Goal: Task Accomplishment & Management: Manage account settings

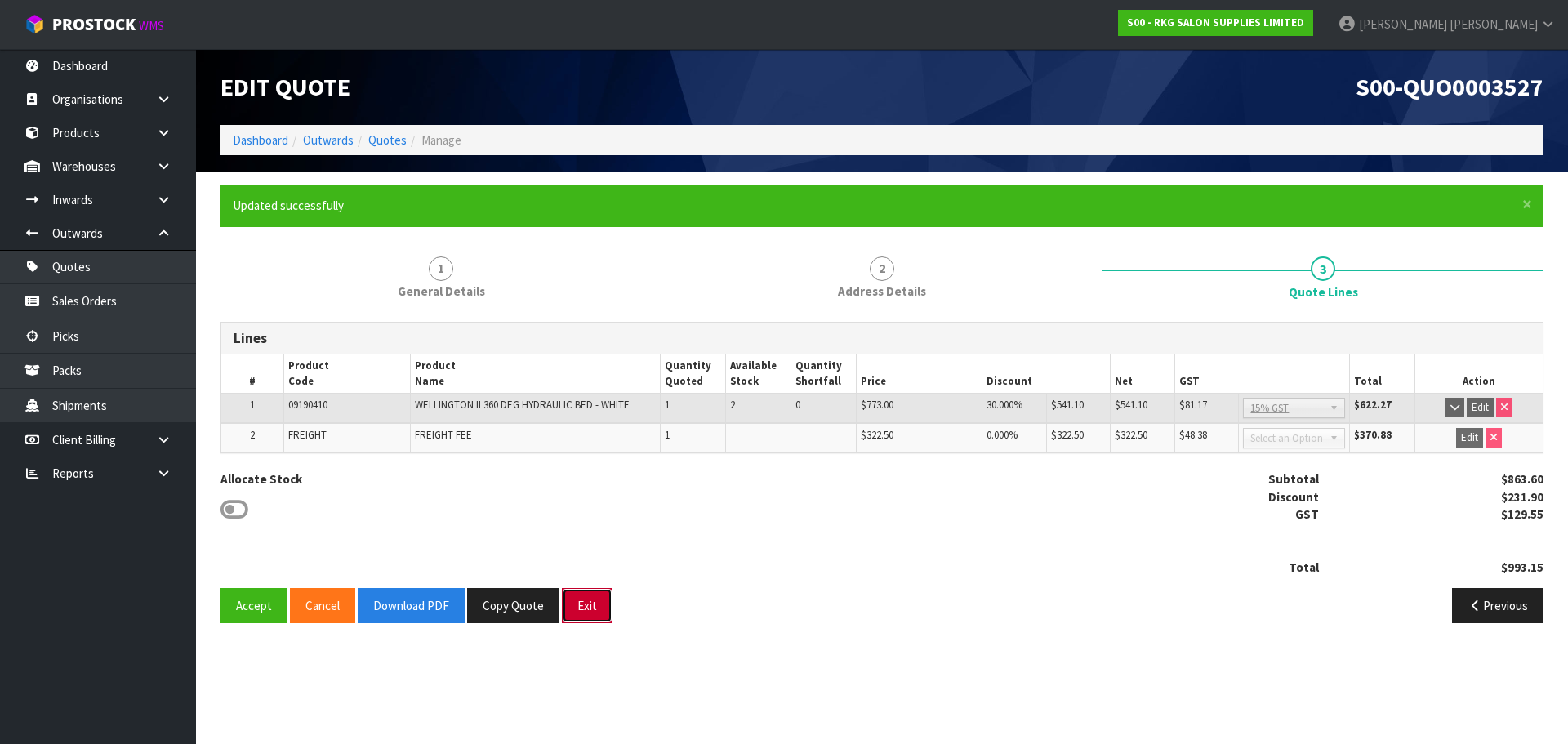
click at [588, 609] on button "Exit" at bounding box center [587, 606] width 51 height 36
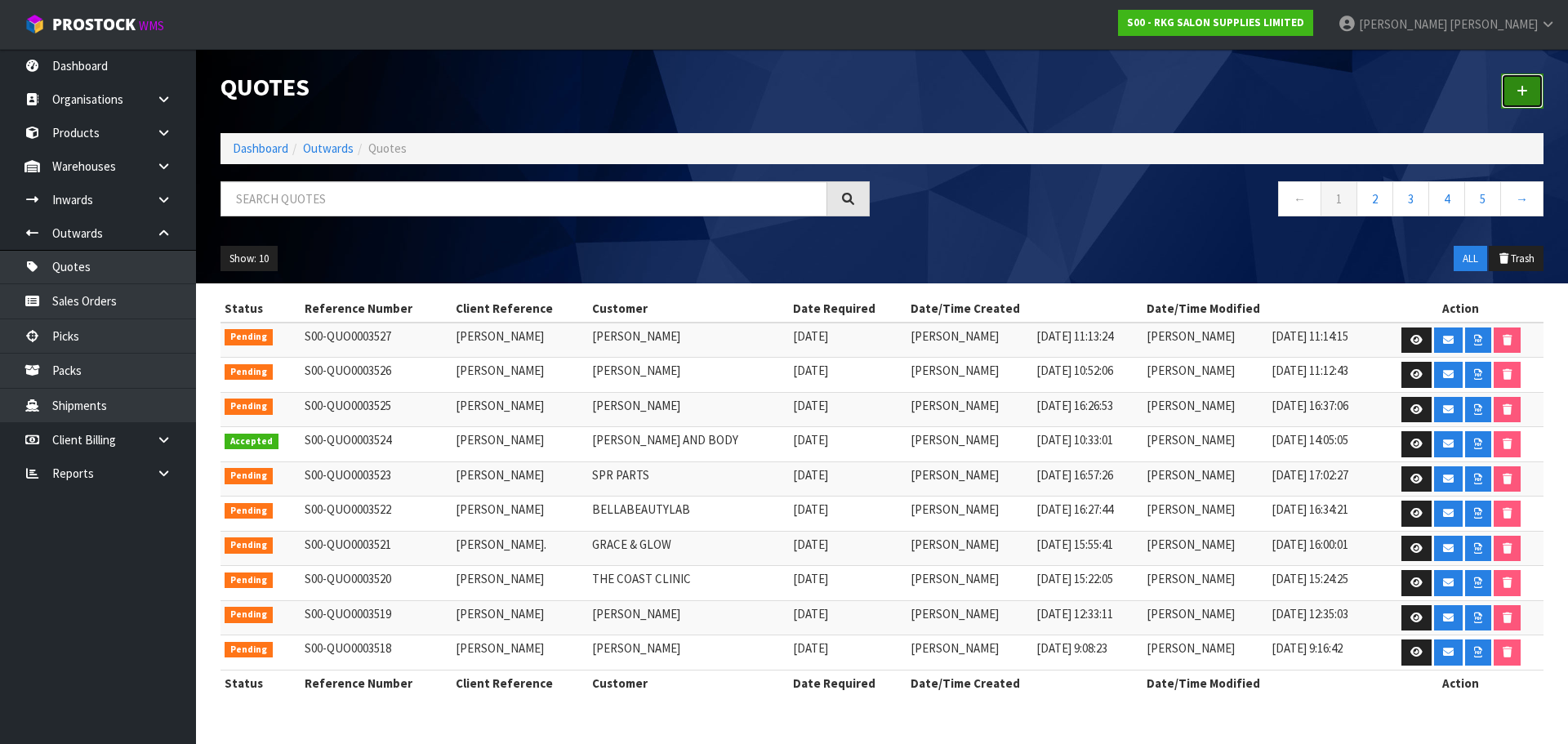
click at [1526, 85] on icon at bounding box center [1522, 91] width 12 height 12
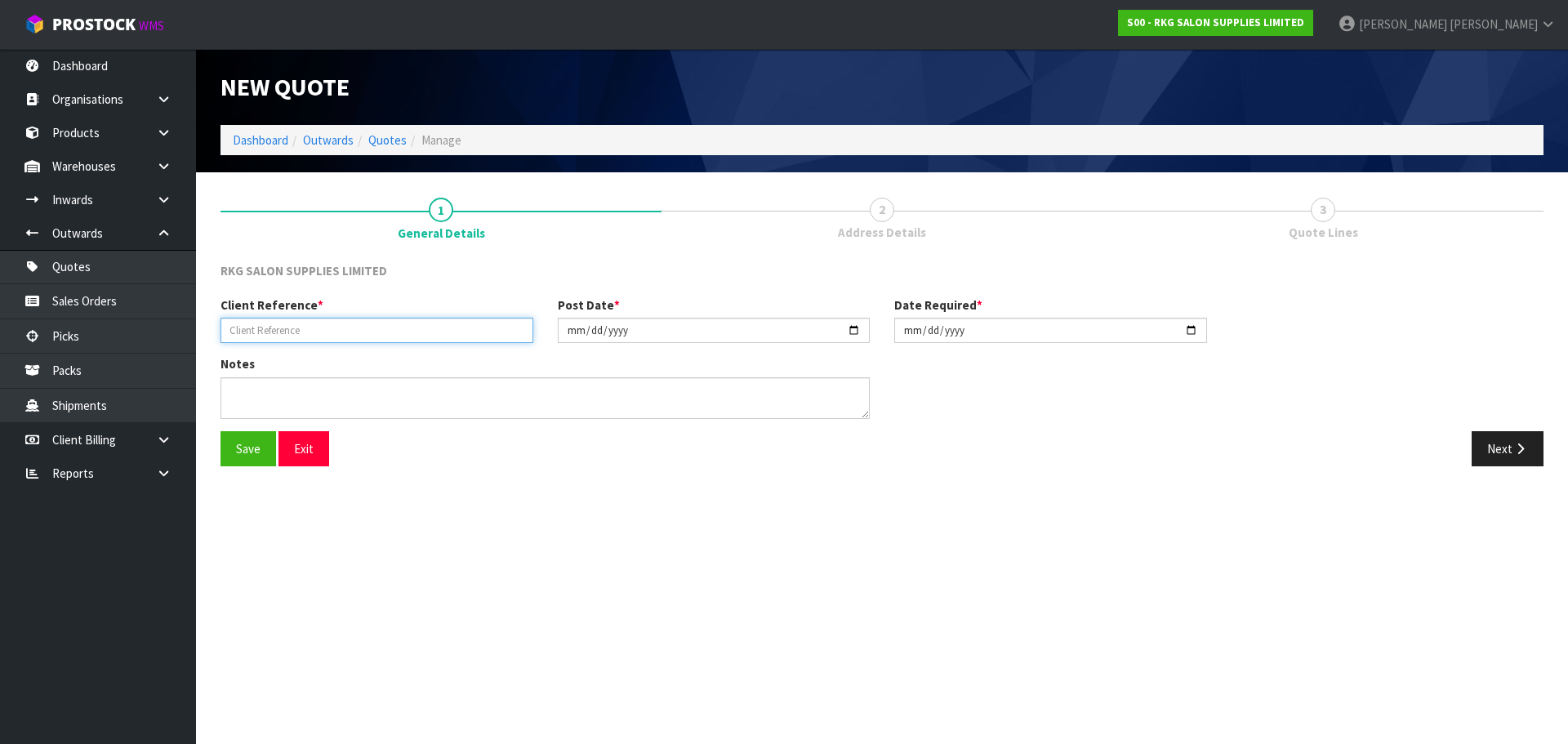
click at [290, 333] on input "text" at bounding box center [377, 330] width 313 height 25
type input "[PERSON_NAME]"
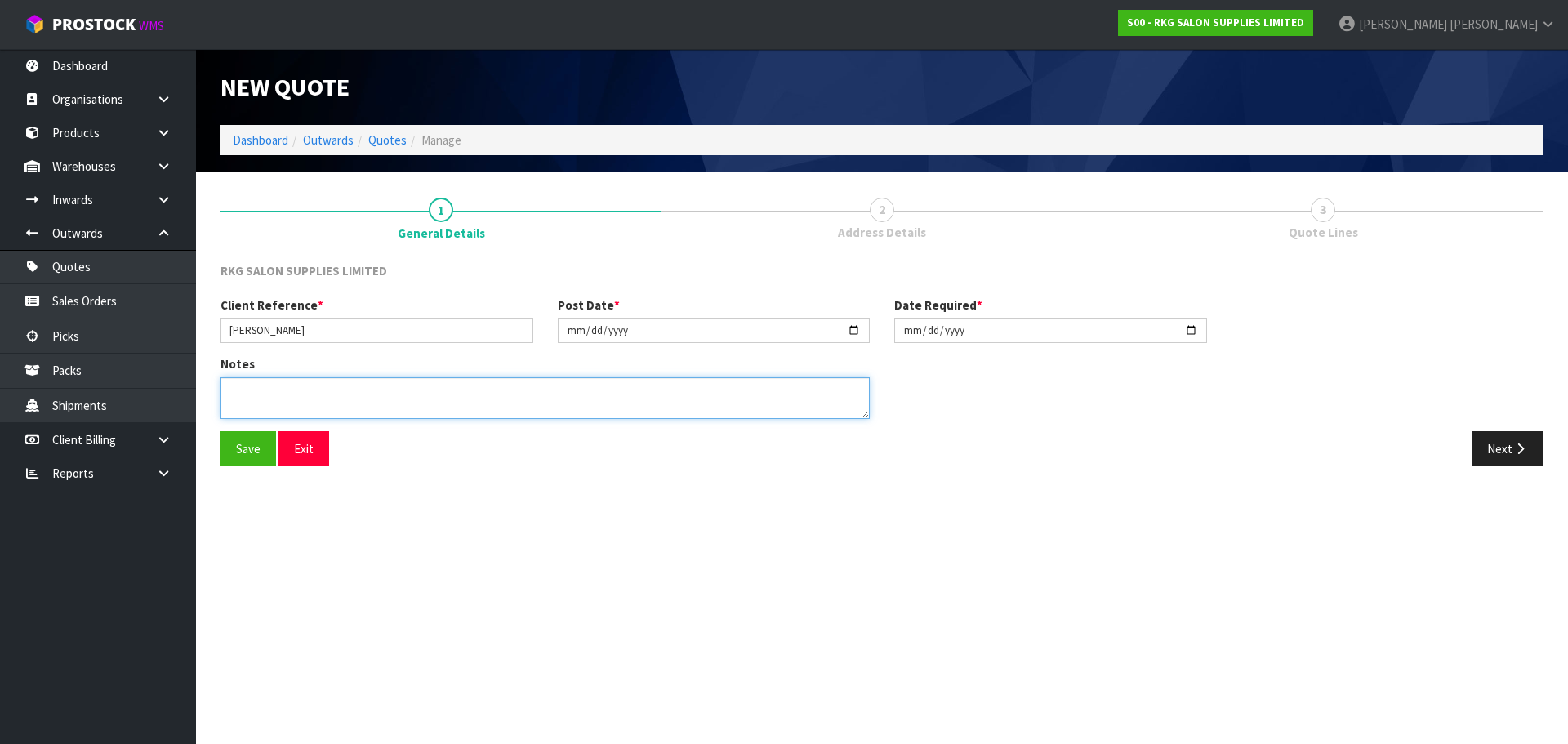
click at [252, 392] on textarea at bounding box center [545, 398] width 649 height 41
type textarea "FOR PICK UP"
click at [250, 439] on button "Save" at bounding box center [249, 449] width 56 height 36
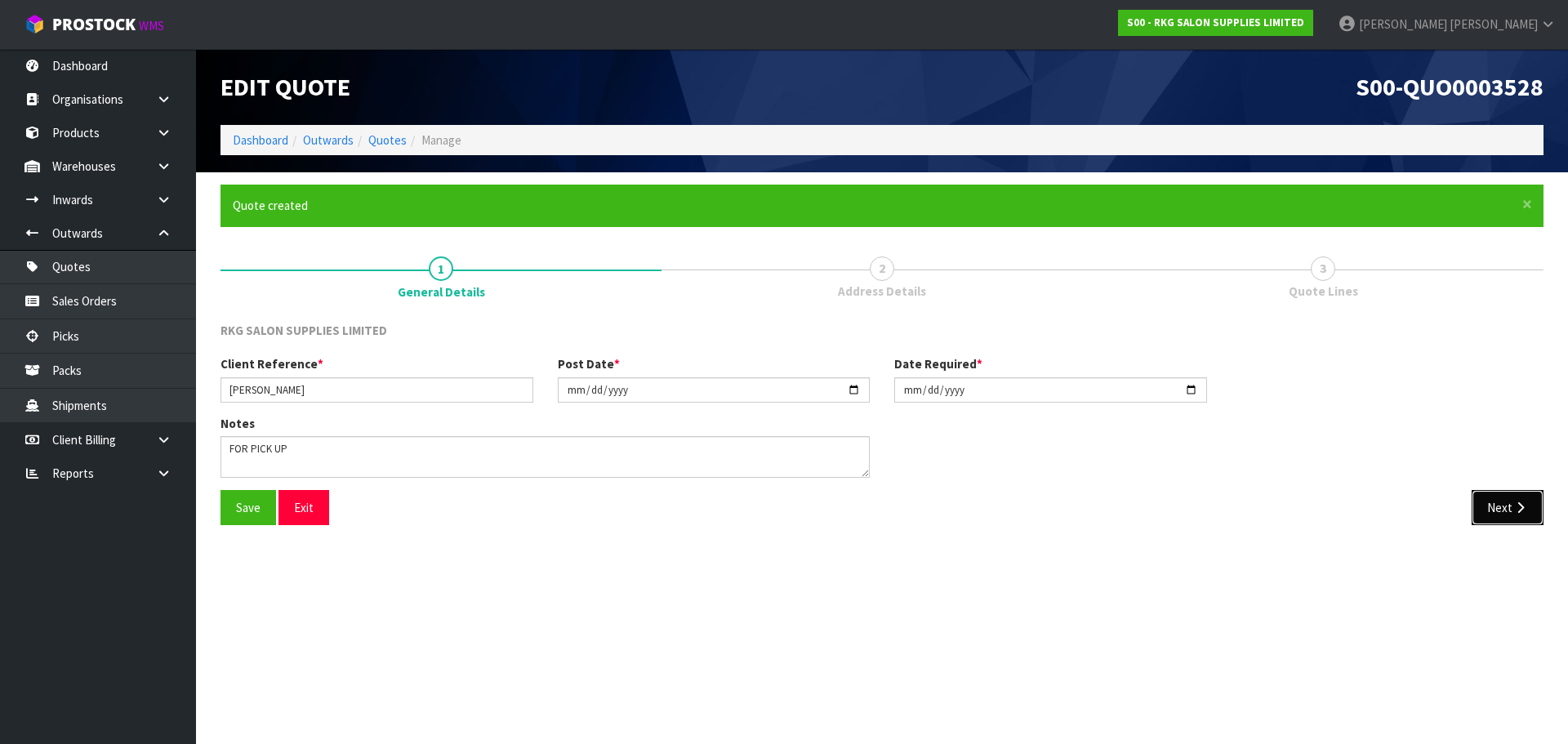
click at [1498, 509] on button "Next" at bounding box center [1507, 508] width 72 height 36
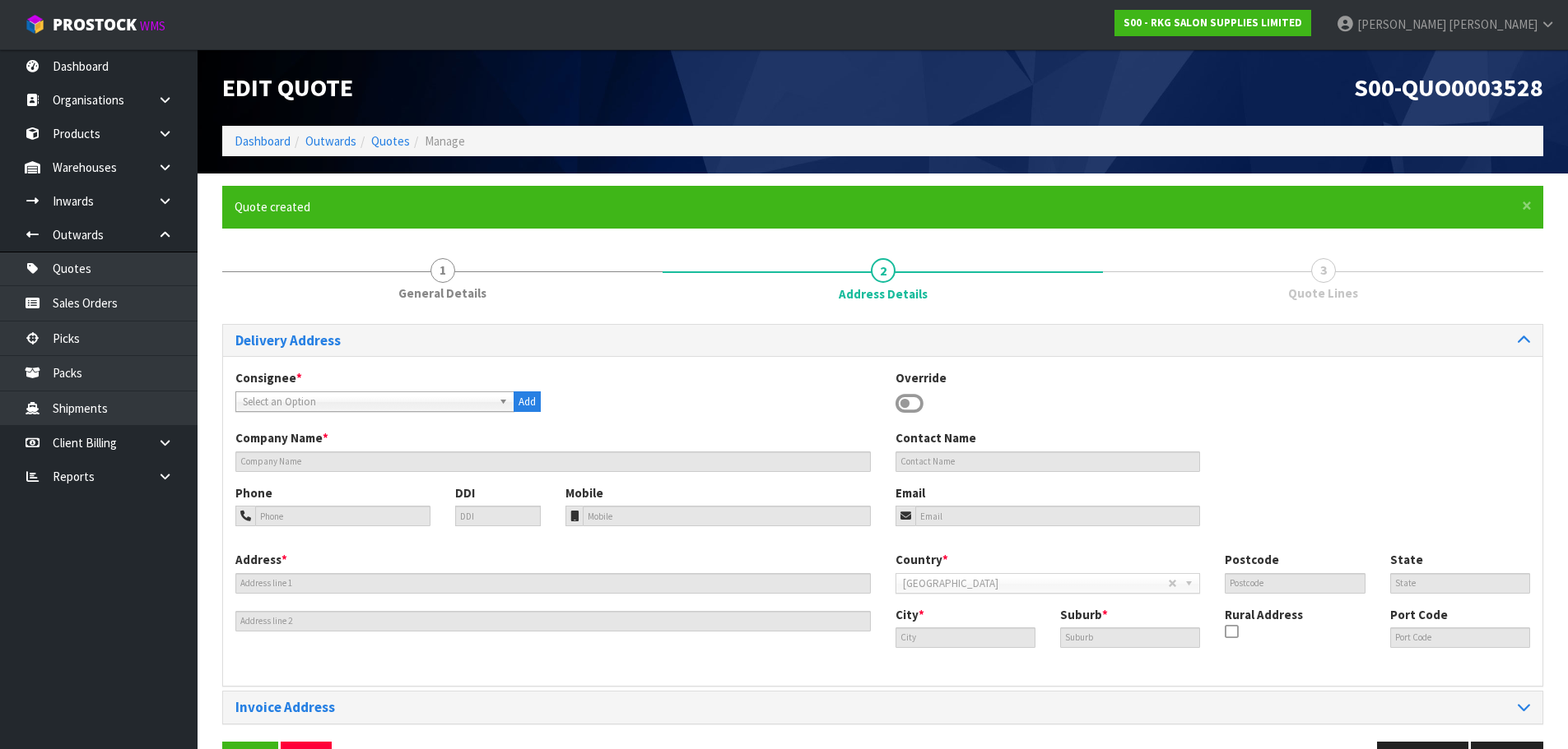
click at [923, 406] on div "Override" at bounding box center [1048, 393] width 330 height 48
click at [914, 405] on icon at bounding box center [909, 403] width 28 height 25
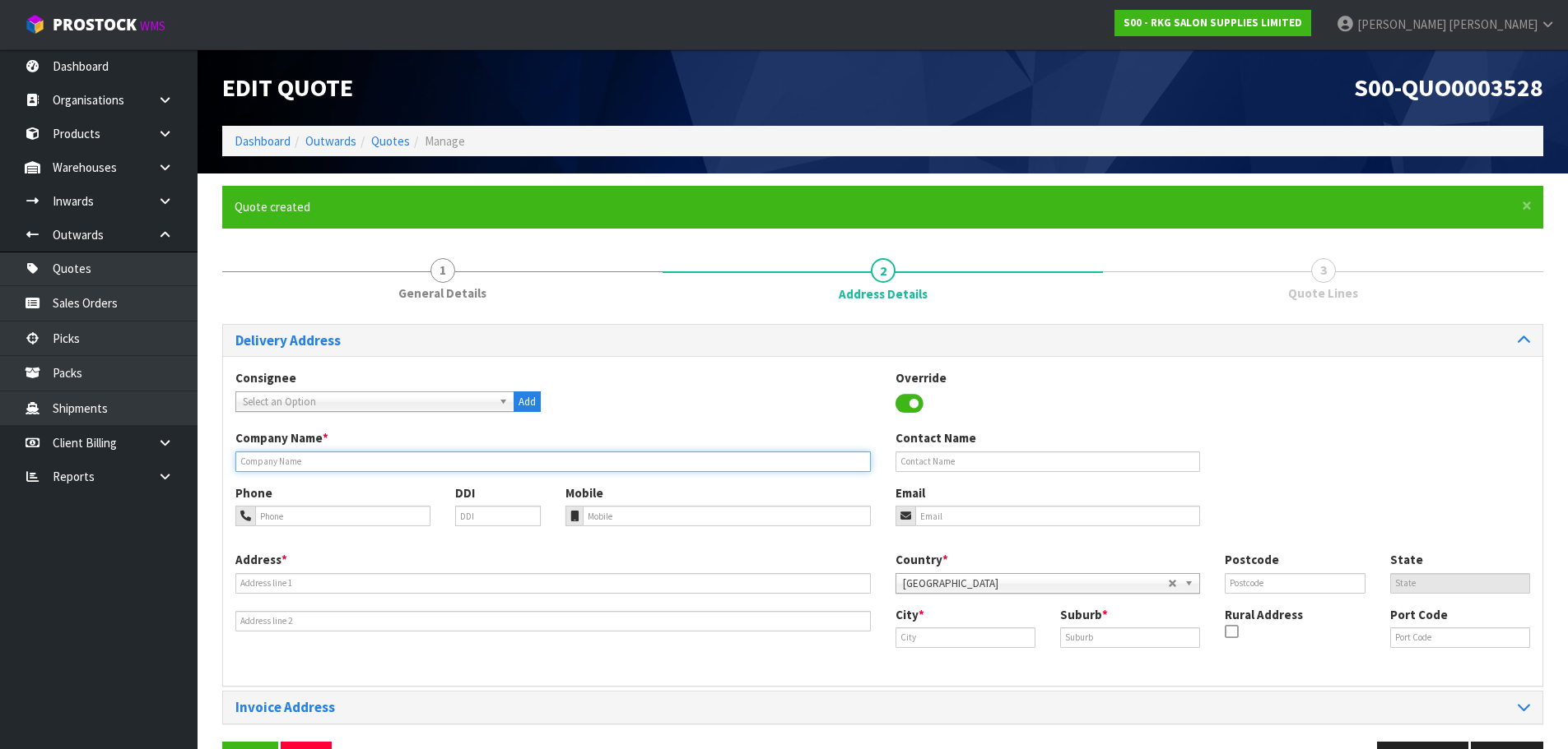
click at [428, 464] on input "text" at bounding box center [553, 462] width 635 height 20
type input "[PERSON_NAME]"
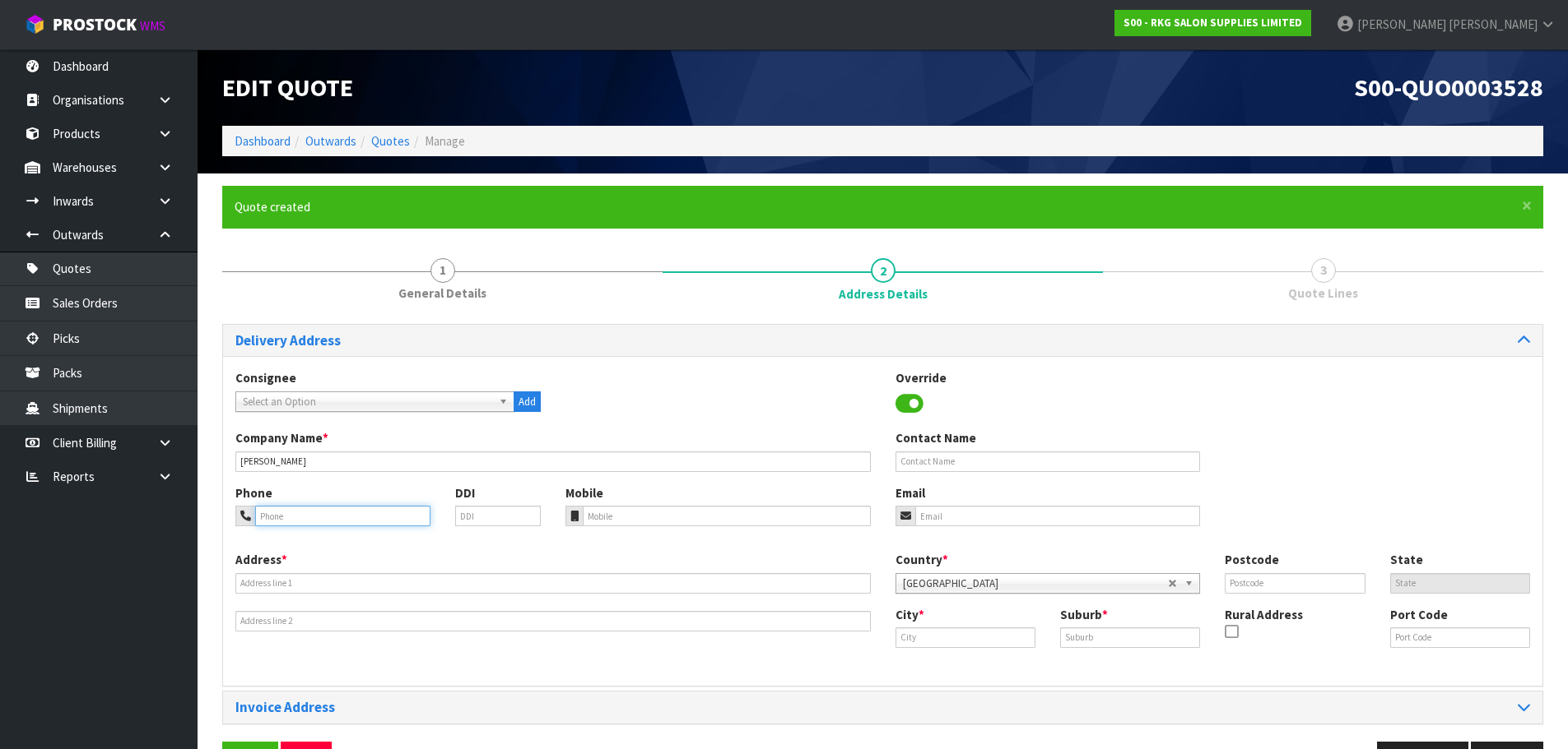
click at [374, 521] on input "tel" at bounding box center [343, 516] width 176 height 20
click at [934, 517] on input "email" at bounding box center [1057, 516] width 286 height 20
type input "[PERSON_NAME][EMAIL_ADDRESS][DOMAIN_NAME]"
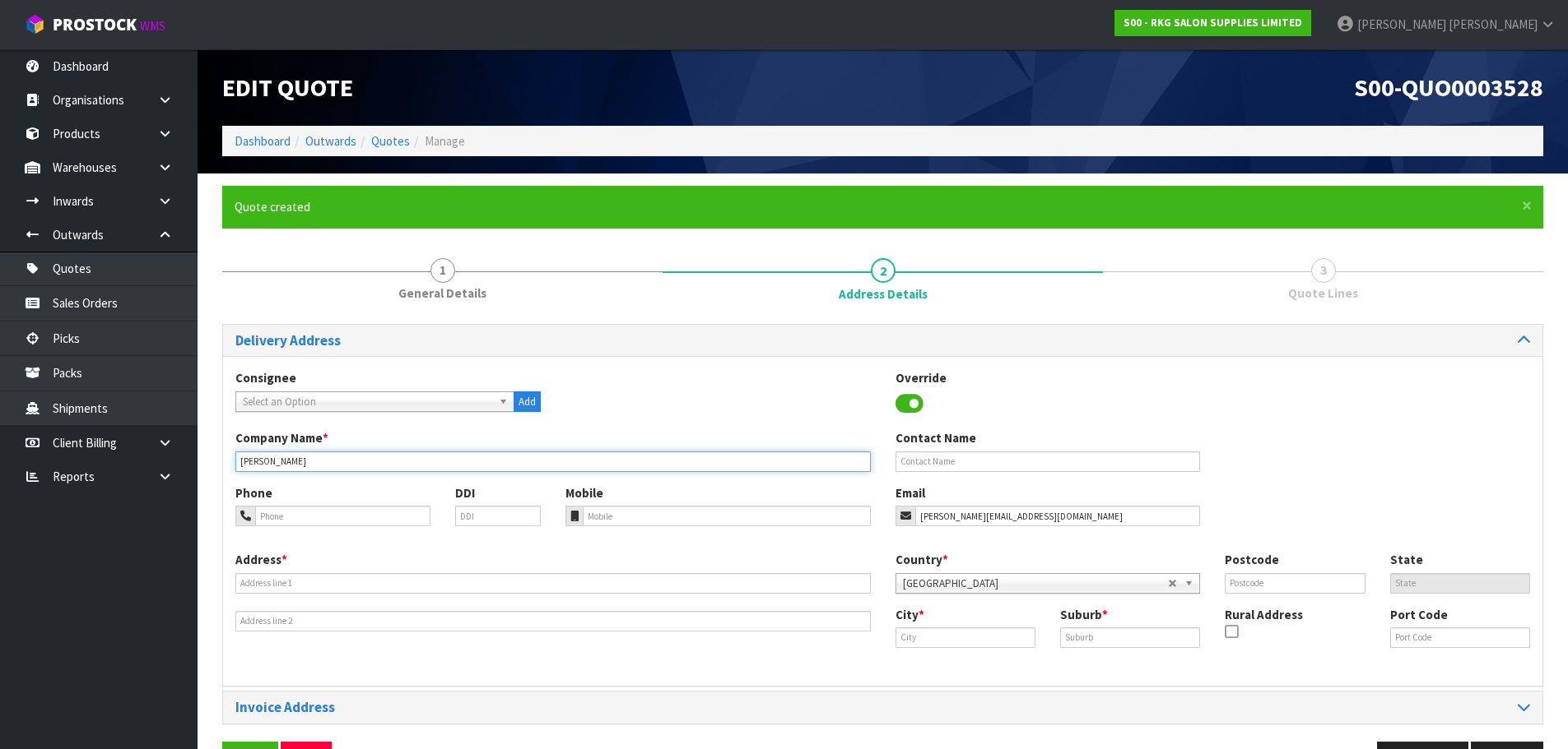
click at [272, 461] on input "[PERSON_NAME]" at bounding box center [553, 462] width 635 height 20
type input "[PERSON_NAME]"
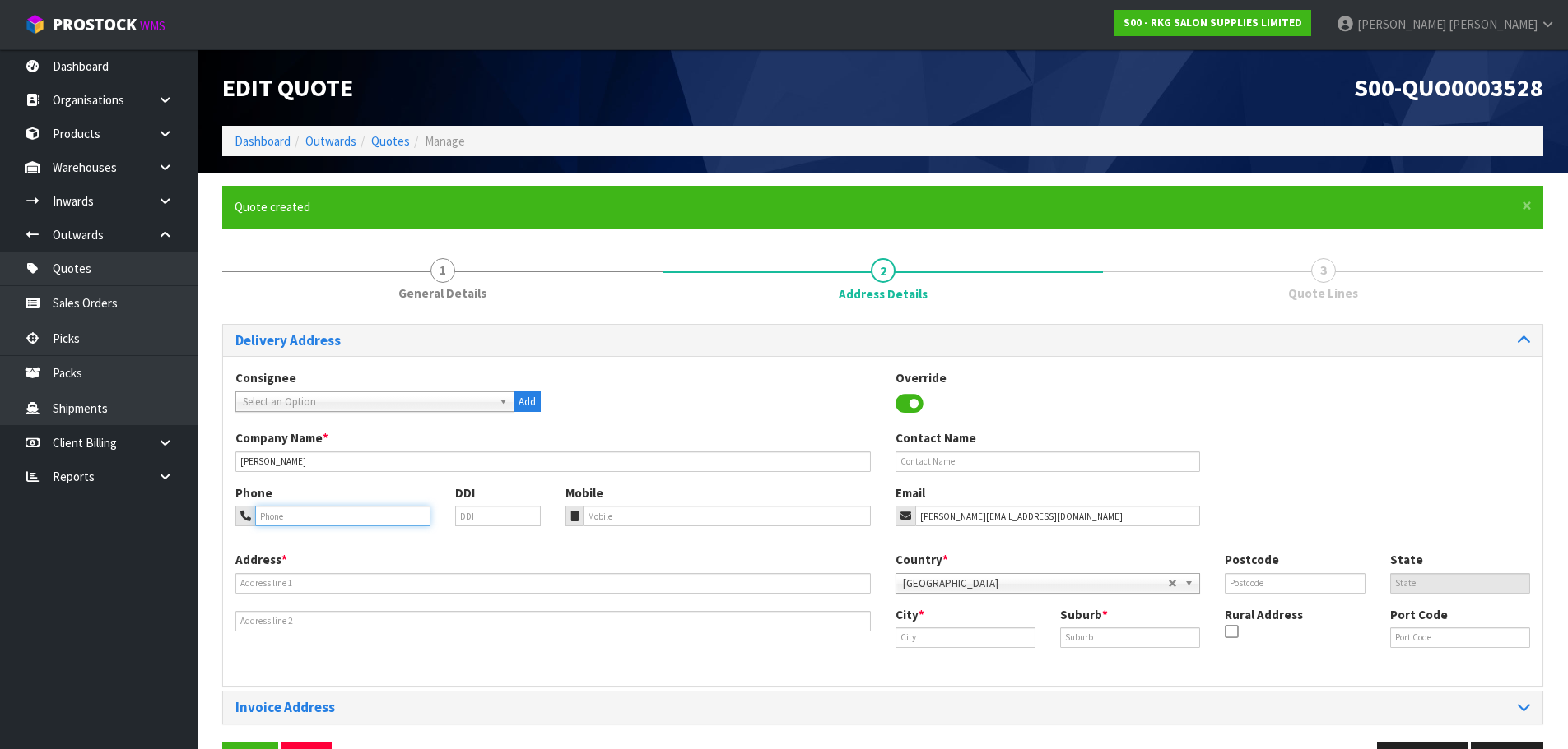
click at [273, 513] on input "tel" at bounding box center [343, 516] width 176 height 20
type input "027-244-8346"
click at [248, 583] on input "text" at bounding box center [553, 584] width 635 height 20
type input "[STREET_ADDRESS][PERSON_NAME]"
click at [918, 637] on input "text" at bounding box center [965, 637] width 140 height 20
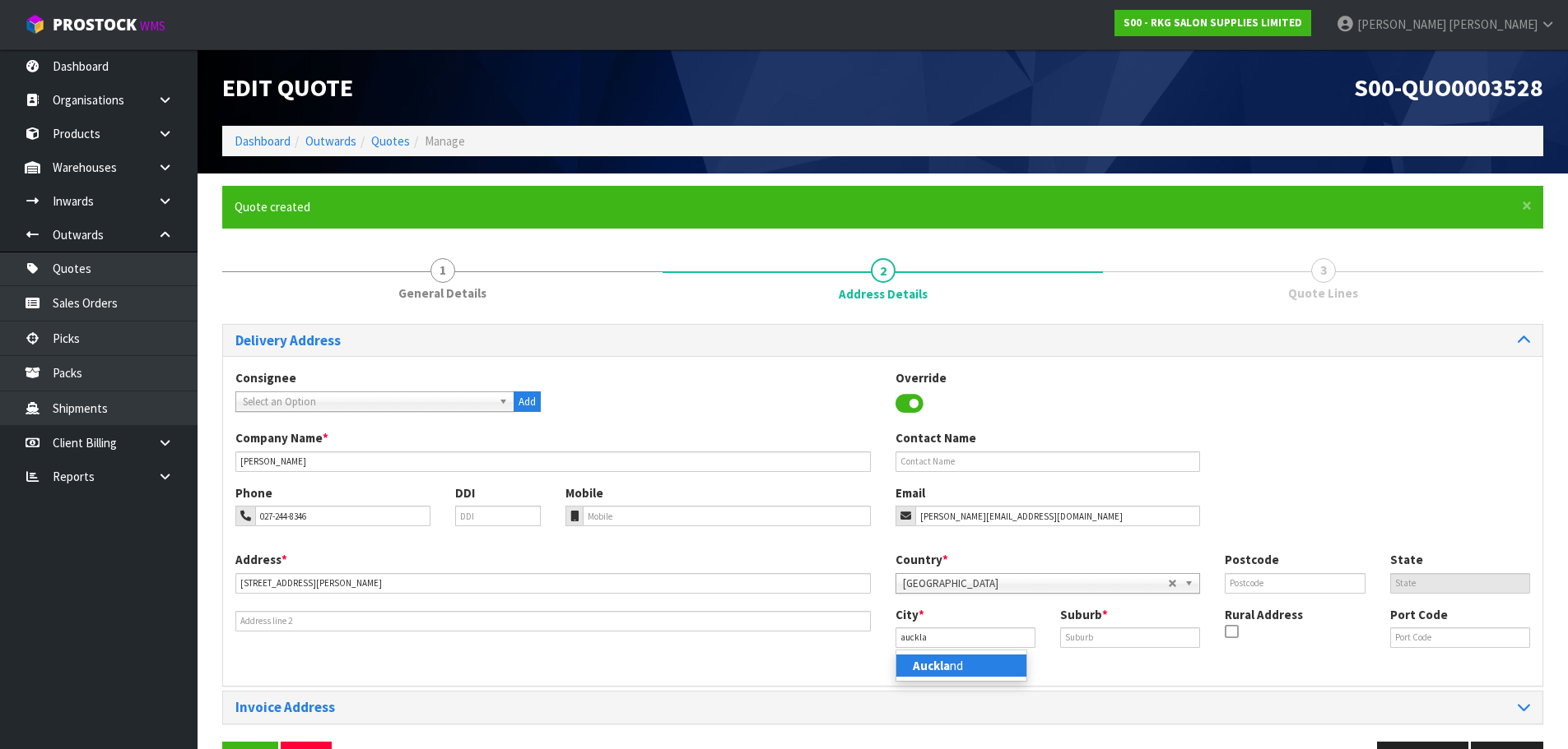
click at [927, 663] on strong "Auckla" at bounding box center [930, 665] width 37 height 15
type input "[GEOGRAPHIC_DATA]"
click at [1076, 635] on input "text" at bounding box center [1130, 637] width 140 height 20
type input "TE [GEOGRAPHIC_DATA]"
click at [1281, 579] on input "text" at bounding box center [1294, 584] width 140 height 20
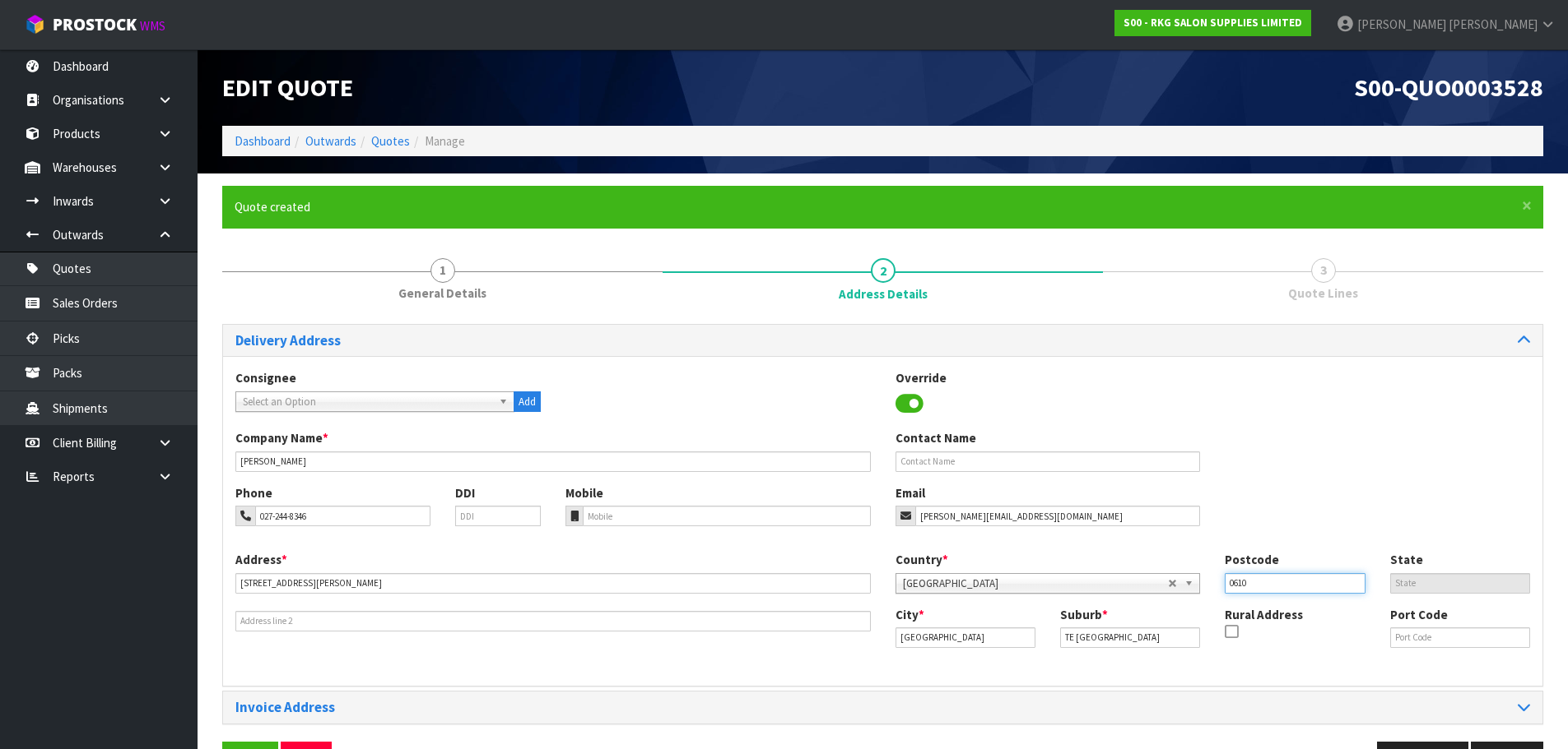
type input "0610"
click at [1208, 495] on div "Email stevee-rae@hotmail.com" at bounding box center [1048, 505] width 330 height 42
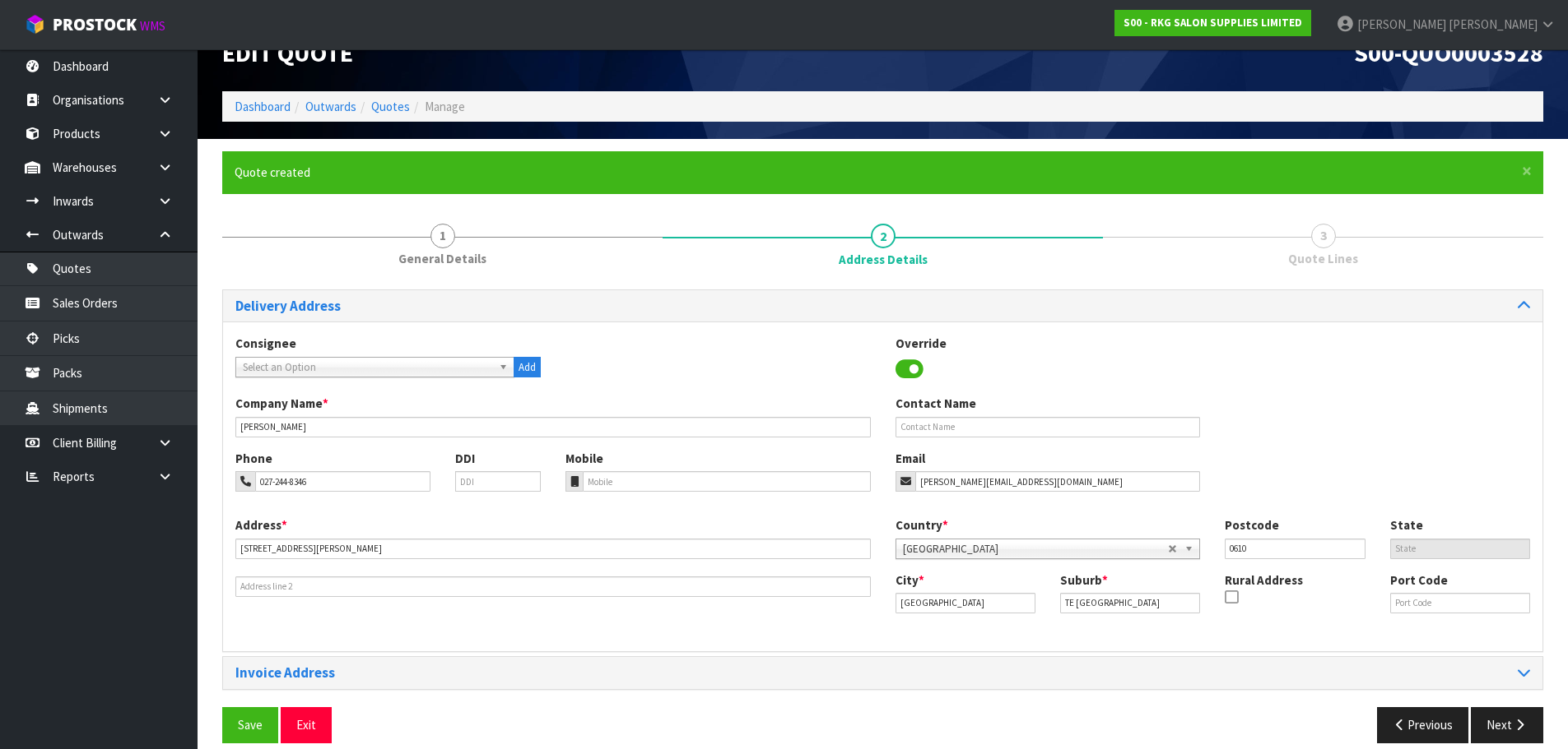
scroll to position [54, 0]
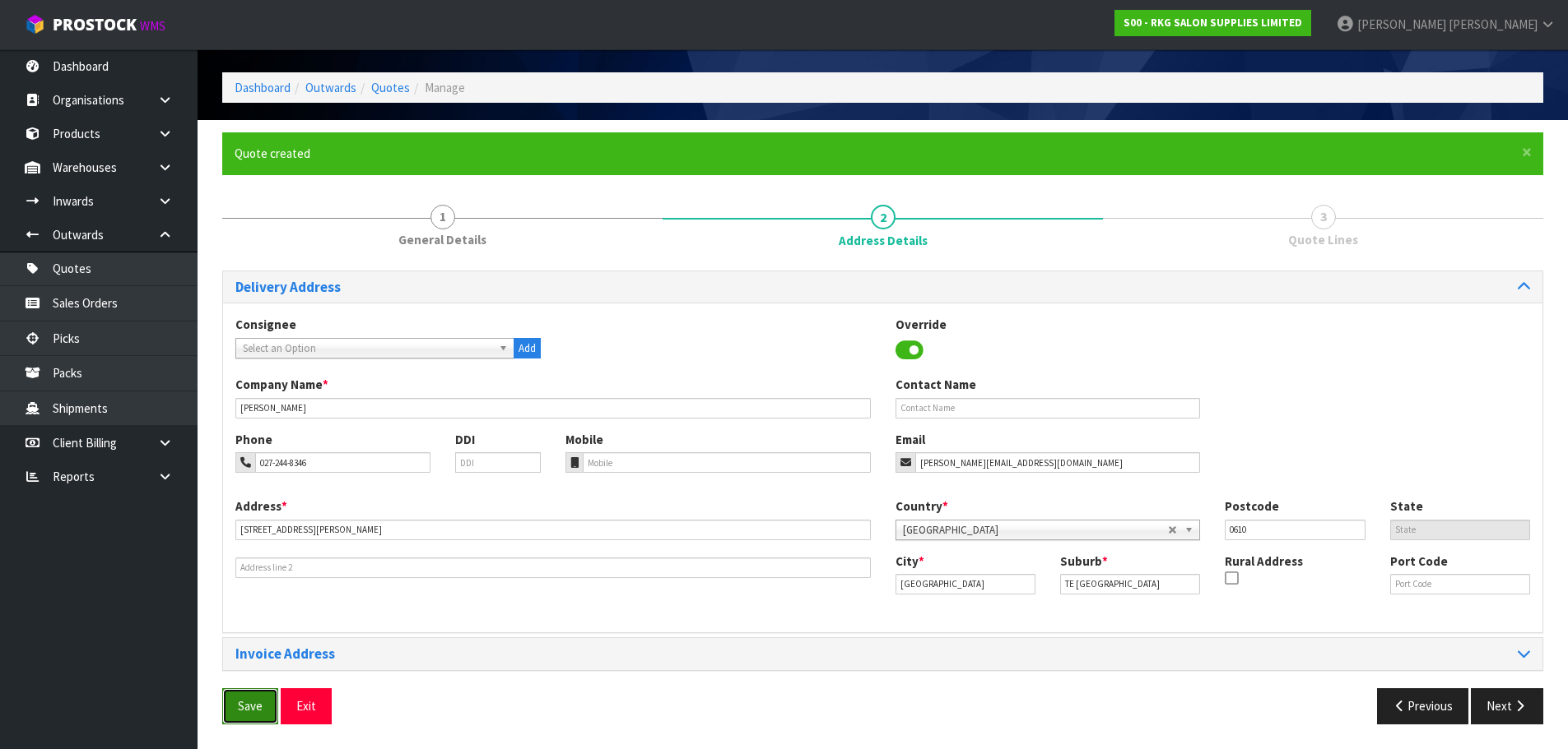
click at [246, 704] on button "Save" at bounding box center [251, 706] width 56 height 36
click at [1502, 704] on button "Next" at bounding box center [1507, 706] width 72 height 36
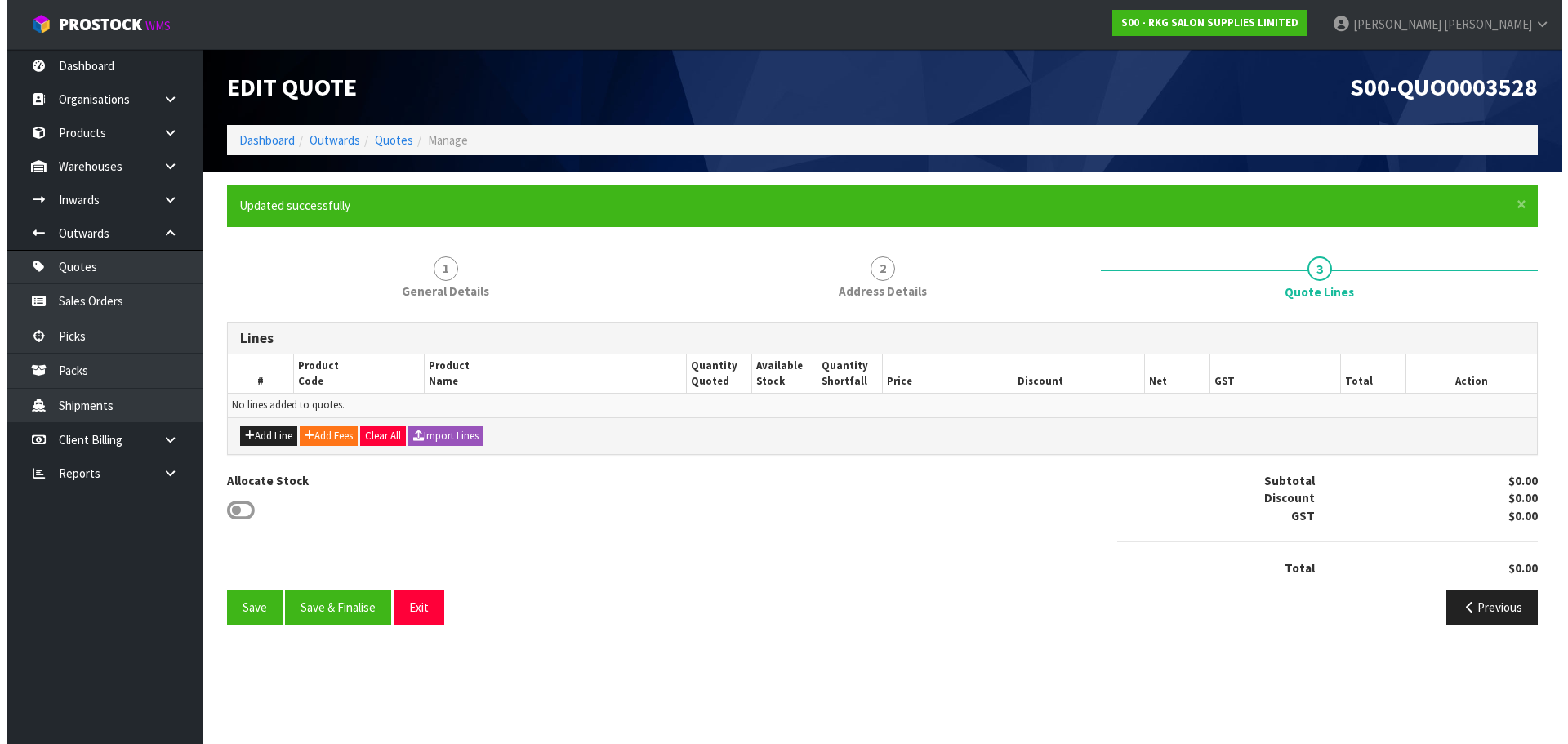
scroll to position [0, 0]
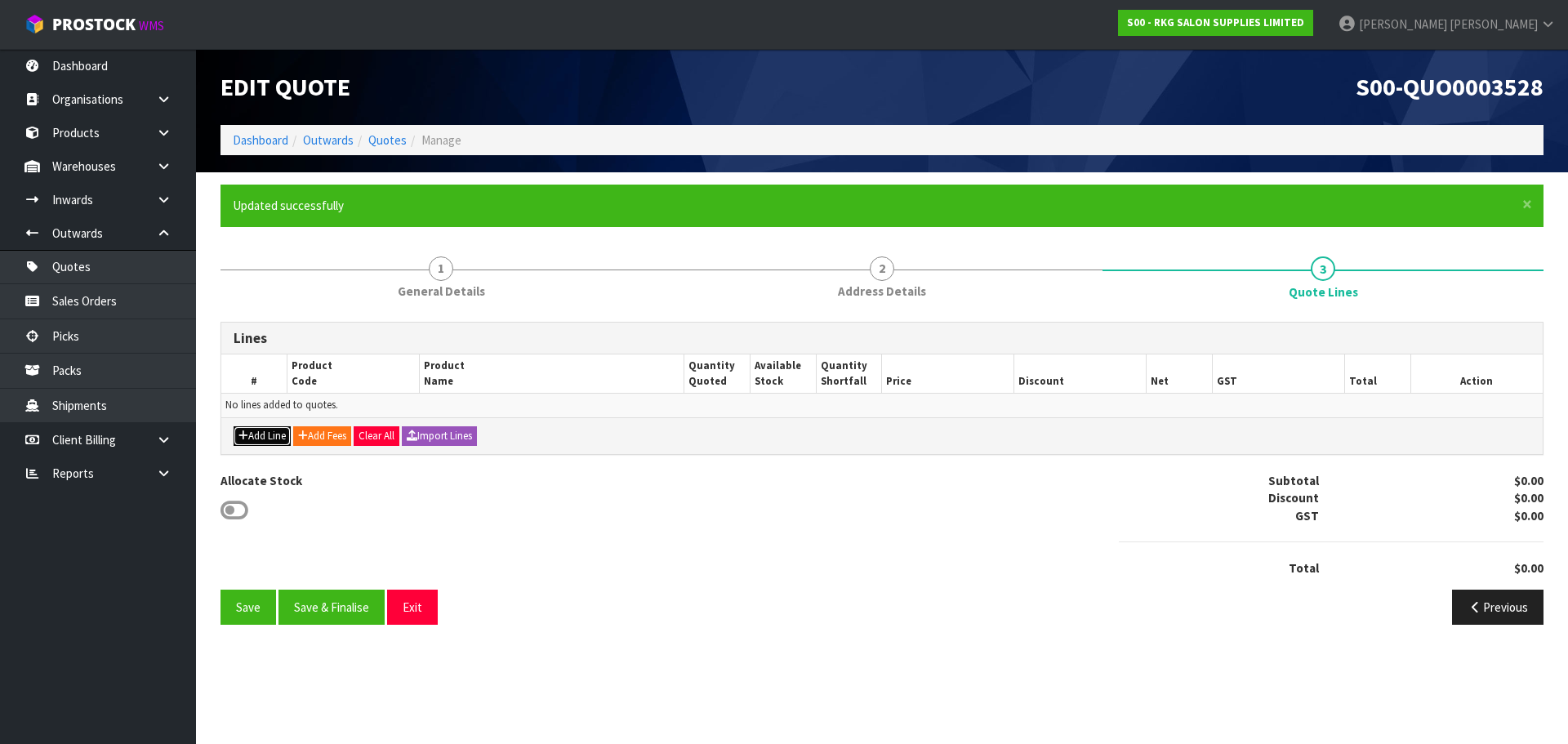
click at [253, 440] on button "Add Line" at bounding box center [262, 436] width 58 height 19
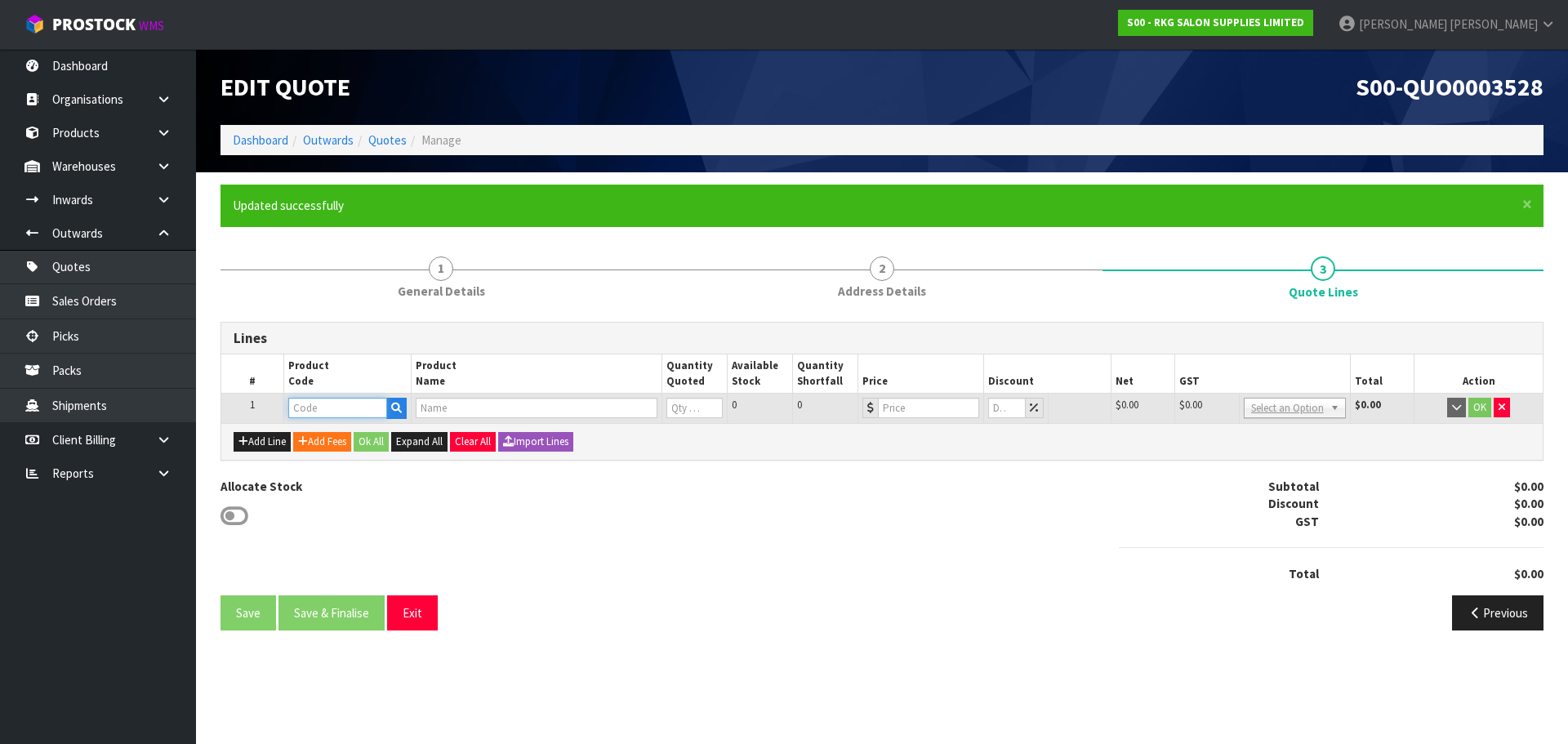
click at [322, 406] on input "text" at bounding box center [338, 408] width 98 height 20
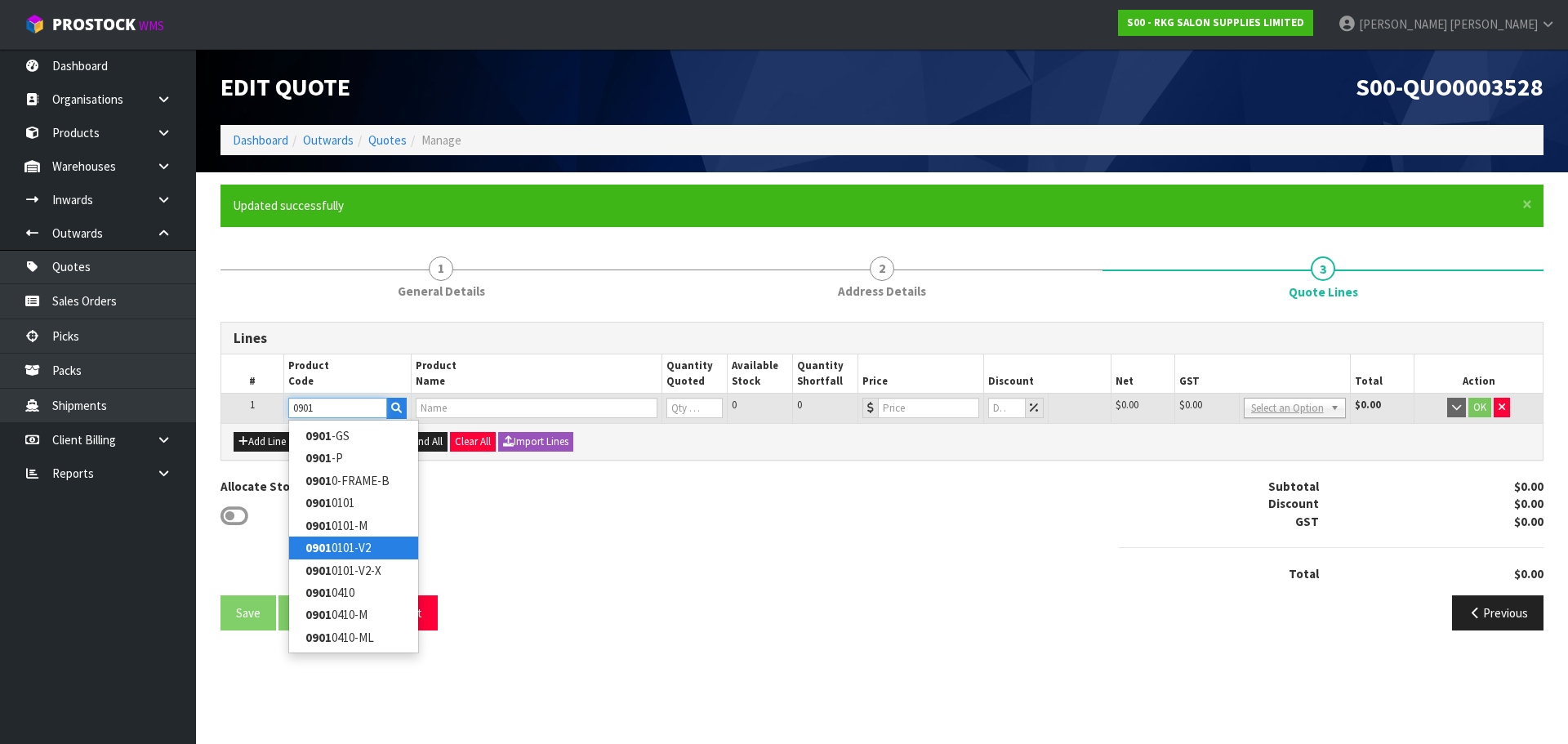
type input "0901"
click at [313, 543] on strong "0901" at bounding box center [318, 548] width 26 height 15
type input "09010101-V2"
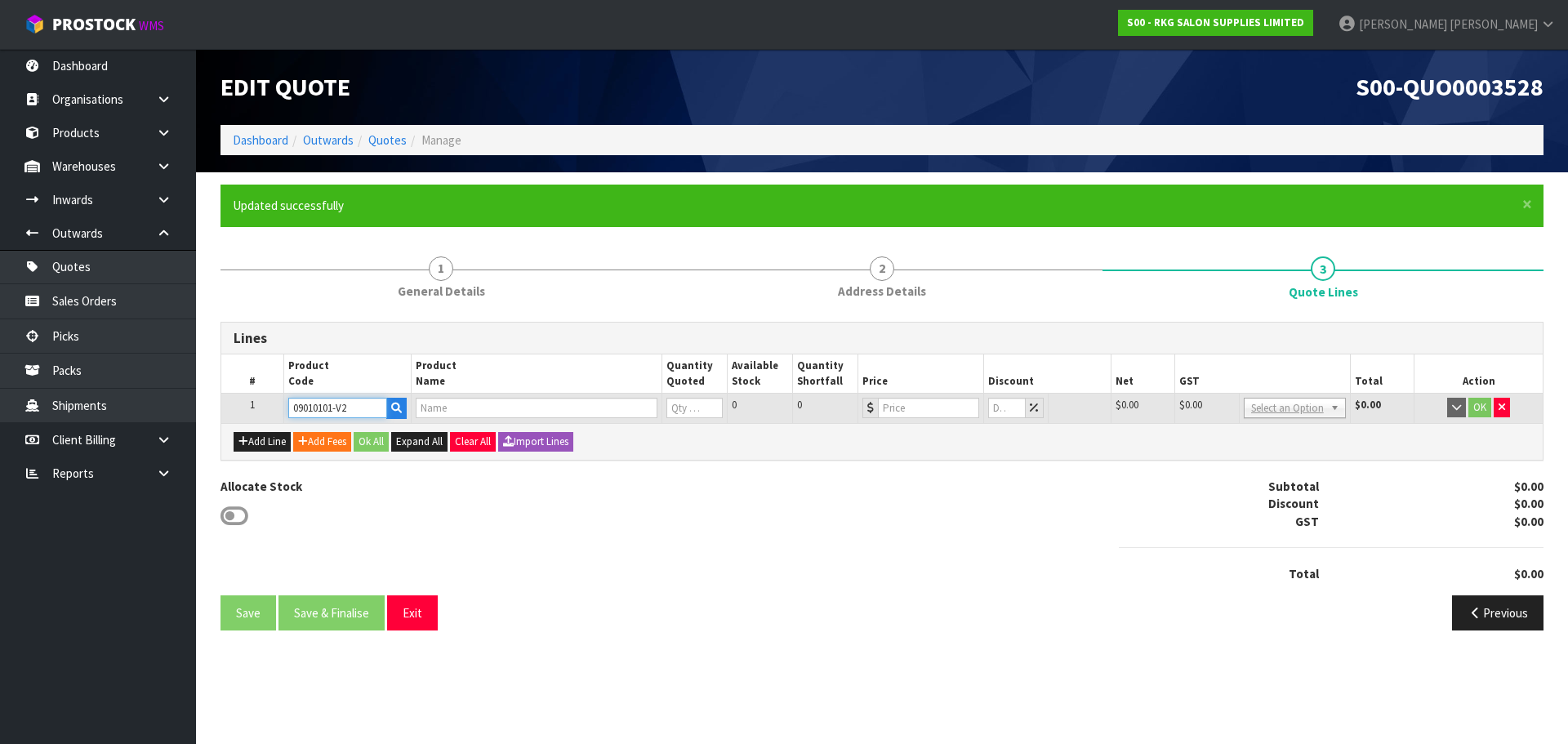
type input "TAUPO HYDRAULIC BED - BLACK V2"
type input "0"
type input "899"
type input "0"
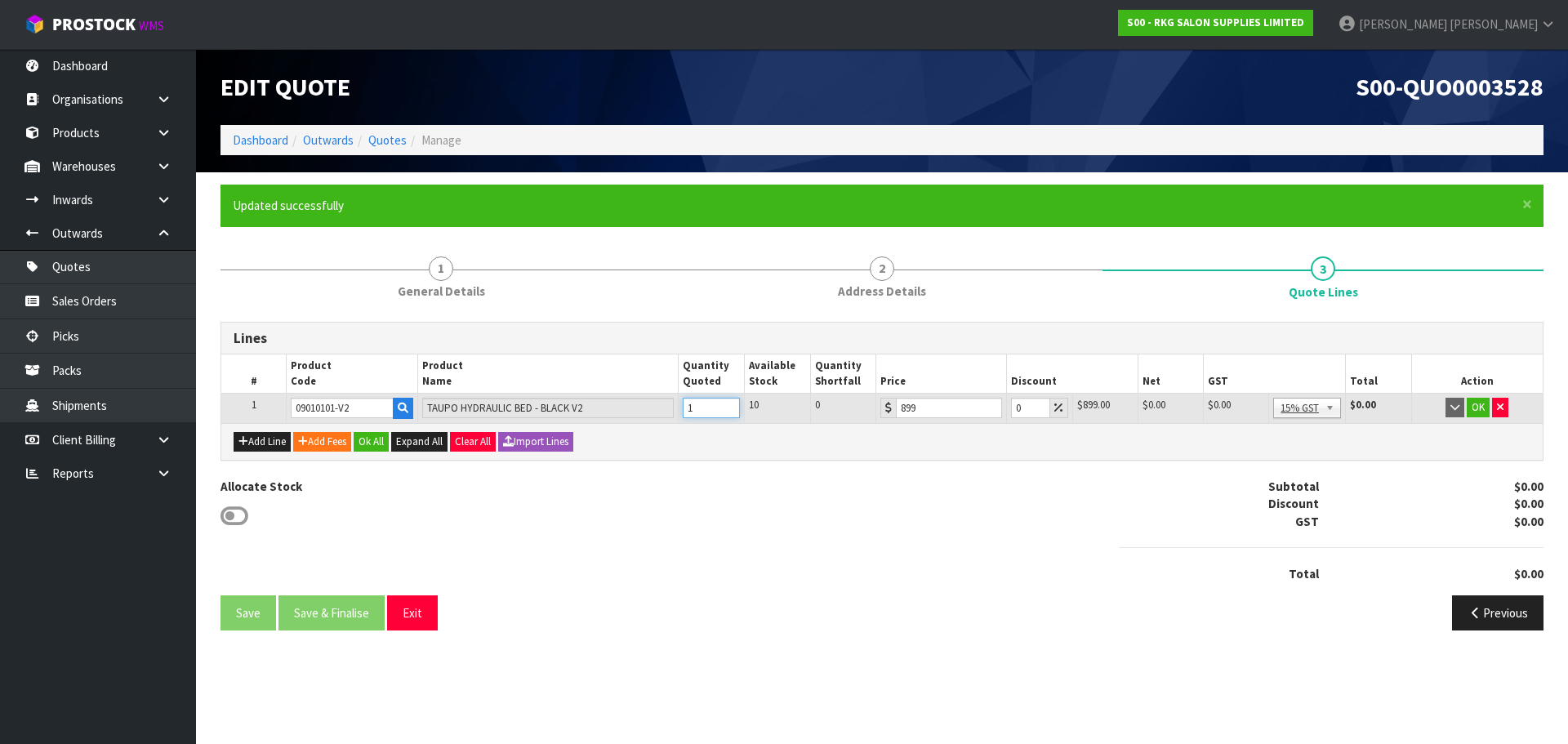
type input "1"
click at [729, 404] on input "1" at bounding box center [712, 408] width 58 height 20
click at [1476, 409] on button "OK" at bounding box center [1478, 407] width 23 height 19
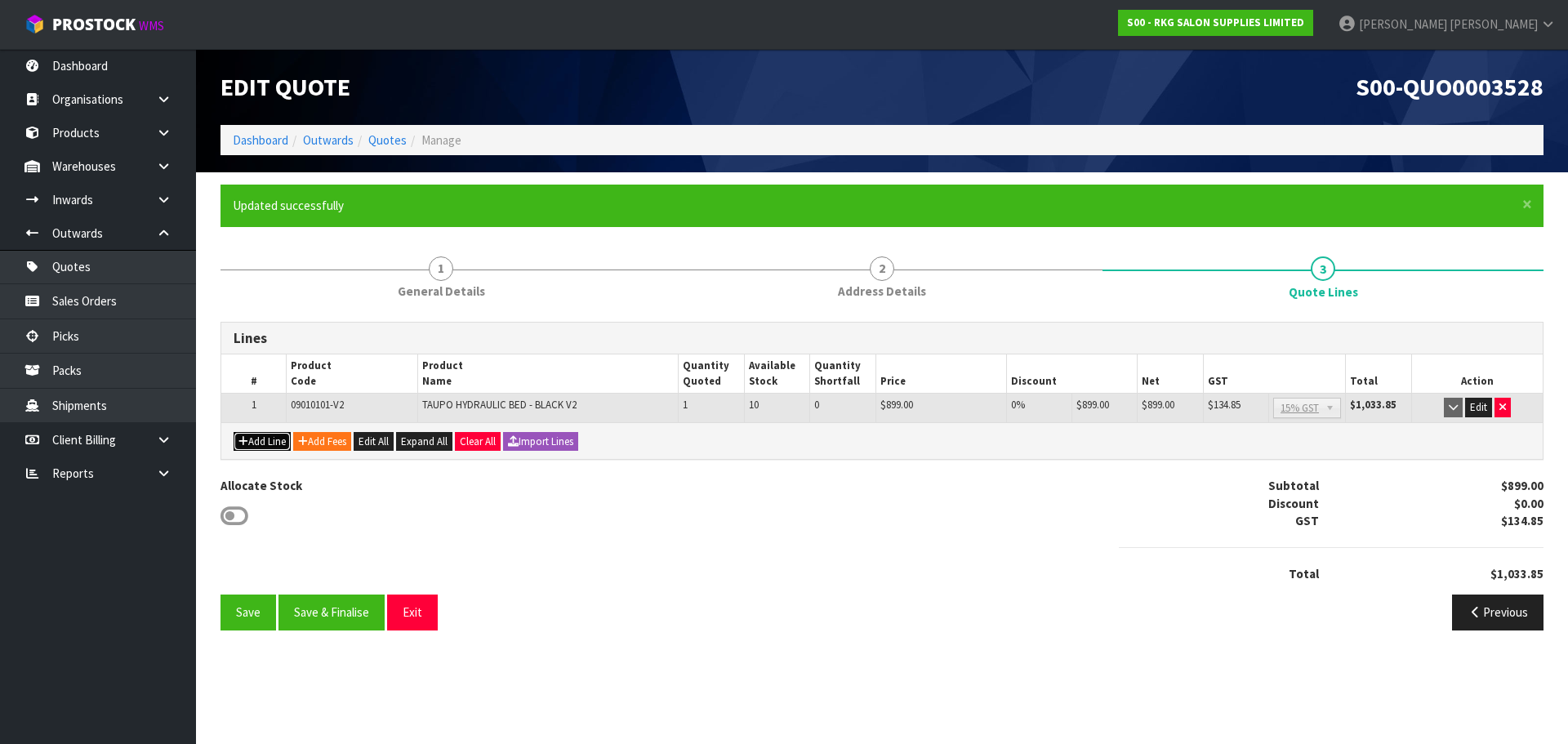
click at [259, 436] on button "Add Line" at bounding box center [262, 442] width 58 height 19
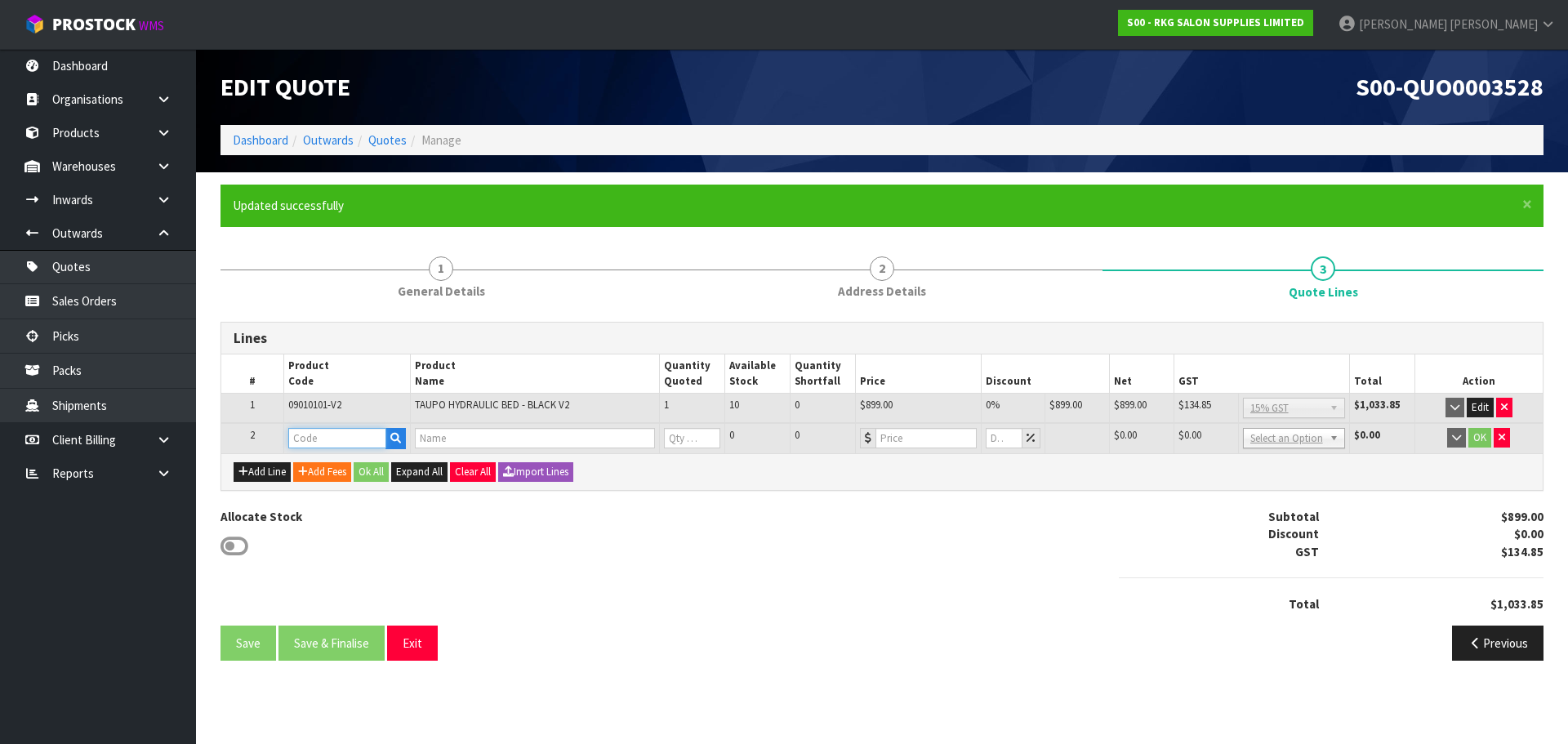
click at [303, 436] on input "text" at bounding box center [338, 438] width 98 height 20
type input "0704"
click at [311, 471] on strong "0704" at bounding box center [318, 466] width 26 height 15
type input "07040102"
type input "EVANDALE SADDLE STOOL - BLACK"
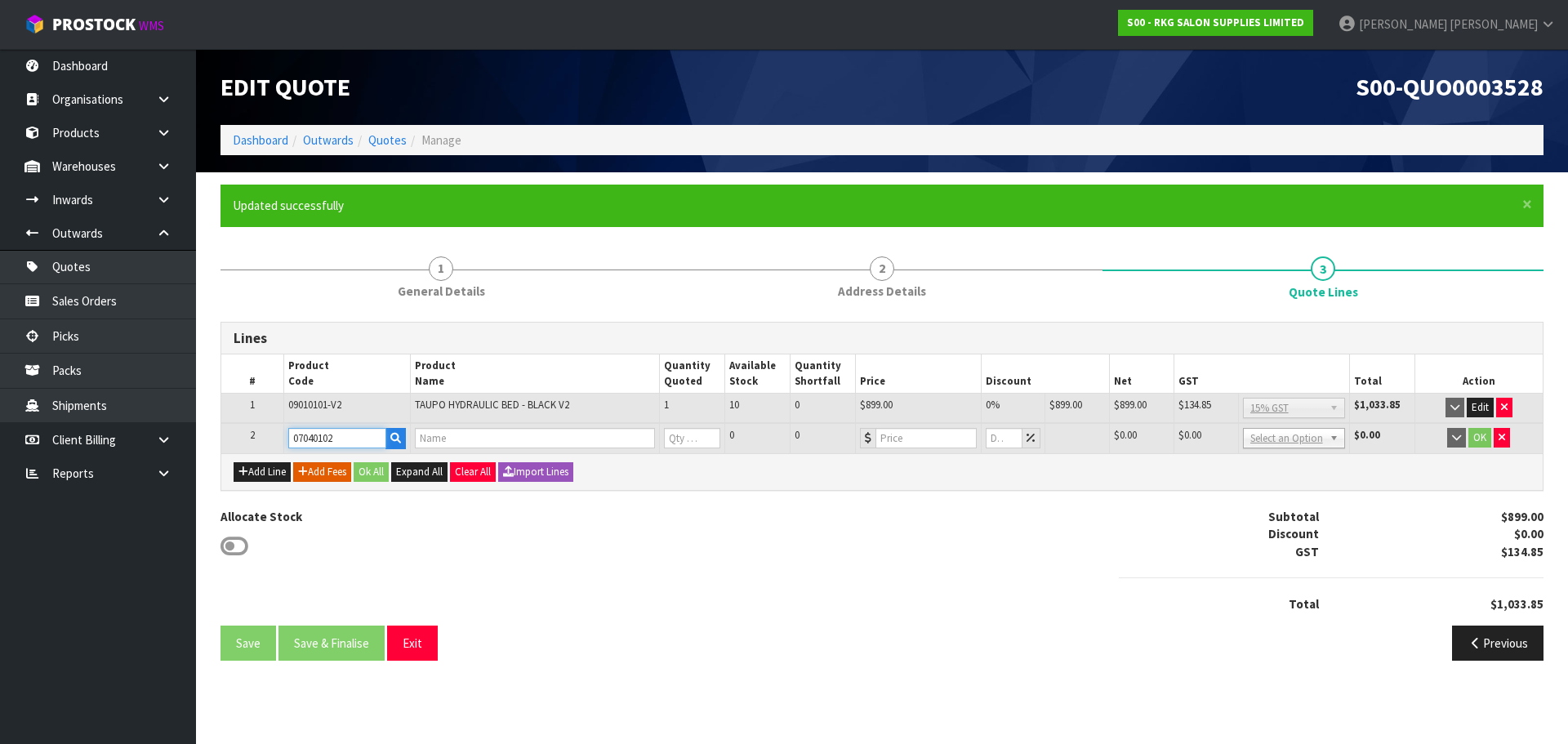
type input "0"
type input "129"
type input "0"
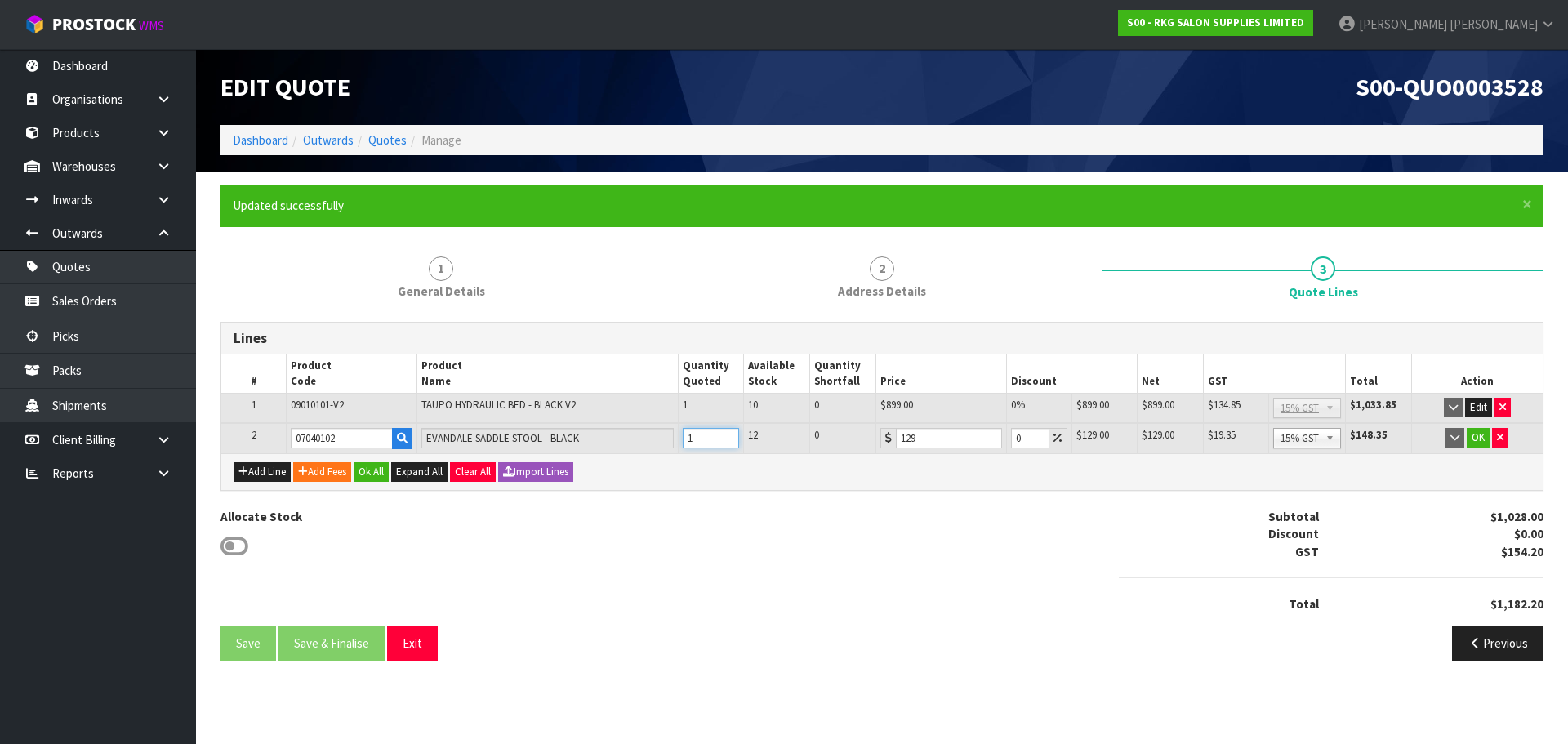
type input "1"
click at [730, 434] on input "1" at bounding box center [712, 438] width 58 height 20
click at [1477, 438] on button "OK" at bounding box center [1478, 438] width 23 height 19
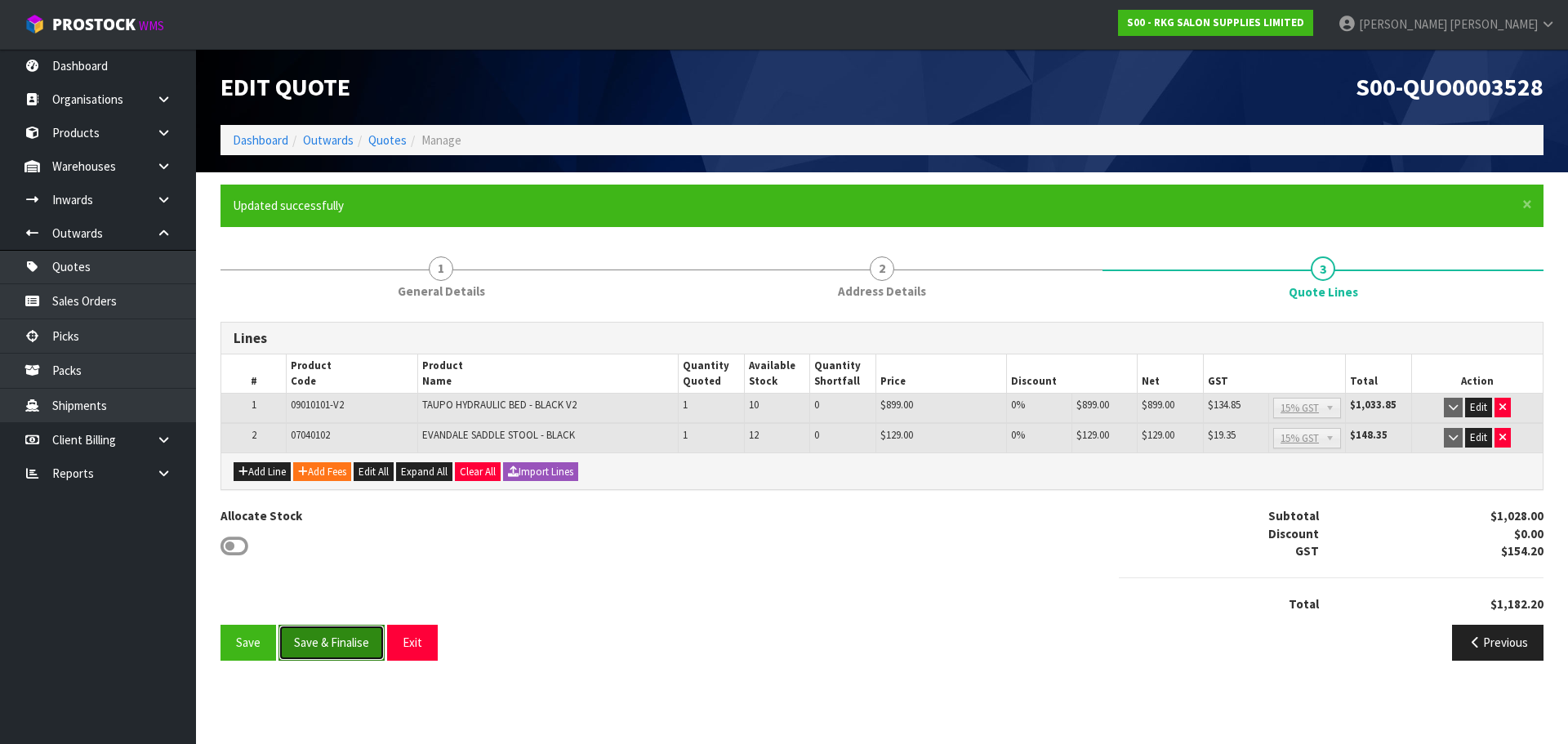
click at [338, 641] on button "Save & Finalise" at bounding box center [331, 642] width 106 height 36
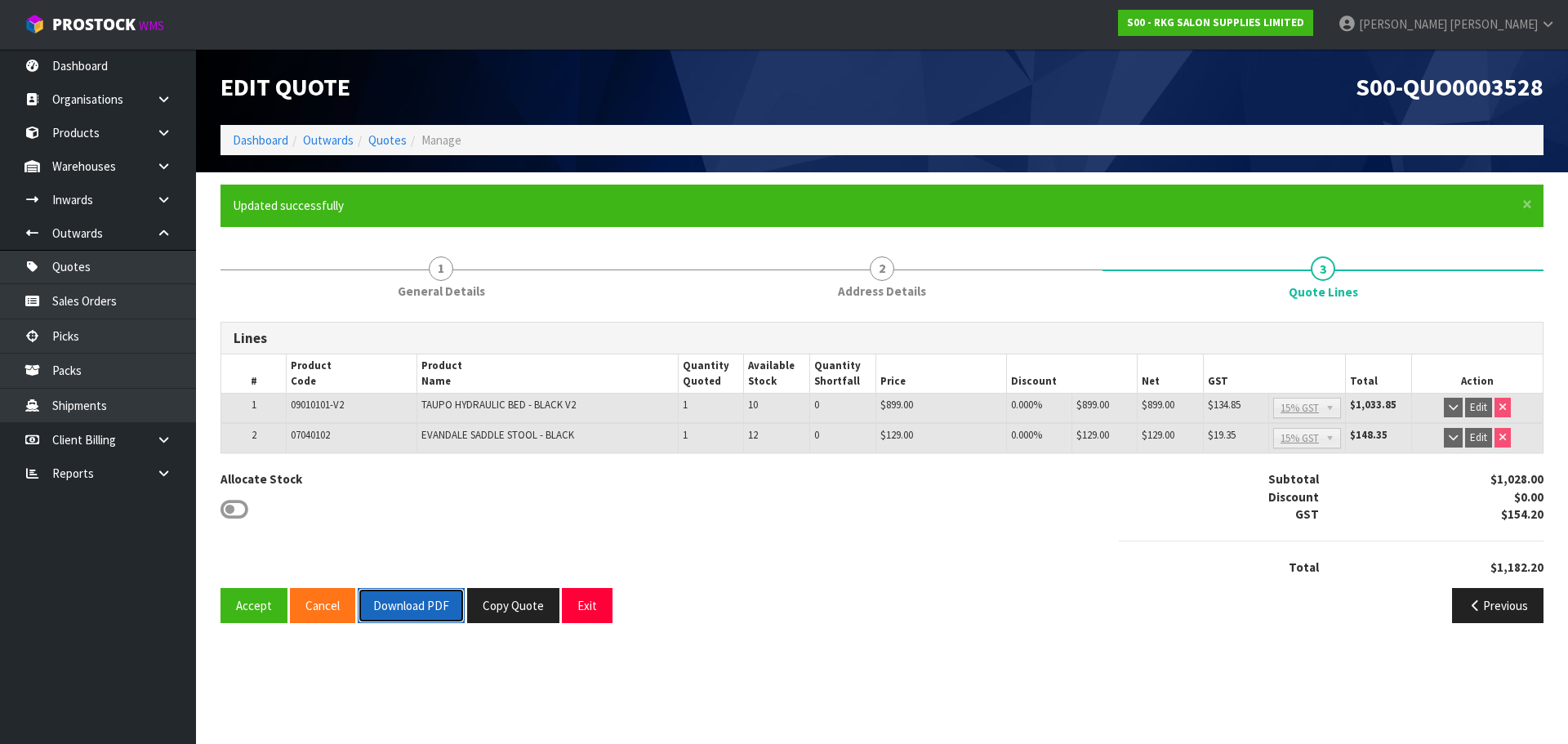
click at [422, 598] on button "Download PDF" at bounding box center [411, 606] width 107 height 36
click at [583, 601] on button "Exit" at bounding box center [587, 606] width 51 height 36
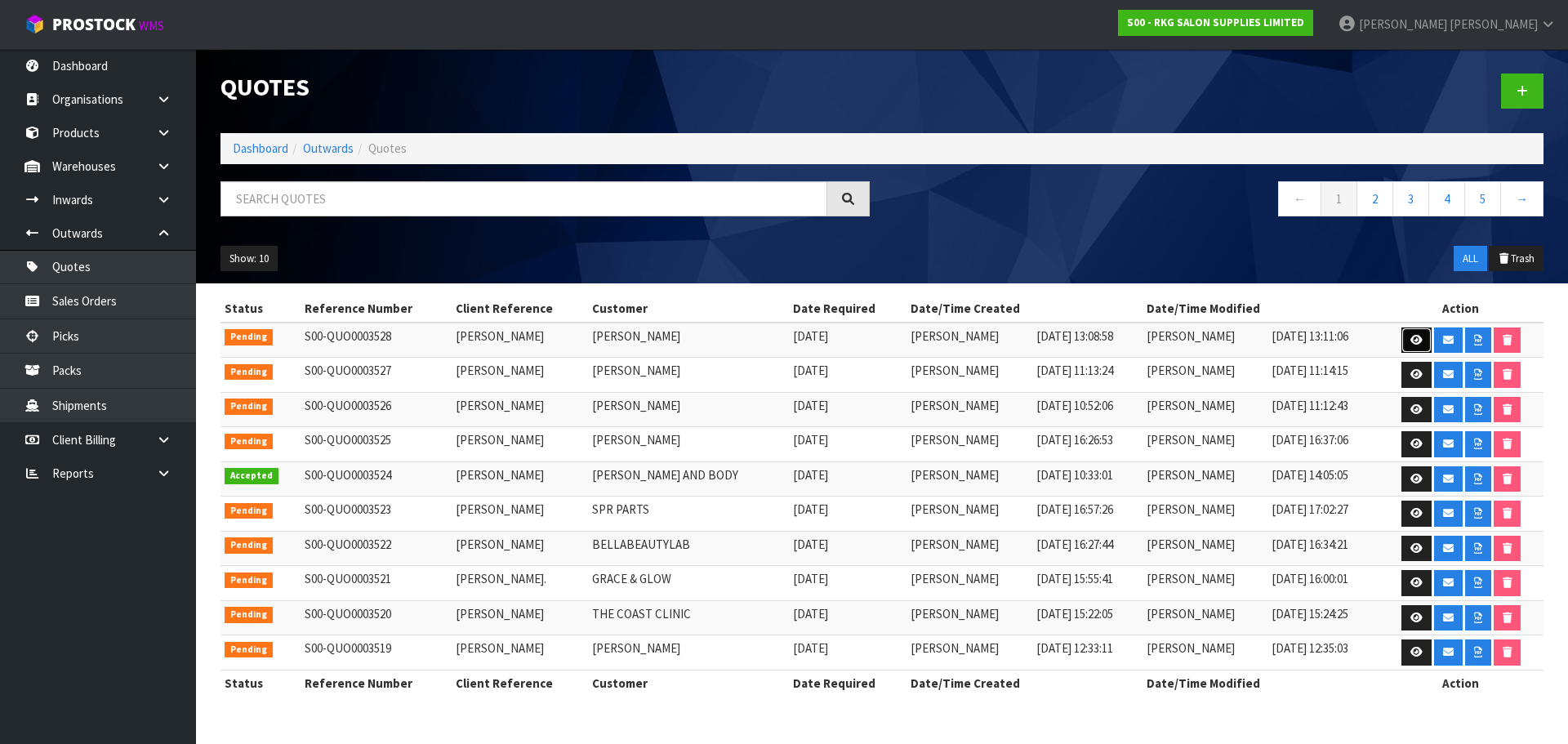
click at [1411, 340] on icon at bounding box center [1417, 340] width 12 height 11
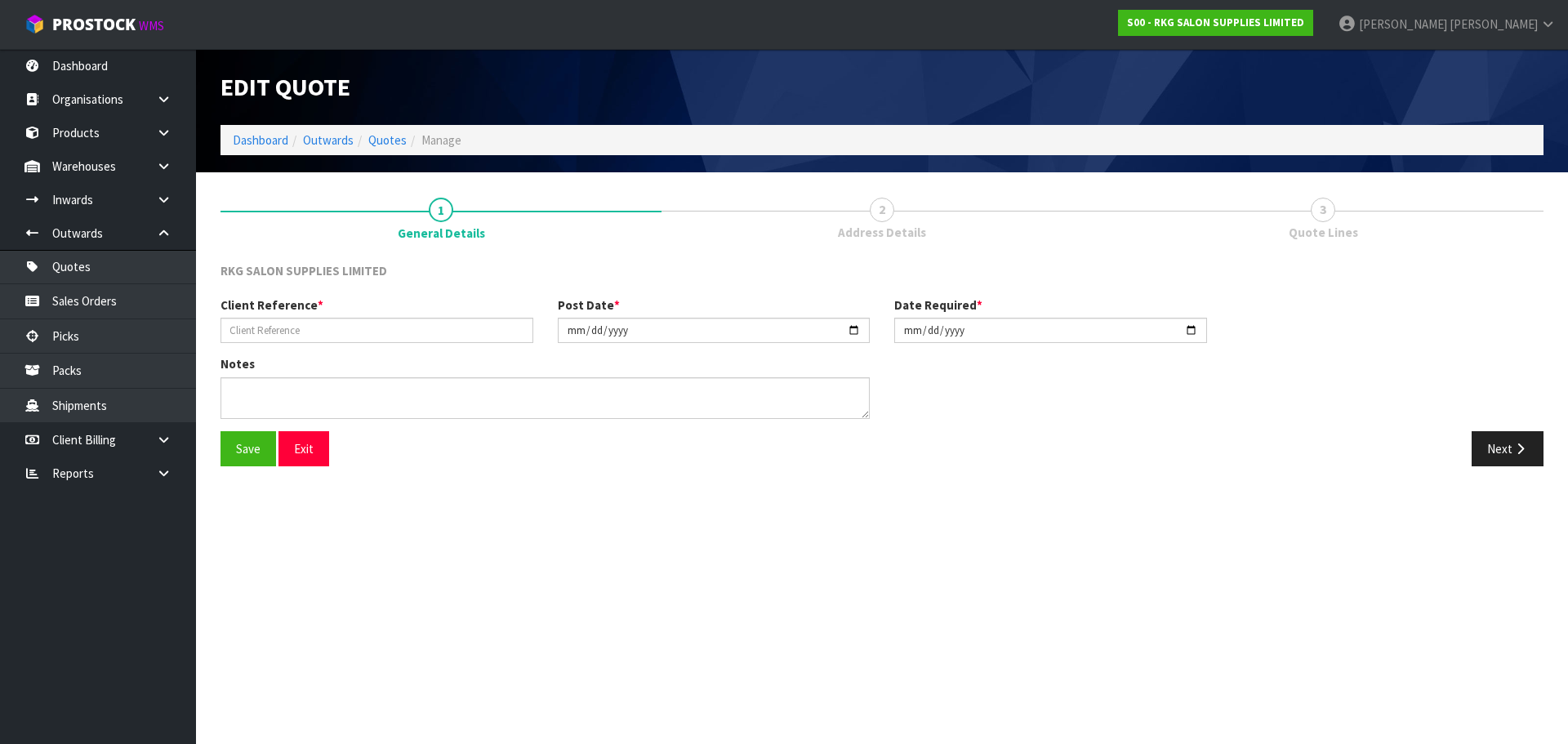
type input "[PERSON_NAME]"
type input "[DATE]"
type textarea "FOR PICK UP"
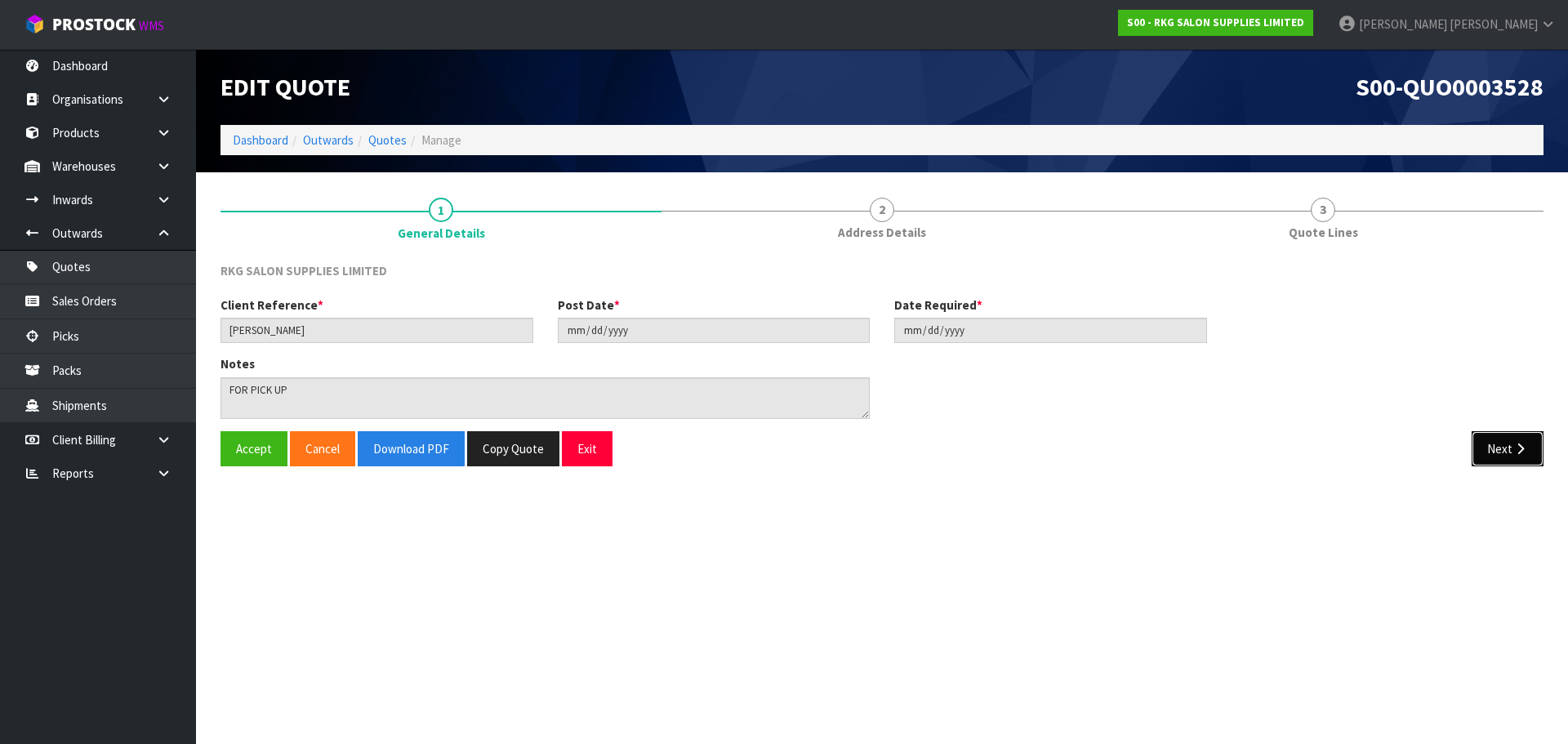
click at [1508, 449] on button "Next" at bounding box center [1507, 449] width 72 height 36
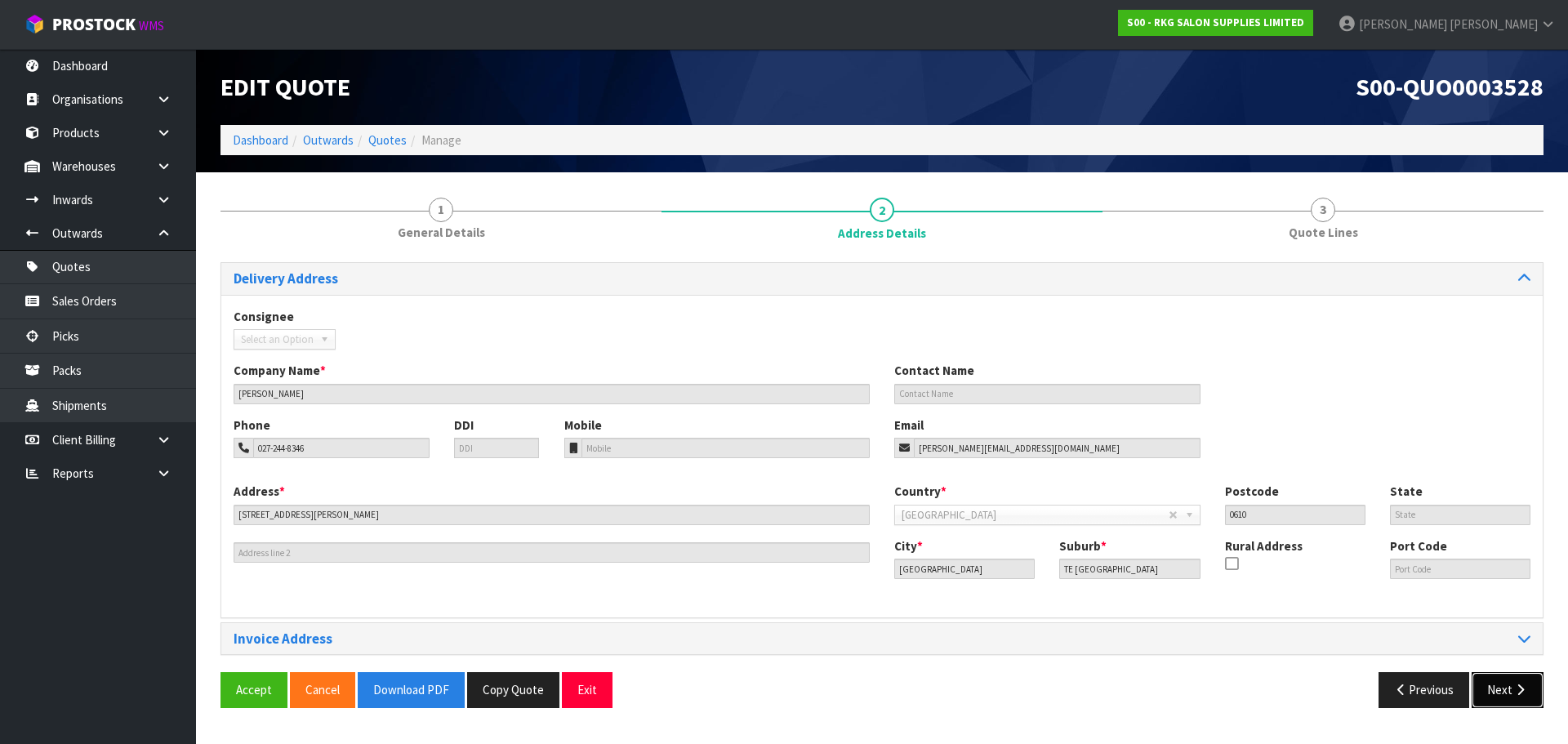
click at [1491, 692] on button "Next" at bounding box center [1507, 690] width 72 height 36
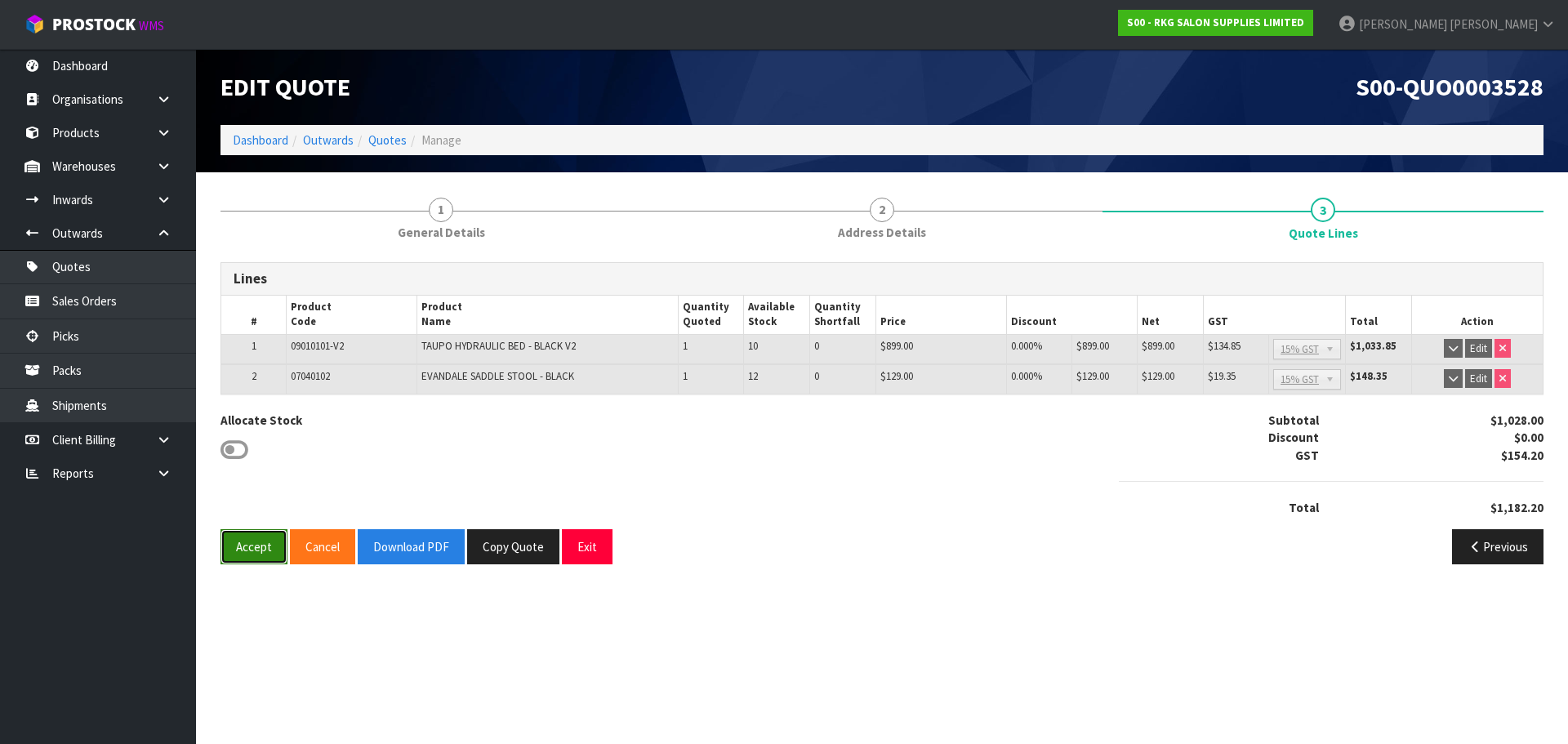
click at [248, 549] on button "Accept" at bounding box center [254, 547] width 67 height 36
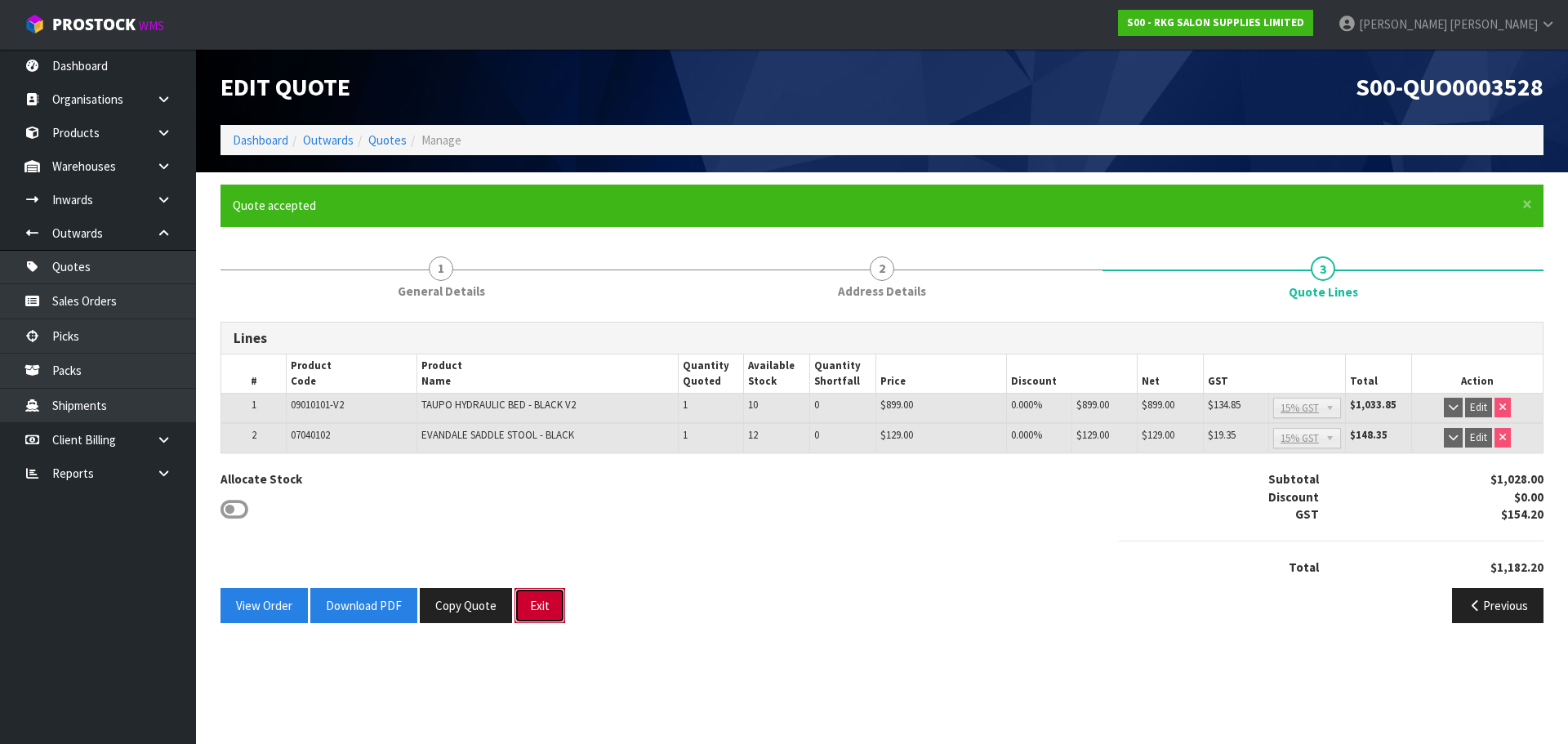
click at [537, 599] on button "Exit" at bounding box center [540, 606] width 51 height 36
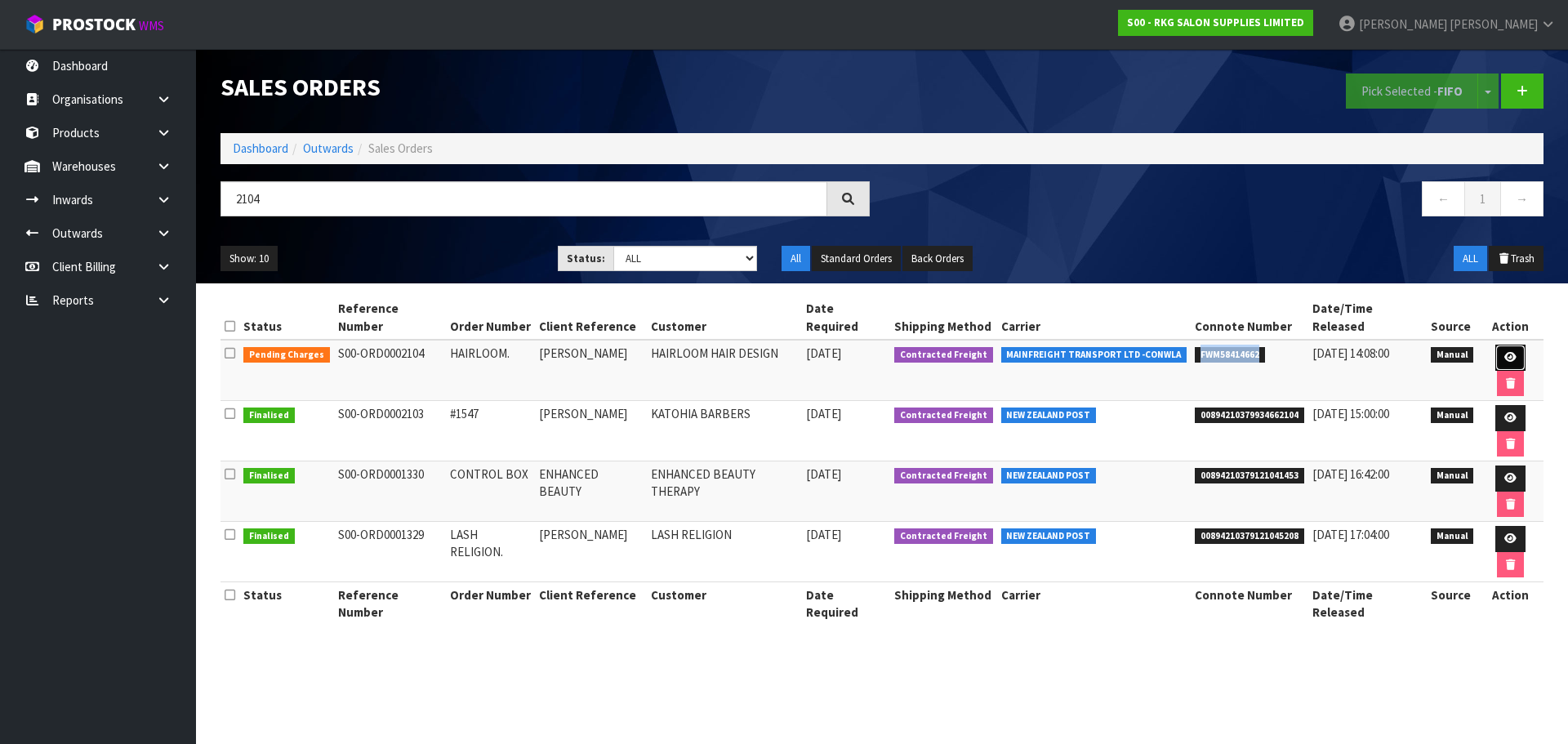
click at [1505, 352] on icon at bounding box center [1510, 357] width 12 height 11
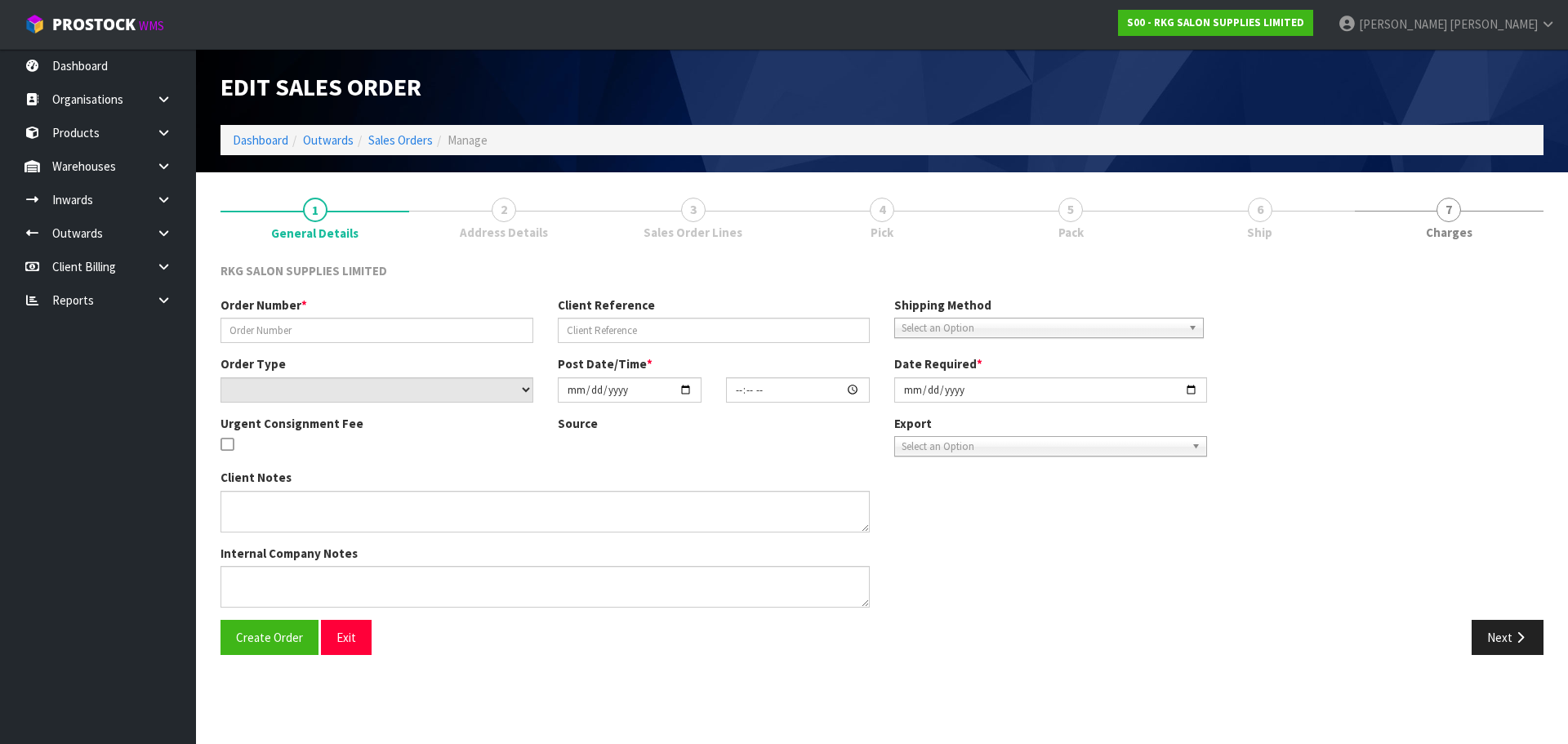
type input "HAIRLOOM."
type input "[PERSON_NAME]"
select select "number:0"
type input "[DATE]"
type input "00:00:00.000"
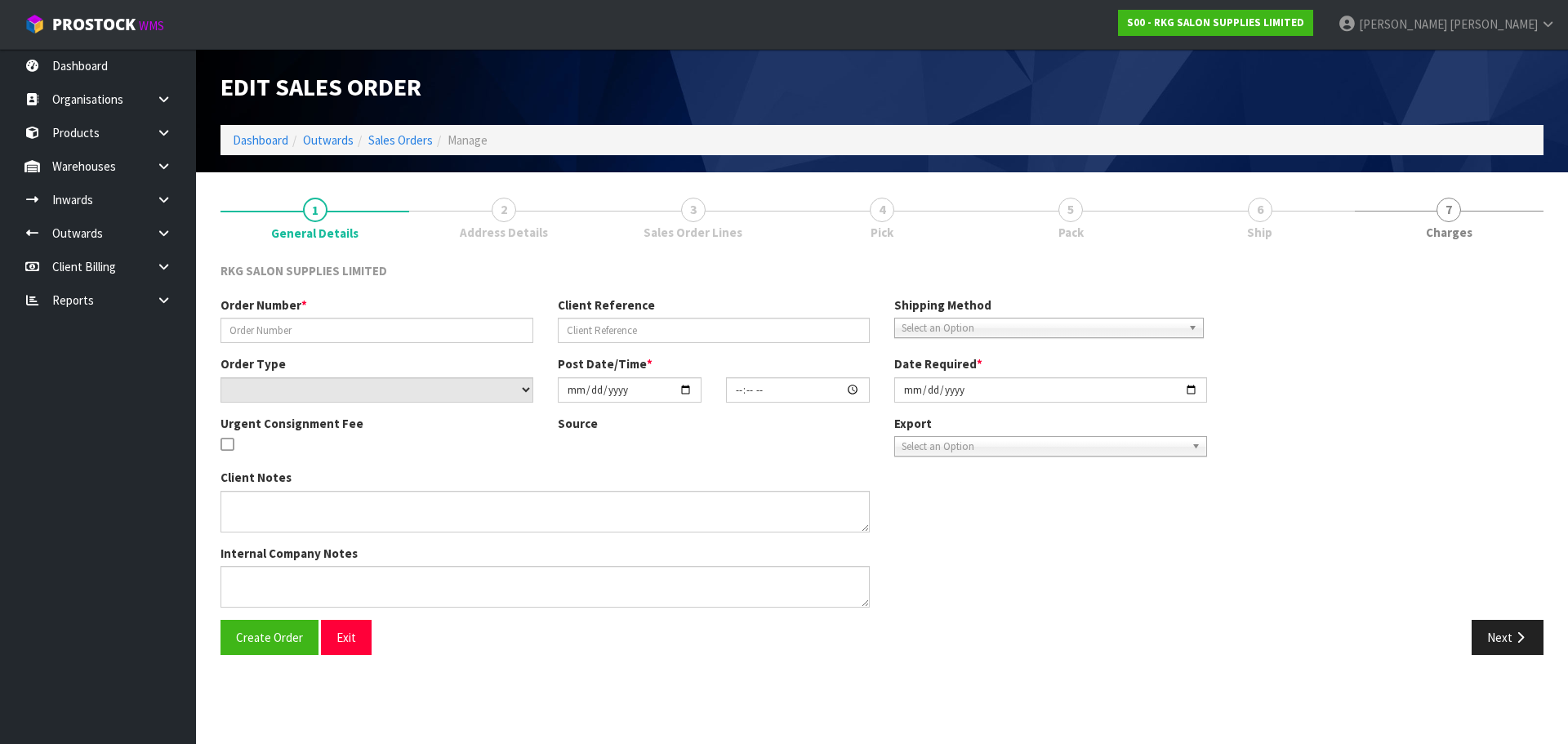
type input "[DATE]"
type textarea "PLEASE ALL IN 1 PALLET FOR DELIVERY [DATE][DATE]"
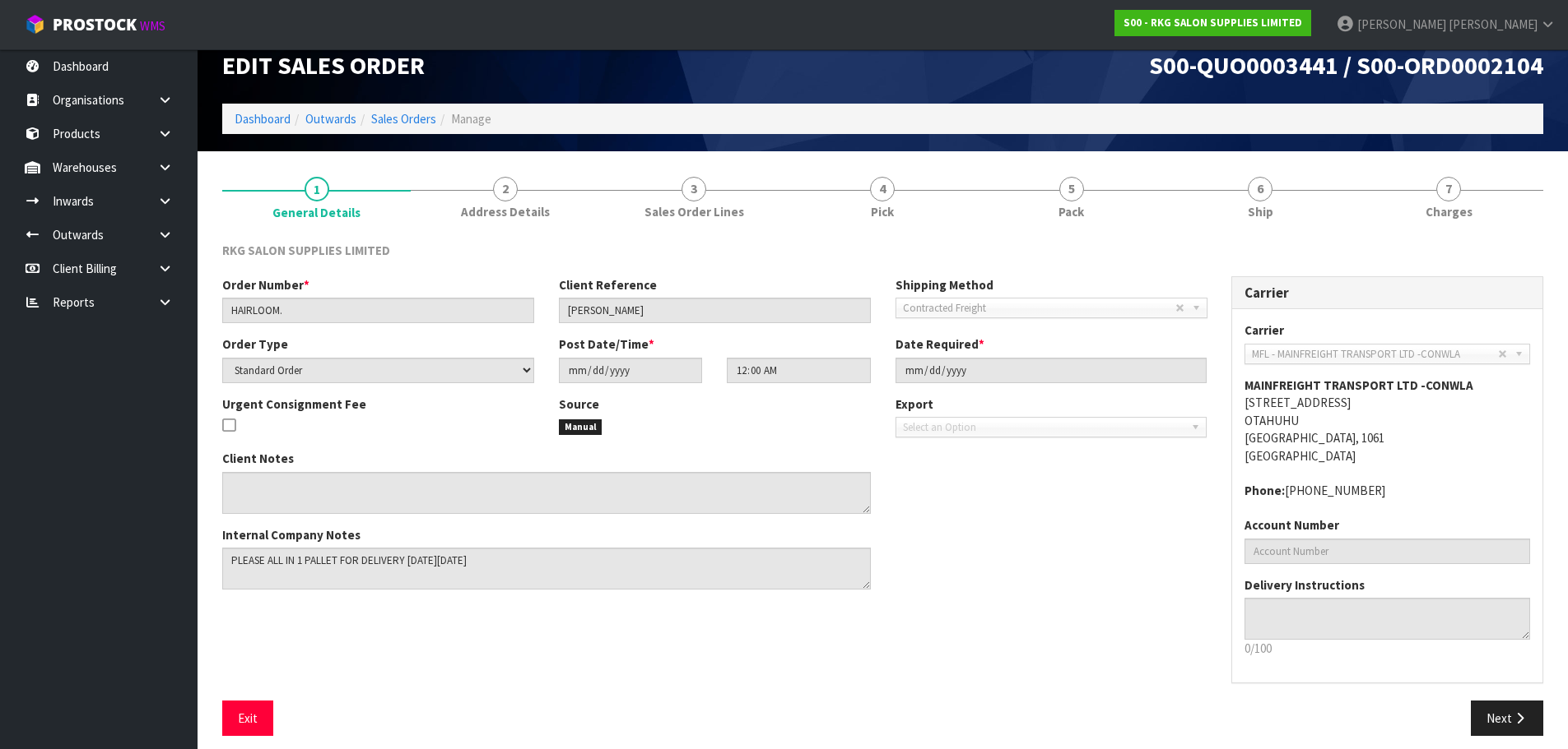
scroll to position [34, 0]
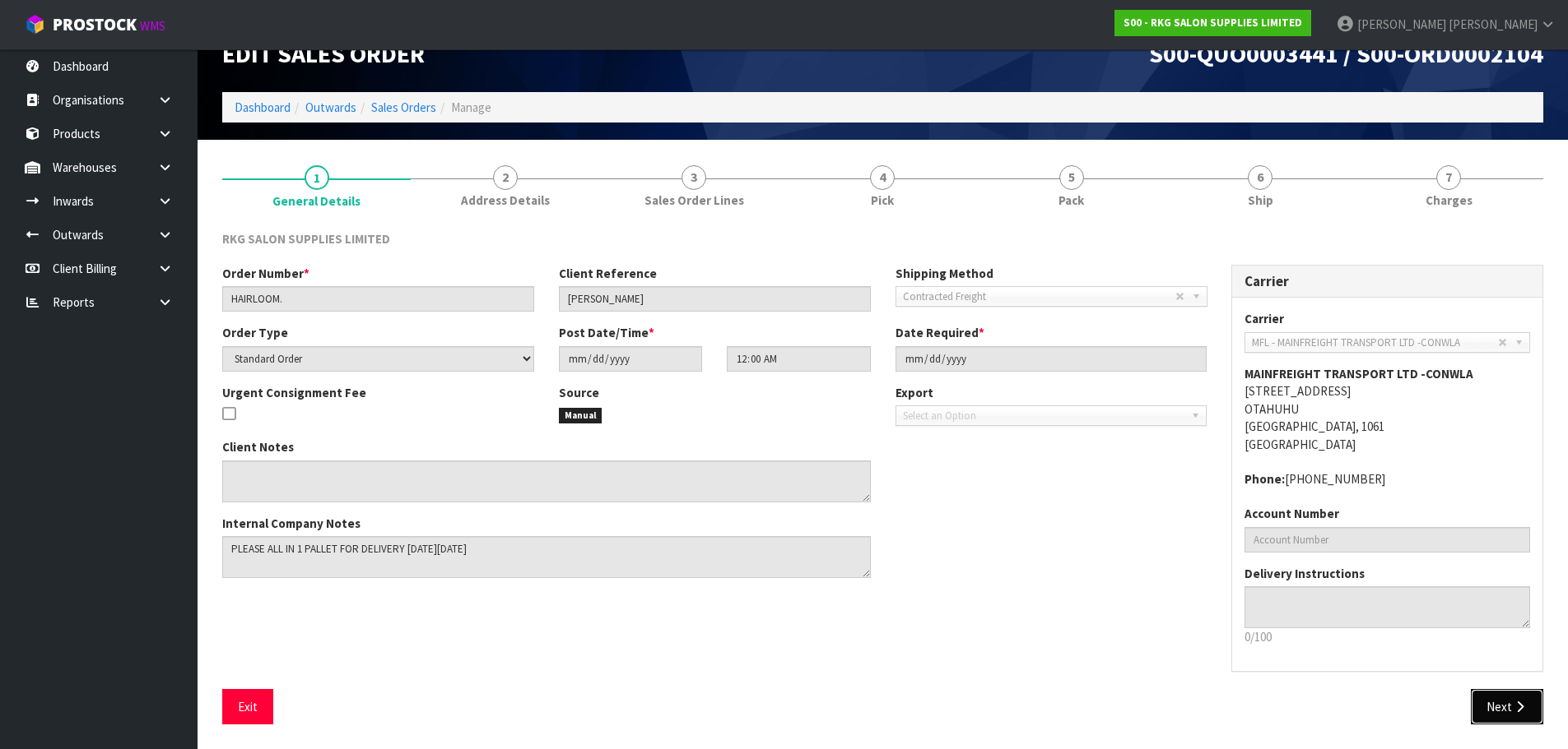
click at [1498, 706] on button "Next" at bounding box center [1507, 707] width 72 height 36
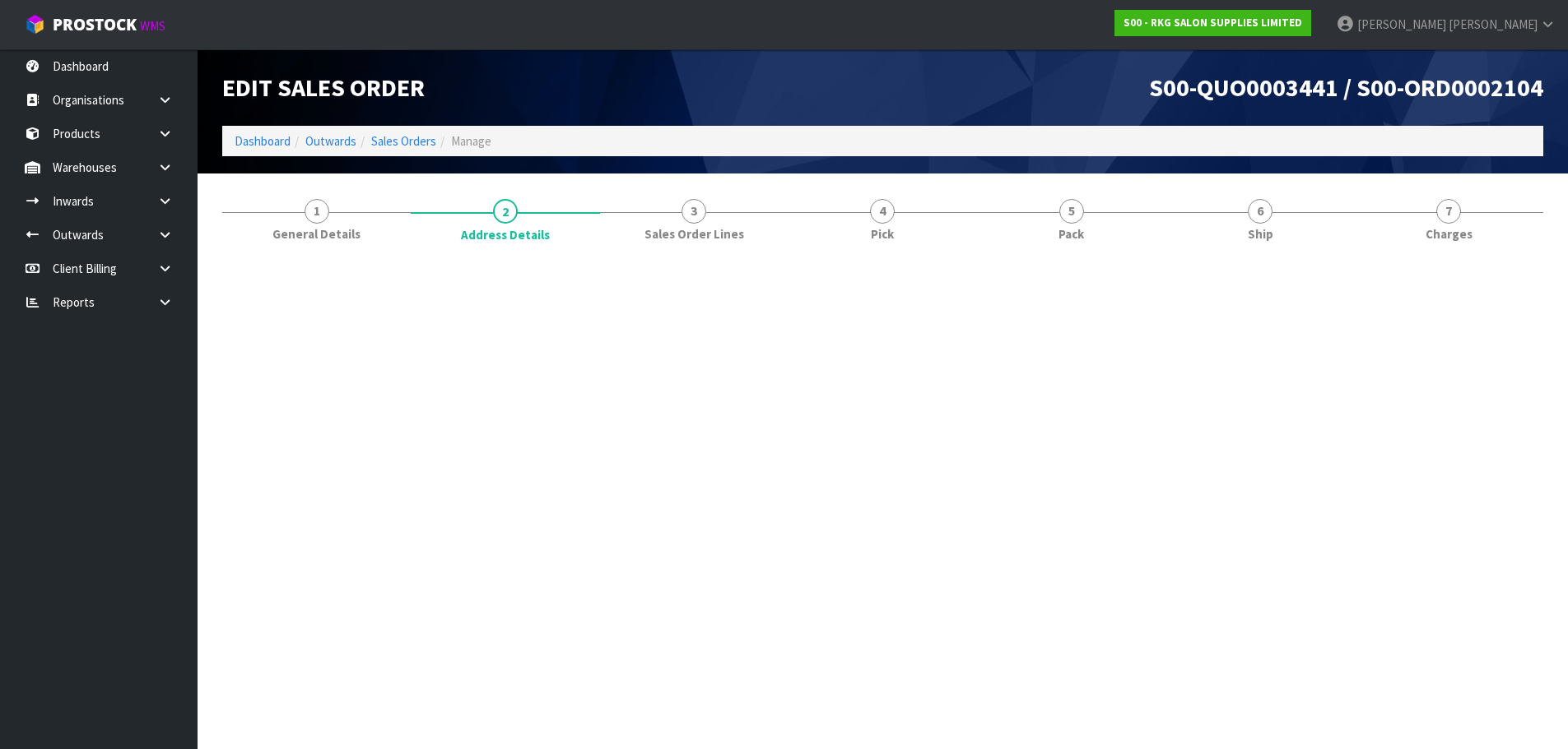
scroll to position [0, 0]
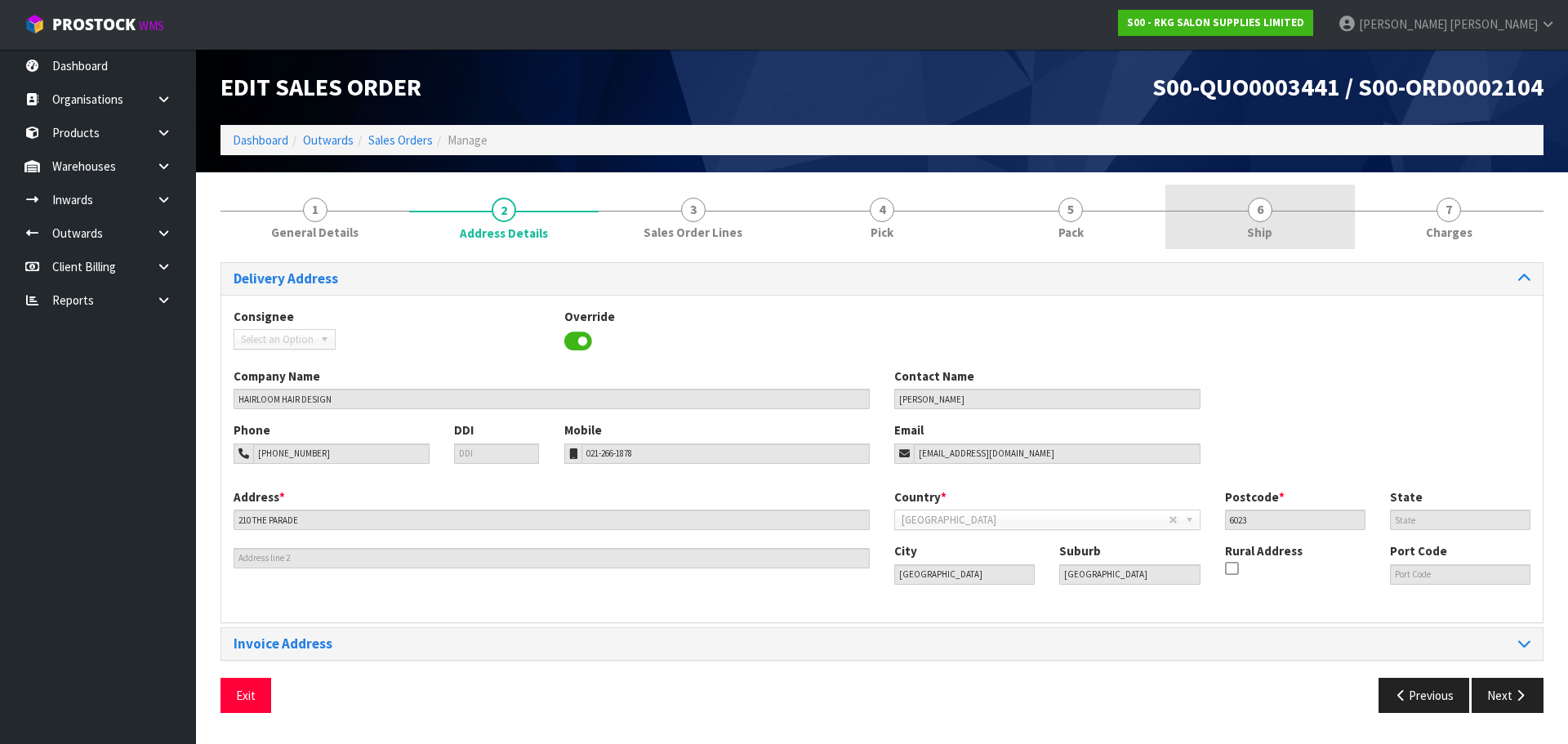
click at [1255, 218] on span "6" at bounding box center [1260, 210] width 25 height 25
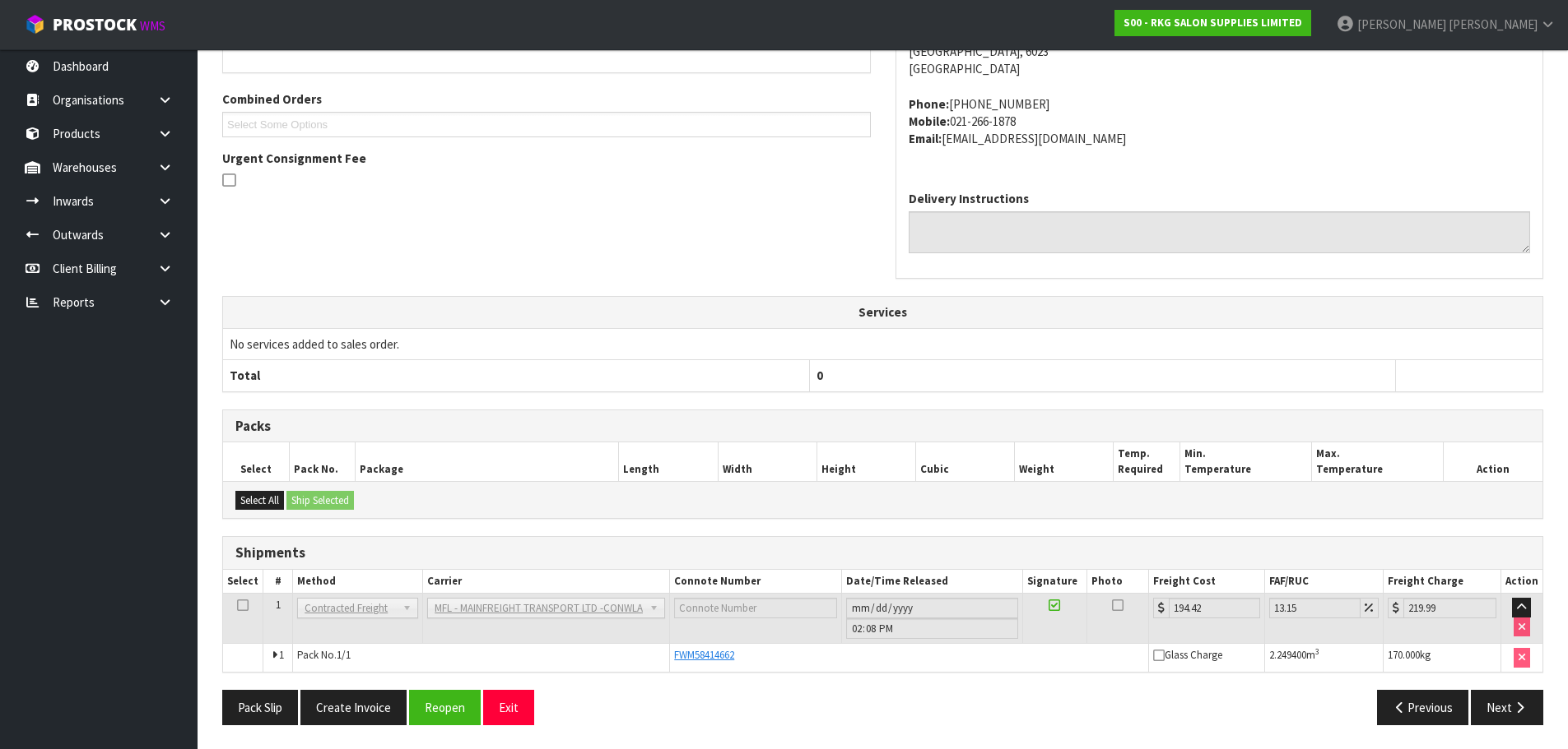
scroll to position [339, 0]
click at [1498, 708] on button "Next" at bounding box center [1507, 707] width 72 height 36
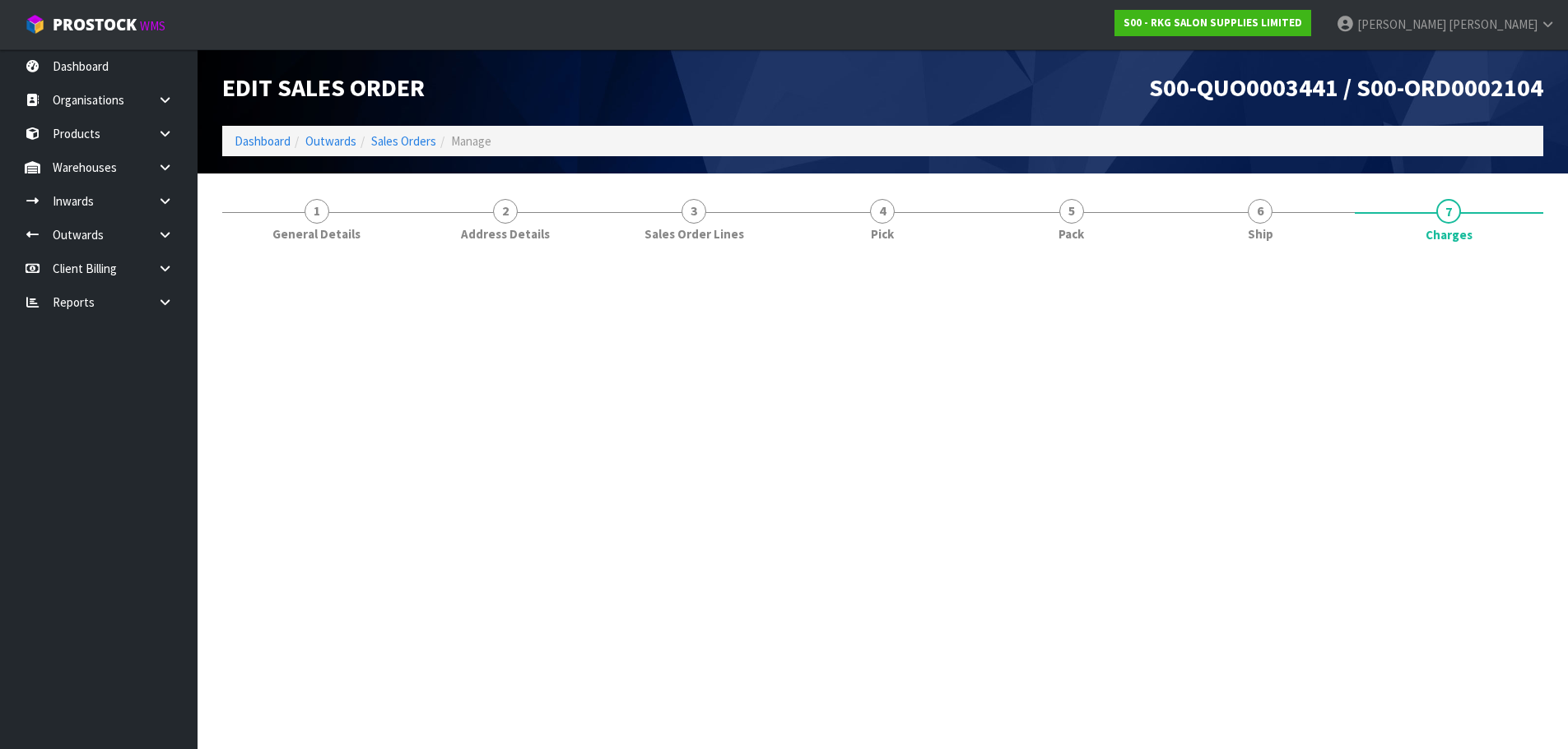
scroll to position [0, 0]
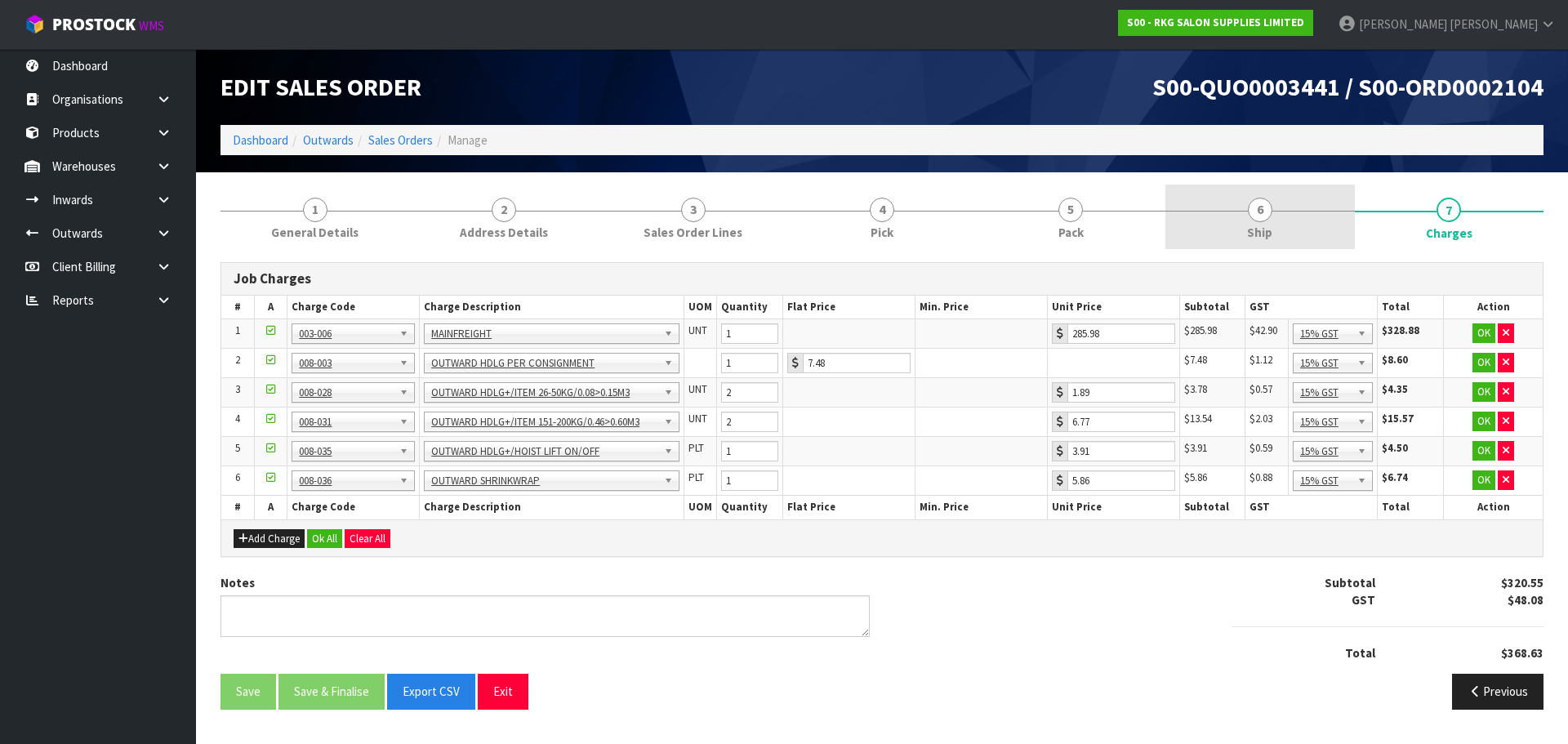
click at [1266, 212] on span "6" at bounding box center [1260, 210] width 25 height 25
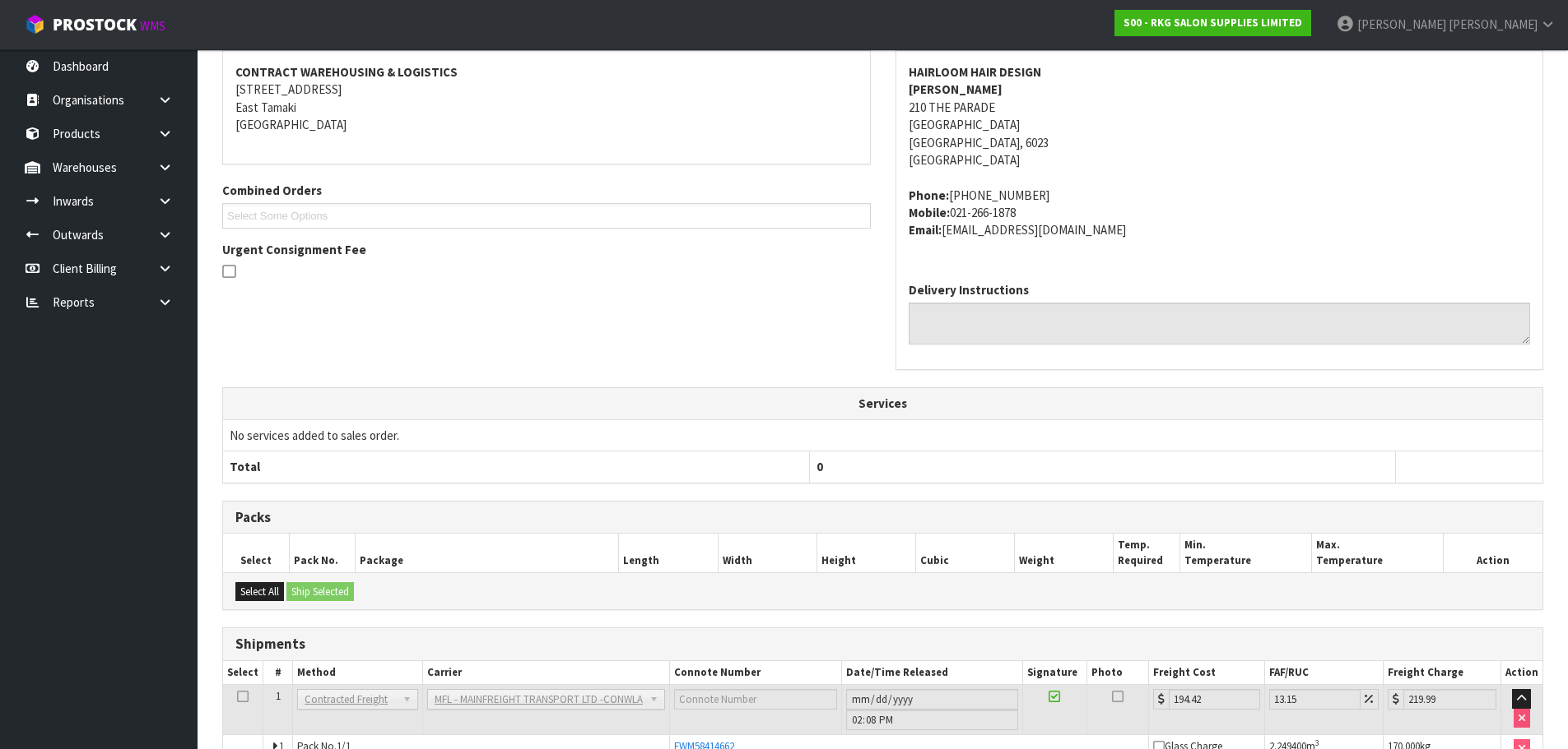
scroll to position [339, 0]
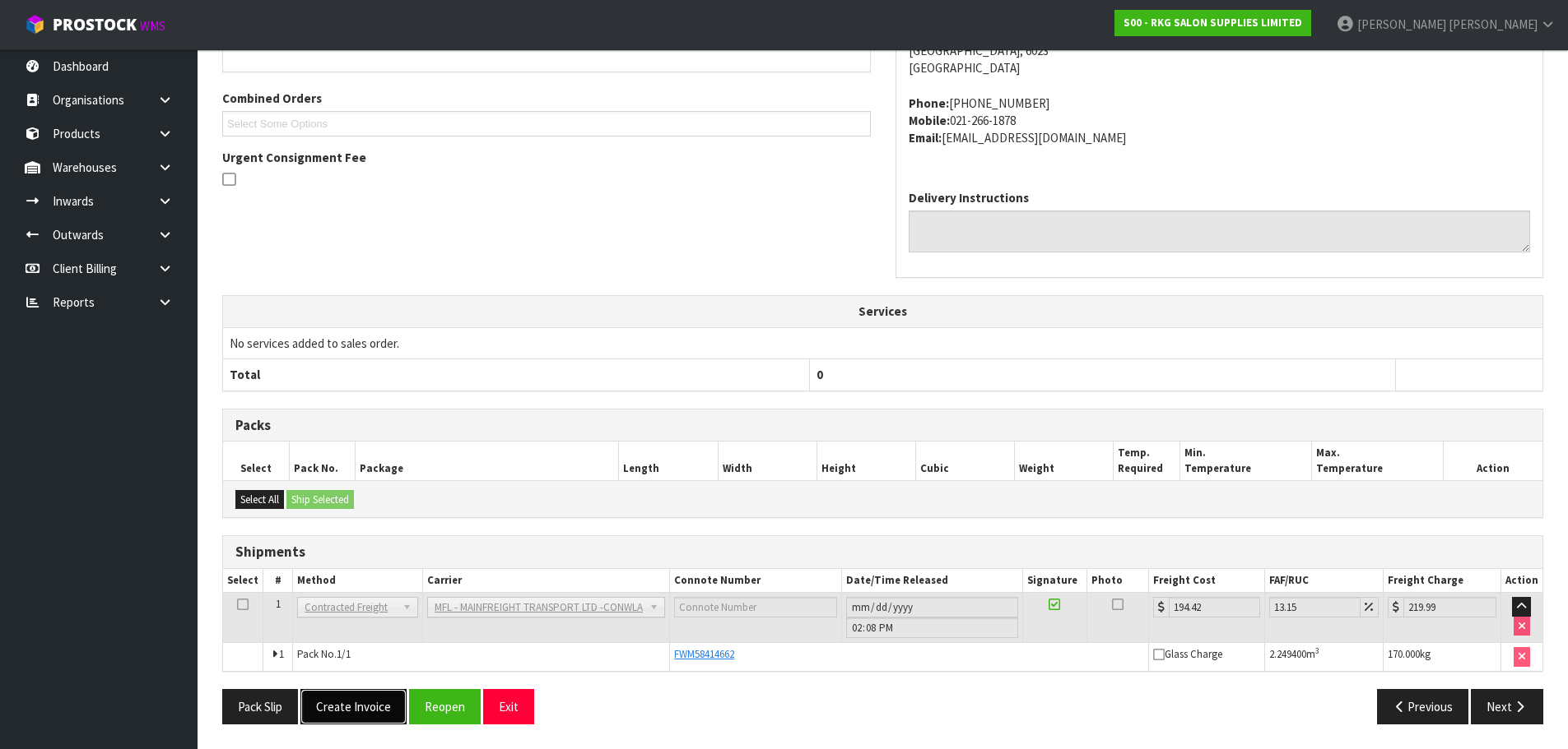
click at [349, 700] on button "Create Invoice" at bounding box center [353, 707] width 107 height 36
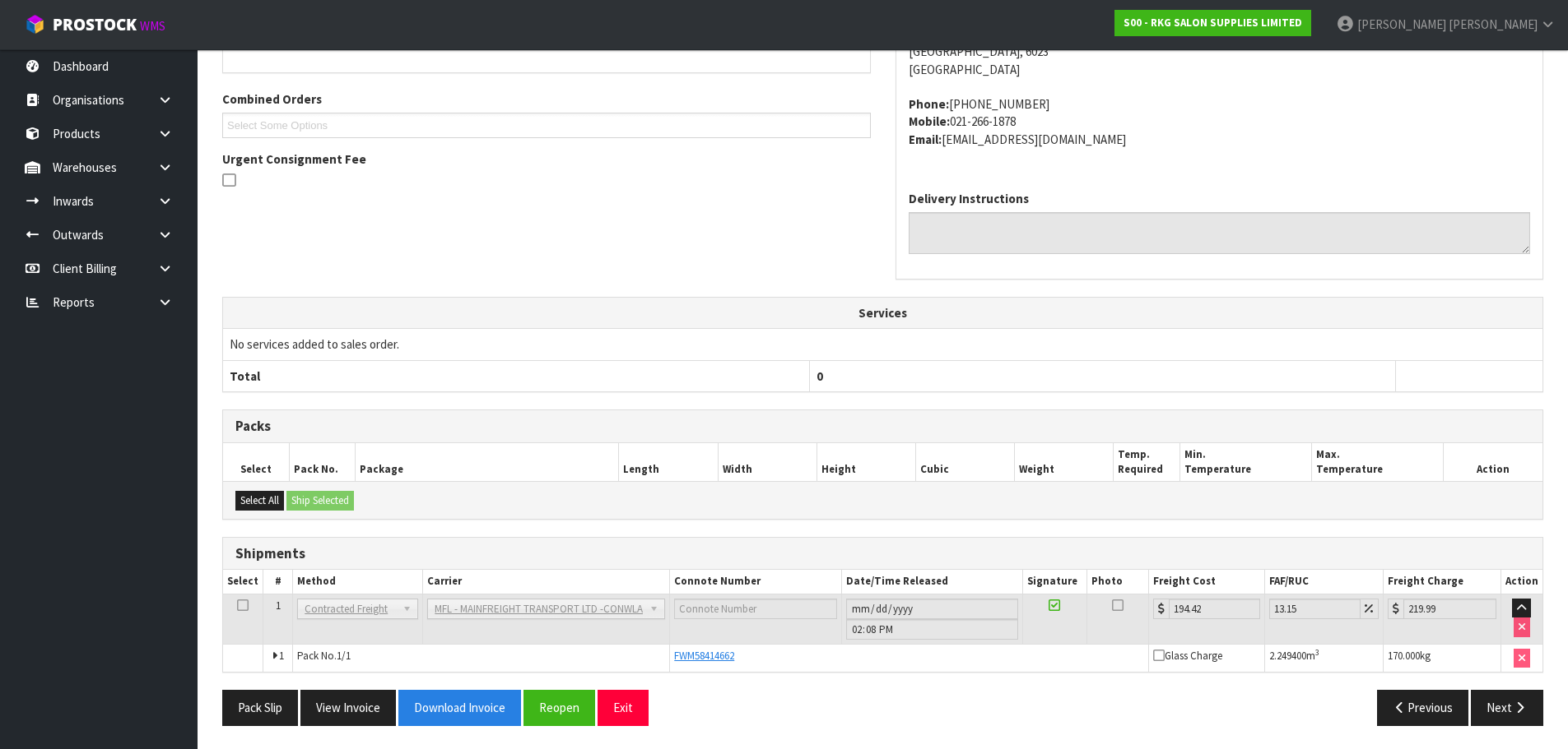
scroll to position [399, 0]
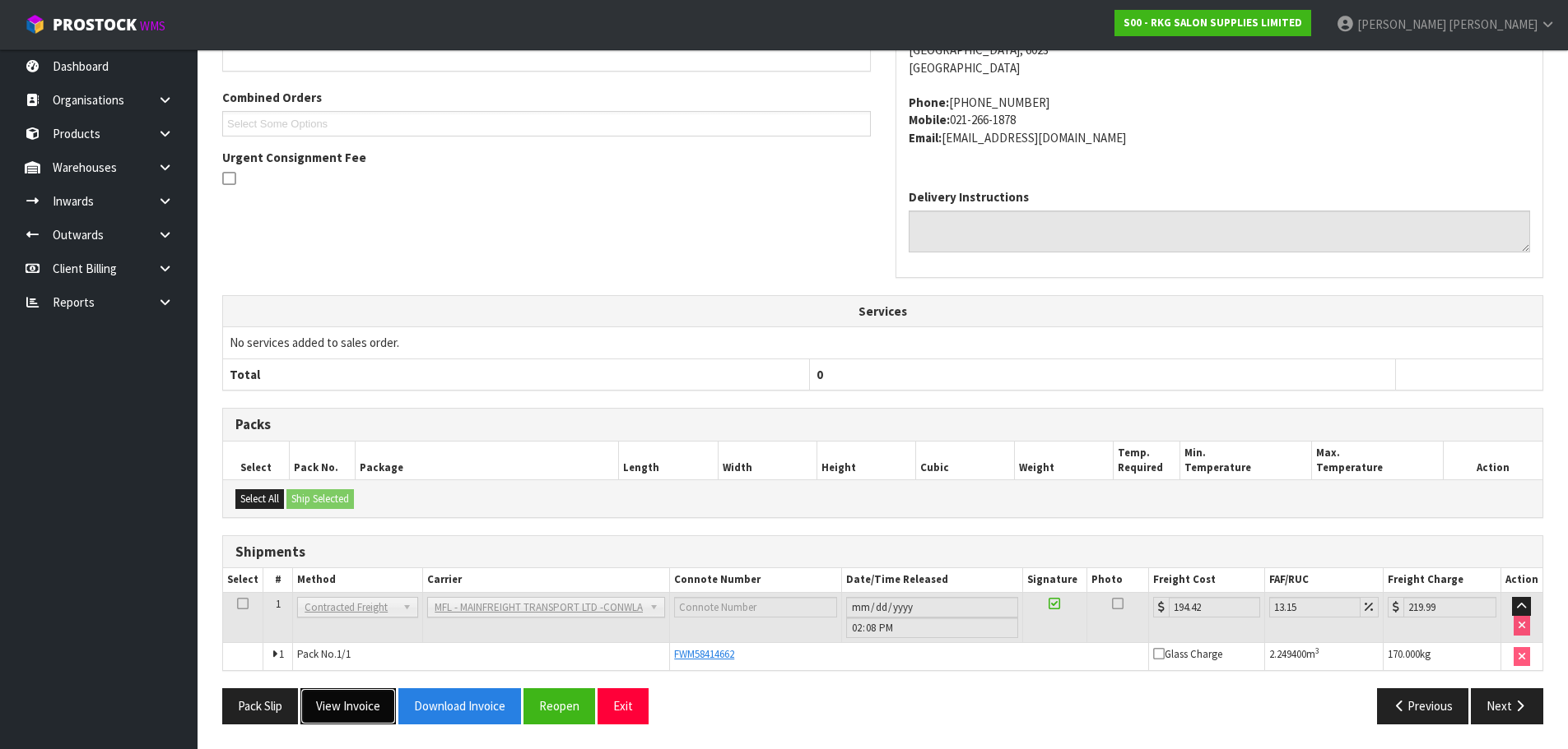
click at [350, 714] on button "View Invoice" at bounding box center [348, 706] width 95 height 36
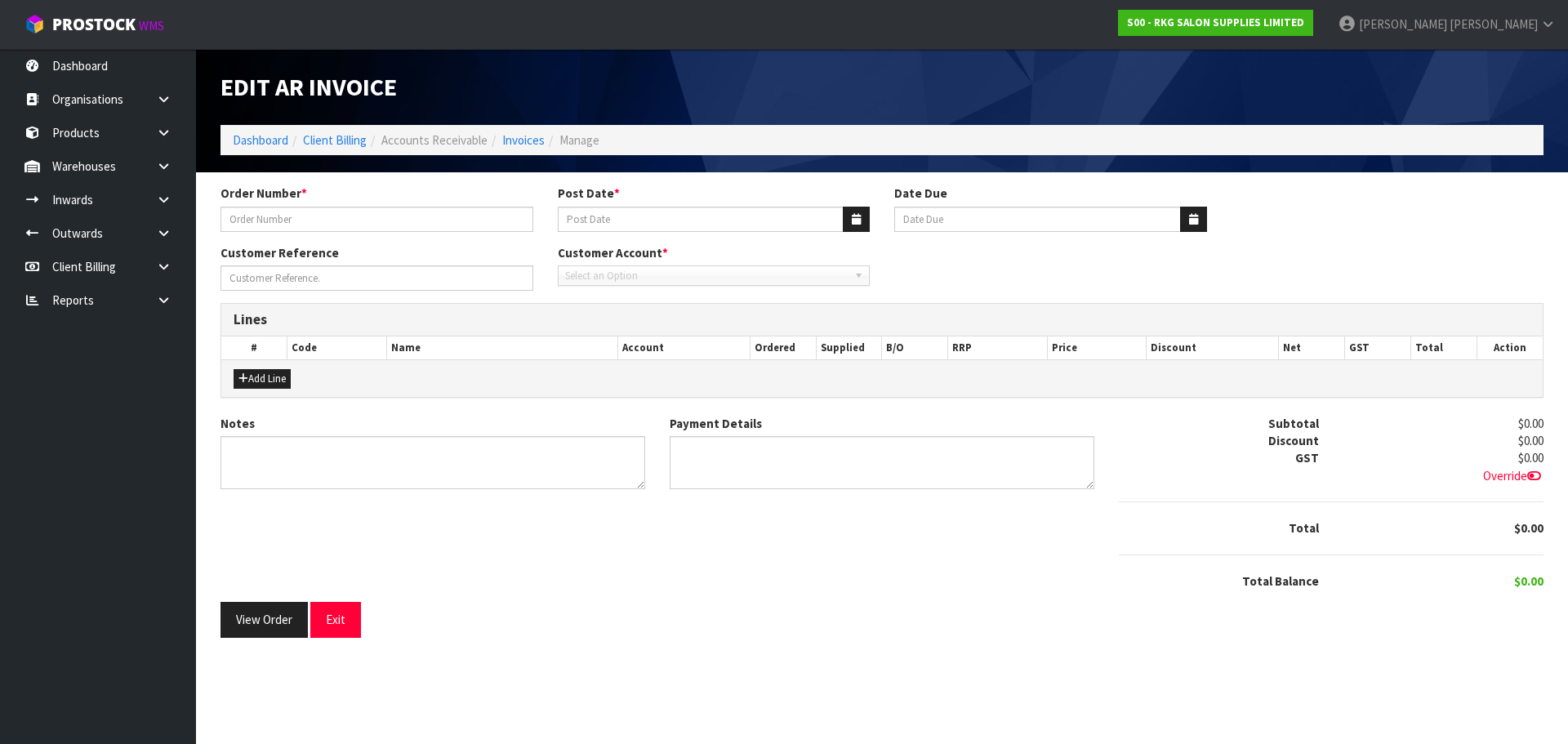
type input "HAIRLOOM."
type input "[DATE]"
type input "[PERSON_NAME]"
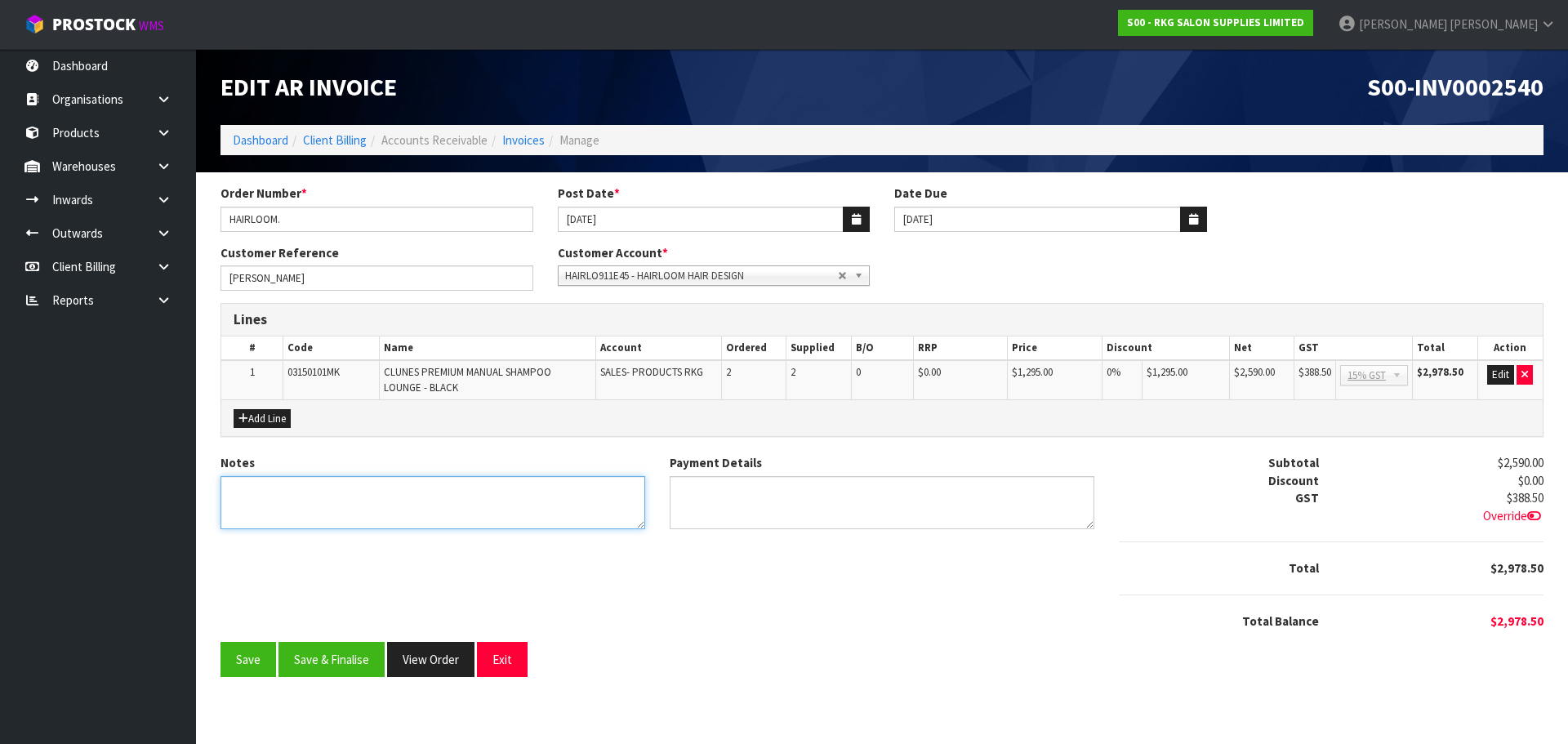
click at [337, 499] on textarea "Notes" at bounding box center [433, 503] width 425 height 53
type textarea "THANK YOU FOR YOUR ORDER."
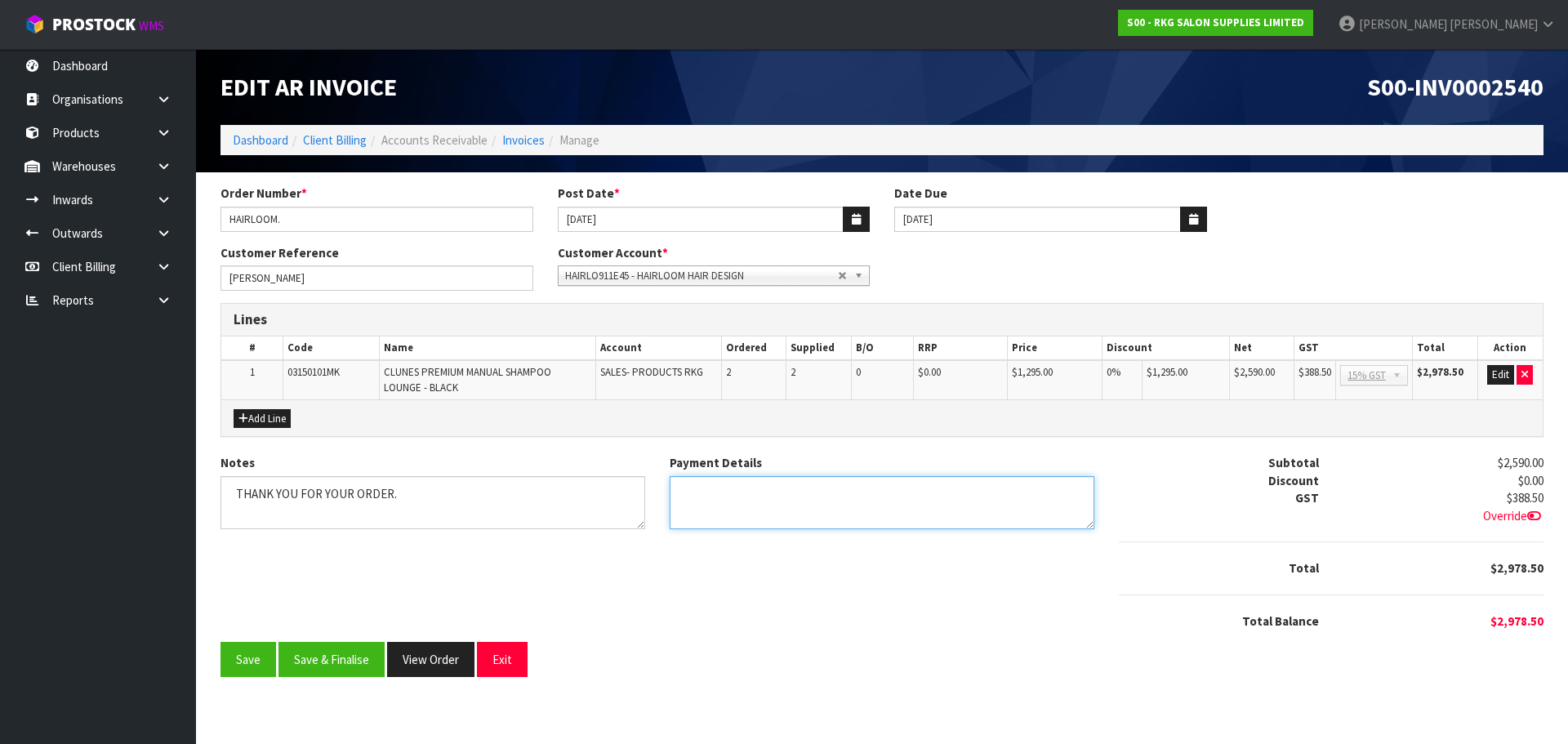
click at [762, 494] on textarea "Payment Details" at bounding box center [882, 503] width 425 height 53
click at [765, 494] on textarea "Payment Details" at bounding box center [882, 503] width 425 height 53
type textarea "DIRECT CREDIT: $1500 (1/8), $1000 (14/8), $672.86 (22/8)"
click at [271, 416] on button "Add Line" at bounding box center [262, 419] width 58 height 19
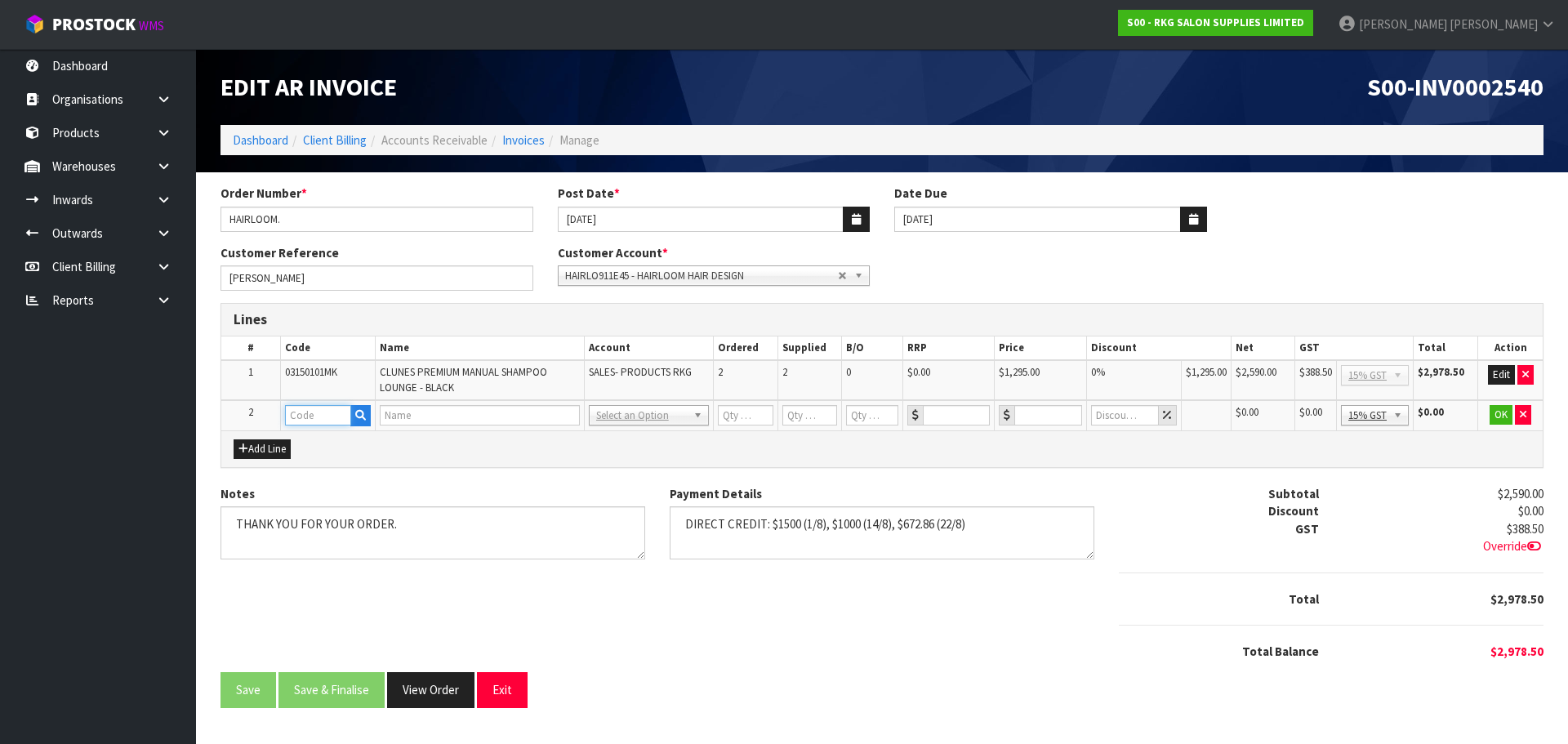
click at [294, 420] on input "text" at bounding box center [317, 416] width 65 height 20
type input "FRE"
click at [321, 444] on strong "FRE" at bounding box center [312, 443] width 20 height 15
type input "FREIGHT"
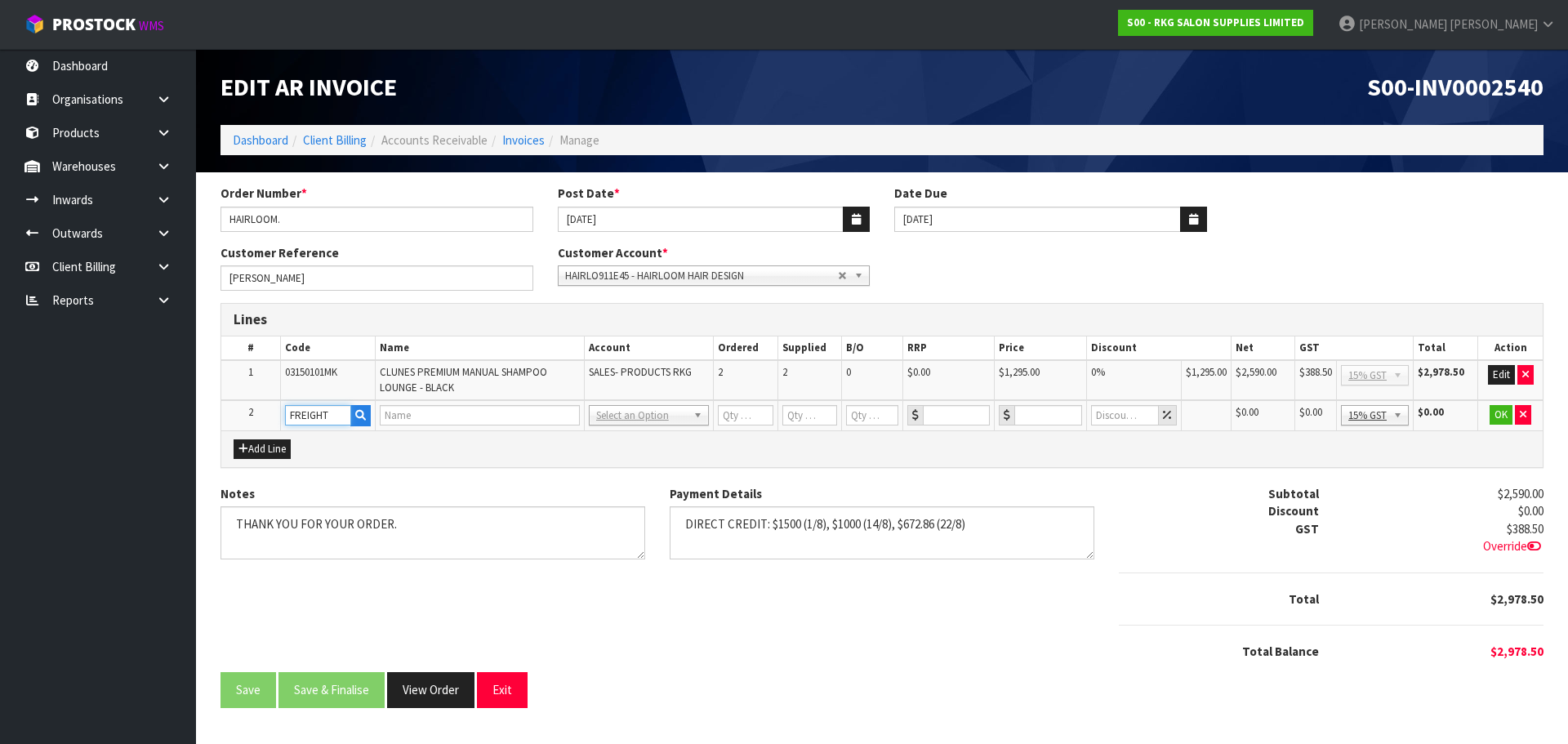
type input "1"
type input "0"
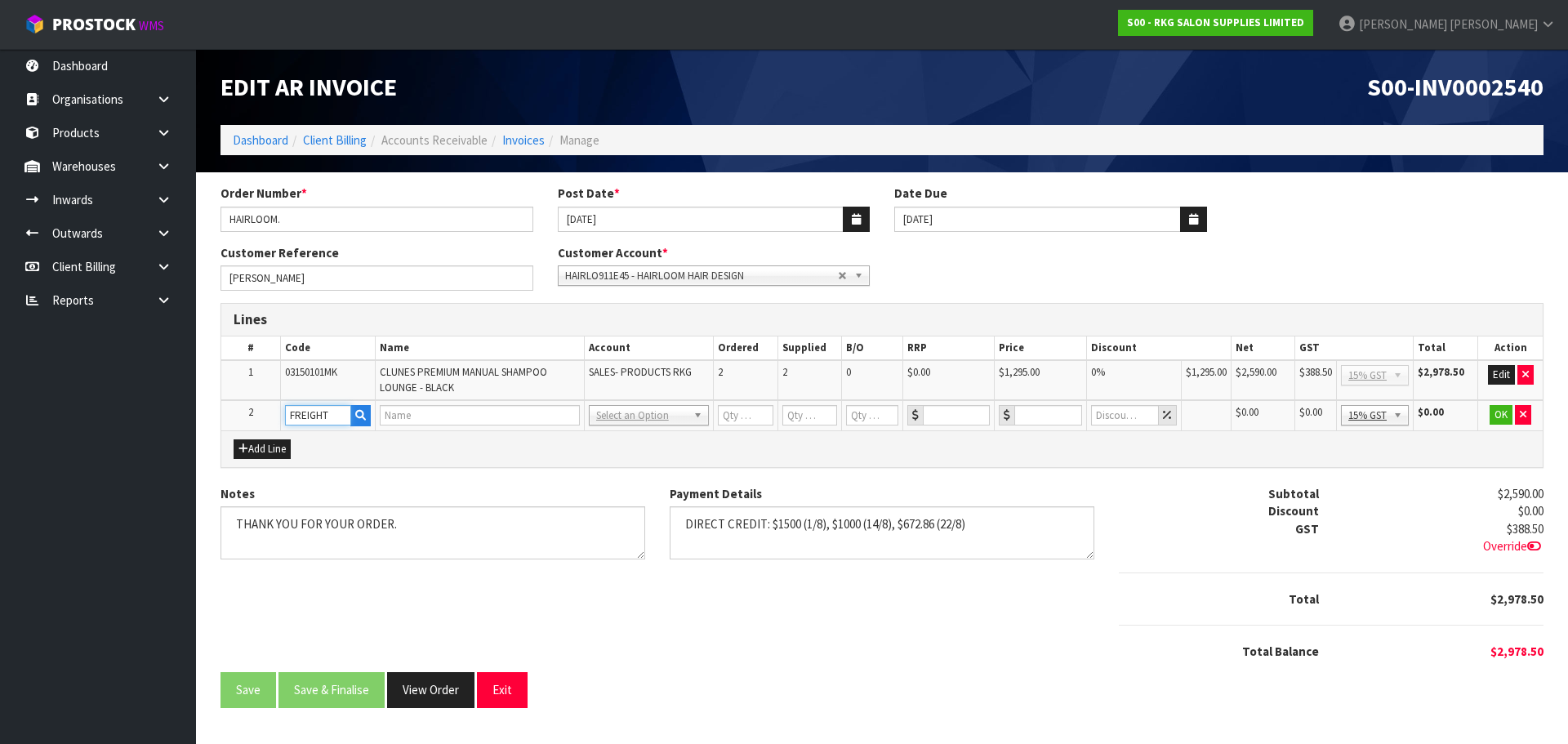
type input "0"
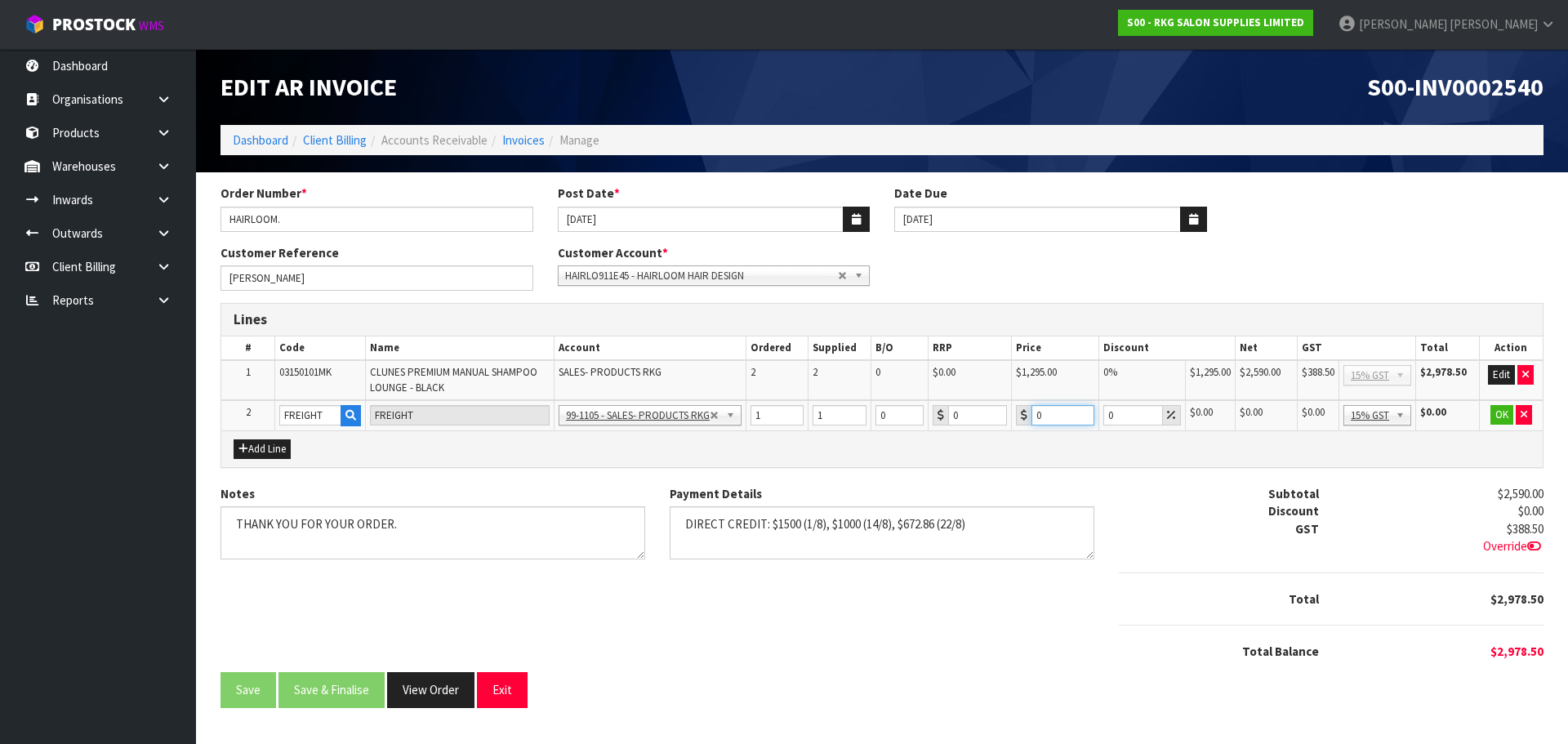
drag, startPoint x: 1052, startPoint y: 413, endPoint x: 1026, endPoint y: 416, distance: 26.2
click at [1026, 416] on div "0" at bounding box center [1055, 416] width 79 height 20
type input "298.50"
click at [1497, 416] on button "OK" at bounding box center [1502, 415] width 23 height 19
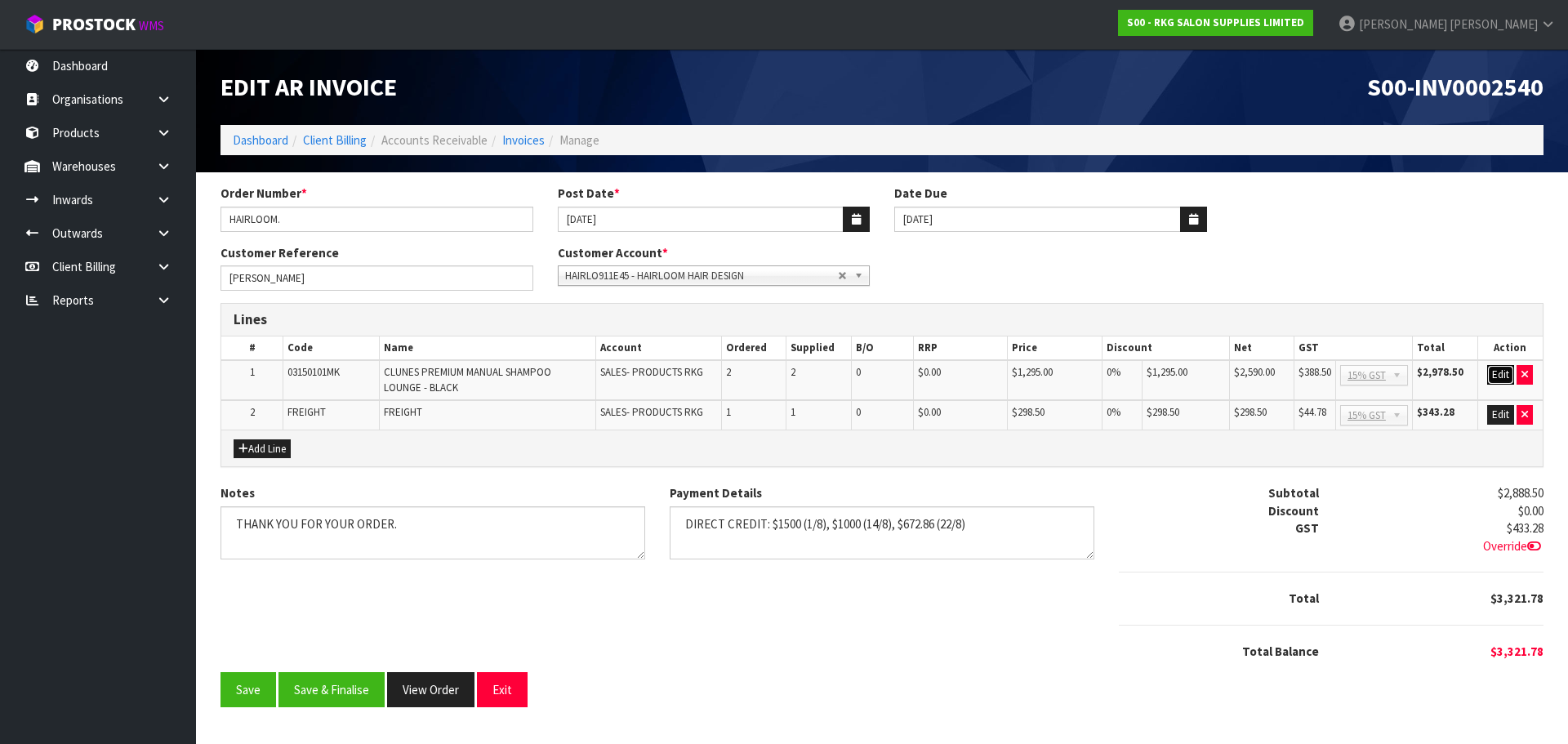
click at [1493, 369] on button "Edit" at bounding box center [1501, 374] width 27 height 19
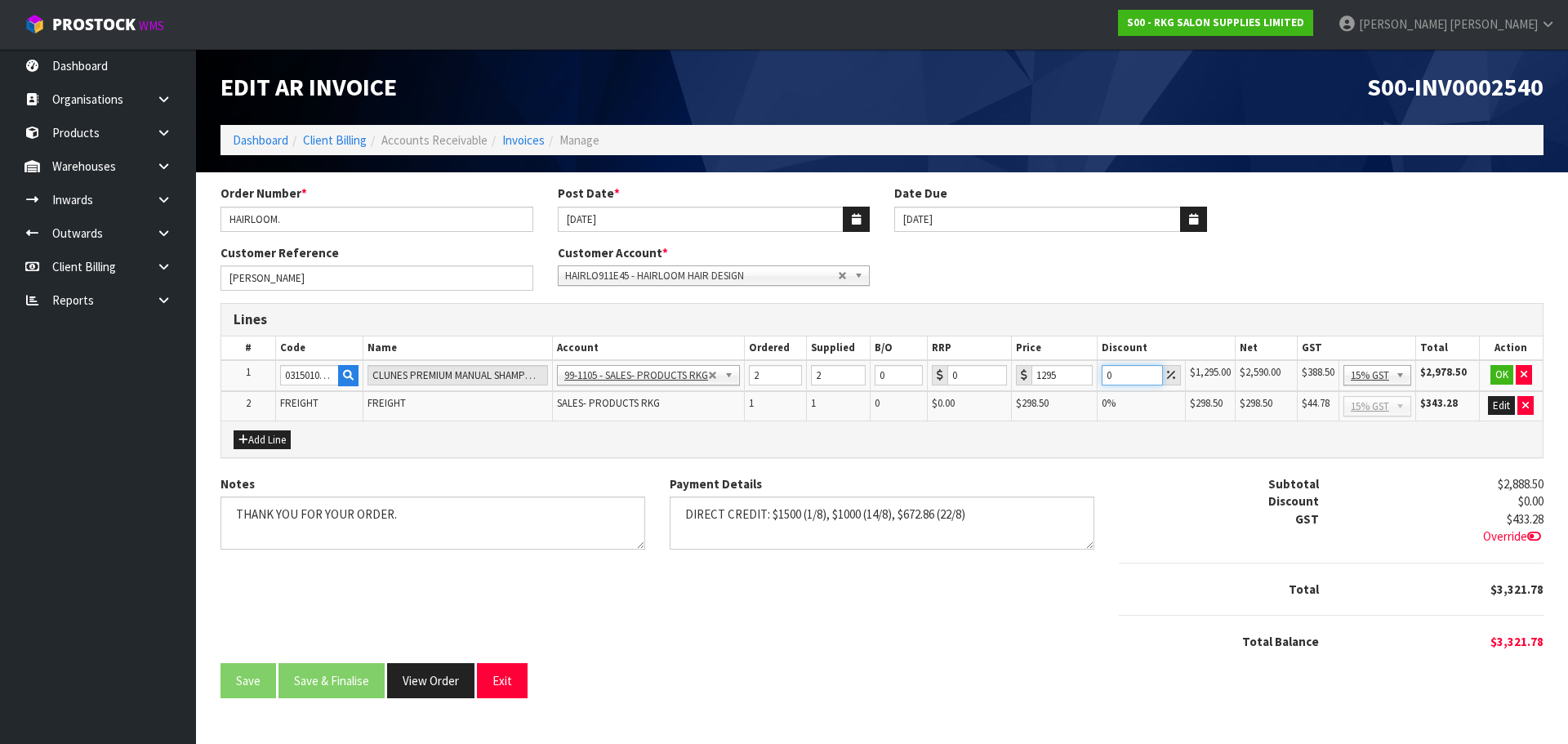
drag, startPoint x: 1117, startPoint y: 373, endPoint x: 1100, endPoint y: 374, distance: 17.0
click at [1100, 374] on td "0" at bounding box center [1141, 376] width 87 height 31
type input "5"
click at [1505, 380] on button "OK" at bounding box center [1502, 374] width 23 height 19
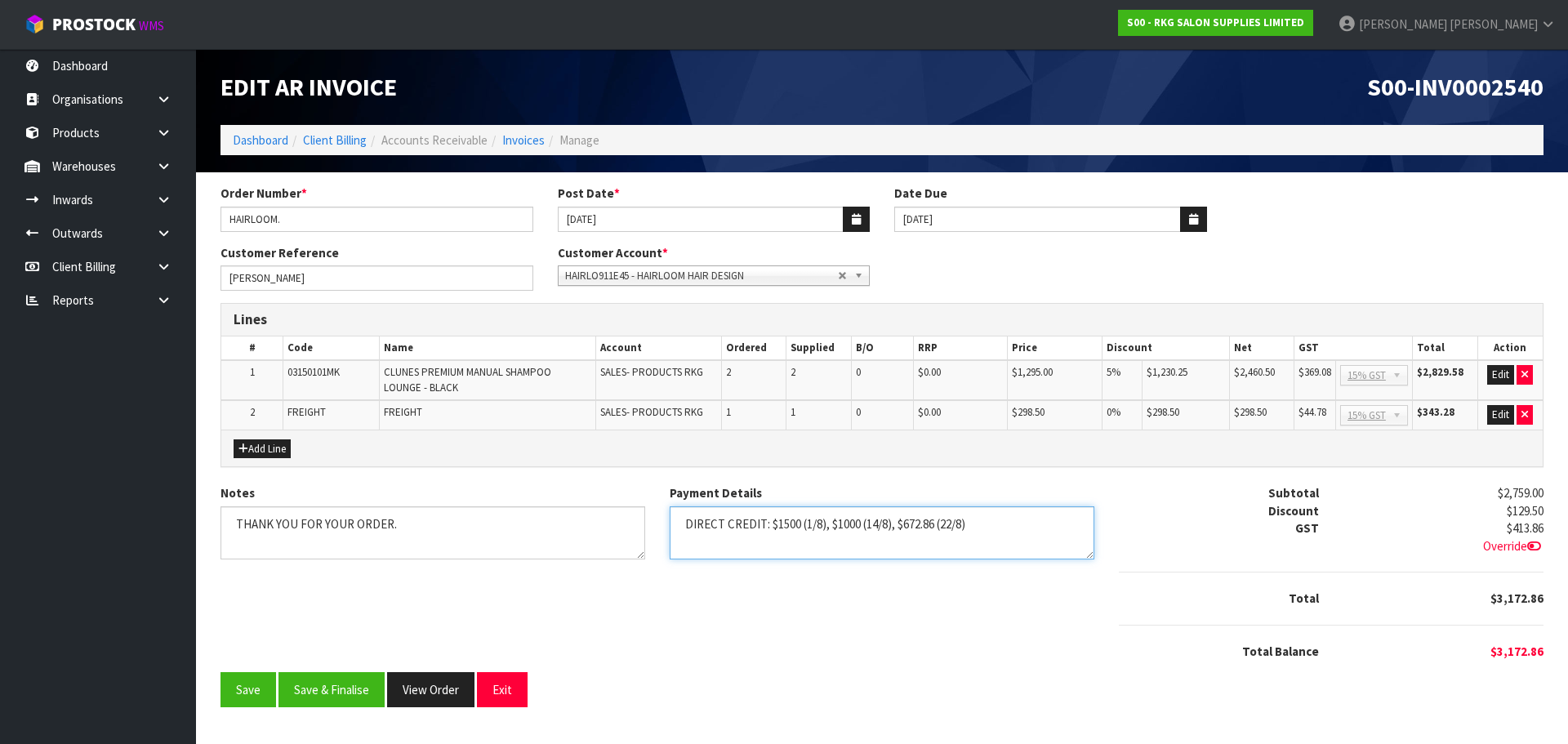
click at [827, 528] on textarea "Payment Details" at bounding box center [882, 532] width 425 height 53
type textarea "DIRECT CREDIT: $1500 (1/8), $1000 (14/8), $672.86 (22/8)"
click at [326, 691] on button "Save & Finalise" at bounding box center [331, 690] width 106 height 36
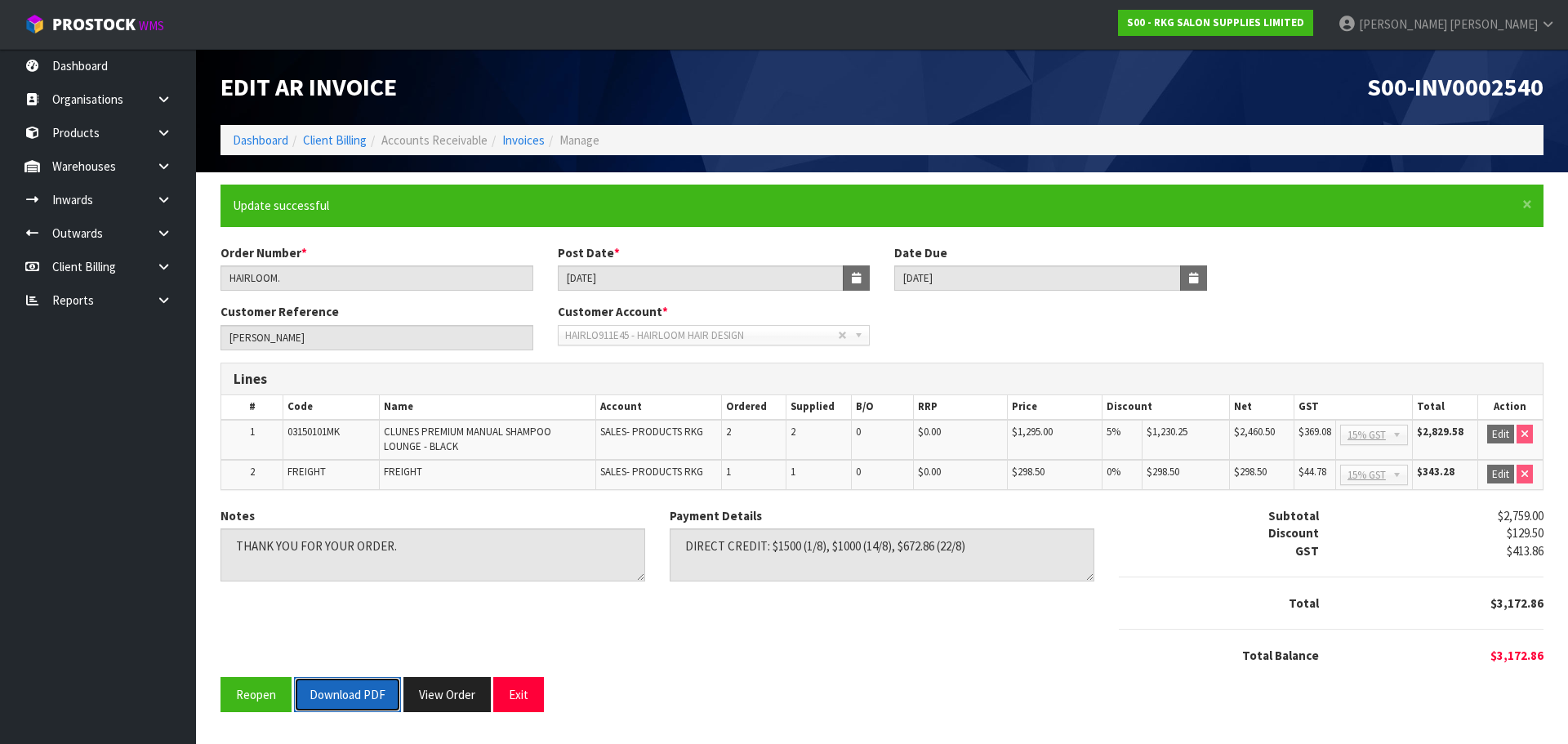
click at [349, 697] on button "Download PDF" at bounding box center [347, 695] width 107 height 36
click at [522, 690] on button "Exit" at bounding box center [519, 695] width 51 height 36
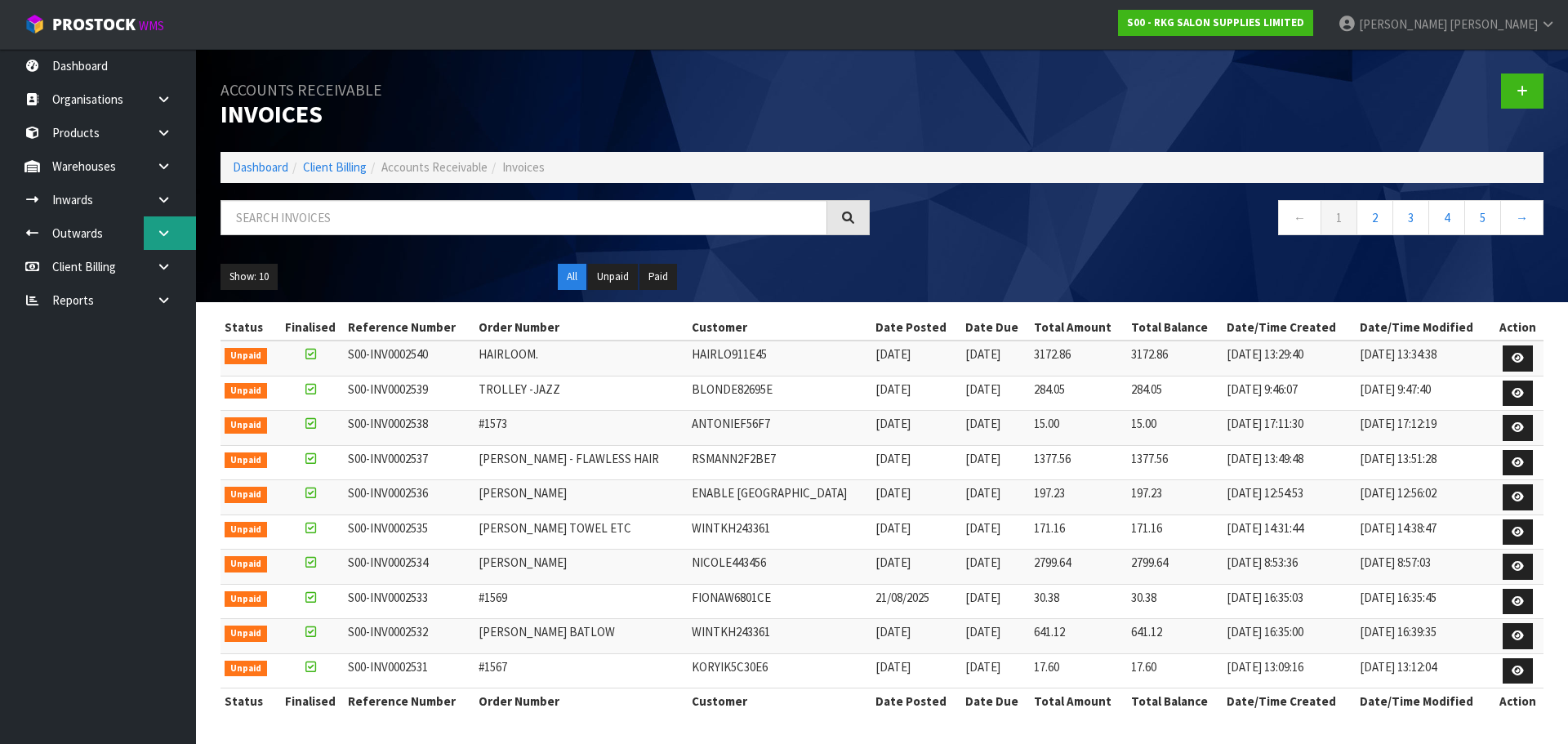
drag, startPoint x: 160, startPoint y: 226, endPoint x: 148, endPoint y: 240, distance: 18.4
click at [160, 226] on link at bounding box center [170, 234] width 52 height 34
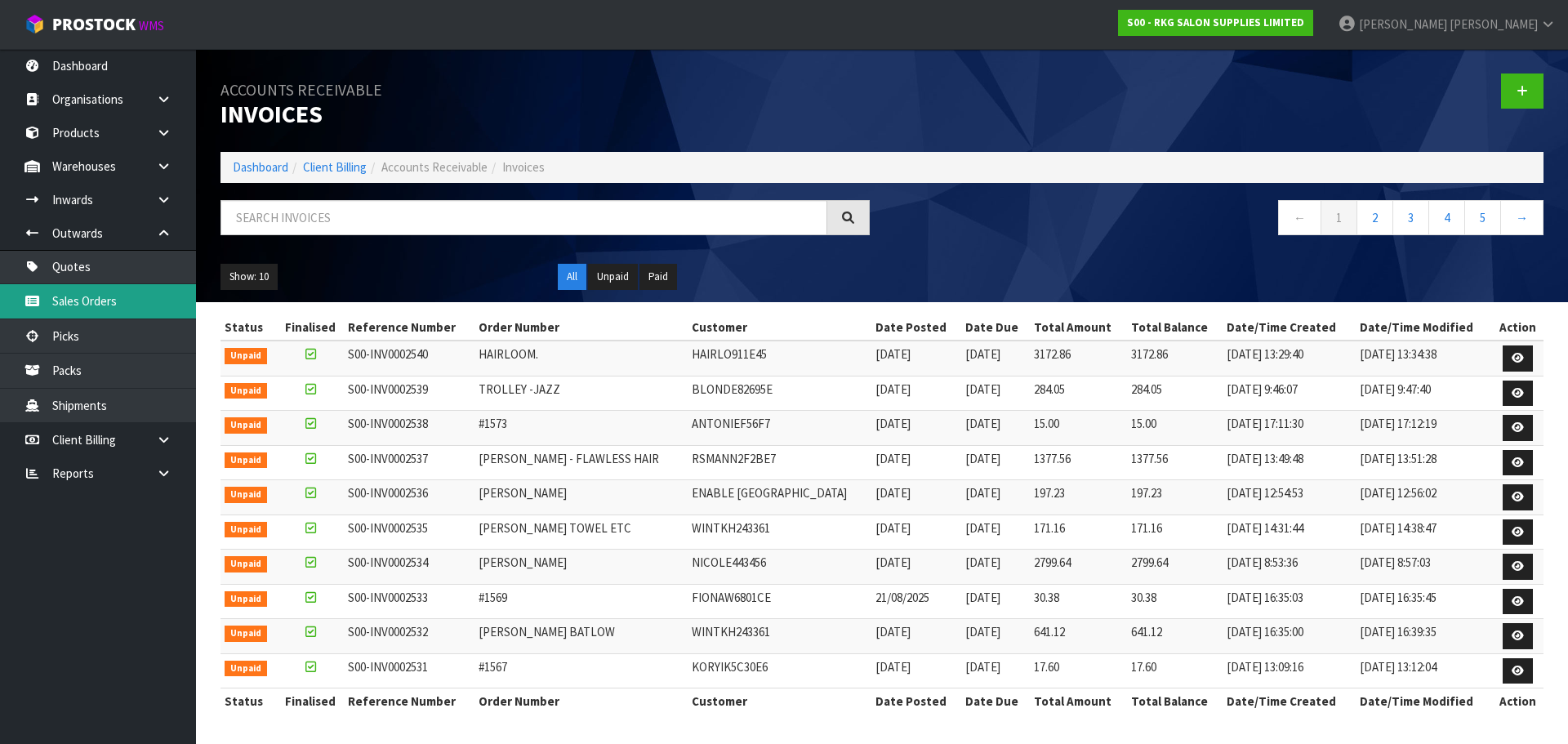
click at [71, 299] on link "Sales Orders" at bounding box center [98, 301] width 196 height 34
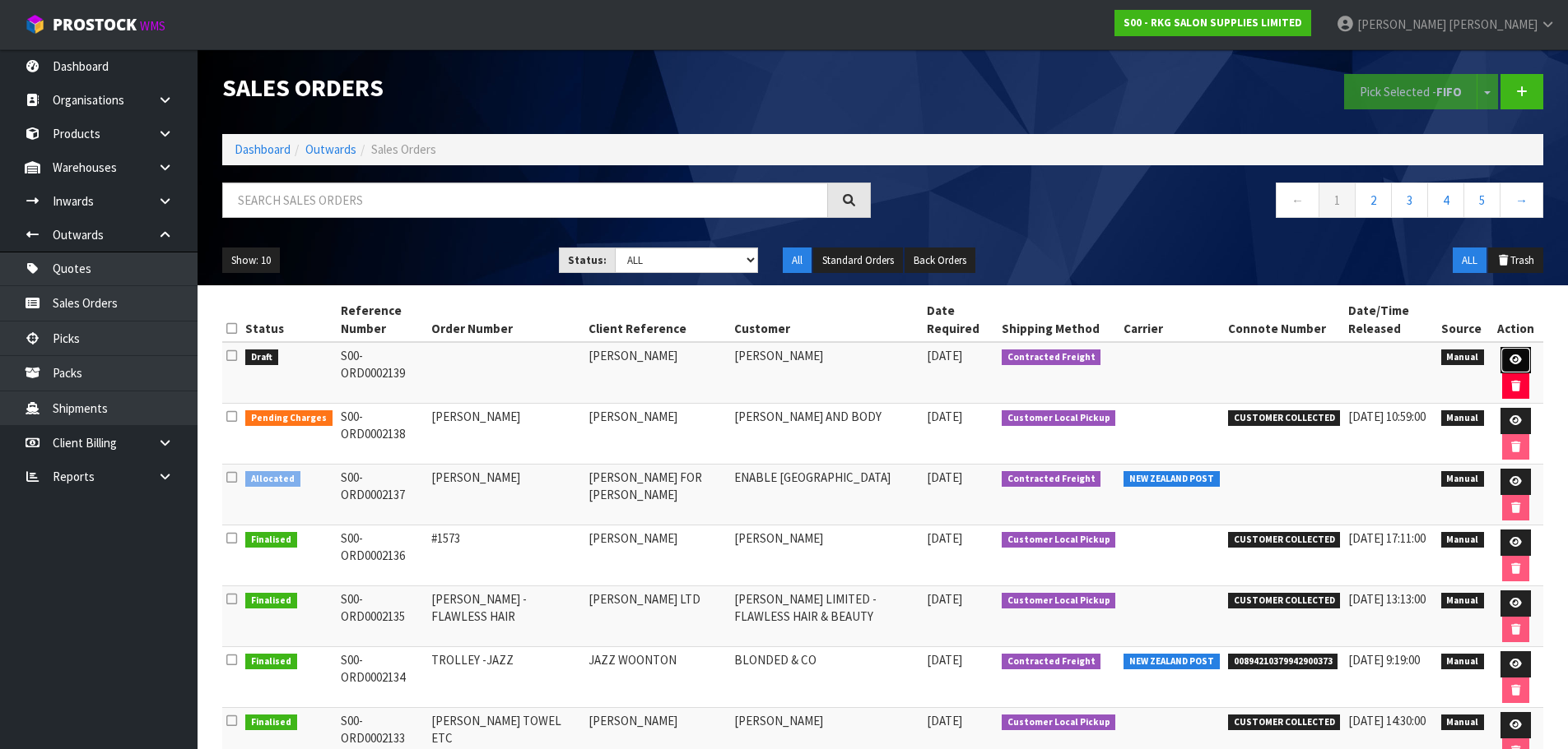
click at [1516, 360] on icon at bounding box center [1515, 360] width 12 height 11
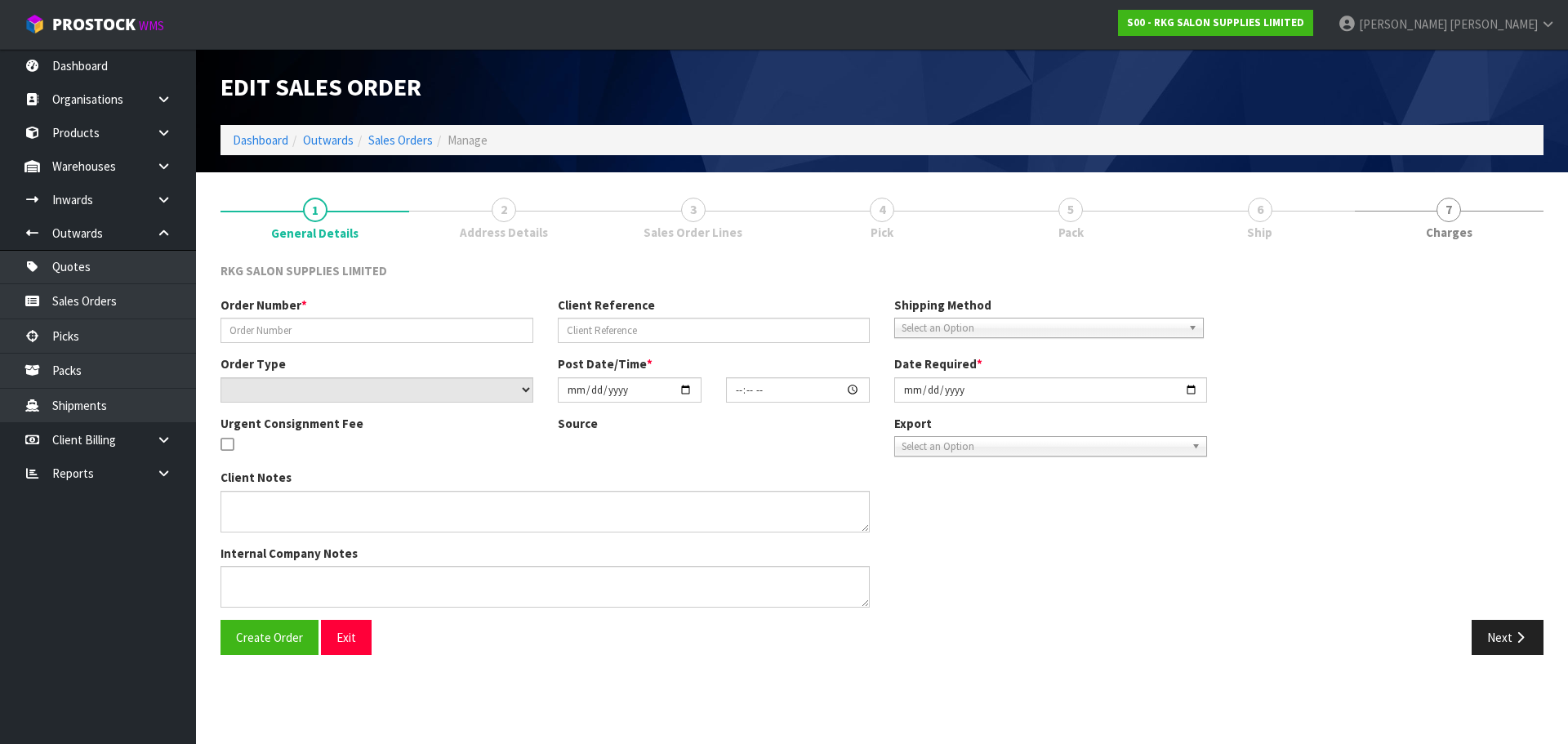
type input "[PERSON_NAME]"
select select "number:0"
type input "[DATE]"
type textarea "FOR PICK UP"
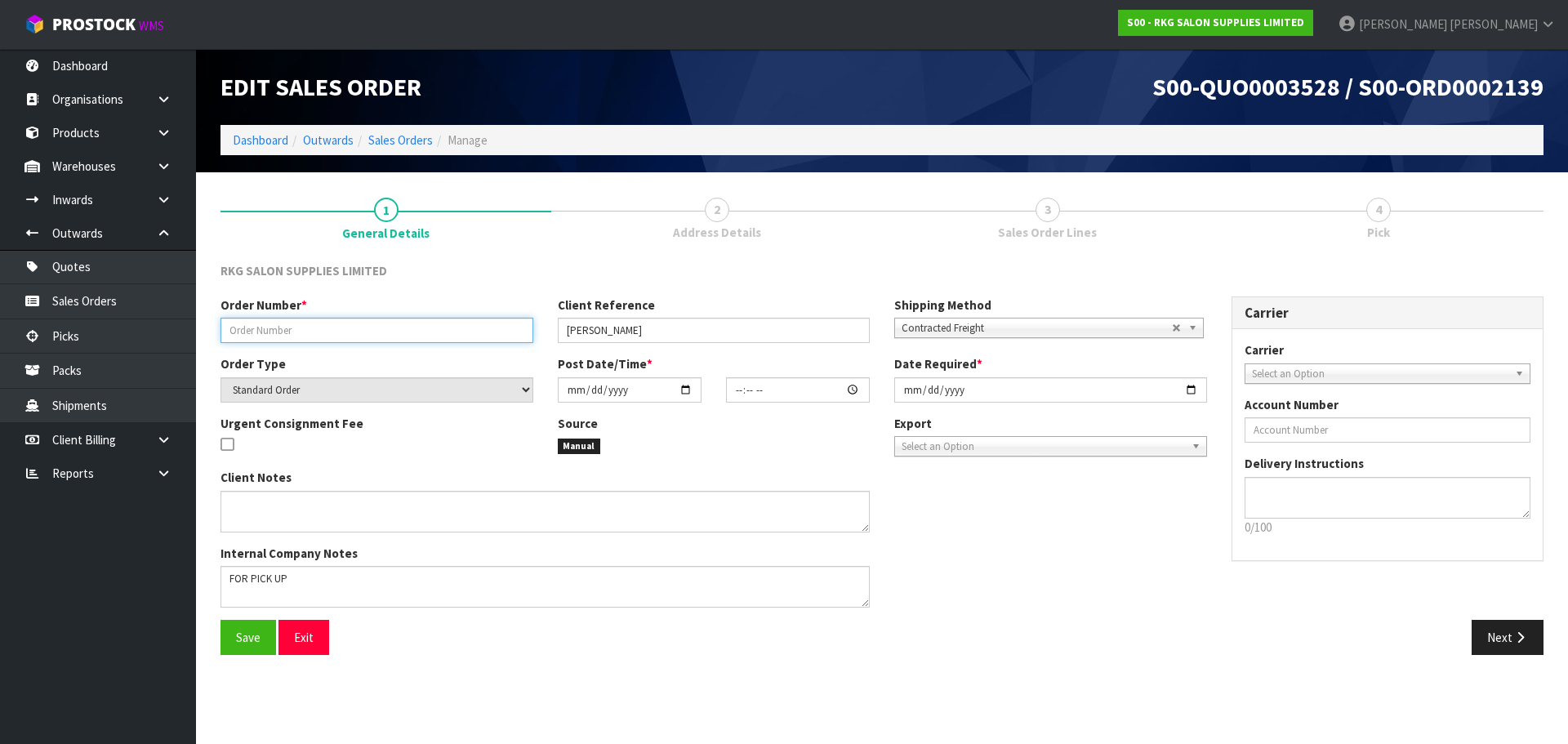
click at [360, 339] on input "text" at bounding box center [377, 330] width 313 height 25
type input "STEVEE - BED"
click at [683, 393] on input "date" at bounding box center [630, 390] width 144 height 25
type input "[DATE]"
type input "00:00:00.000"
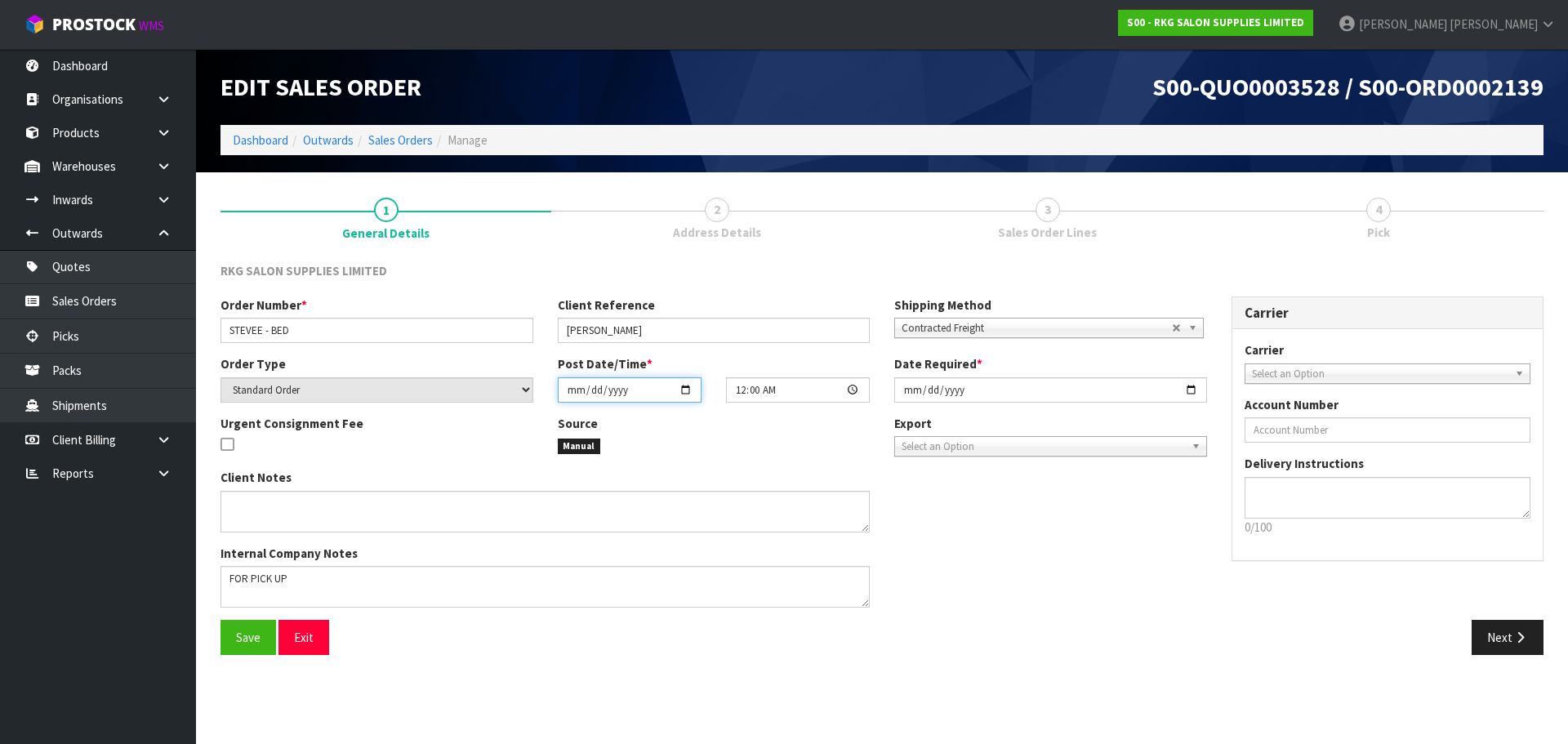
type input "[DATE]"
click at [1058, 333] on span "Contracted Freight" at bounding box center [1037, 328] width 270 height 19
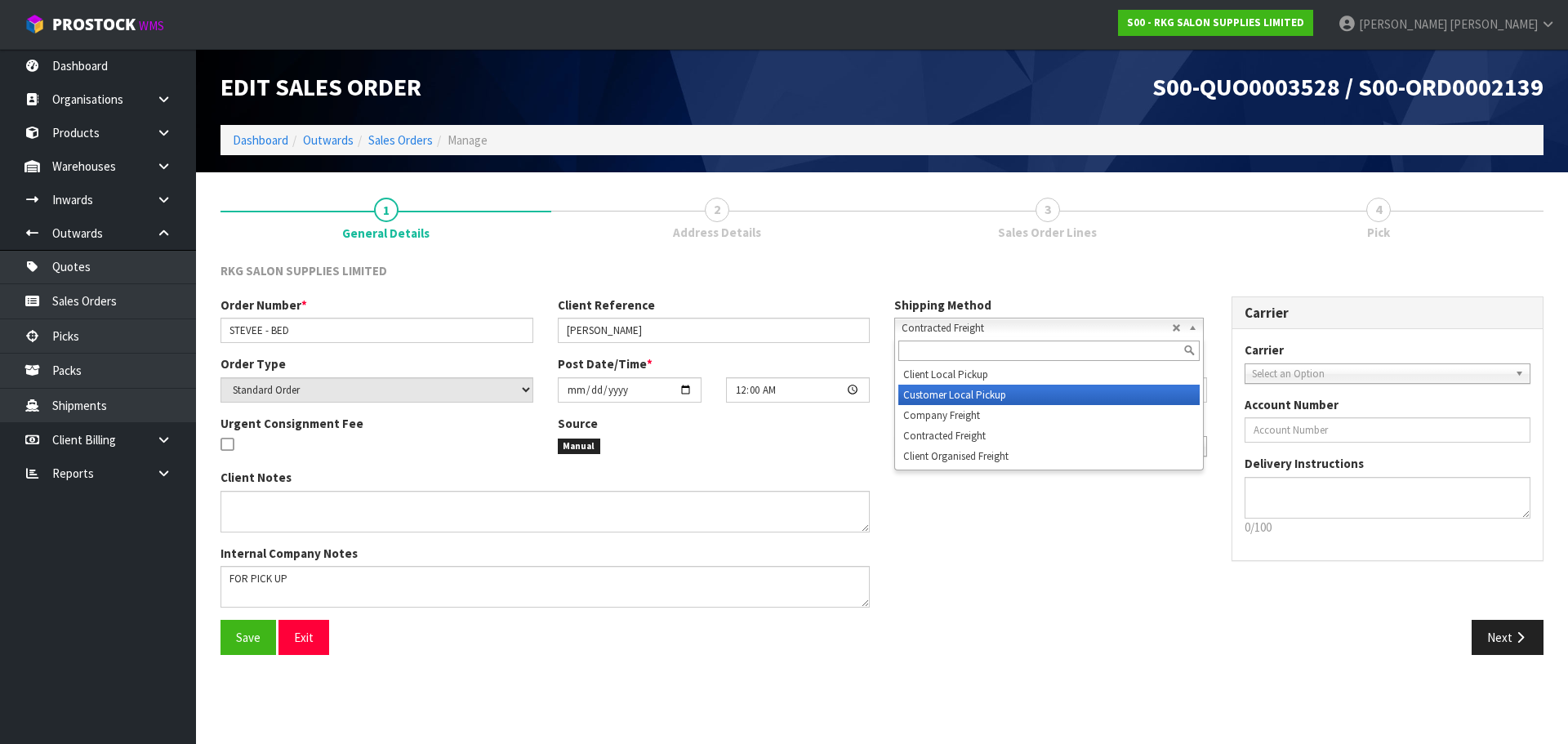
click at [1000, 392] on li "Customer Local Pickup" at bounding box center [1049, 395] width 301 height 20
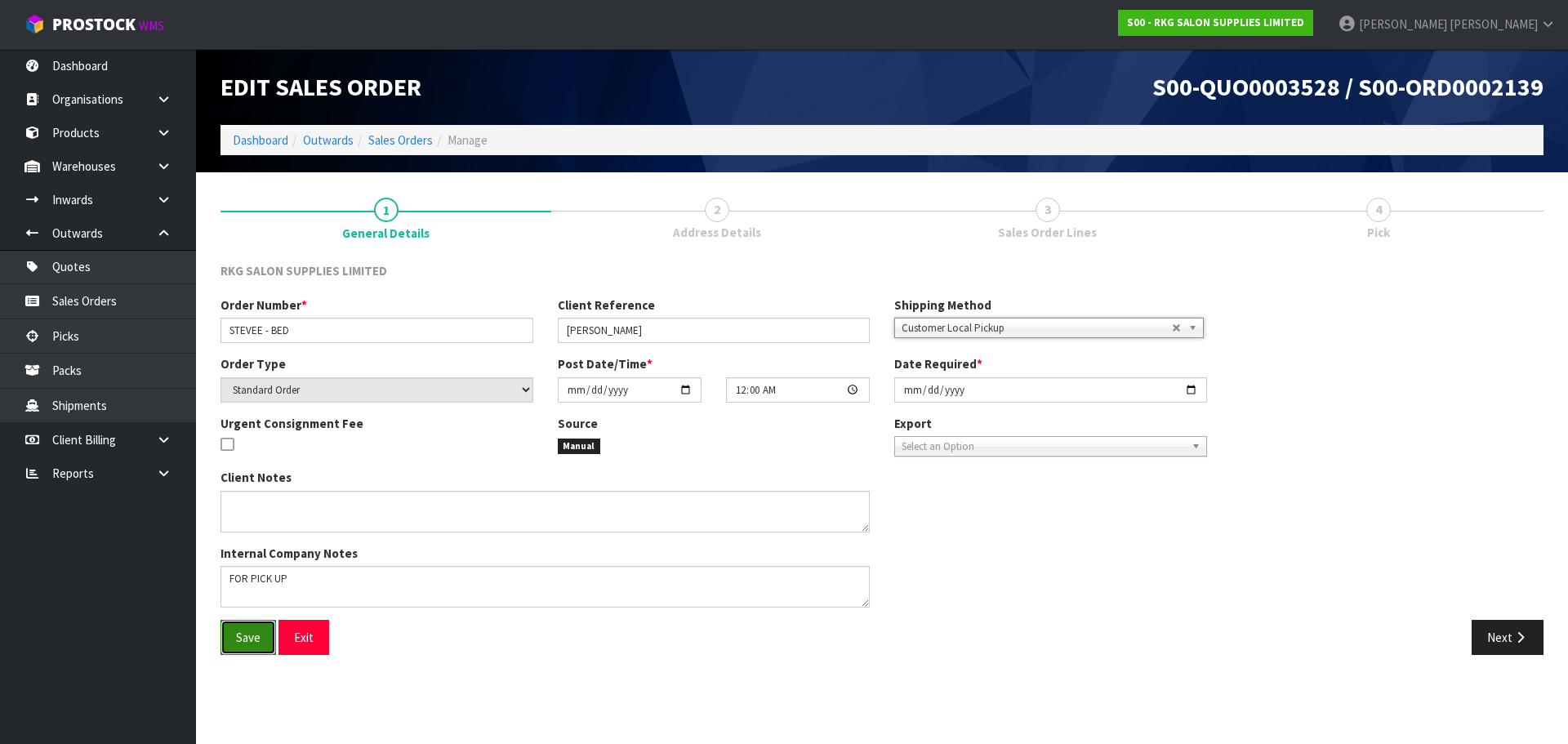
click at [249, 639] on span "Save" at bounding box center [248, 637] width 25 height 15
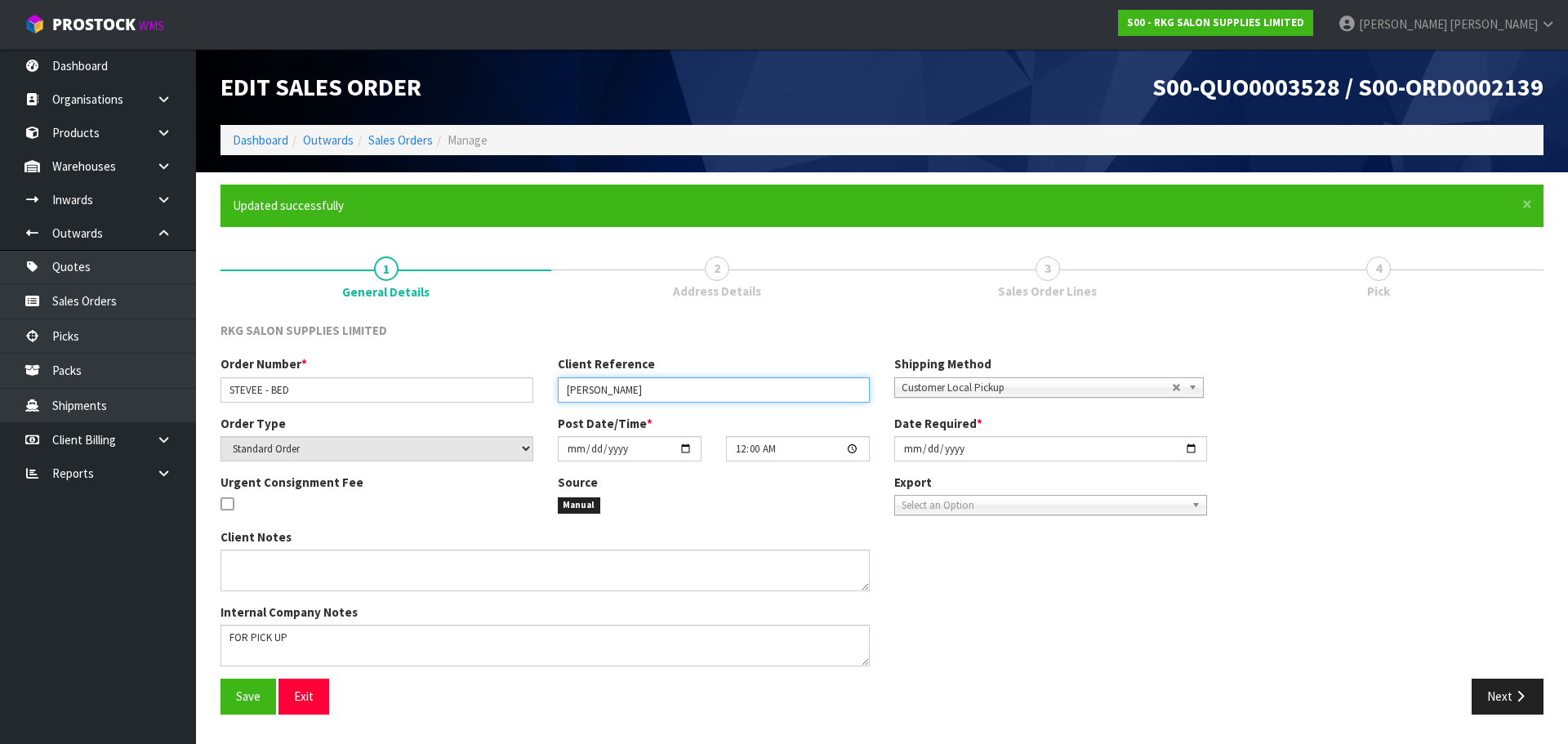
click at [604, 388] on input "[PERSON_NAME]" at bounding box center [714, 390] width 313 height 25
type input "[PERSON_NAME]"
click at [239, 692] on span "Save" at bounding box center [248, 697] width 25 height 15
click at [1502, 704] on button "Next" at bounding box center [1507, 697] width 72 height 36
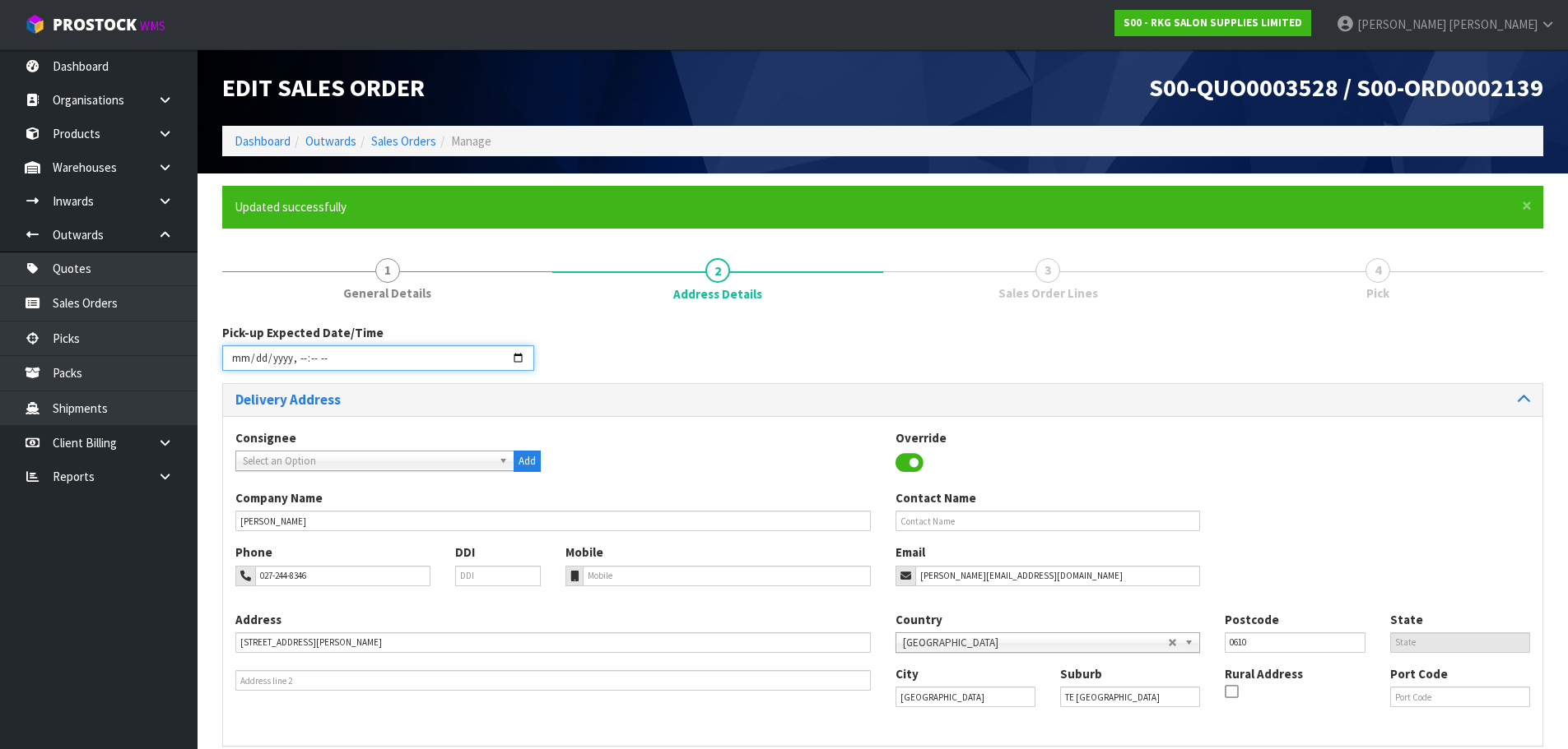
click at [519, 356] on input "datetime-local" at bounding box center [379, 358] width 312 height 26
type input "[DATE]T13:36"
click at [668, 365] on div "Pick-up Expected Date/Time" at bounding box center [882, 353] width 1345 height 59
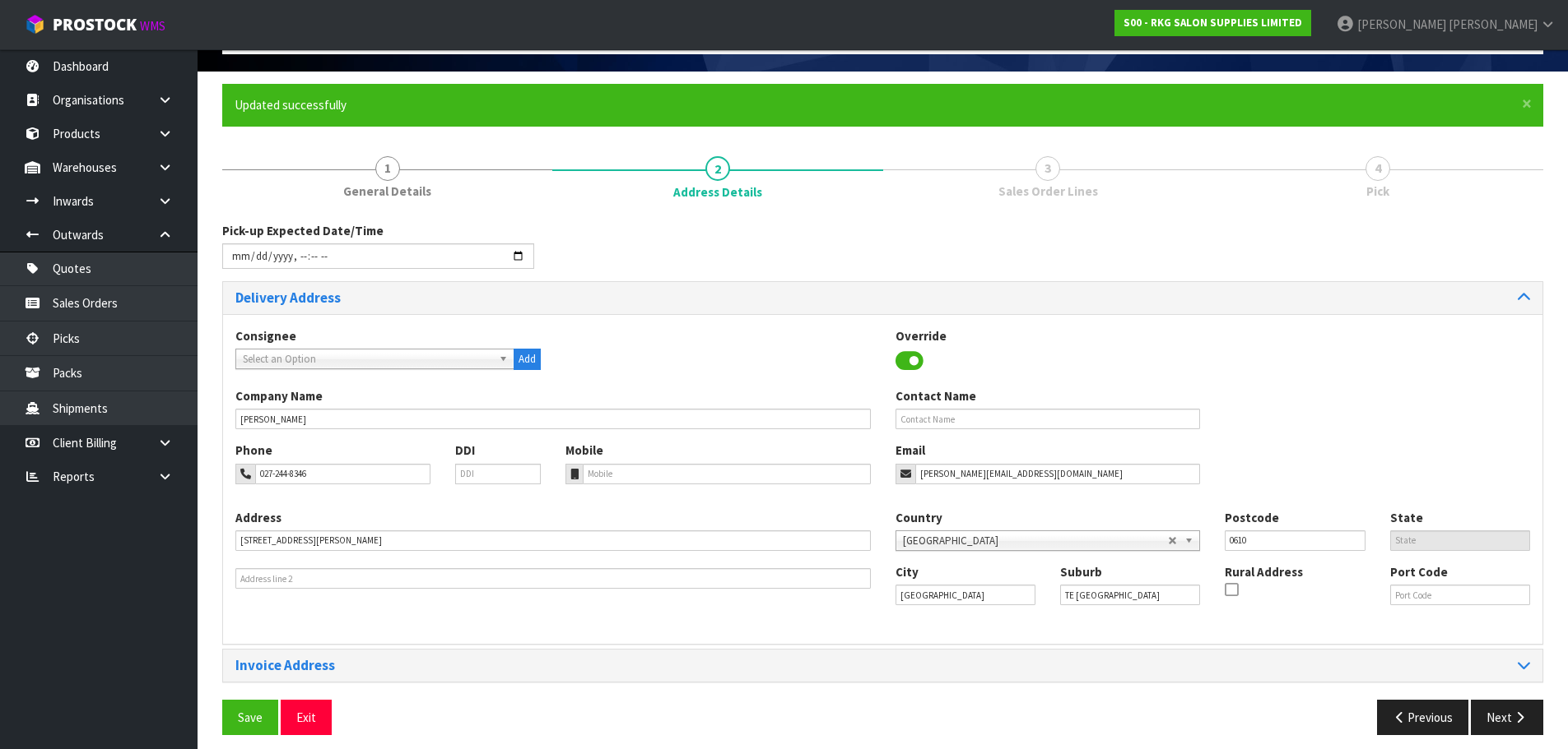
scroll to position [112, 0]
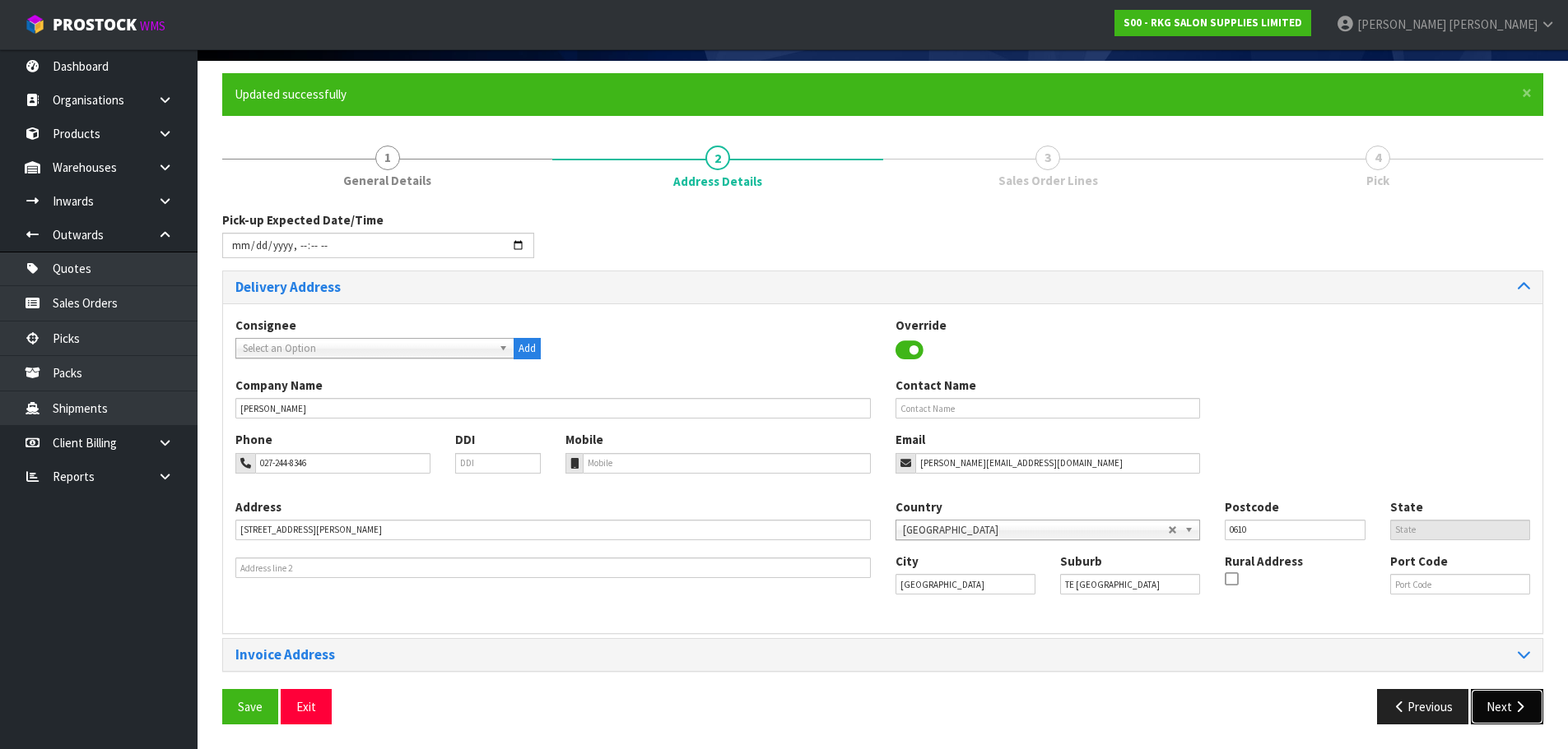
click at [1495, 703] on button "Next" at bounding box center [1507, 707] width 72 height 36
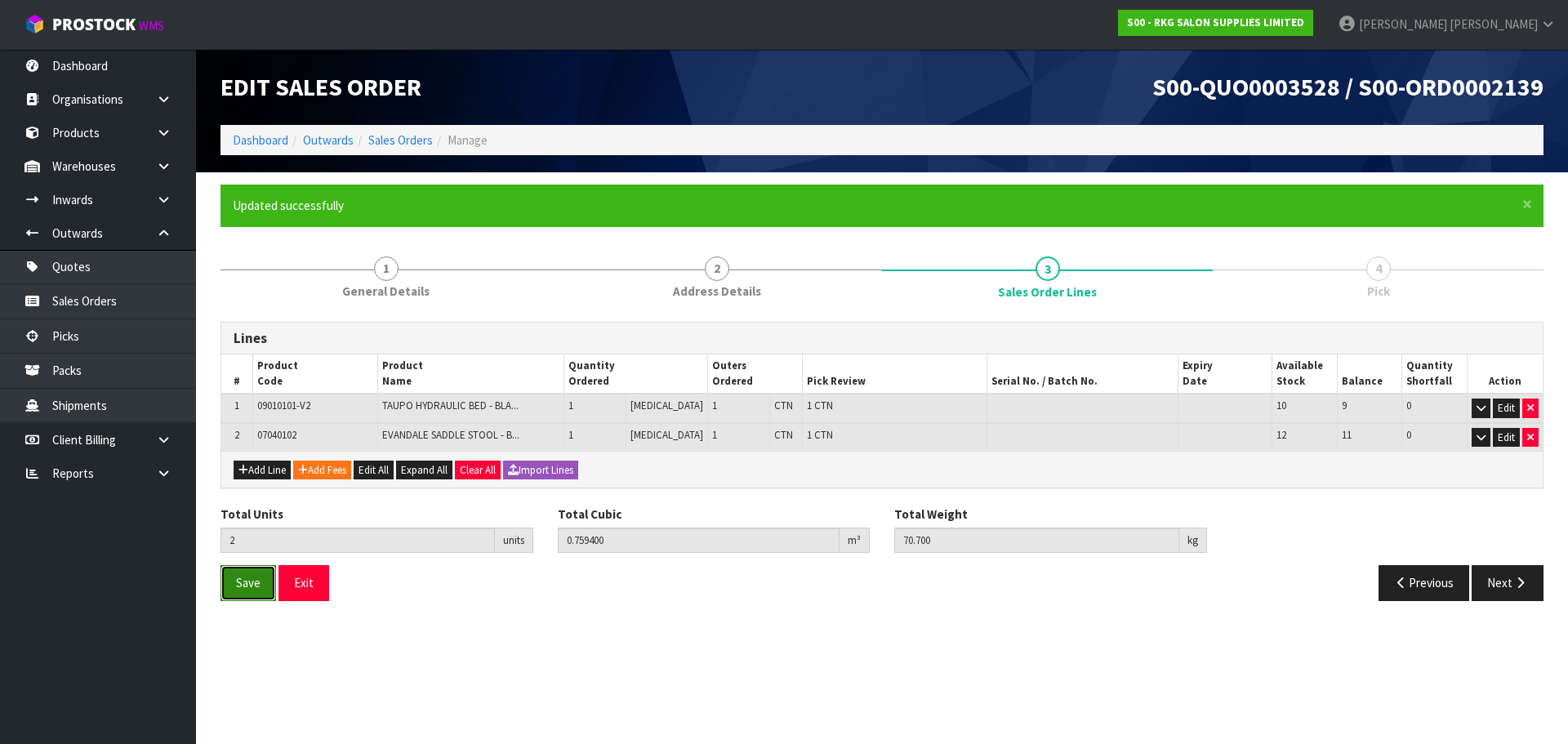
click at [248, 581] on span "Save" at bounding box center [248, 583] width 25 height 15
click at [1511, 592] on button "Next" at bounding box center [1507, 583] width 72 height 36
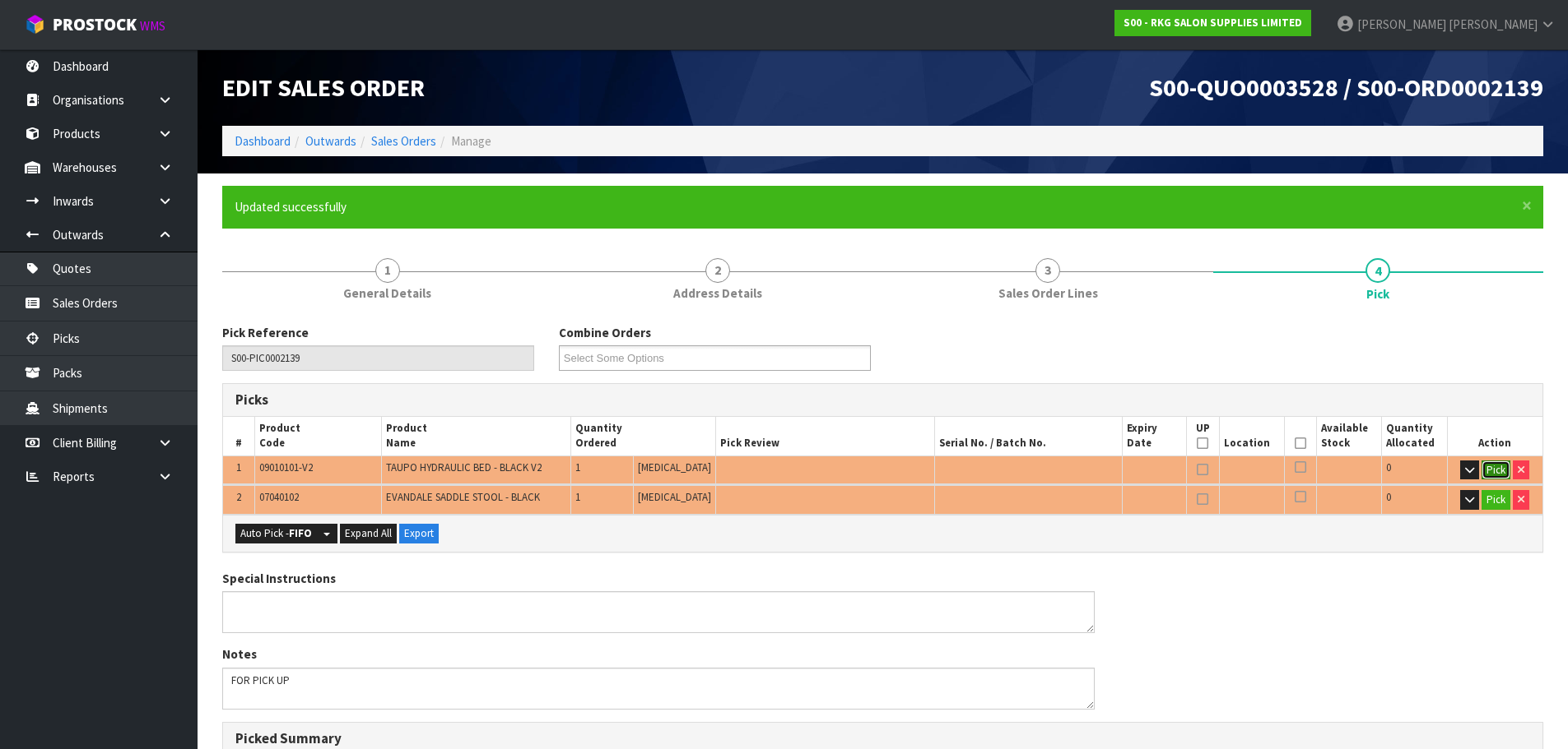
click at [1498, 467] on button "Pick" at bounding box center [1496, 470] width 29 height 20
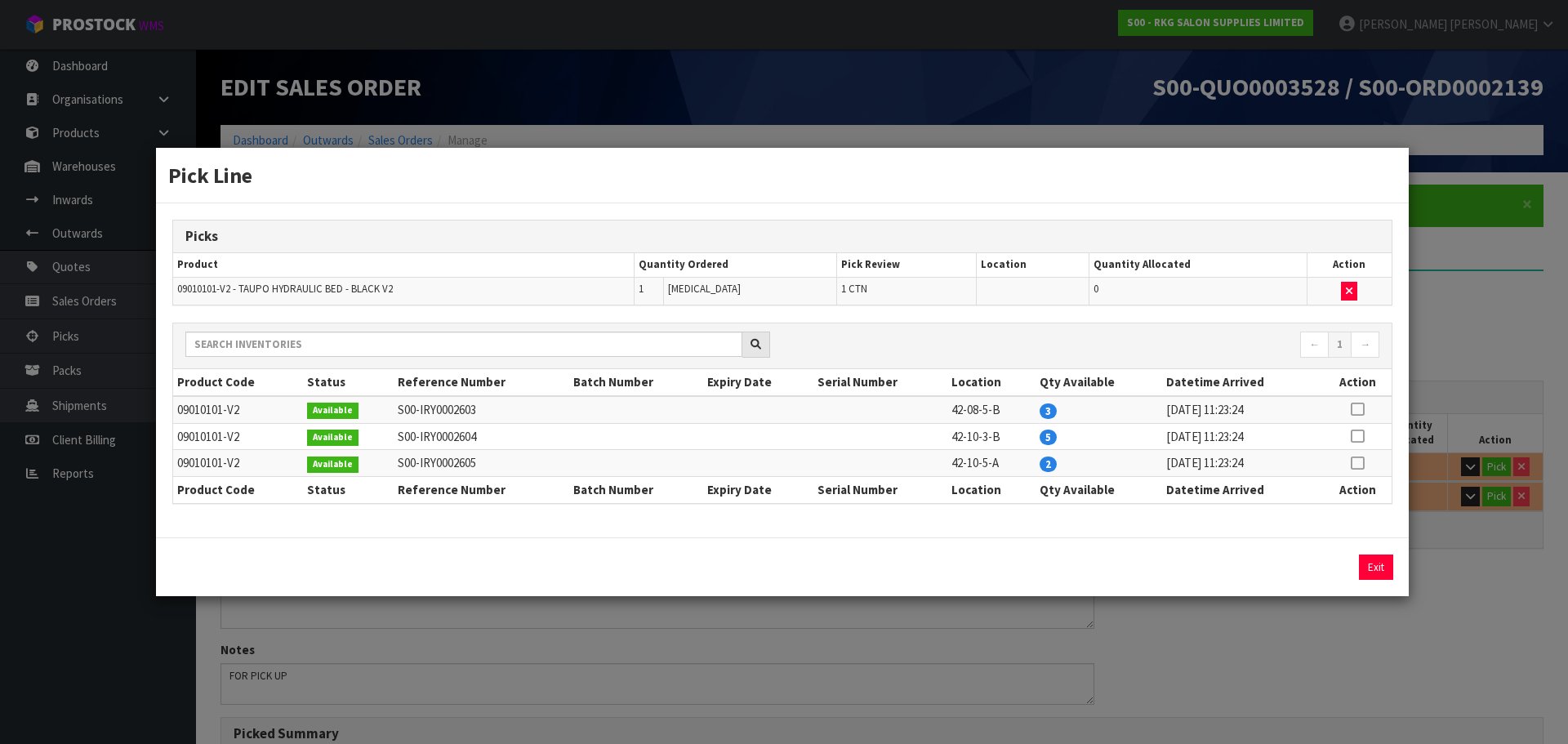
click at [1364, 464] on icon at bounding box center [1356, 463] width 13 height 1
click at [1318, 570] on button "Assign Pick" at bounding box center [1320, 567] width 67 height 25
type input "1"
type input "0.7104"
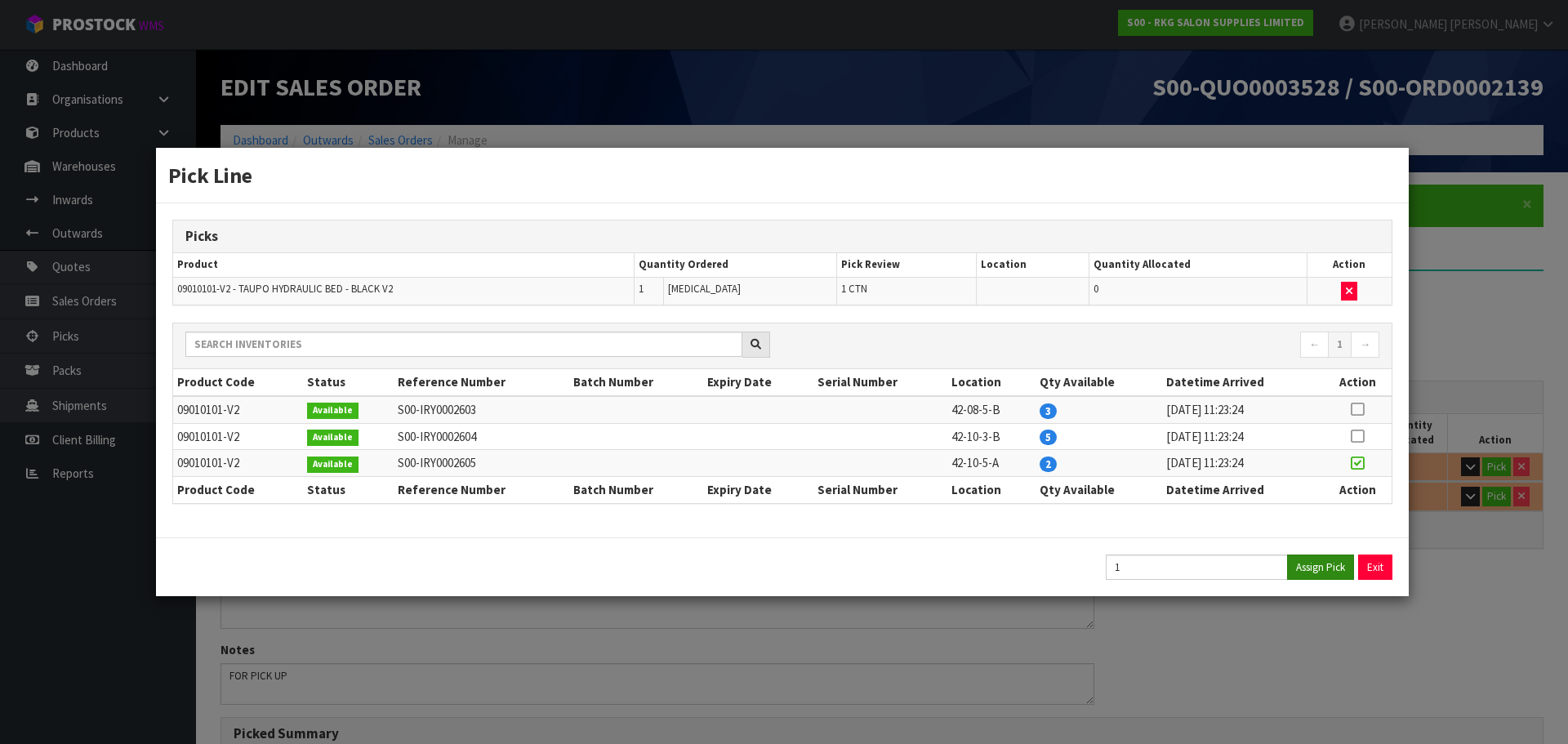
type input "64.7"
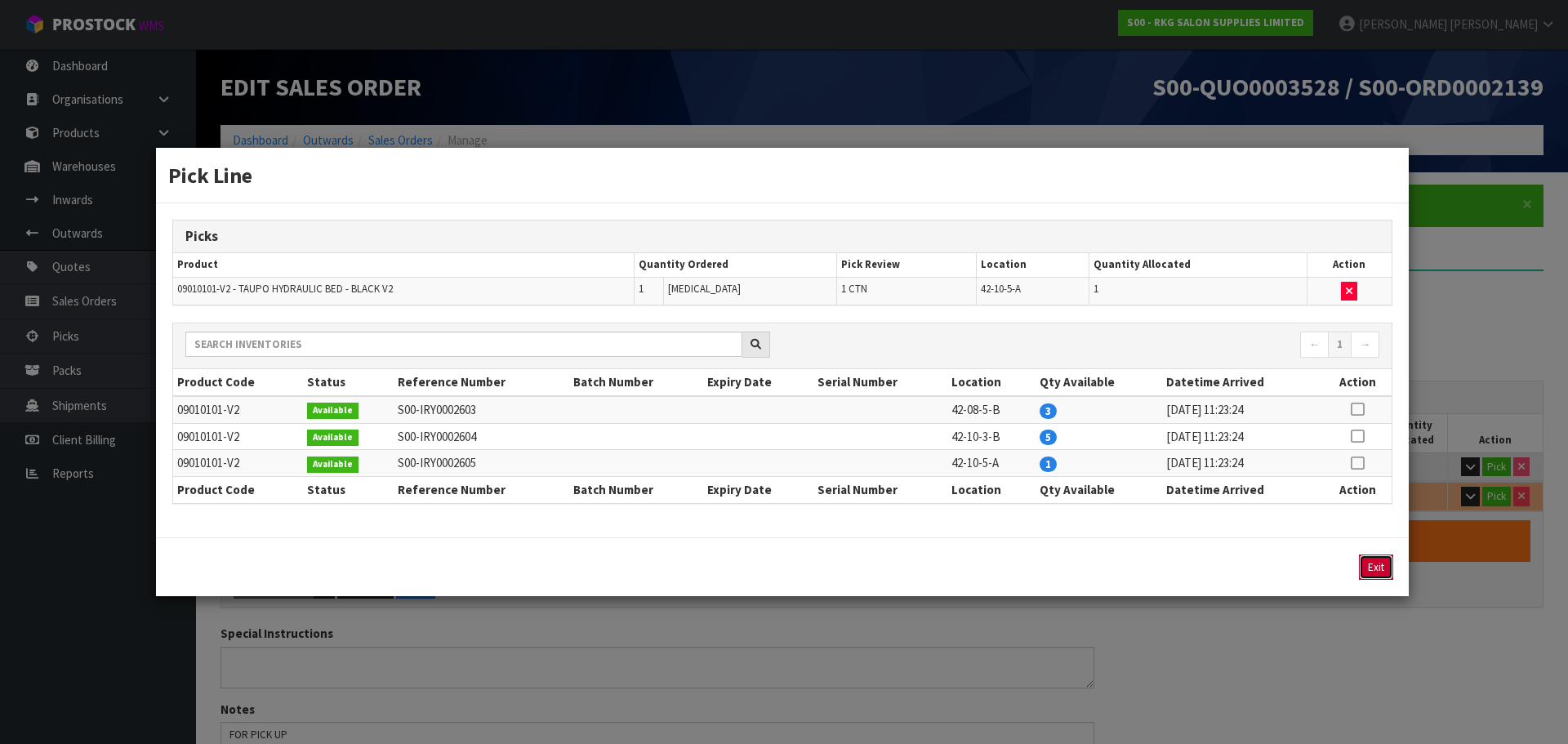
drag, startPoint x: 1367, startPoint y: 572, endPoint x: 1405, endPoint y: 537, distance: 51.7
click at [1367, 572] on button "Exit" at bounding box center [1376, 567] width 35 height 25
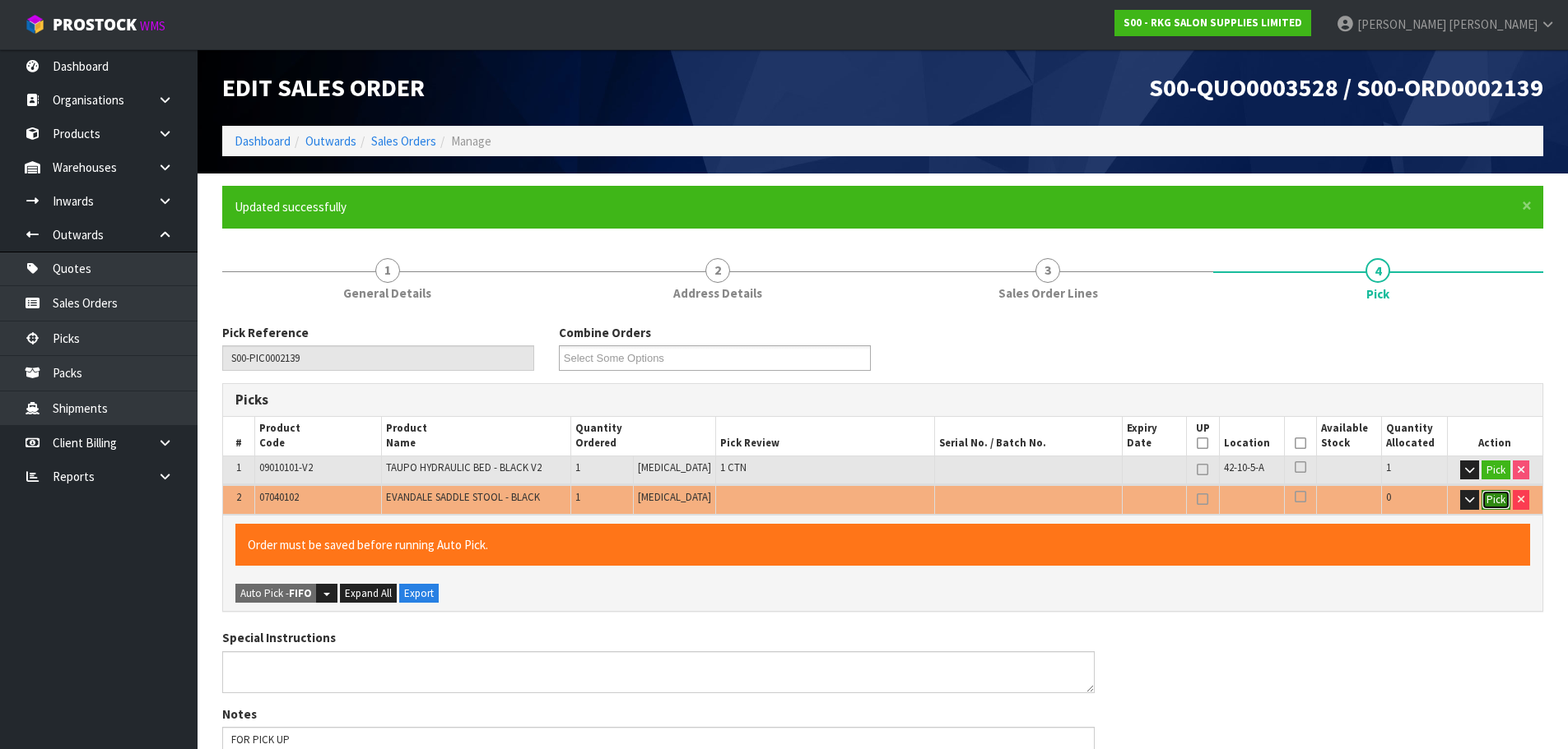
click at [1494, 502] on button "Pick" at bounding box center [1496, 499] width 29 height 20
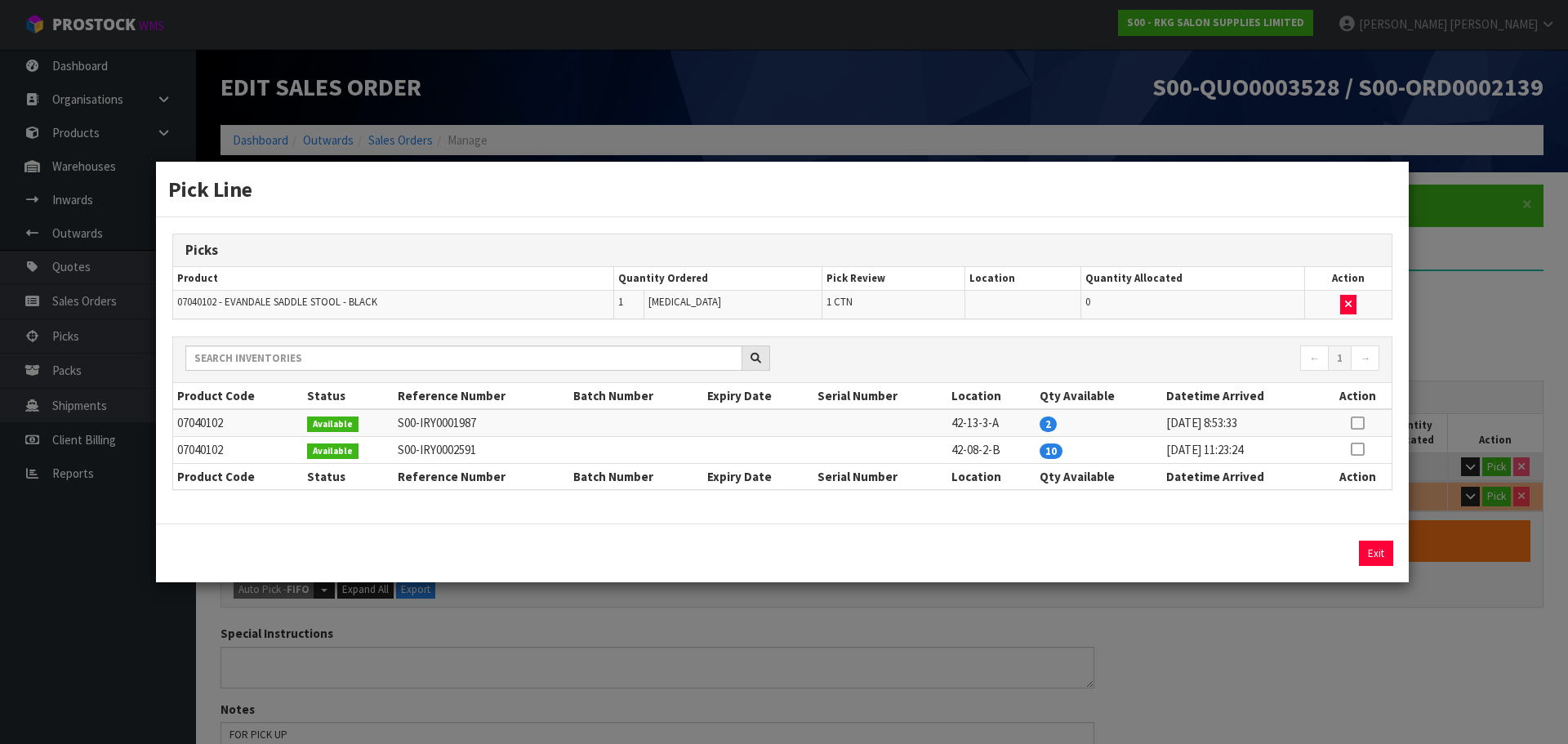
click at [1357, 423] on icon at bounding box center [1356, 423] width 13 height 1
click at [1312, 554] on button "Assign Pick" at bounding box center [1320, 554] width 67 height 25
type input "2"
type input "0.7594"
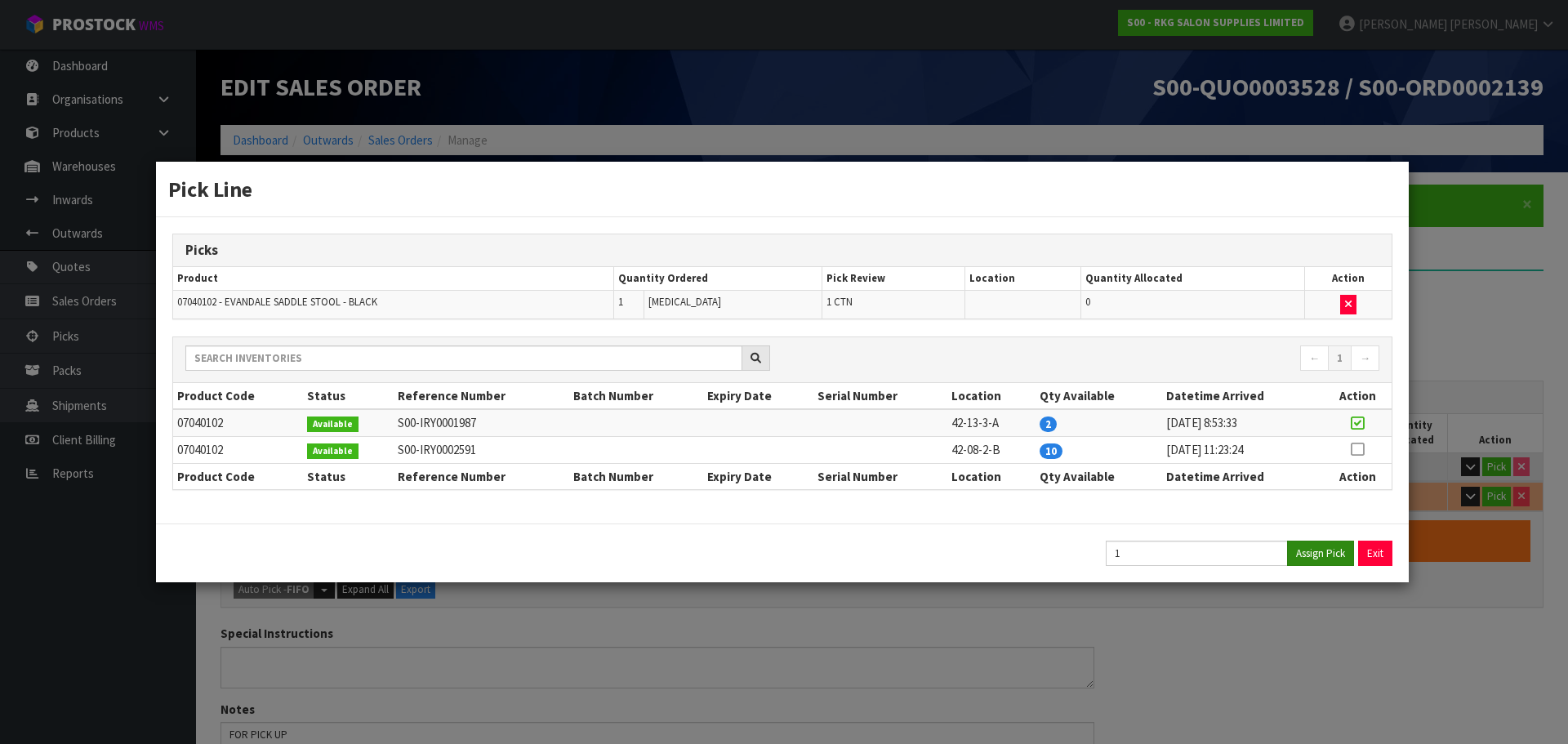
type input "70.7"
click at [1373, 559] on button "Exit" at bounding box center [1376, 554] width 35 height 25
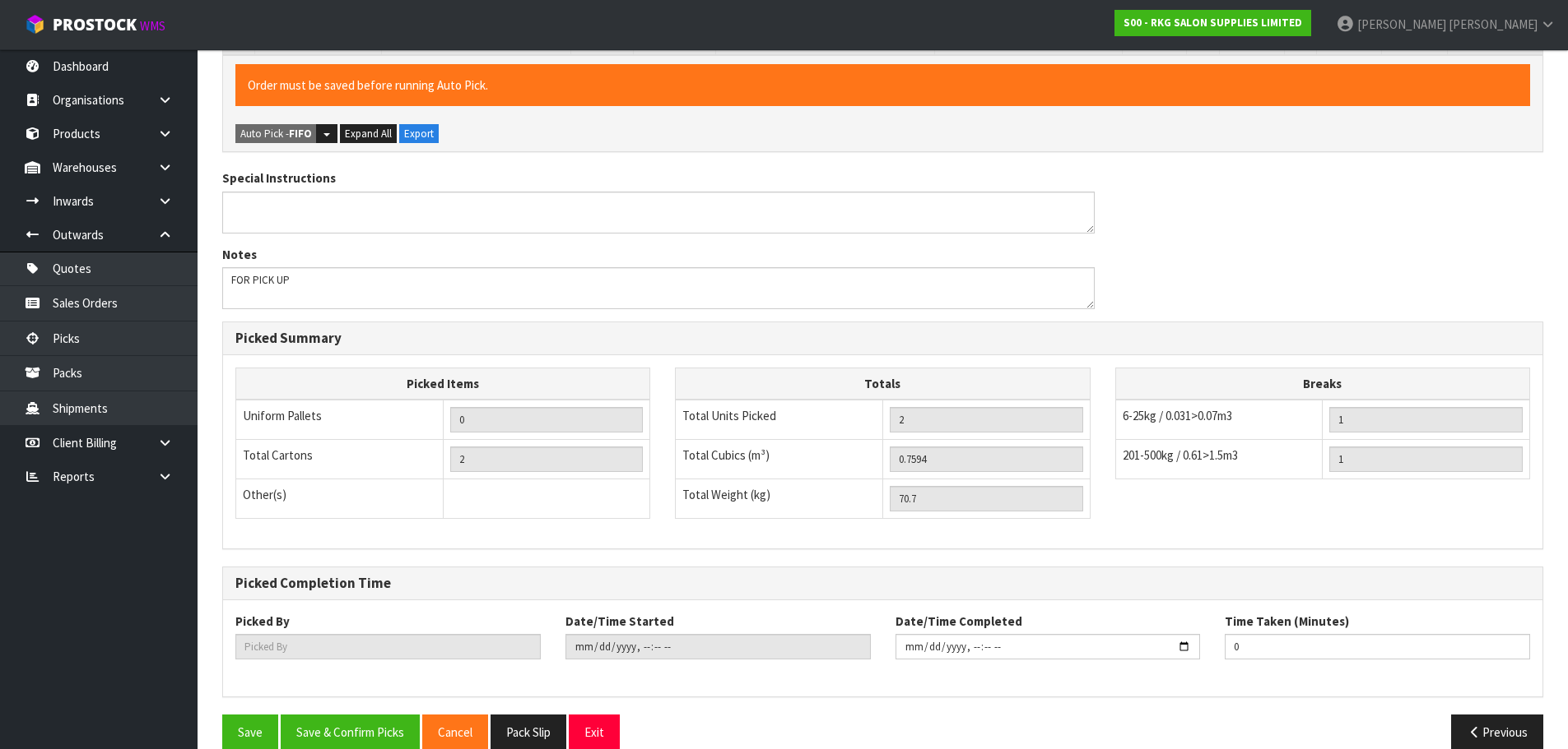
scroll to position [486, 0]
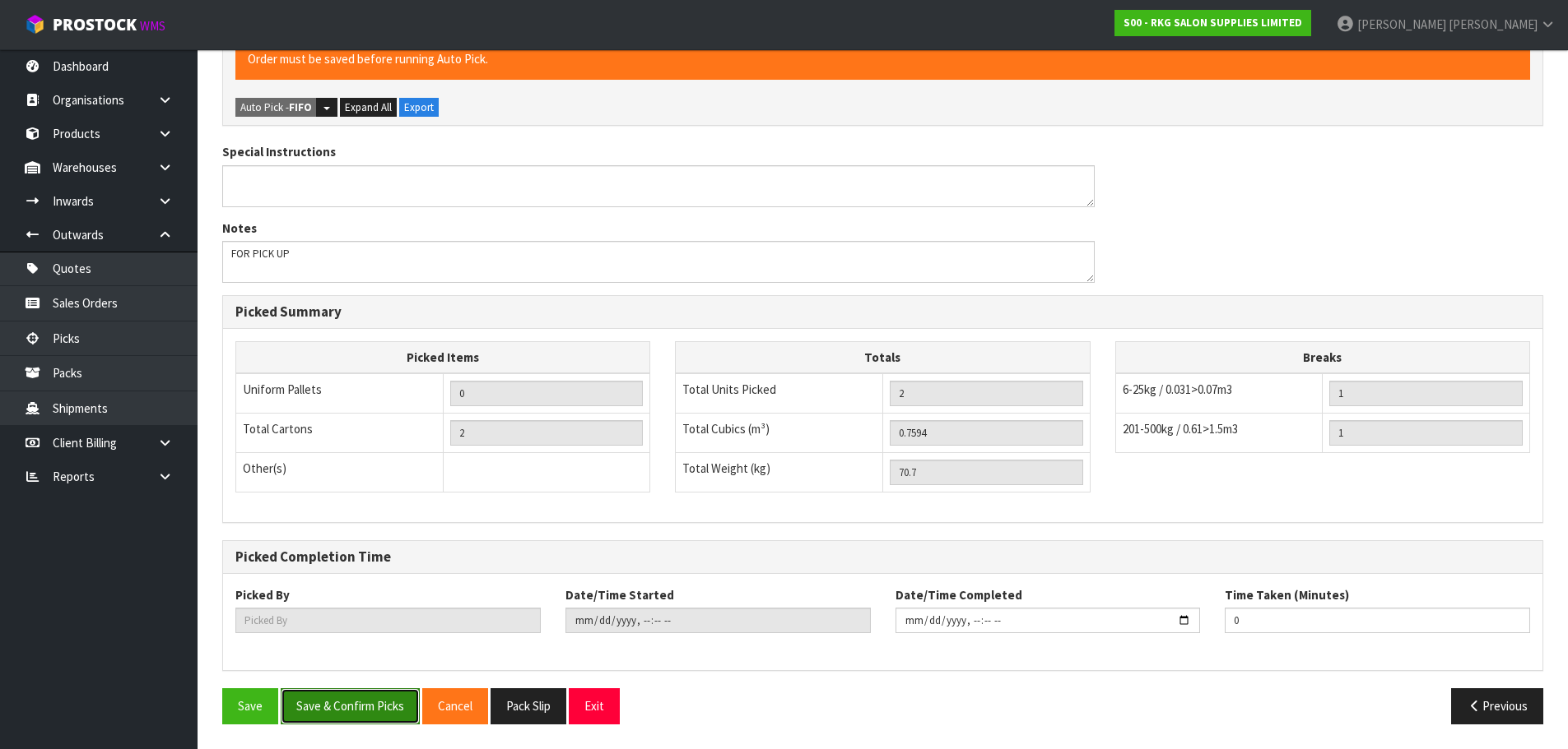
click at [322, 707] on button "Save & Confirm Picks" at bounding box center [350, 706] width 139 height 36
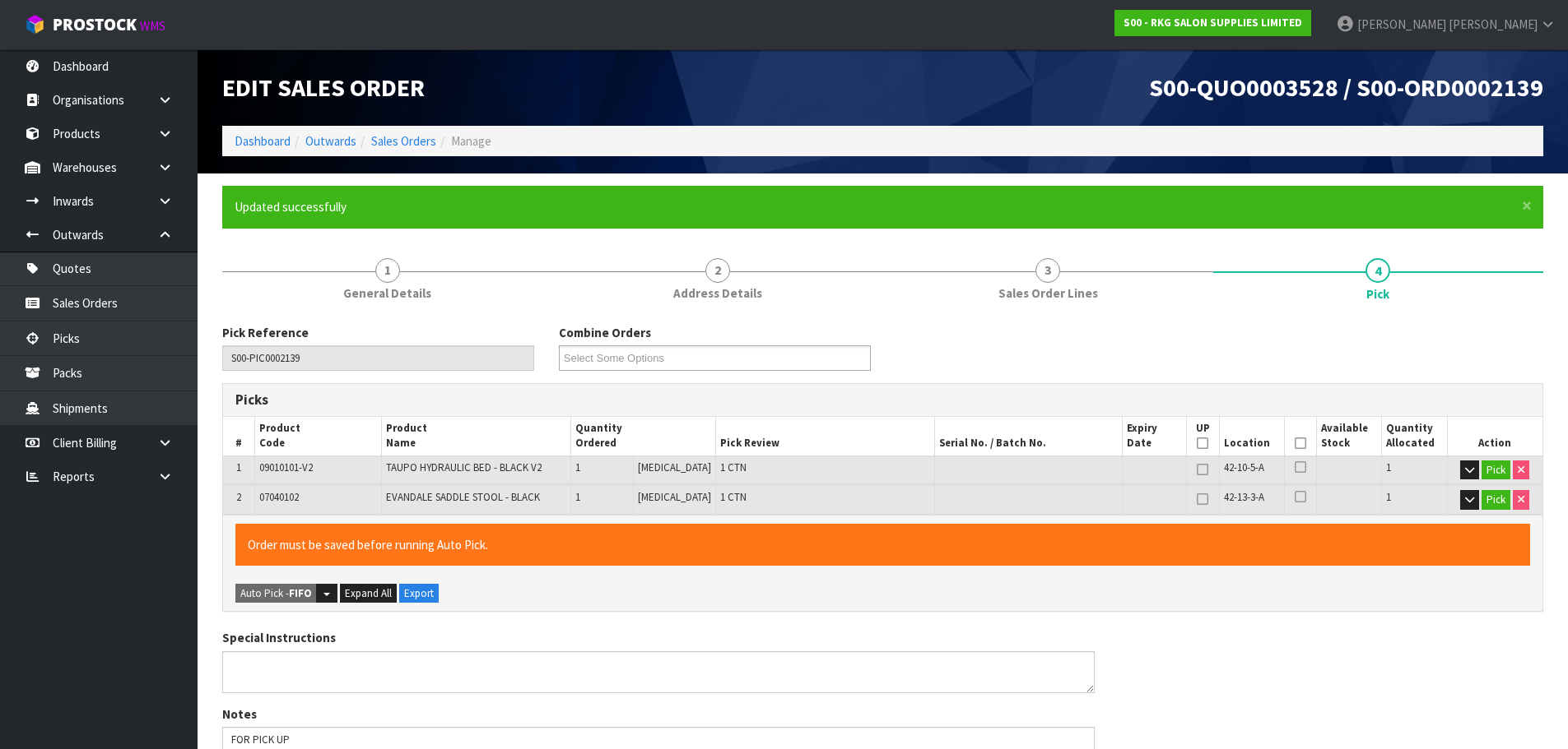
type input "[PERSON_NAME]"
type input "[DATE]T13:36:46"
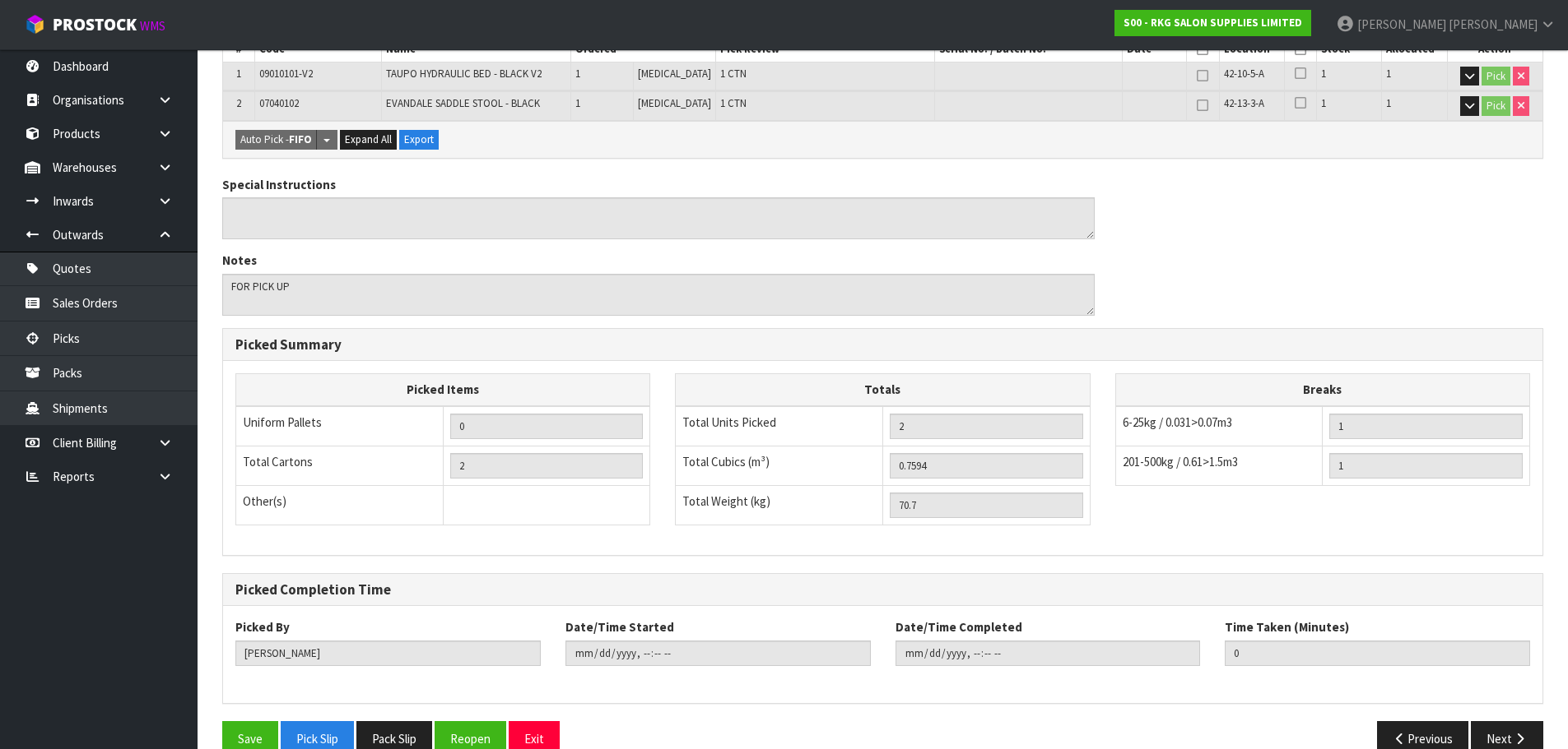
scroll to position [426, 0]
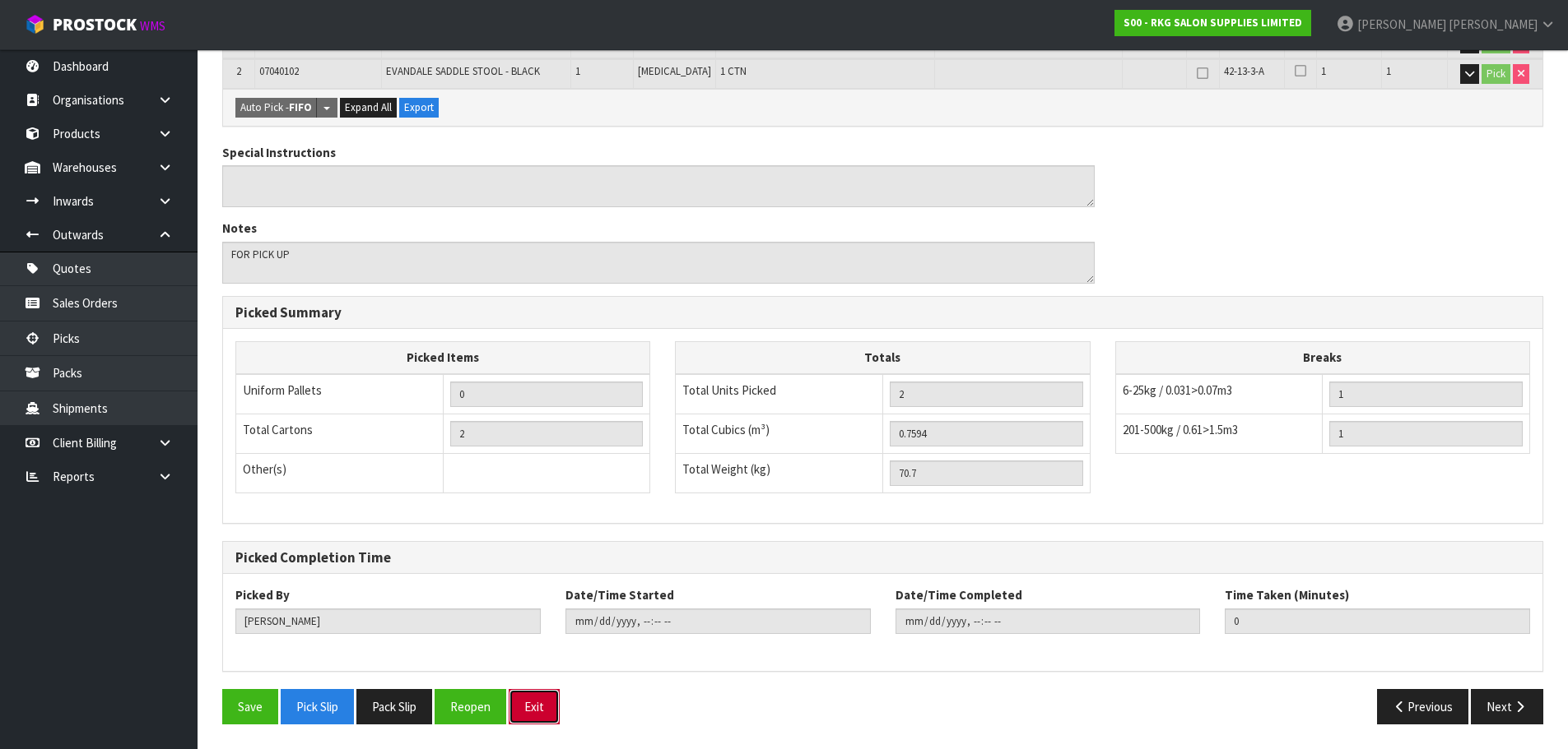
click at [545, 705] on button "Exit" at bounding box center [534, 707] width 51 height 36
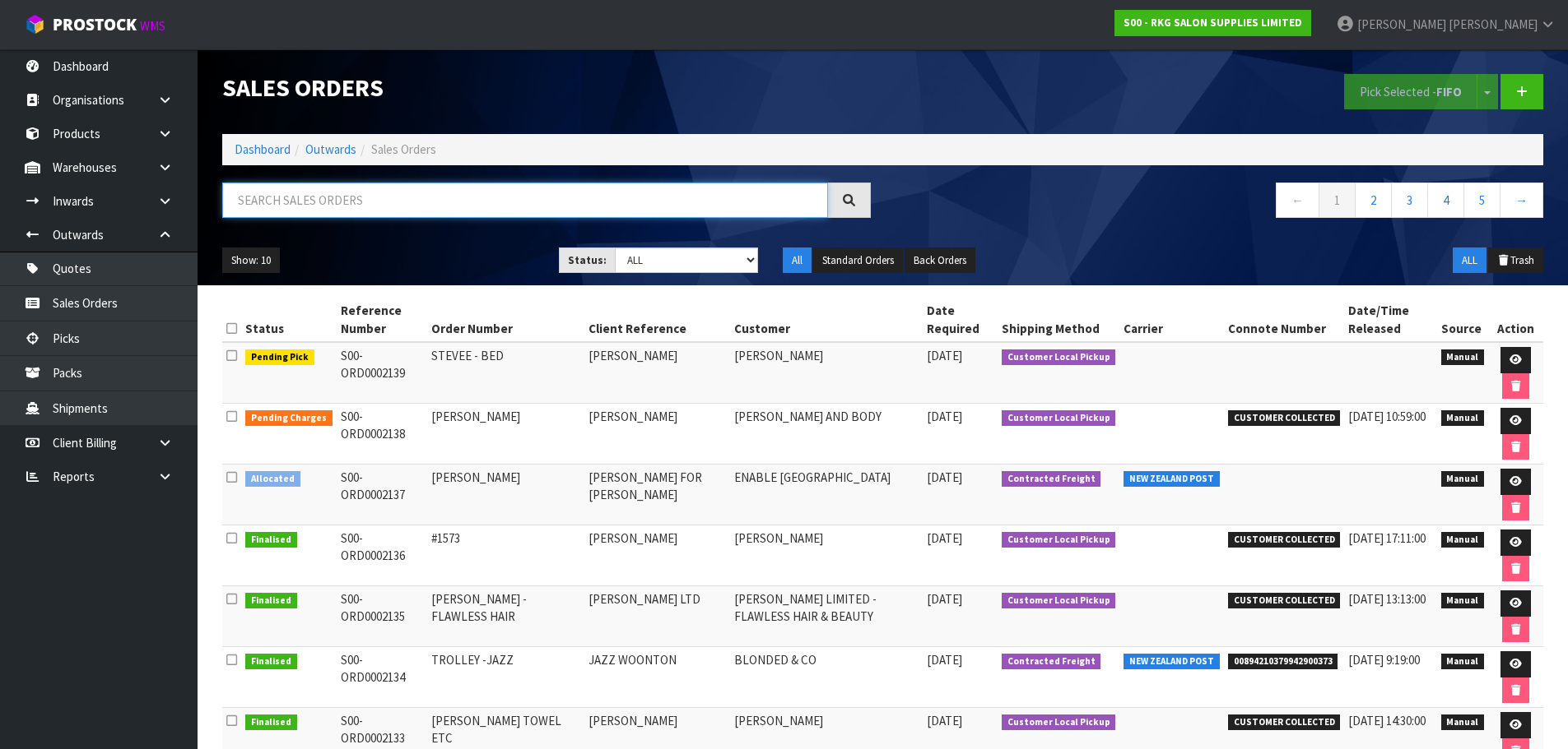
click at [348, 203] on input "text" at bounding box center [525, 200] width 605 height 36
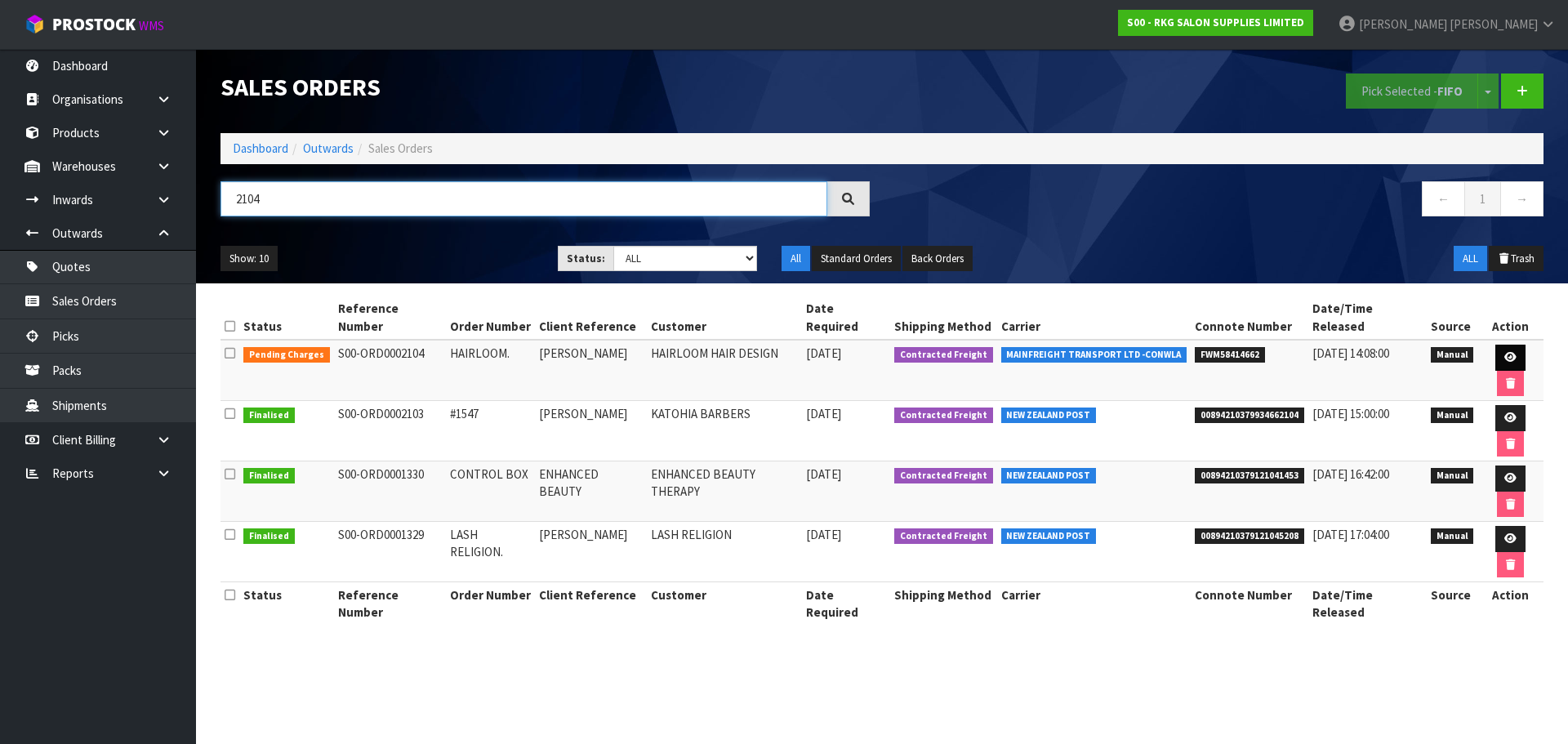
type input "2104"
click at [1505, 352] on icon at bounding box center [1510, 357] width 12 height 11
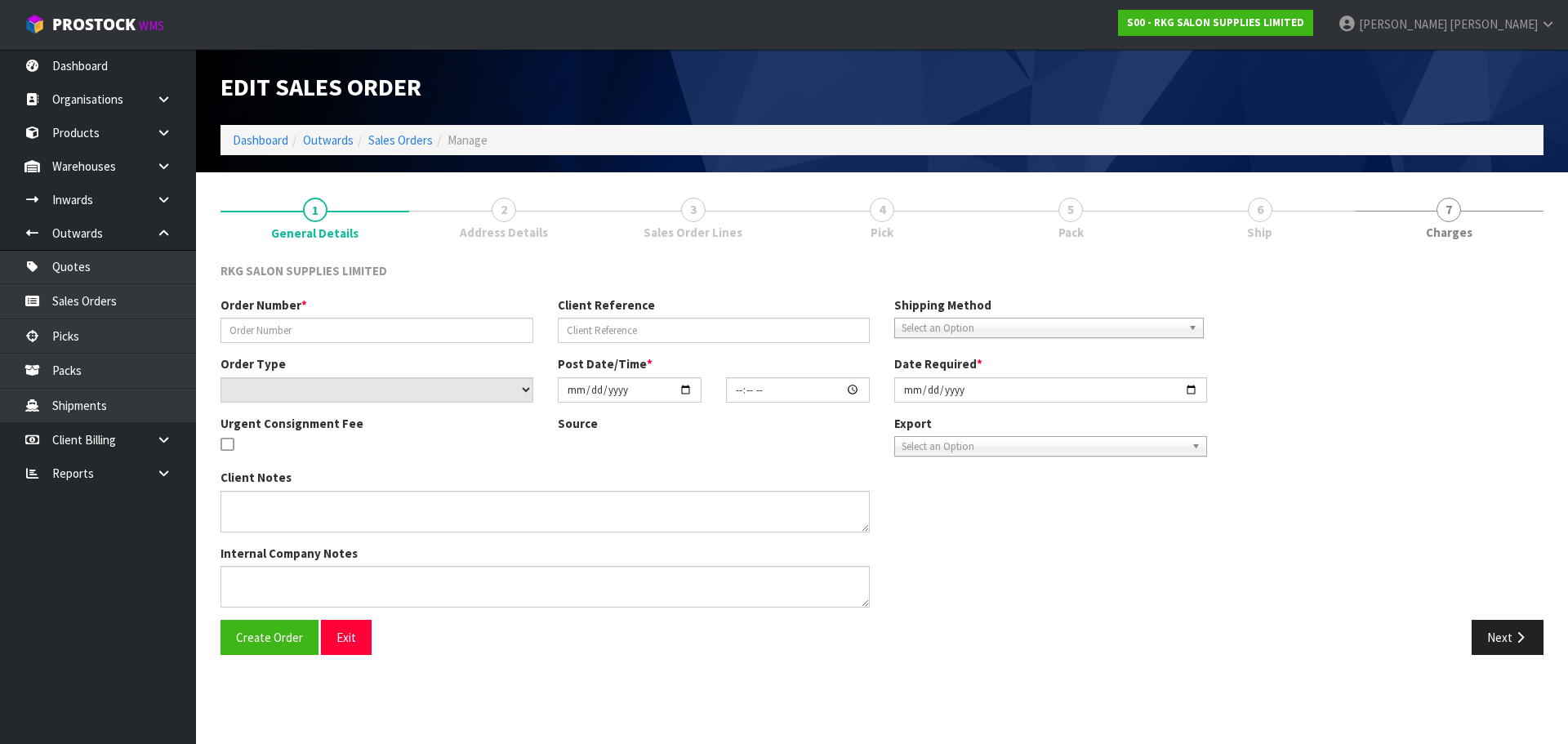
type input "HAIRLOOM."
type input "[PERSON_NAME]"
select select "number:0"
type input "[DATE]"
type input "00:00:00.000"
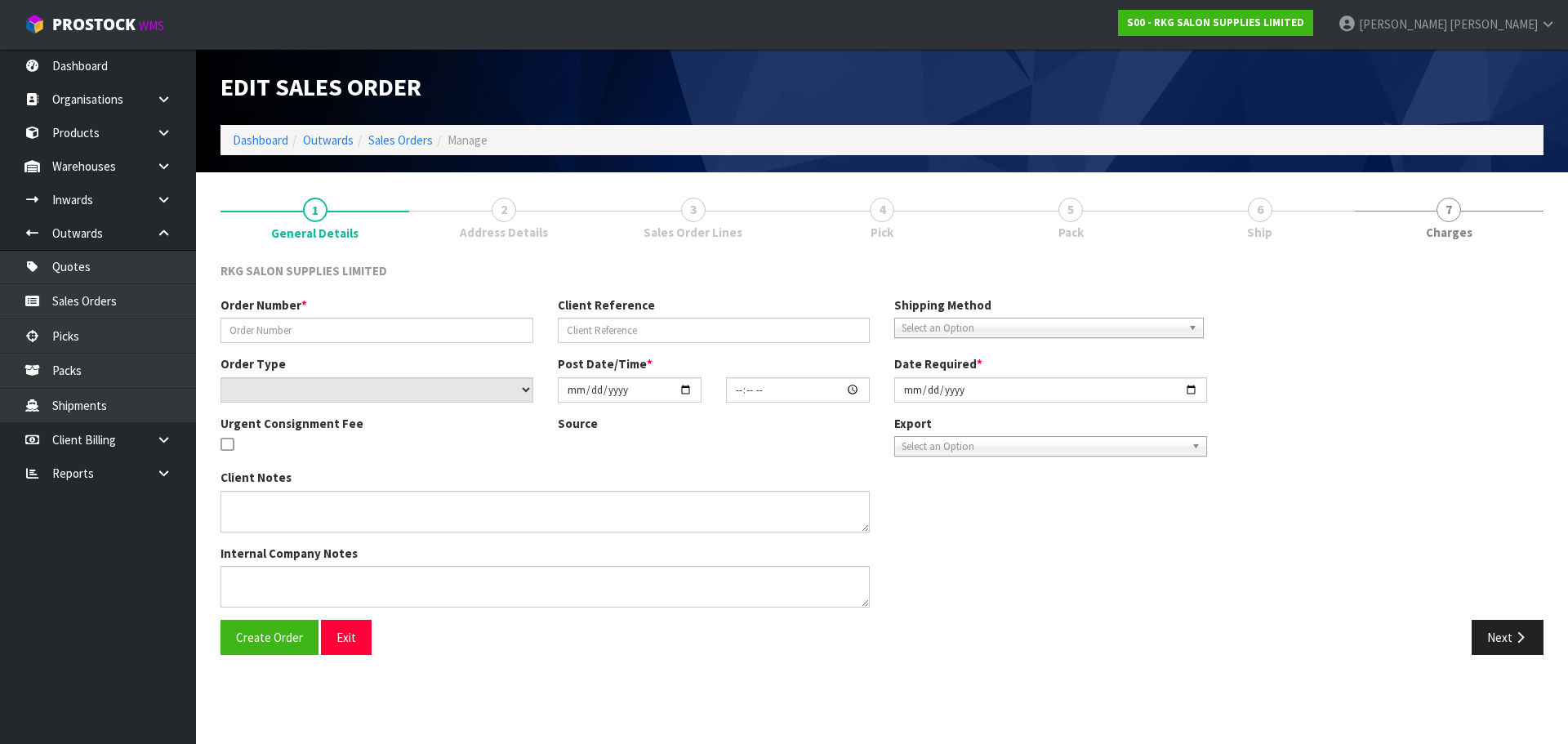
type input "[DATE]"
type textarea "PLEASE ALL IN 1 PALLET FOR DELIVERY [DATE][DATE]"
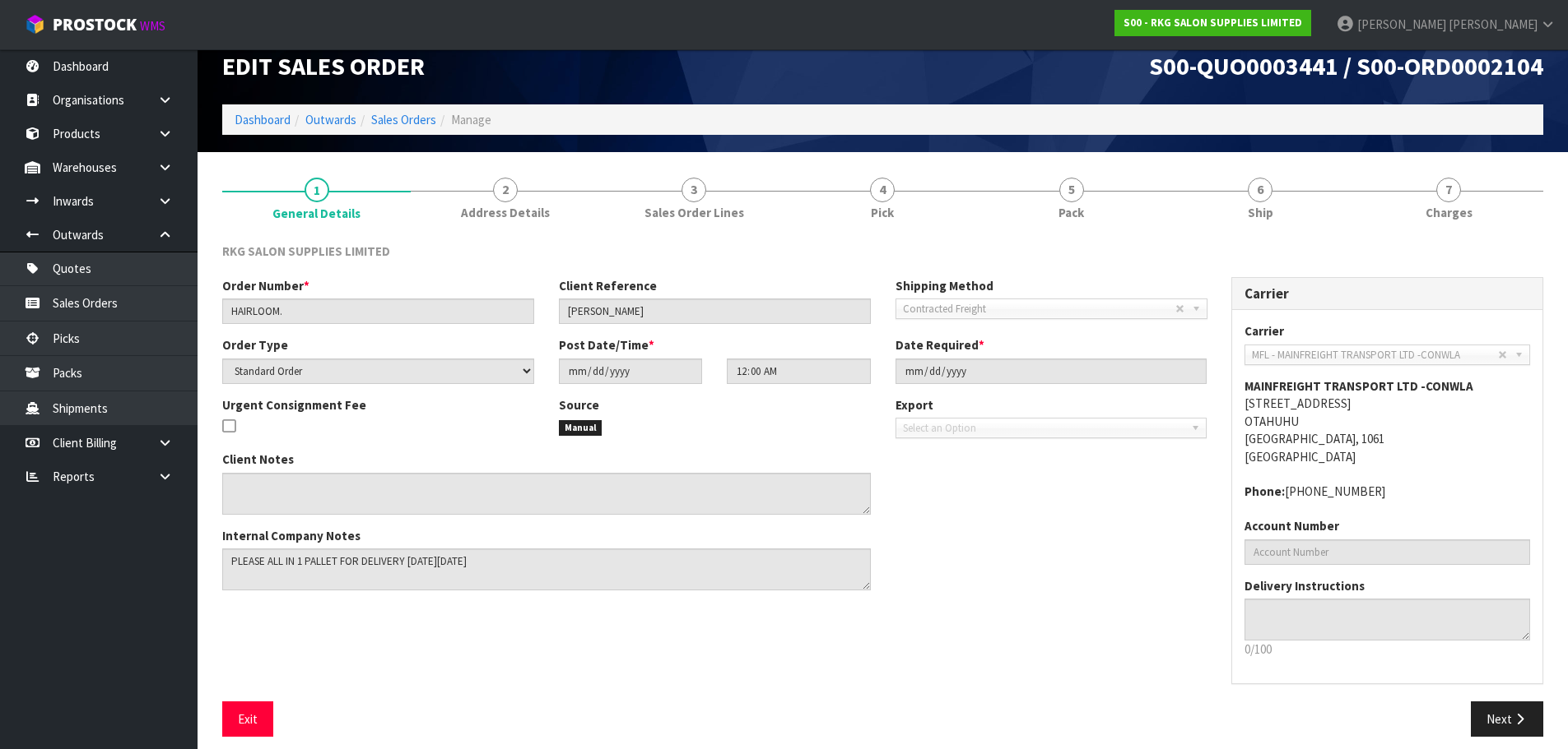
scroll to position [34, 0]
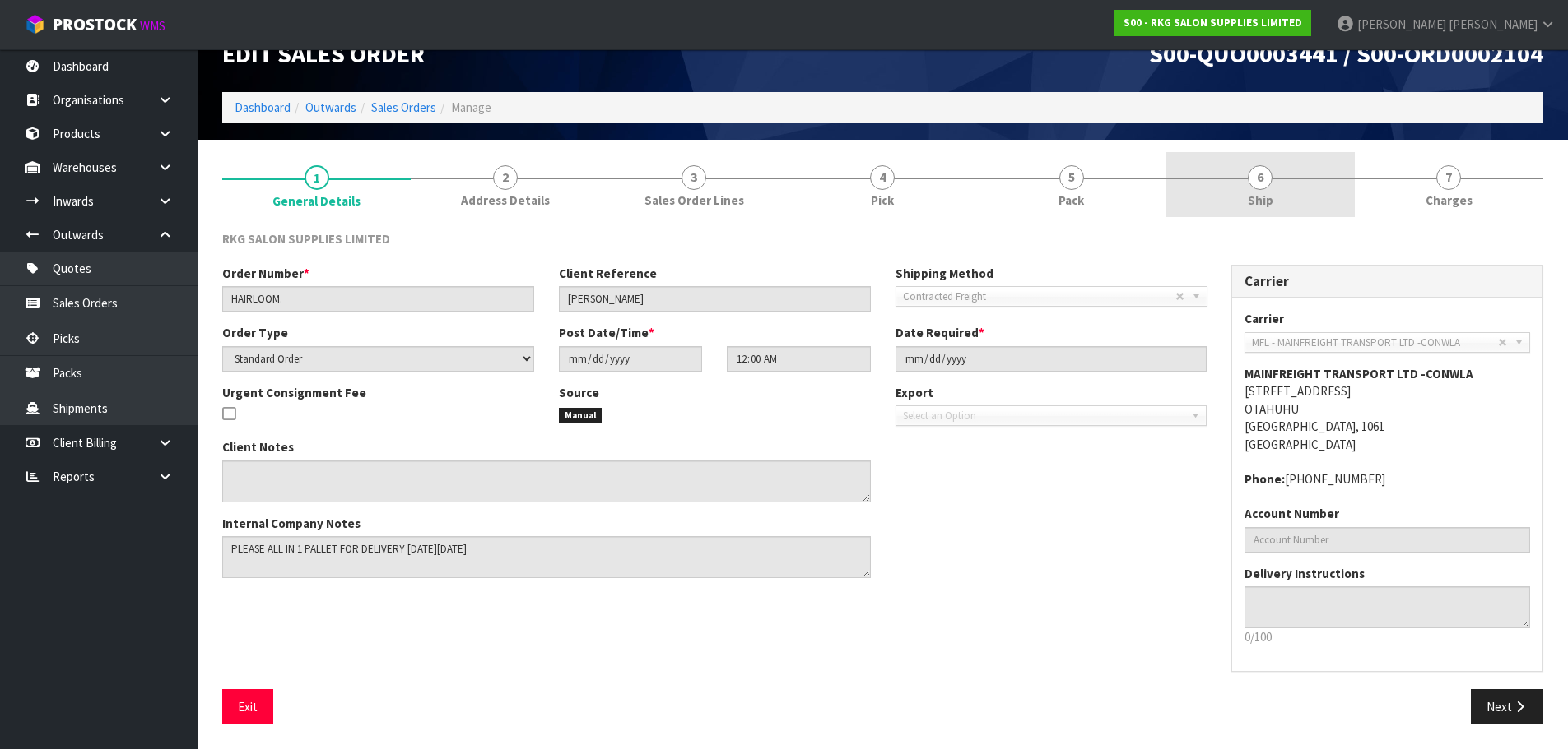
click at [1265, 183] on span "6" at bounding box center [1259, 177] width 25 height 25
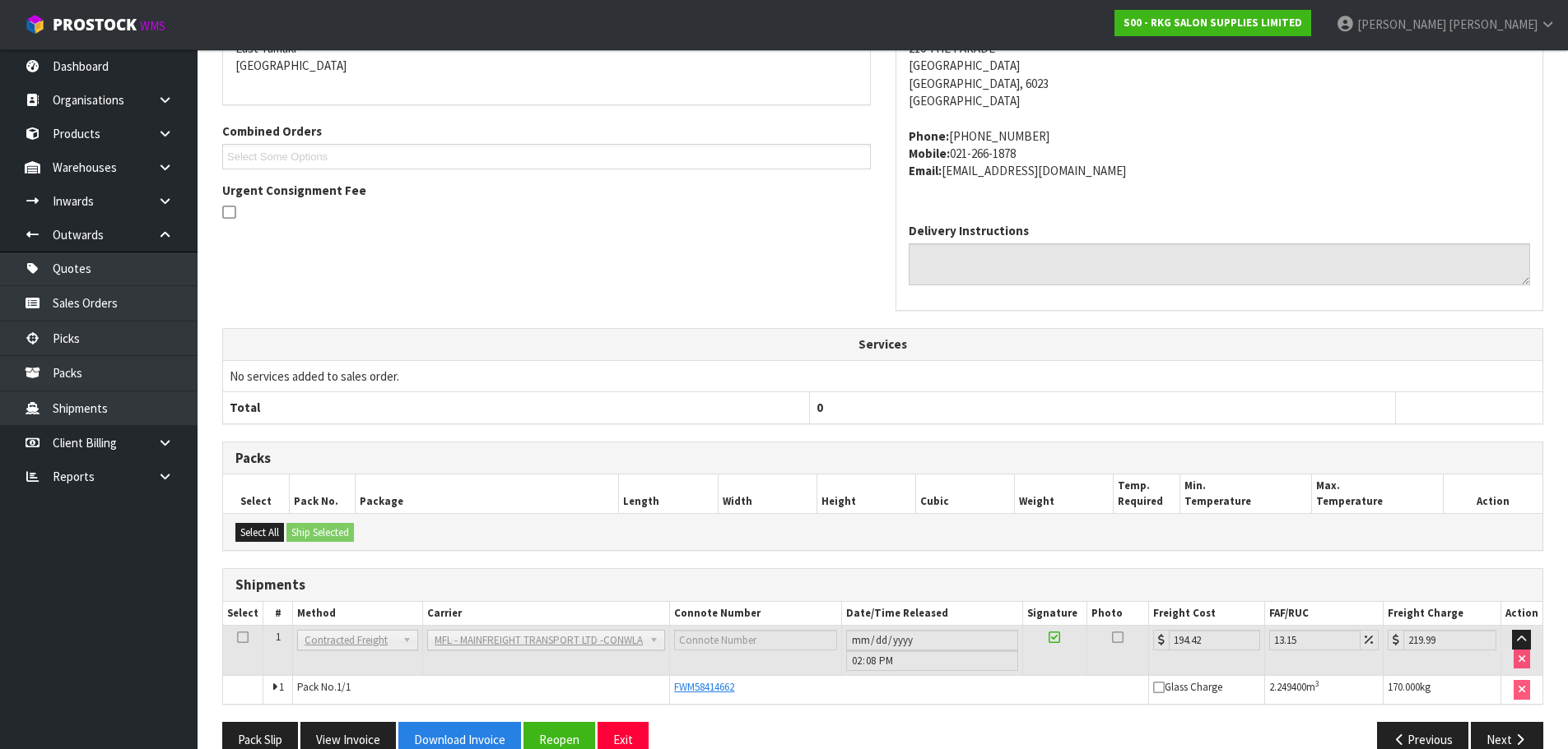
scroll to position [339, 0]
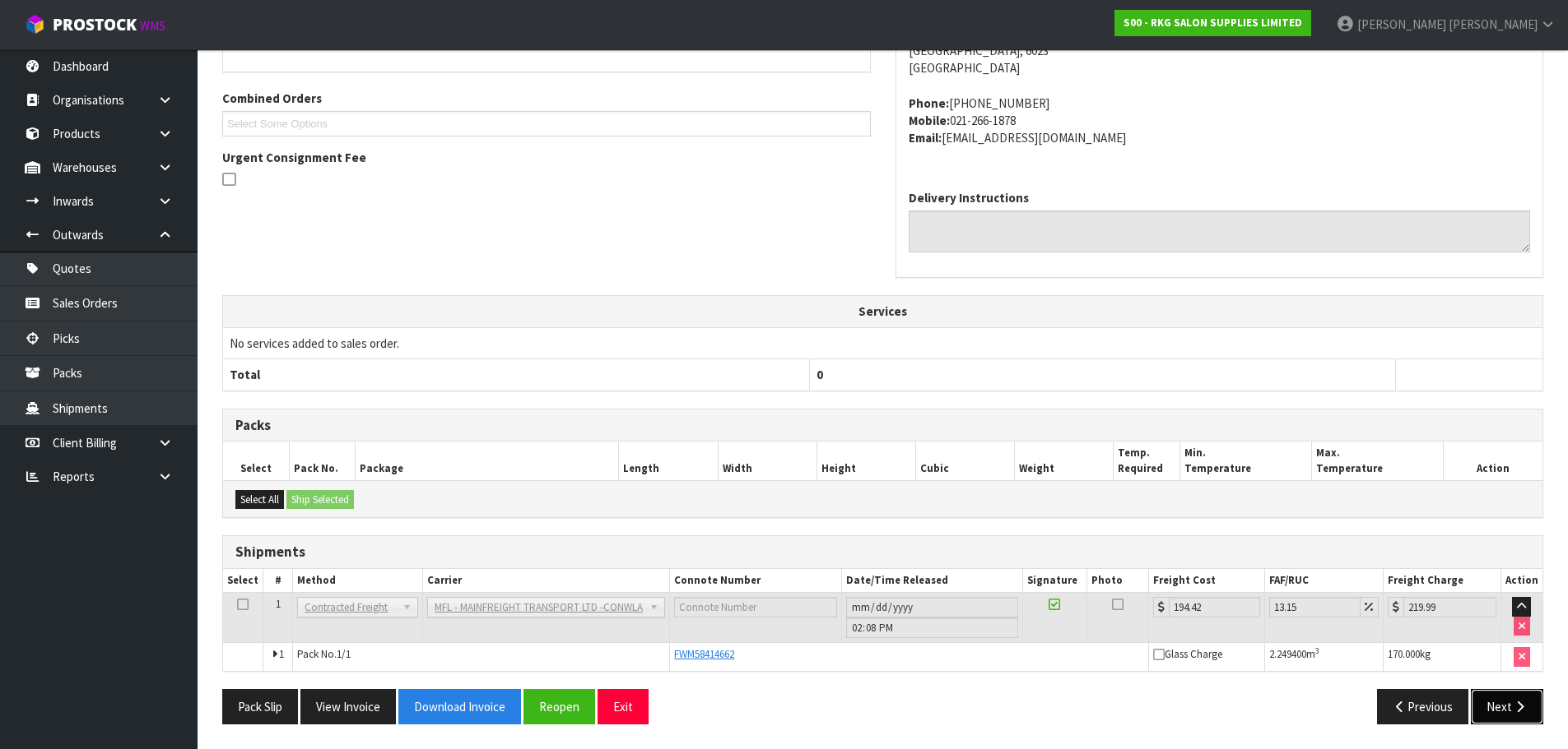
click at [1490, 708] on button "Next" at bounding box center [1507, 707] width 72 height 36
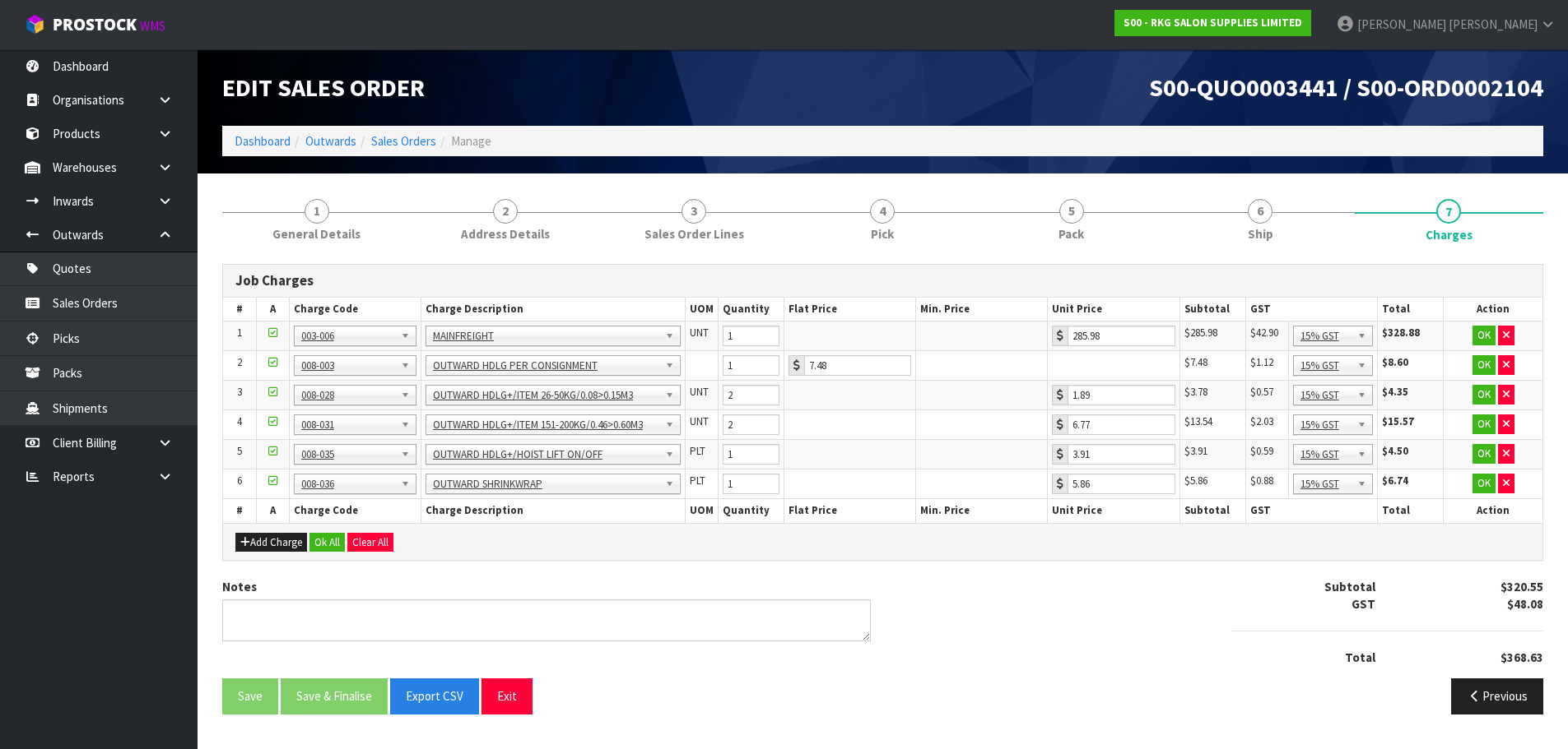
scroll to position [0, 0]
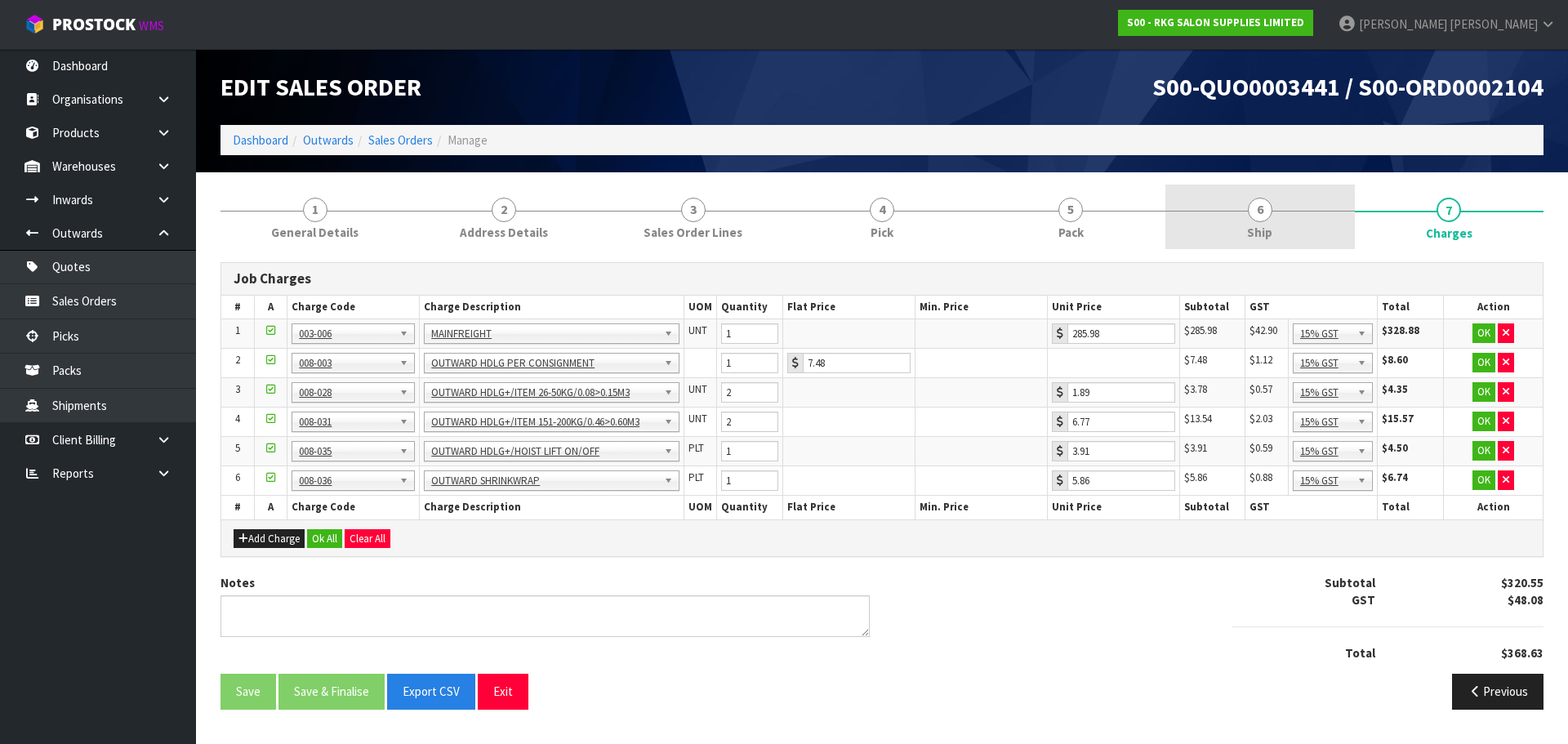
click at [1262, 213] on span "6" at bounding box center [1260, 210] width 25 height 25
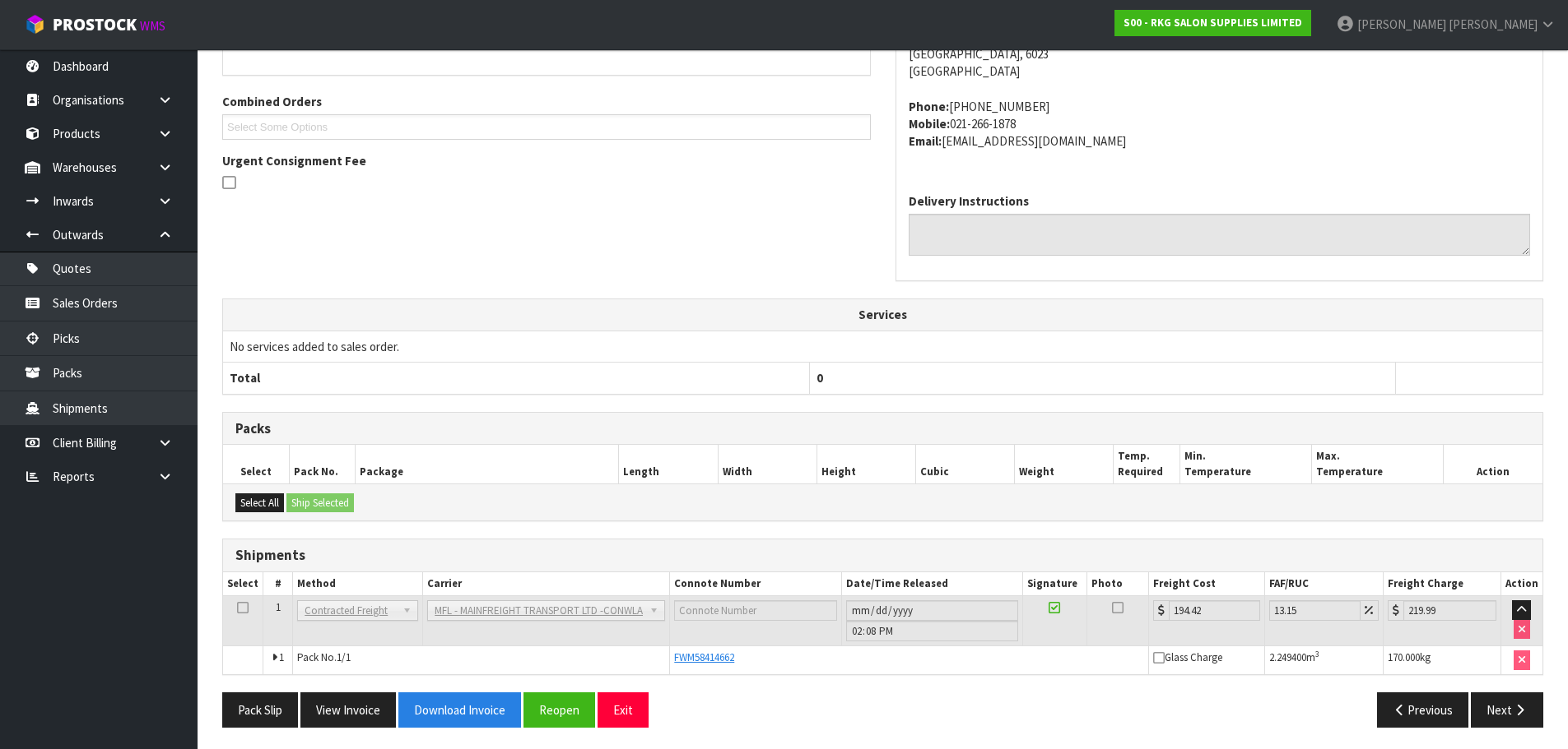
scroll to position [339, 0]
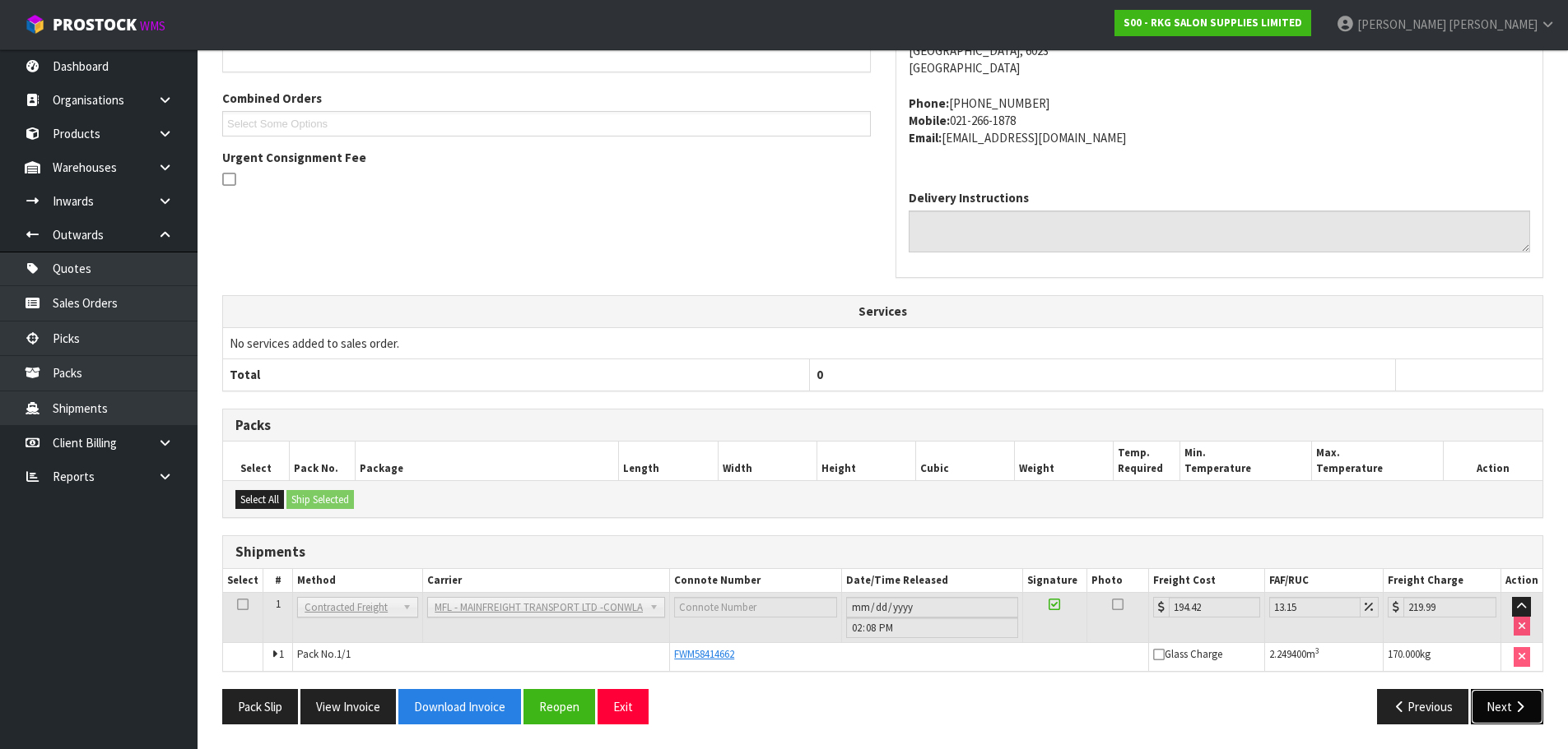
click at [1504, 712] on button "Next" at bounding box center [1507, 707] width 72 height 36
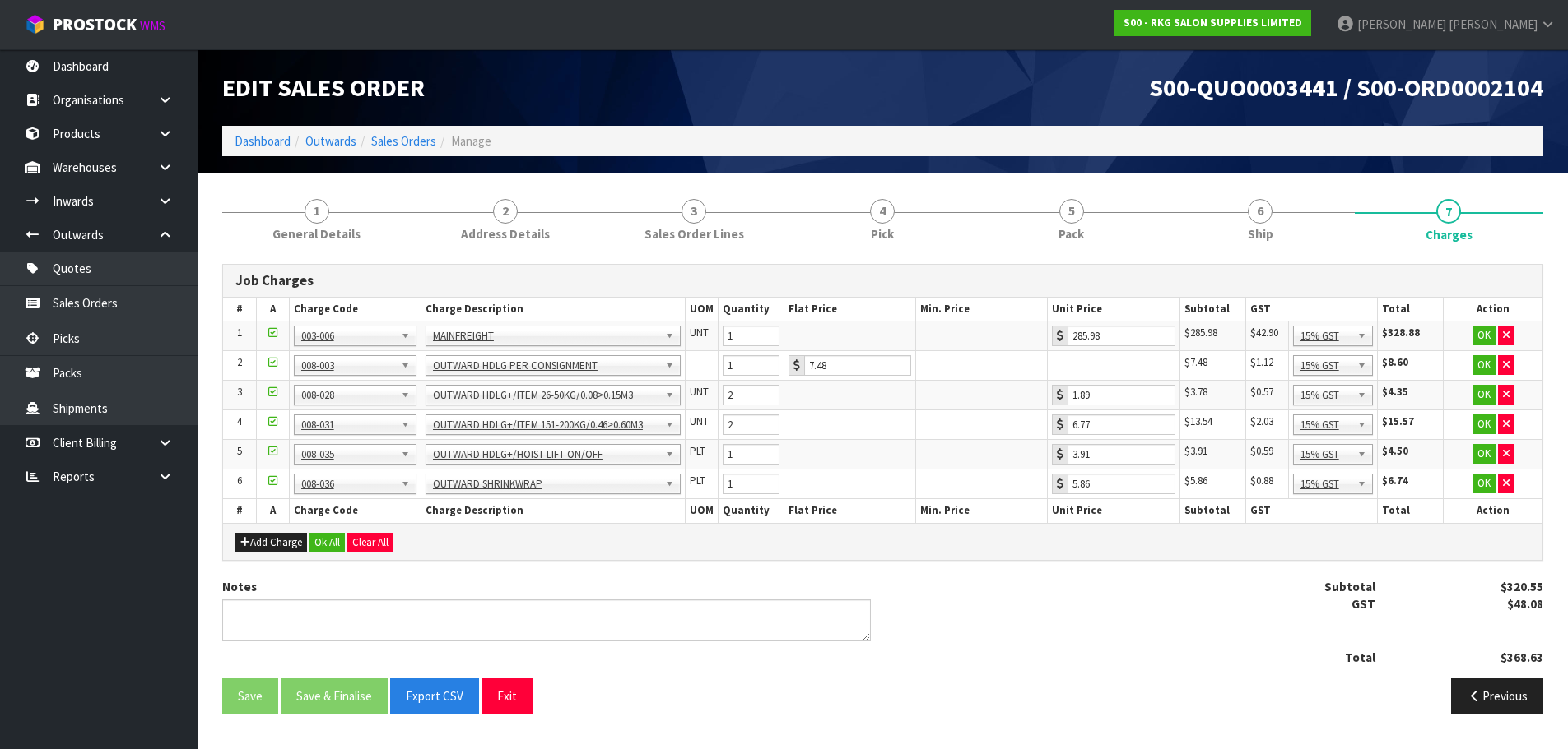
scroll to position [0, 0]
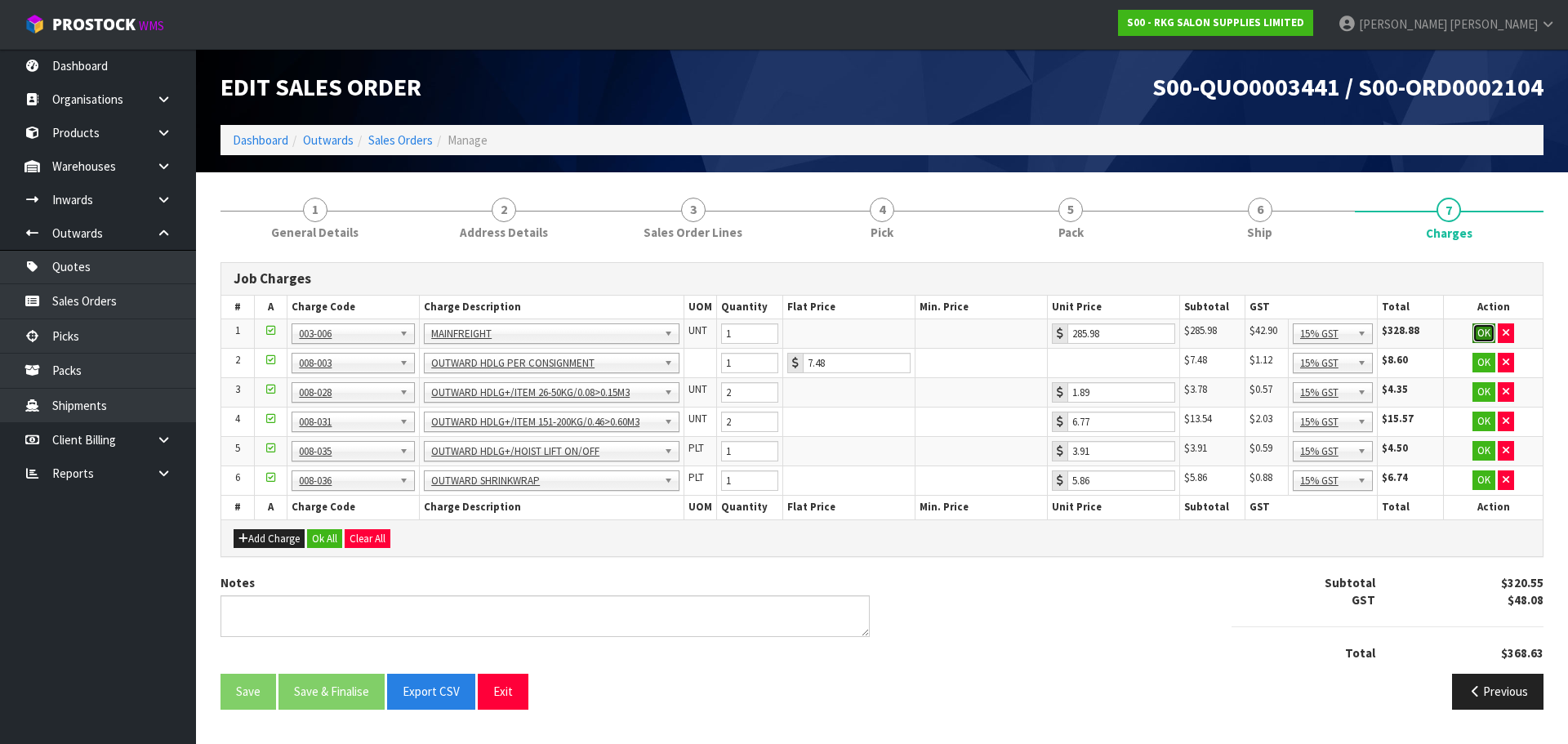
click at [1483, 331] on button "OK" at bounding box center [1483, 333] width 23 height 19
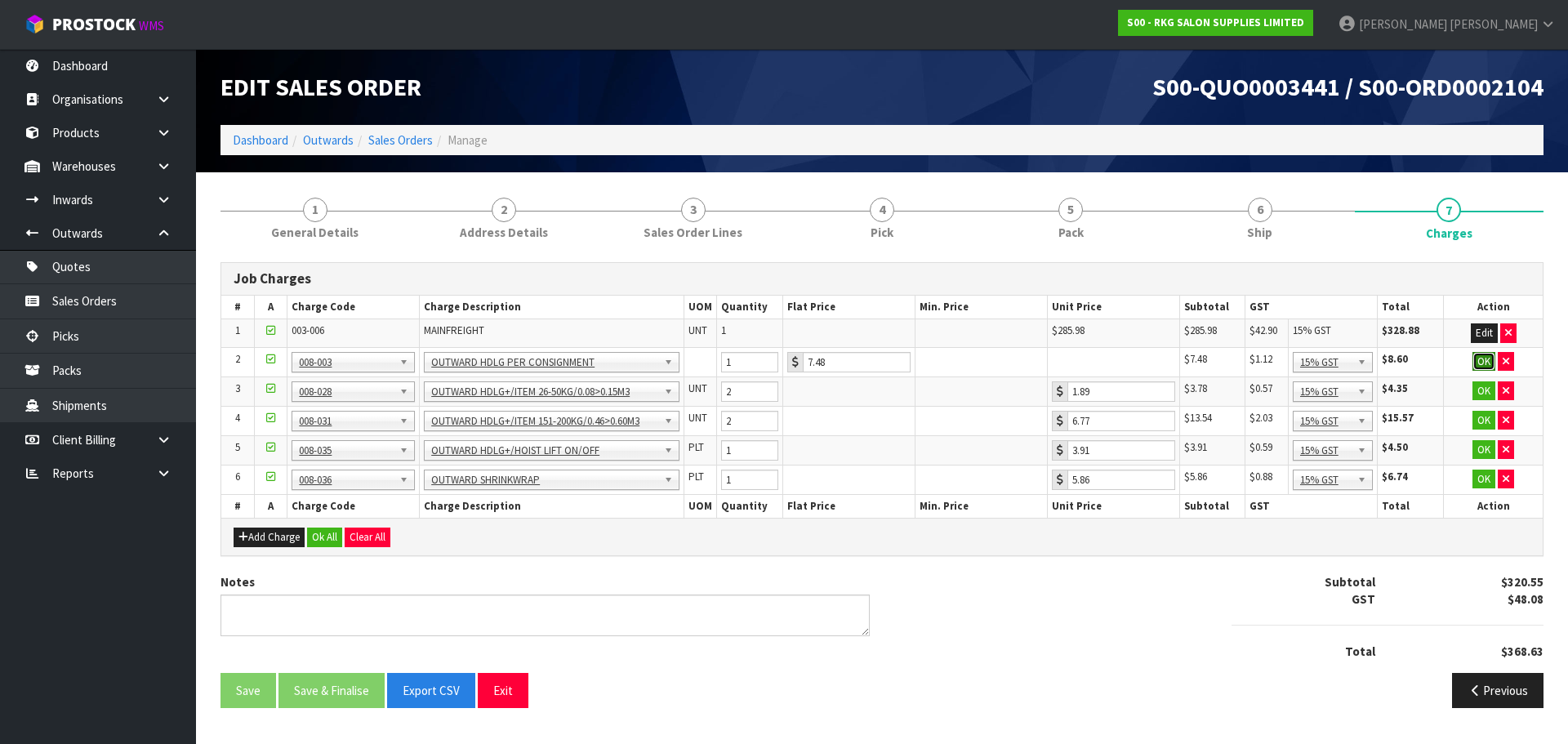
click at [1483, 364] on button "OK" at bounding box center [1483, 361] width 23 height 19
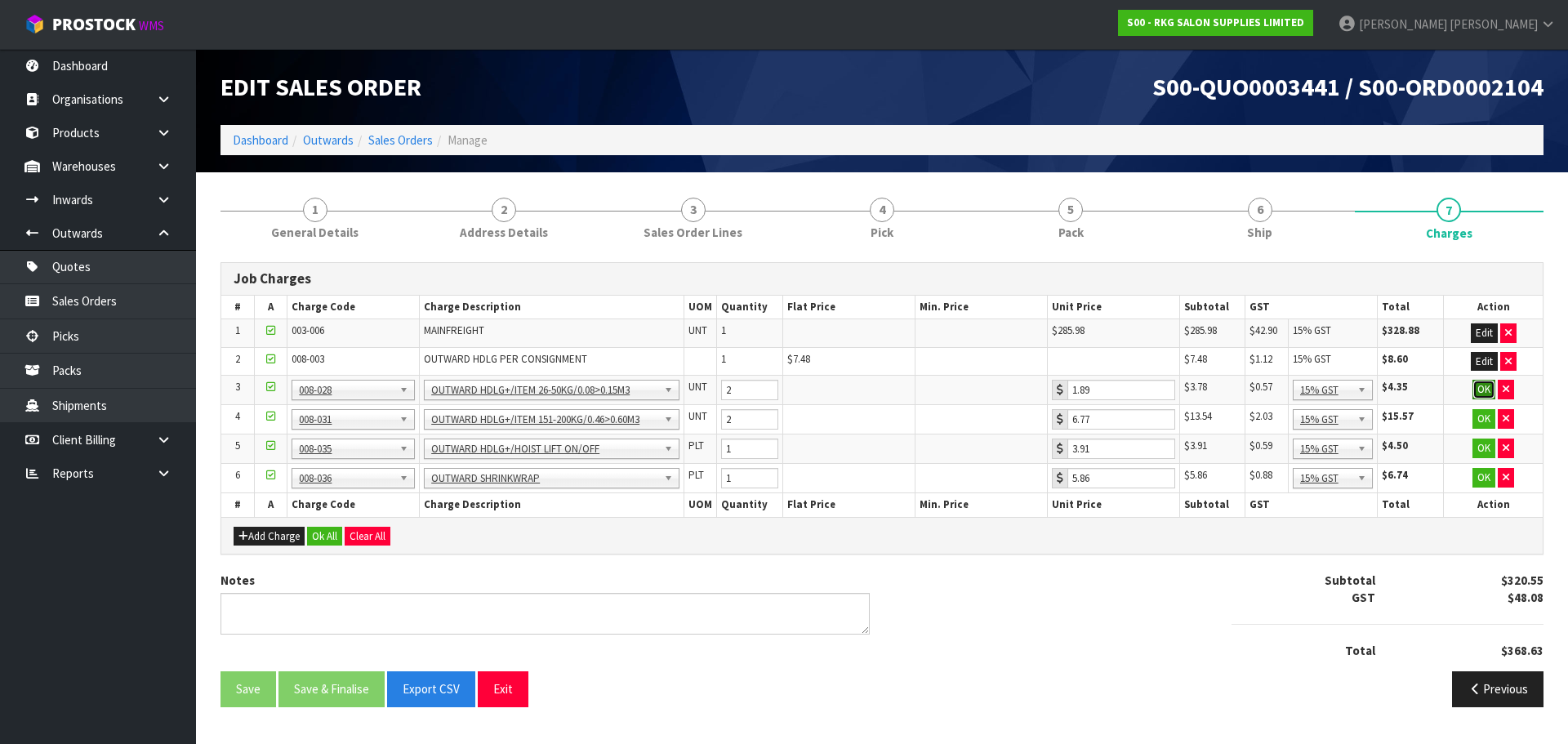
click at [1478, 393] on button "OK" at bounding box center [1483, 389] width 23 height 19
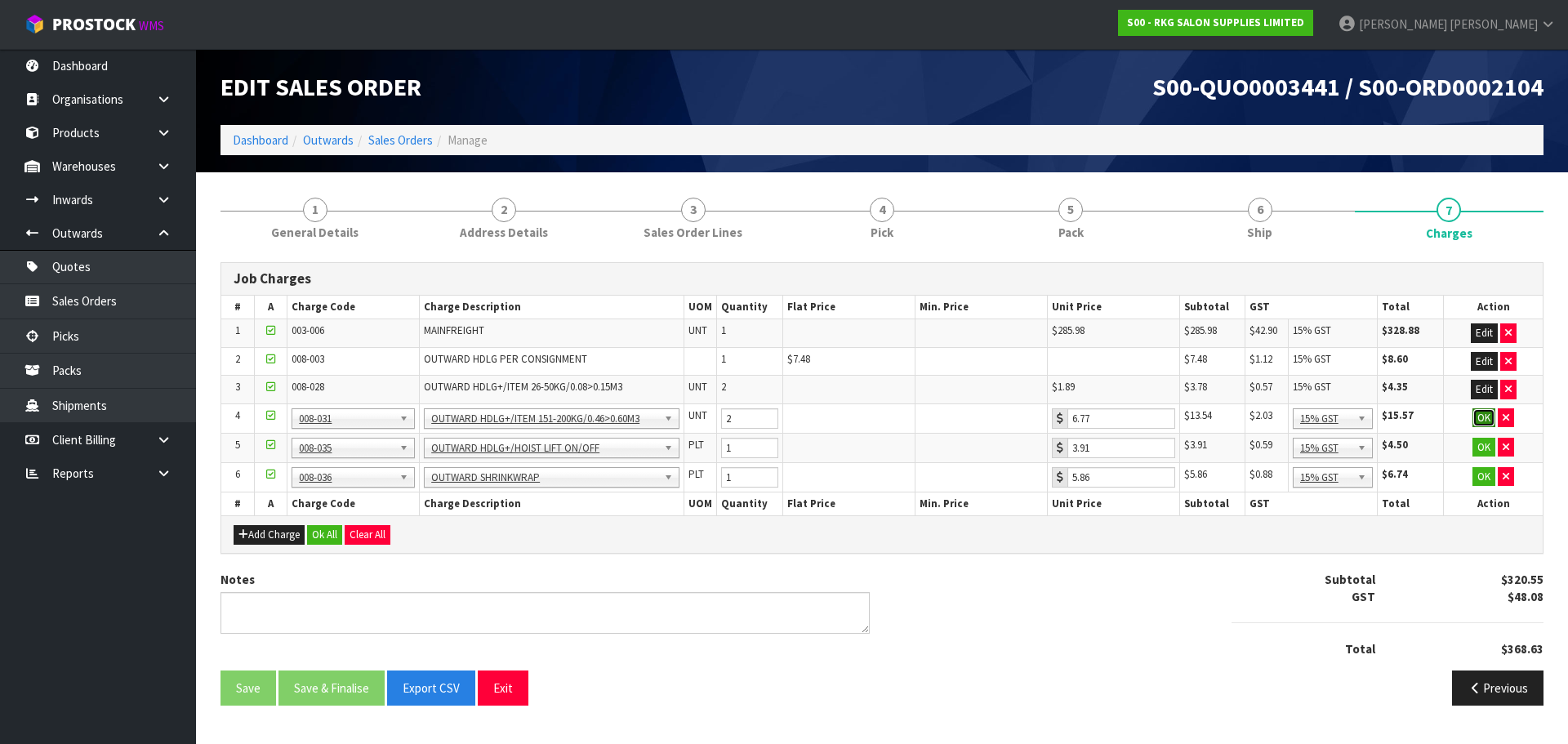
click at [1485, 416] on button "OK" at bounding box center [1483, 418] width 23 height 19
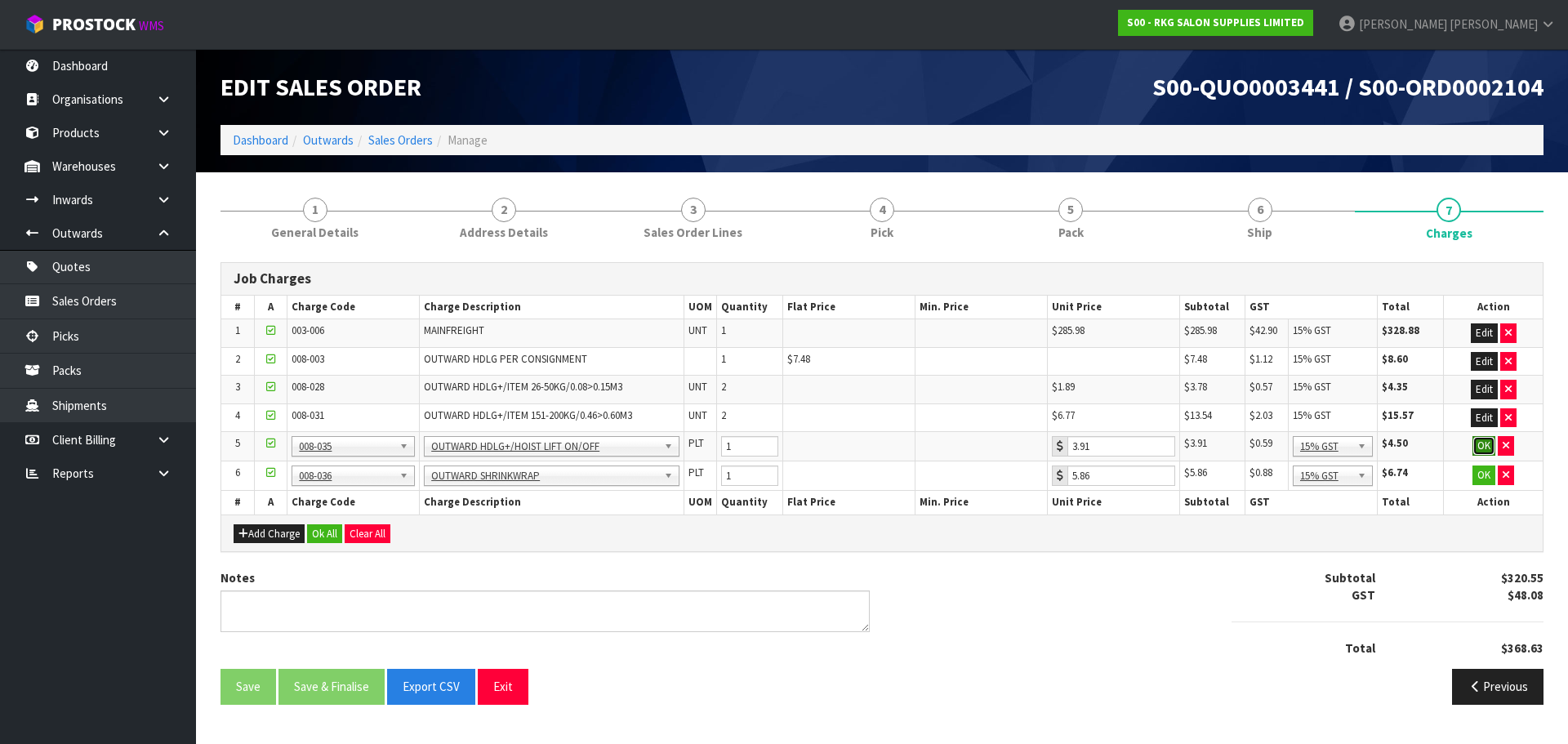
click at [1480, 451] on button "OK" at bounding box center [1483, 445] width 23 height 19
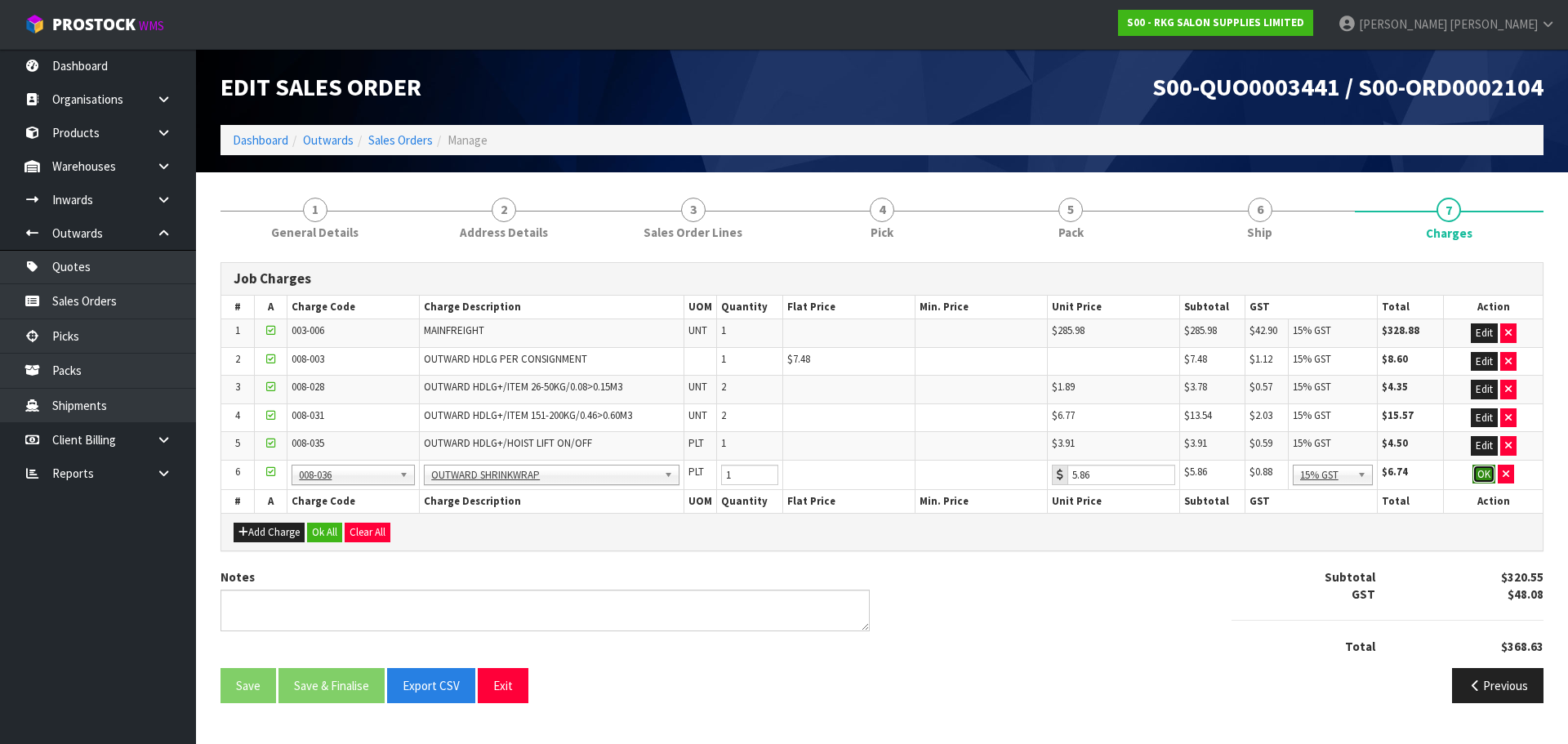
click at [1482, 473] on button "OK" at bounding box center [1483, 474] width 23 height 19
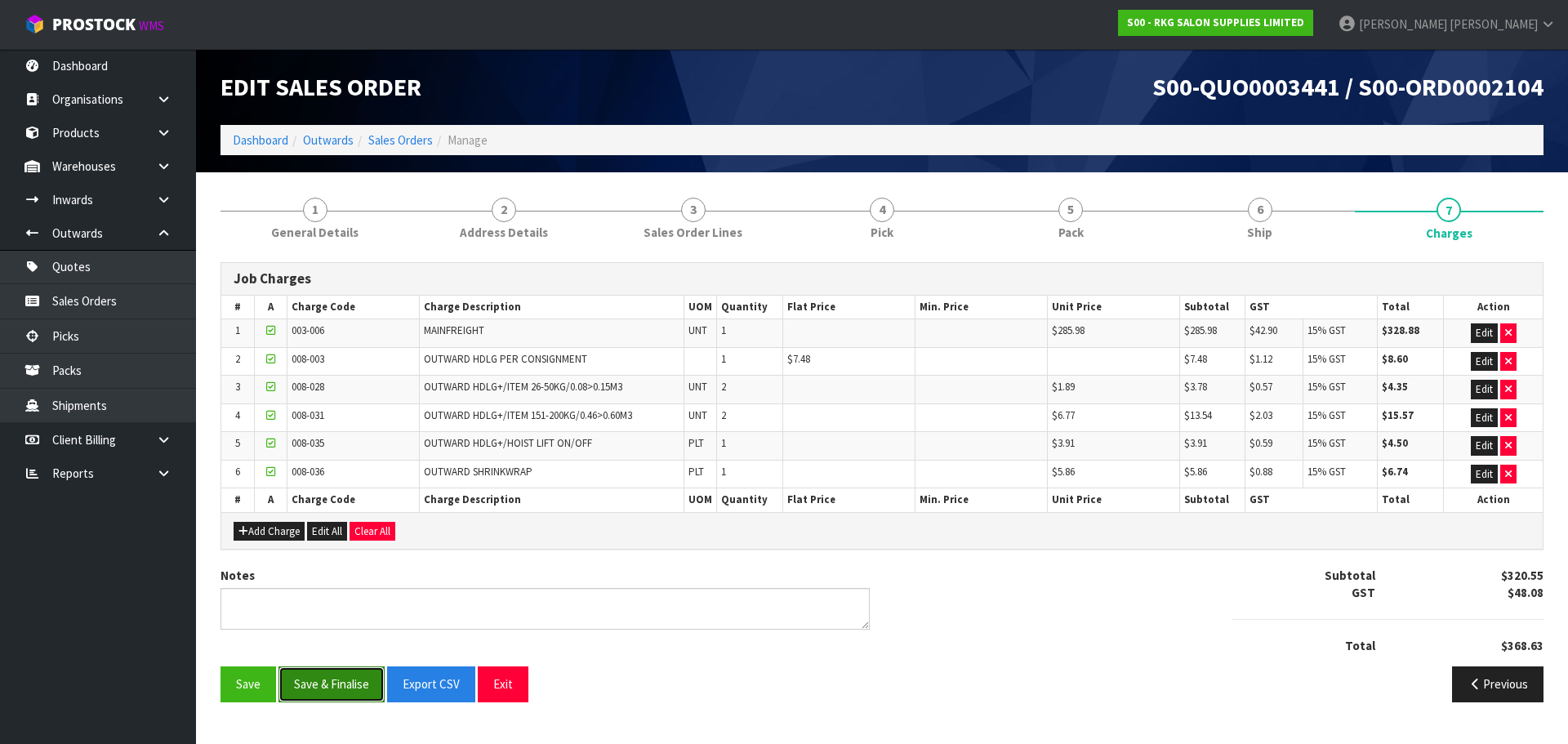
click at [336, 686] on button "Save & Finalise" at bounding box center [331, 685] width 106 height 36
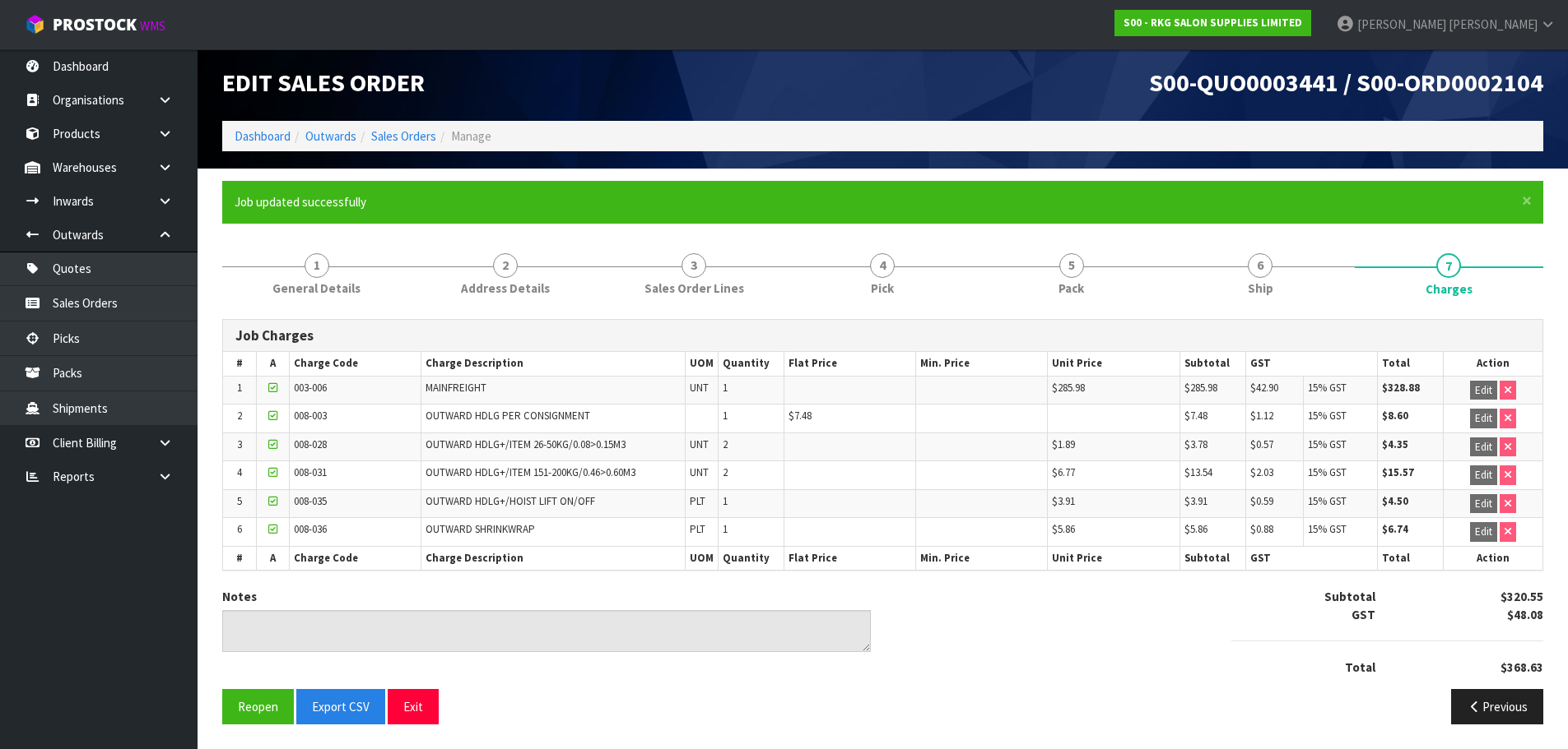
scroll to position [5, 0]
click at [410, 711] on button "Exit" at bounding box center [414, 707] width 51 height 36
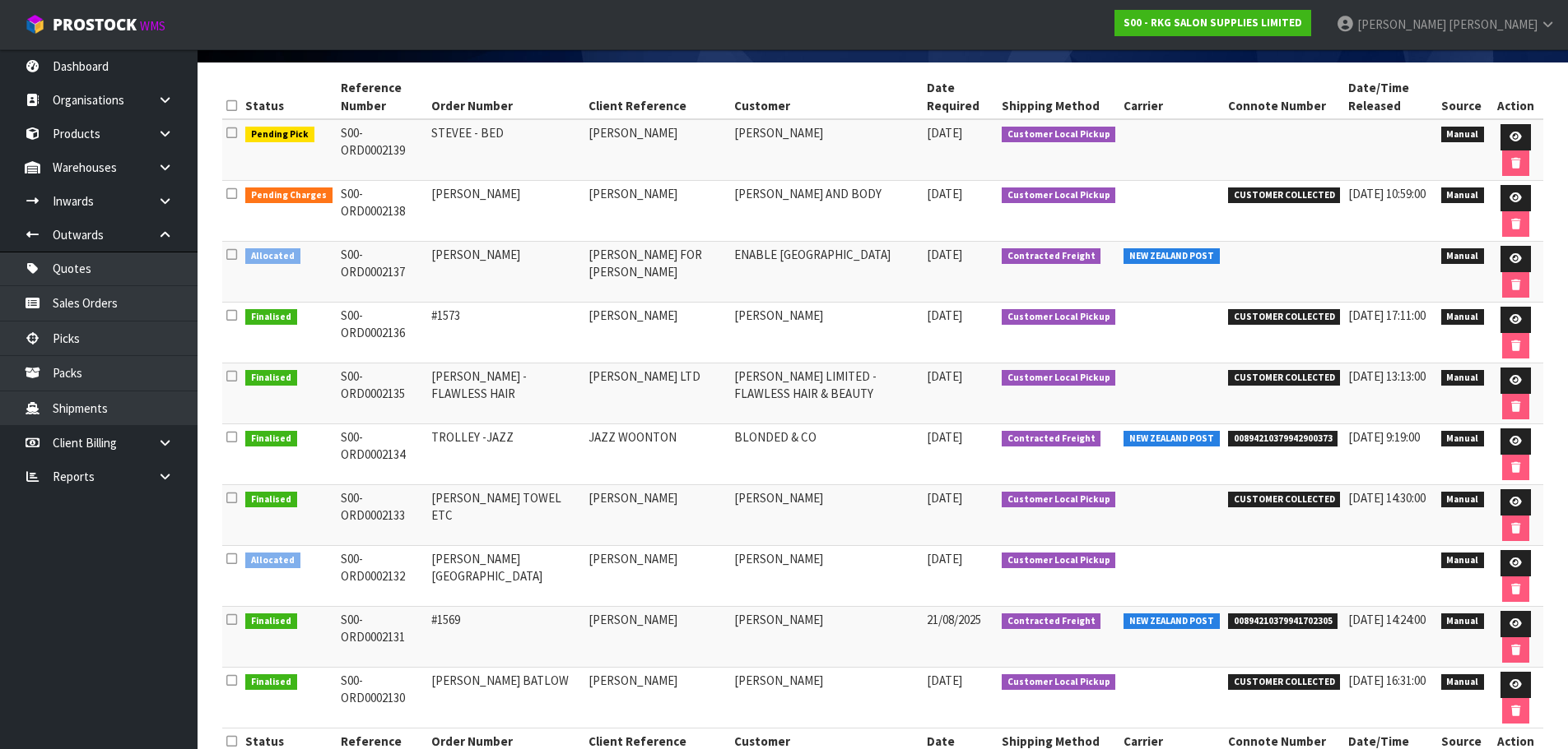
scroll to position [193, 0]
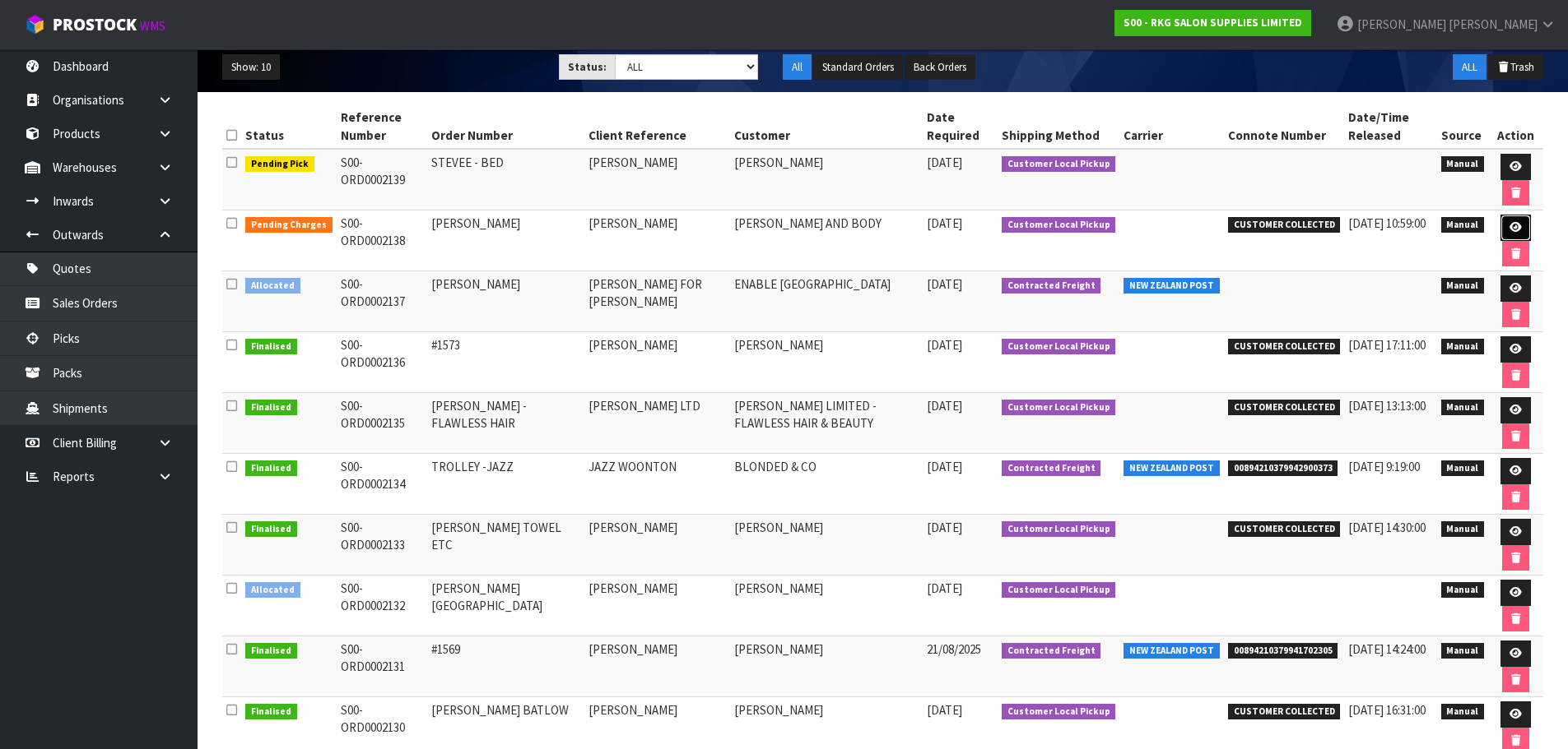
click at [1519, 221] on link at bounding box center [1516, 228] width 31 height 26
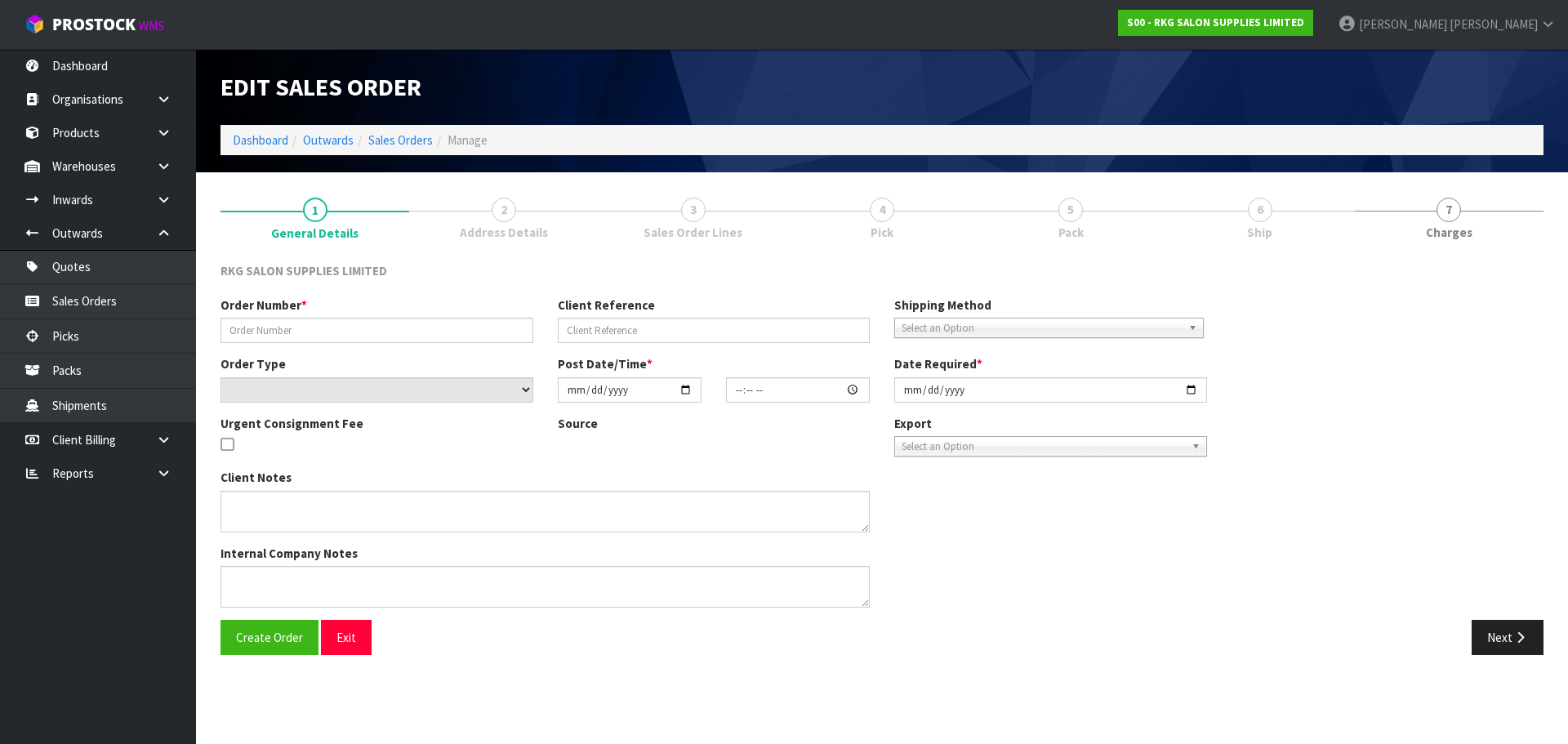
type input "[PERSON_NAME]"
select select "number:0"
type input "[DATE]"
type input "00:00:00.000"
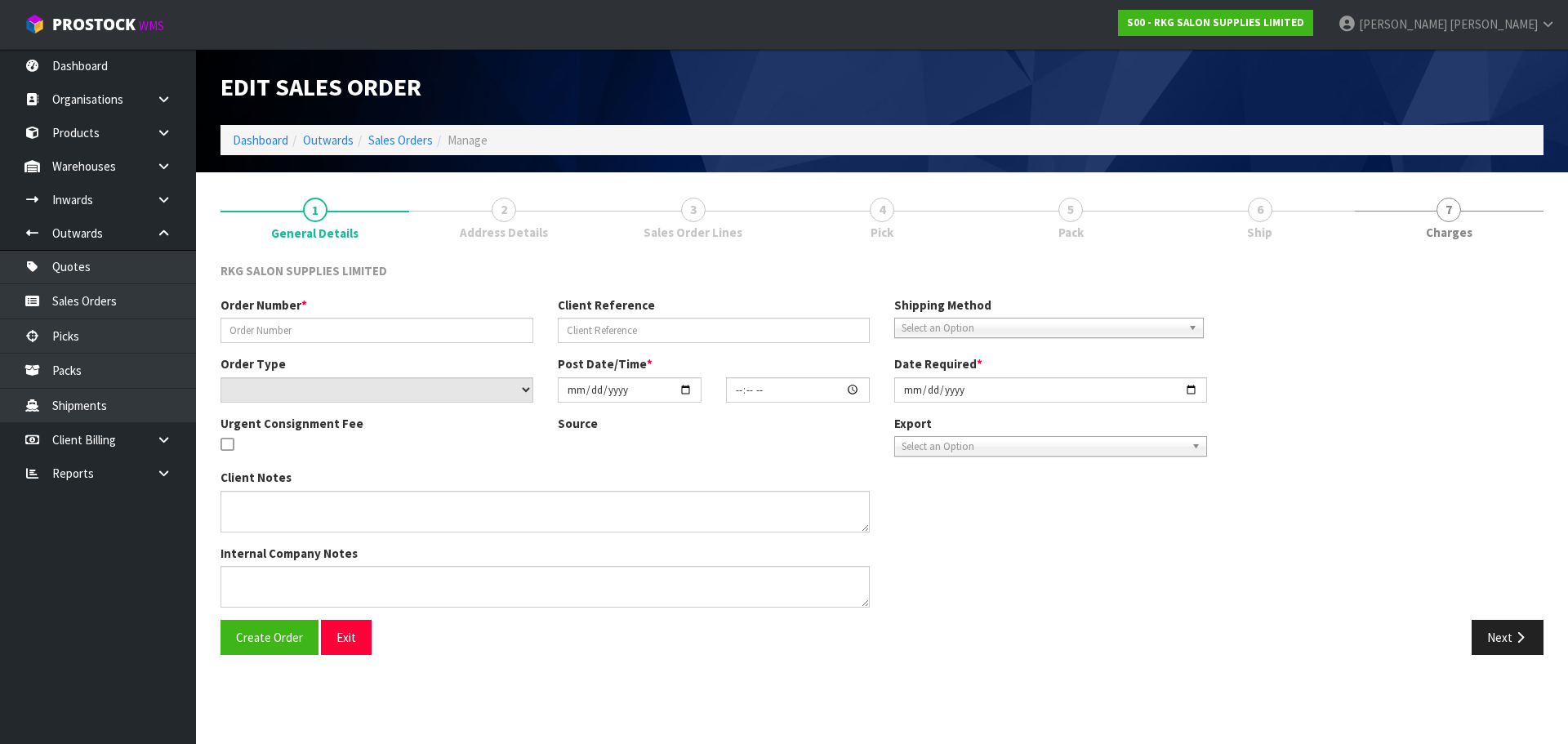
type input "[DATE]"
type textarea "FOR PICK UP"
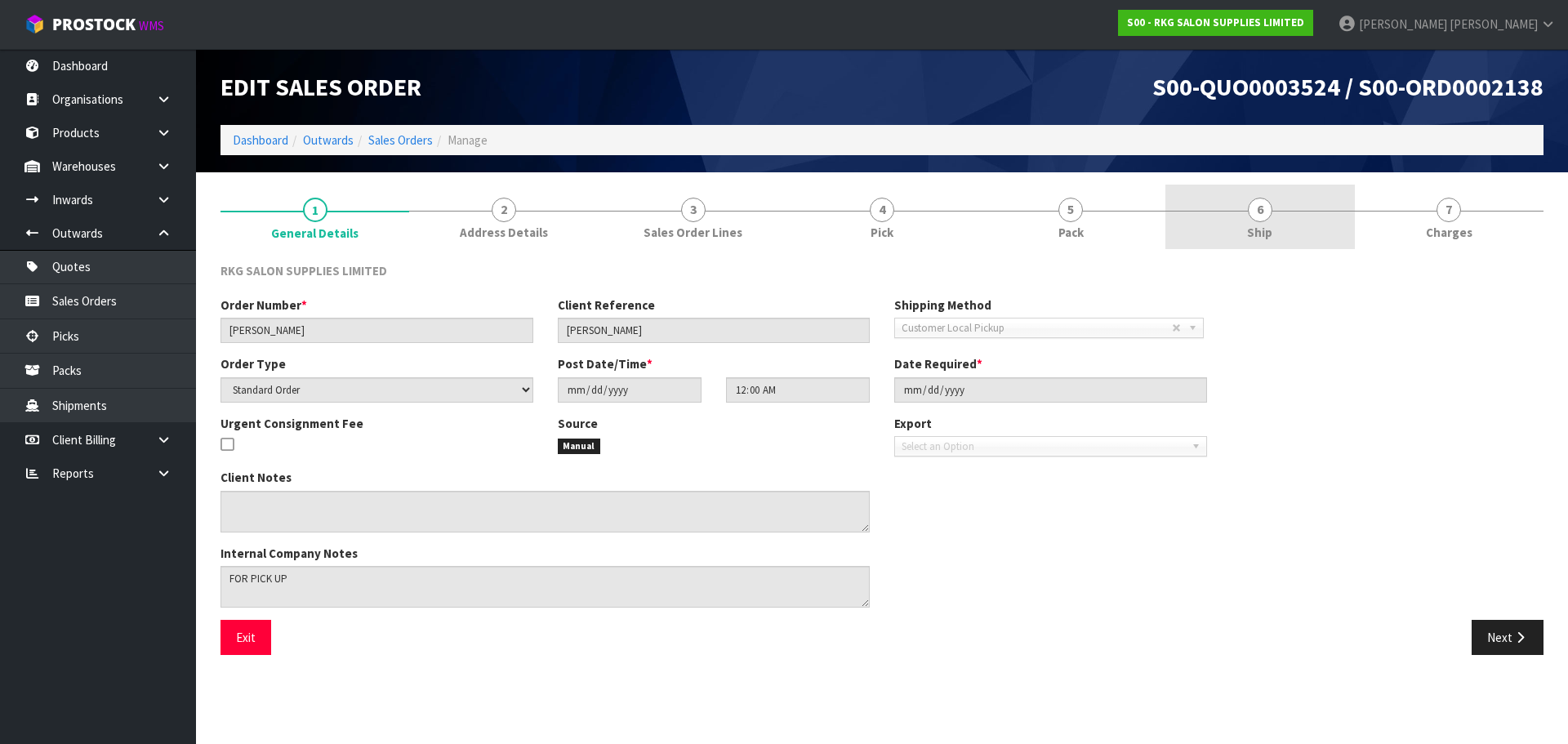
click at [1279, 213] on link "6 Ship" at bounding box center [1259, 217] width 189 height 64
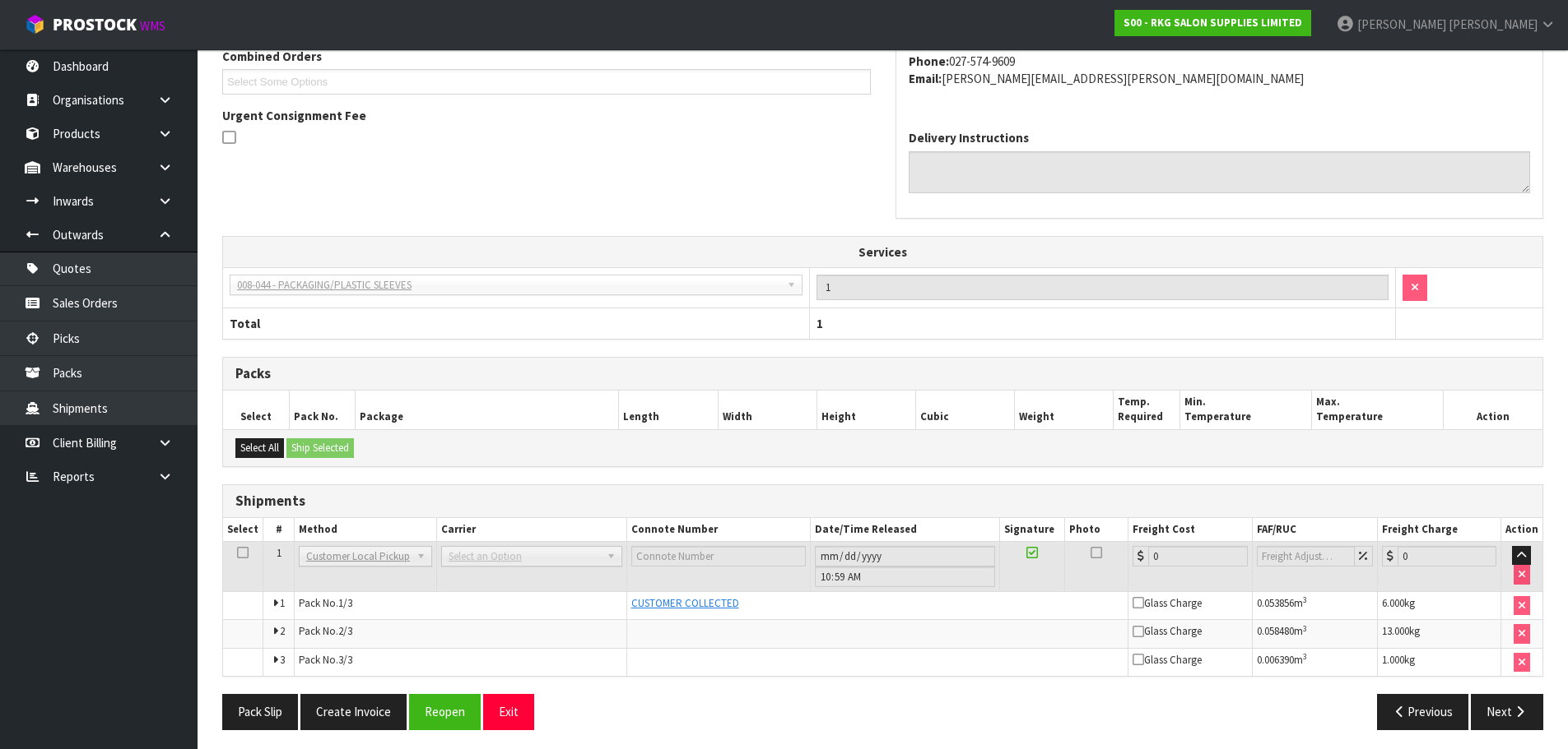
scroll to position [387, 0]
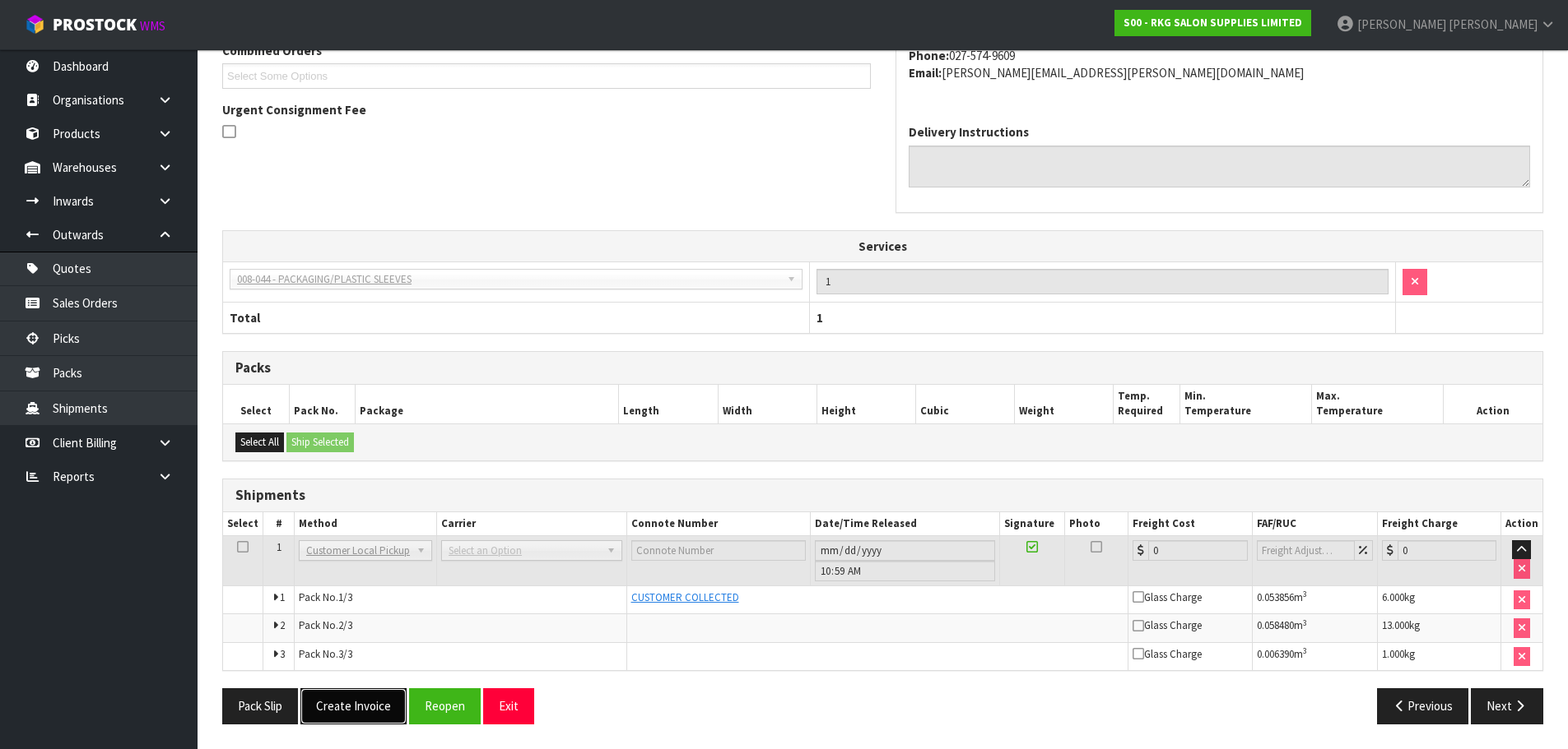
click at [347, 710] on button "Create Invoice" at bounding box center [353, 706] width 107 height 36
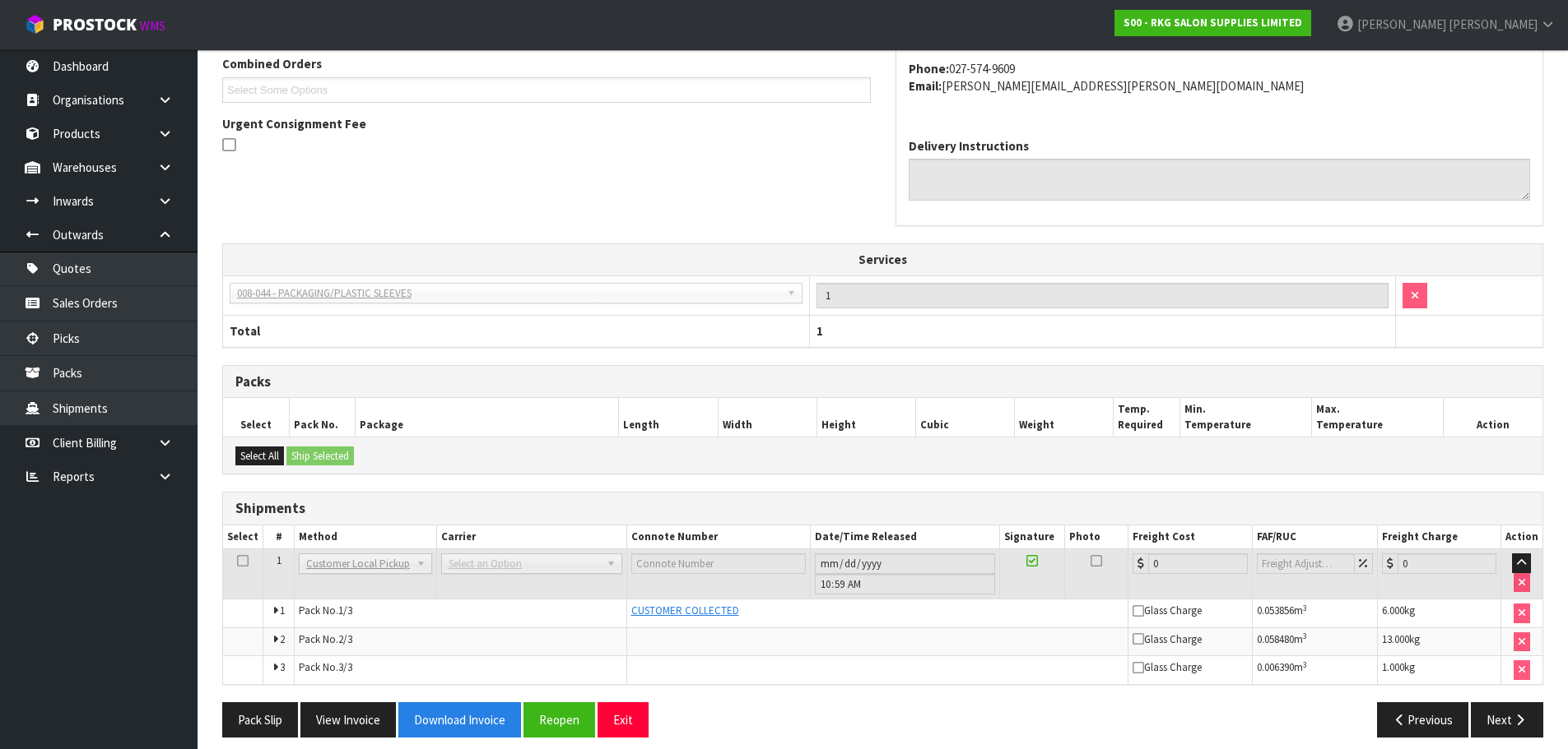
scroll to position [446, 0]
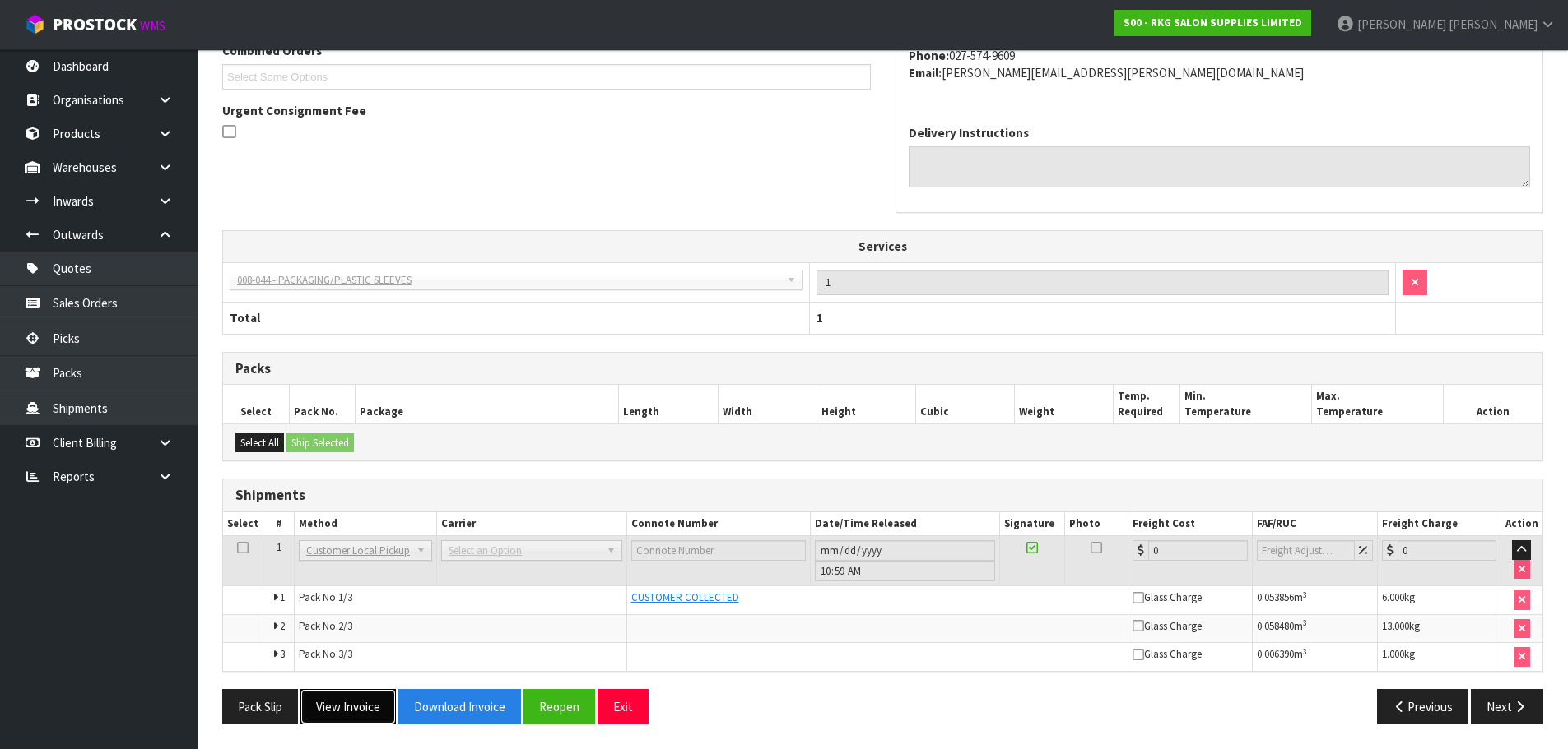
click at [350, 694] on button "View Invoice" at bounding box center [348, 707] width 95 height 36
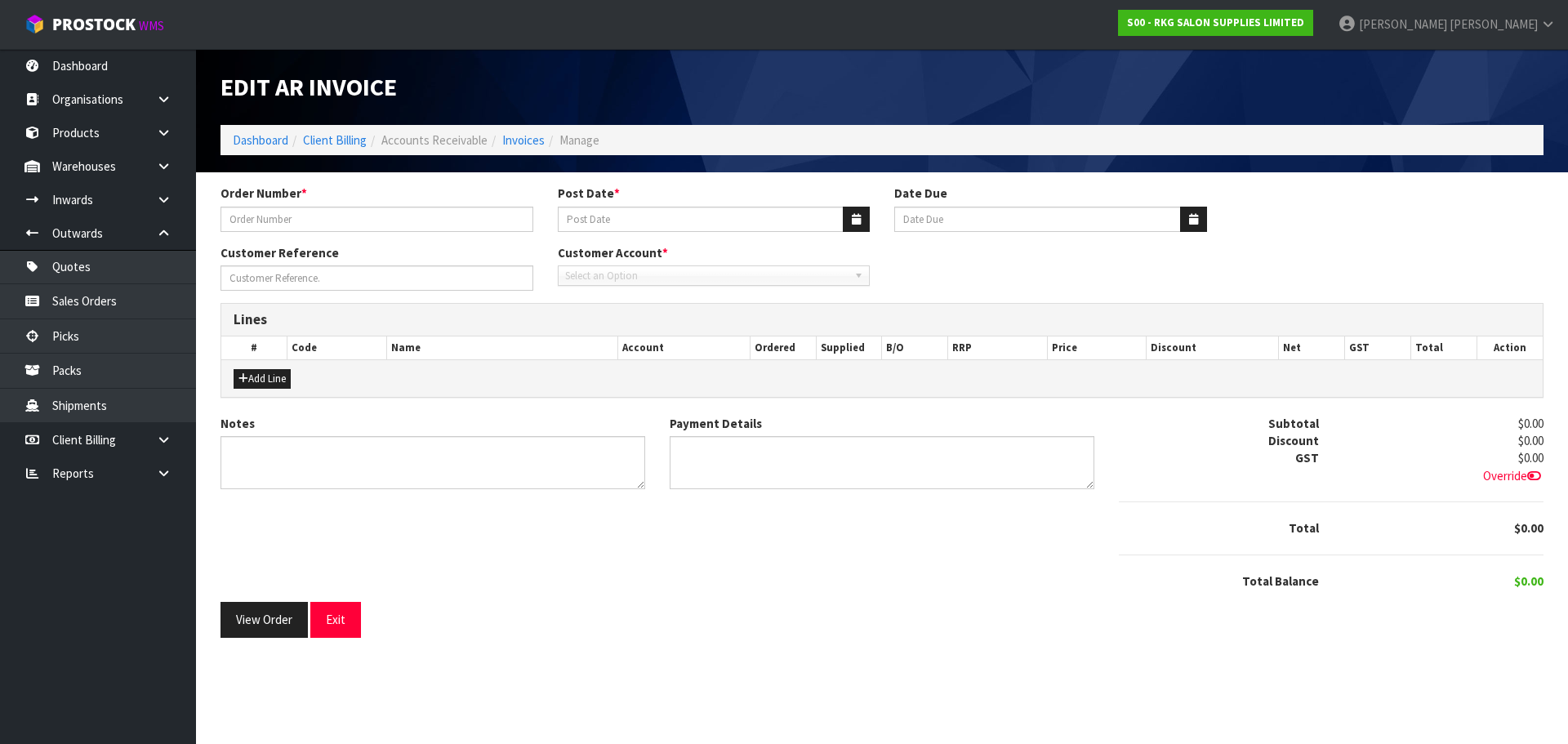
type input "[PERSON_NAME]"
type input "[DATE]"
type input "[PERSON_NAME]"
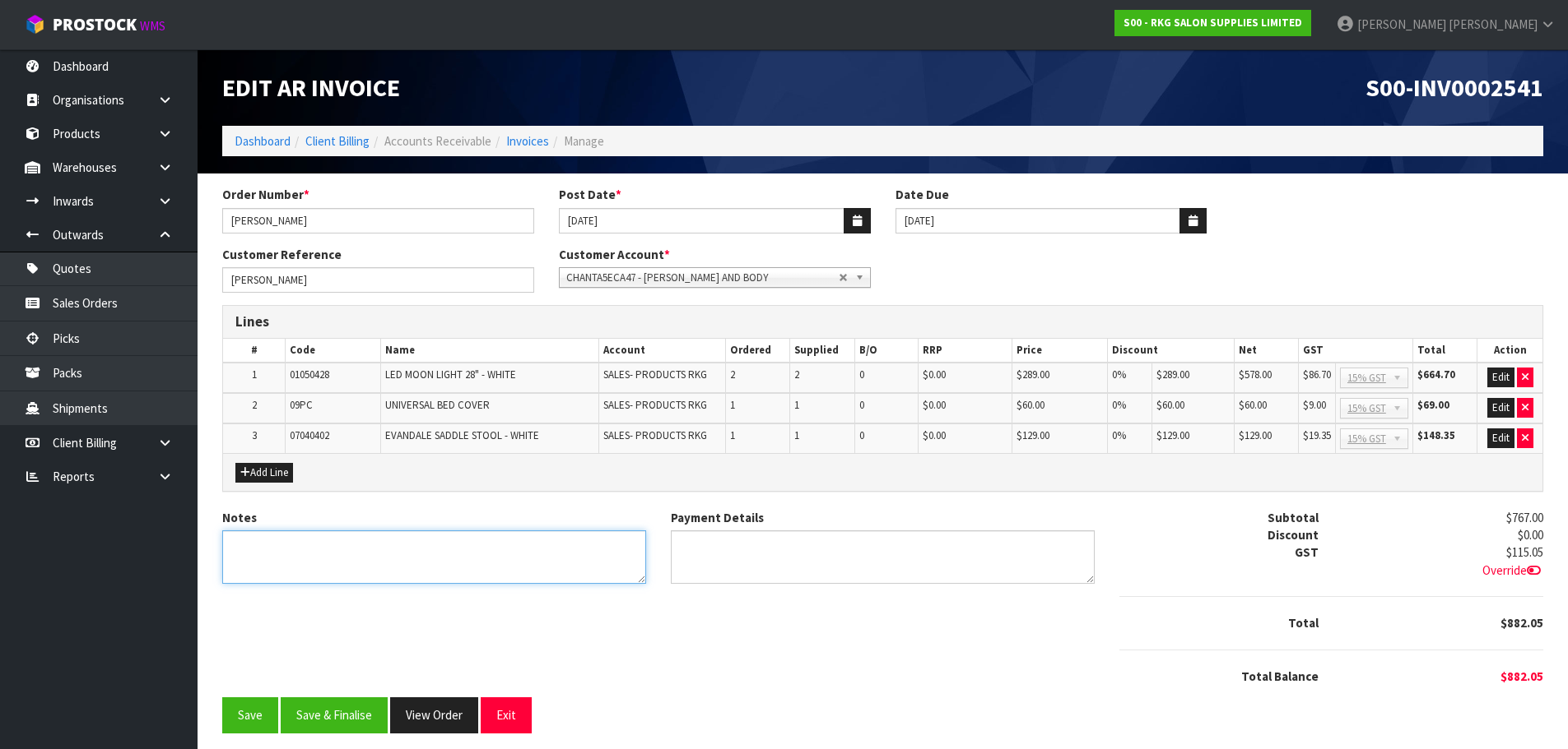
click at [279, 552] on textarea "Notes" at bounding box center [434, 557] width 424 height 54
type textarea "THANK YOU FOR YOUR ORDER. COLLECTED."
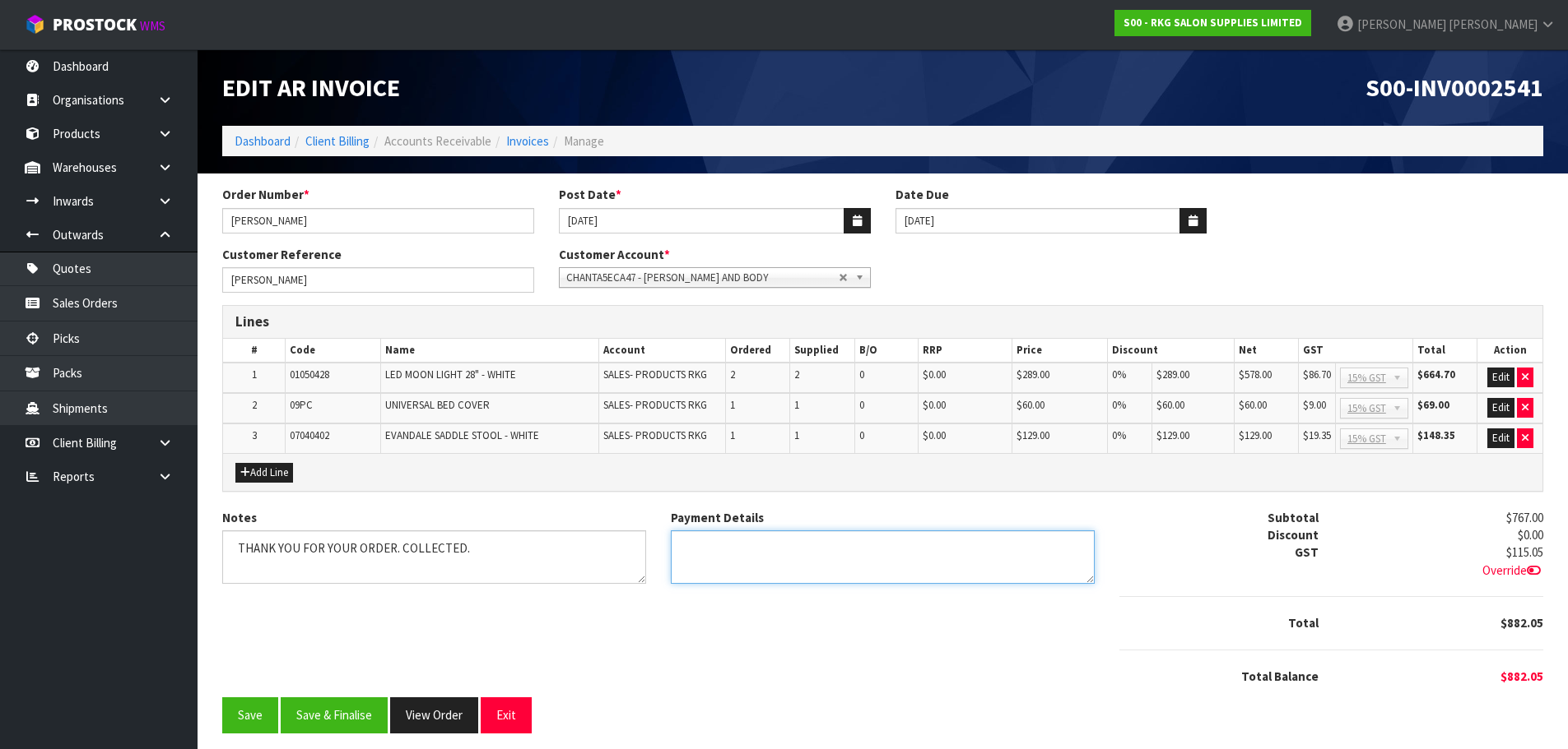
click at [708, 549] on textarea "Payment Details" at bounding box center [882, 557] width 424 height 54
type textarea "DIRECT CREDIT [DATE]"
click at [1504, 379] on button "Edit" at bounding box center [1501, 377] width 27 height 20
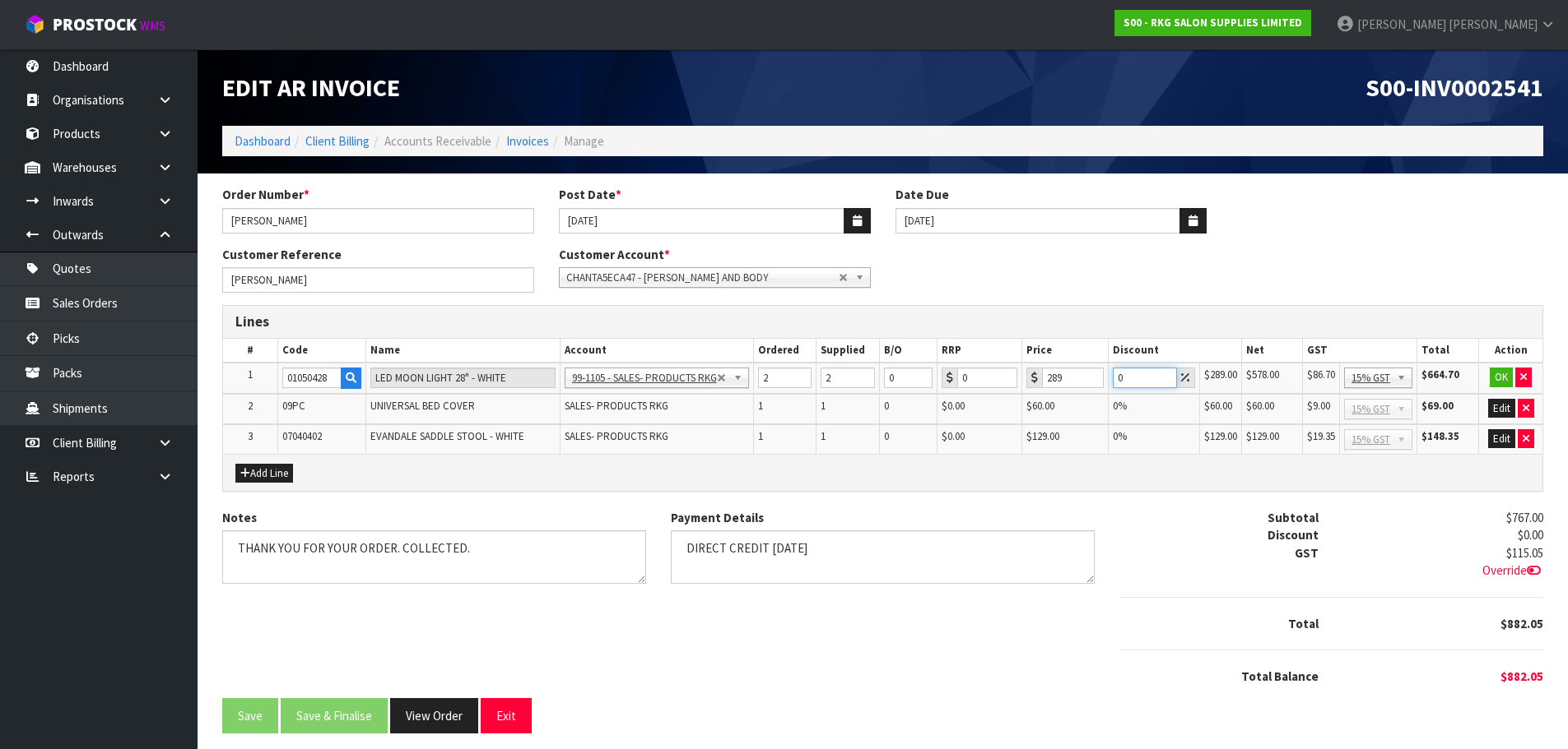
drag, startPoint x: 1125, startPoint y: 377, endPoint x: 1098, endPoint y: 377, distance: 27.0
click at [1098, 377] on tr "1 01050428 LED MOON LIGHT 28" - WHITE 99-1100 - SALES -ADMIN 99-1105 - SALES- P…" at bounding box center [882, 378] width 1319 height 32
type input "5"
click at [1497, 406] on button "Edit" at bounding box center [1501, 408] width 27 height 20
drag, startPoint x: 1135, startPoint y: 411, endPoint x: 1107, endPoint y: 413, distance: 28.1
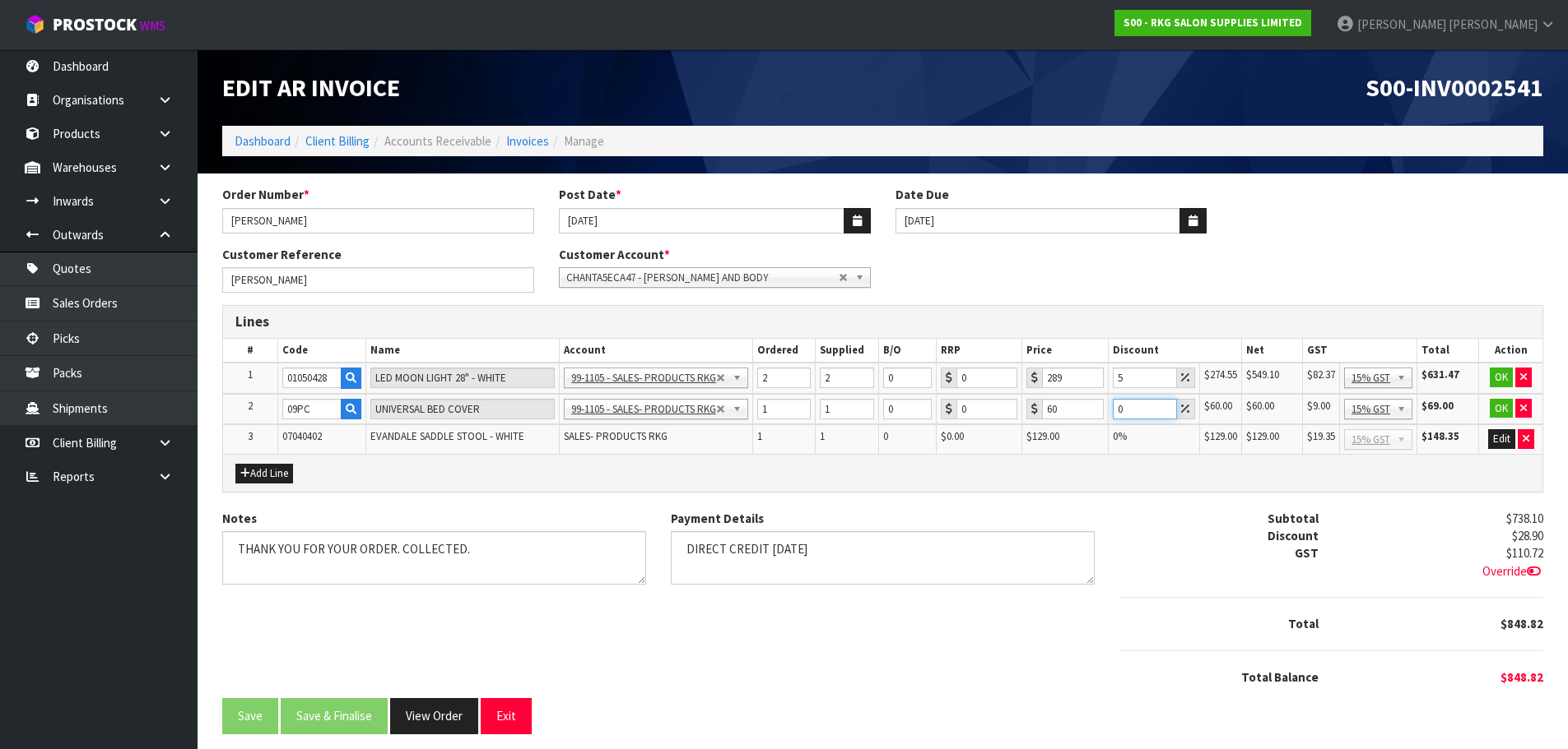
click at [1107, 413] on tr "2 09PC UNIVERSAL BED COVER 99-1100 - SALES -ADMIN 99-1105 - SALES- PRODUCTS RKG…" at bounding box center [882, 409] width 1319 height 32
type input "5"
click at [1496, 437] on button "Edit" at bounding box center [1501, 439] width 27 height 20
drag, startPoint x: 1130, startPoint y: 441, endPoint x: 1108, endPoint y: 441, distance: 22.0
click at [1108, 441] on td "0" at bounding box center [1154, 440] width 92 height 31
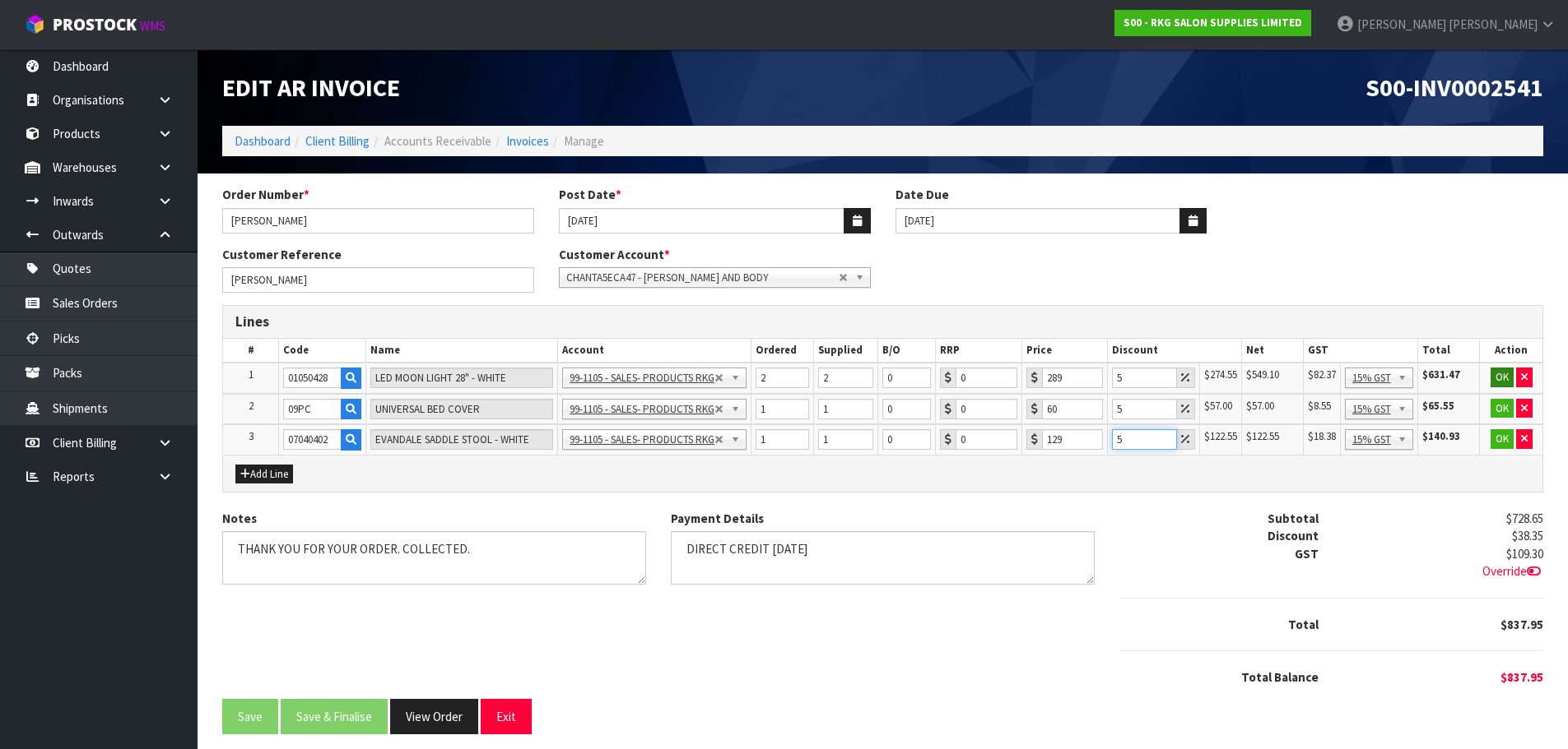
type input "5"
click at [1496, 378] on button "OK" at bounding box center [1501, 377] width 23 height 20
click at [1500, 412] on button "OK" at bounding box center [1501, 407] width 23 height 20
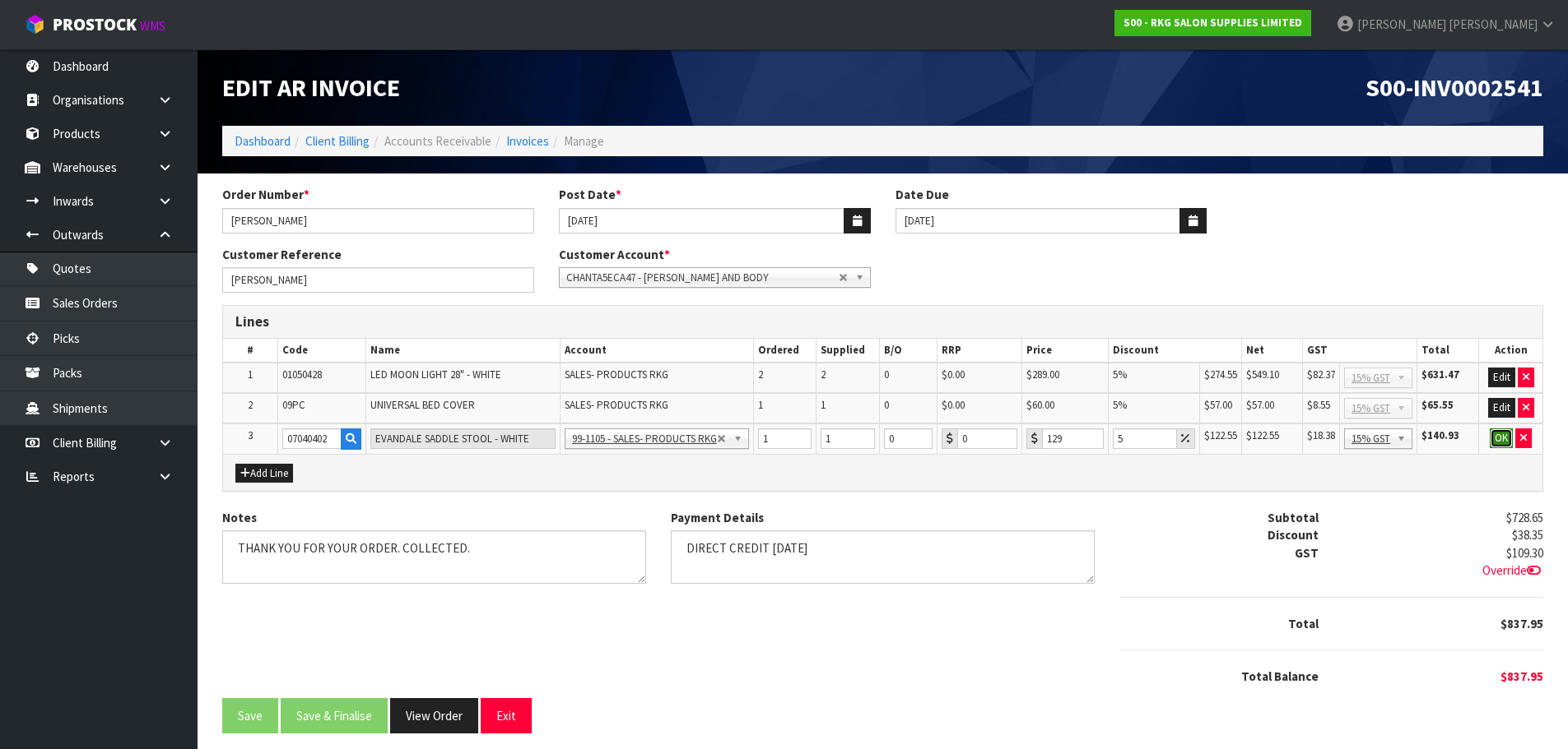
click at [1500, 447] on button "OK" at bounding box center [1501, 438] width 23 height 20
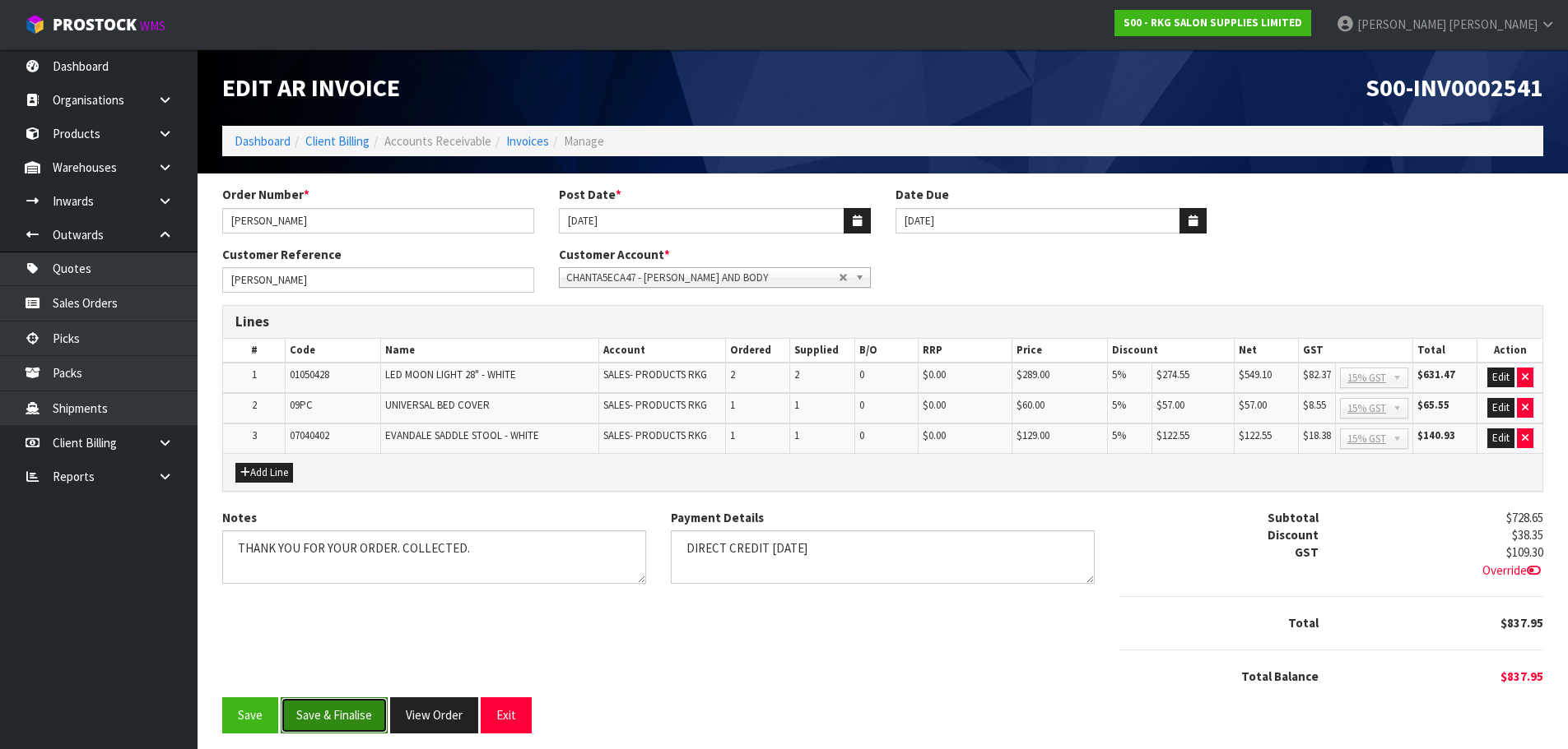
click at [332, 713] on button "Save & Finalise" at bounding box center [333, 715] width 107 height 36
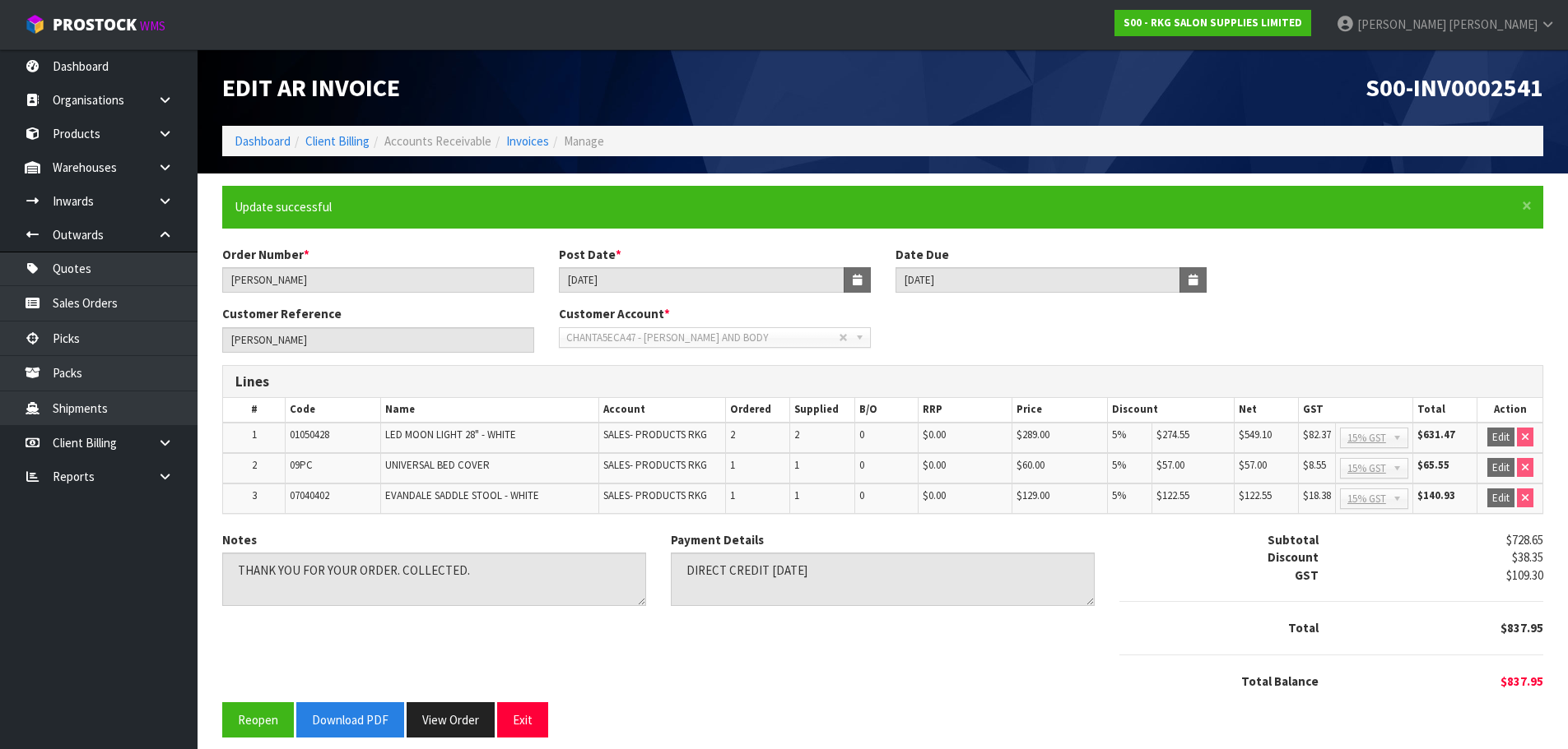
scroll to position [13, 0]
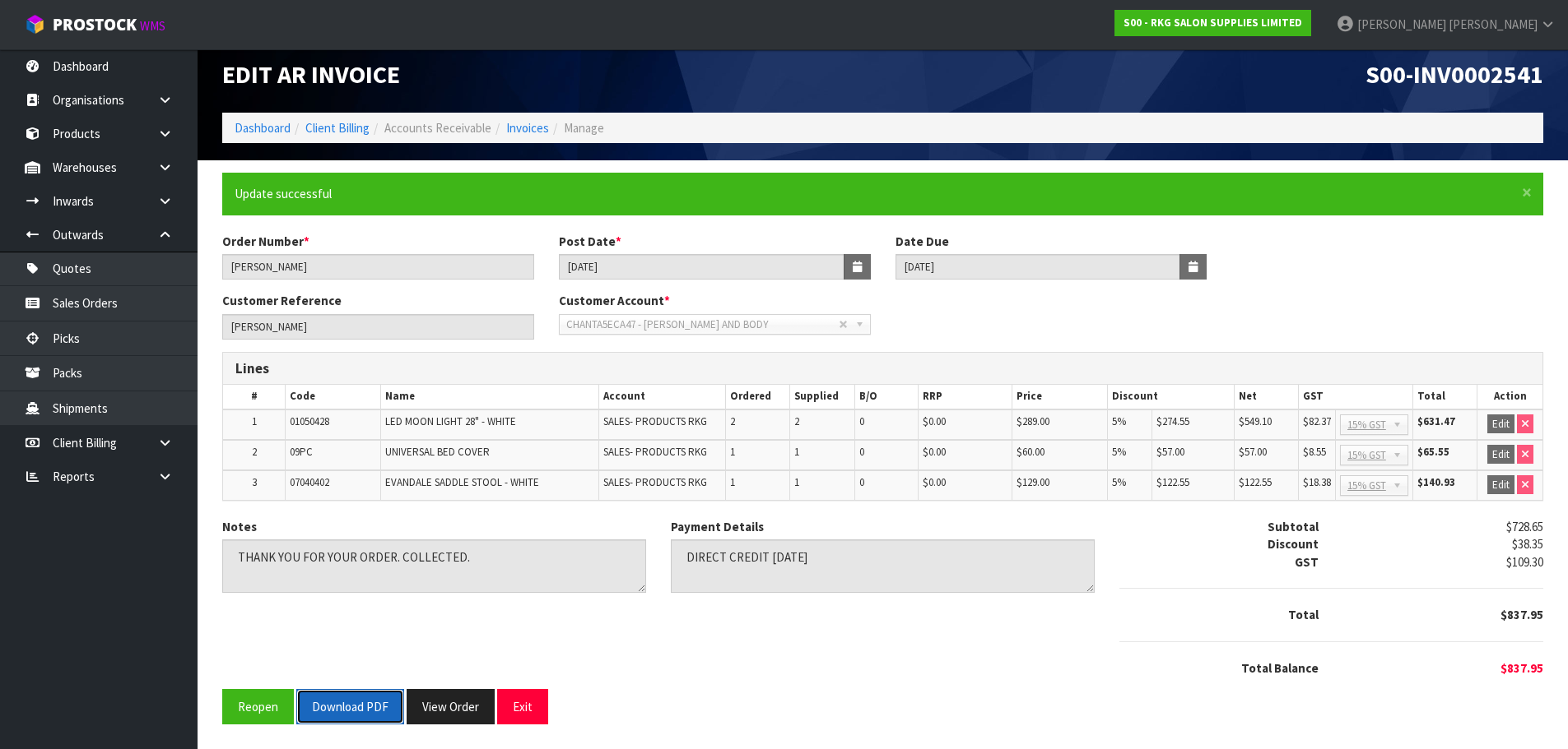
click at [351, 704] on button "Download PDF" at bounding box center [350, 707] width 107 height 36
click at [524, 706] on button "Exit" at bounding box center [523, 707] width 51 height 36
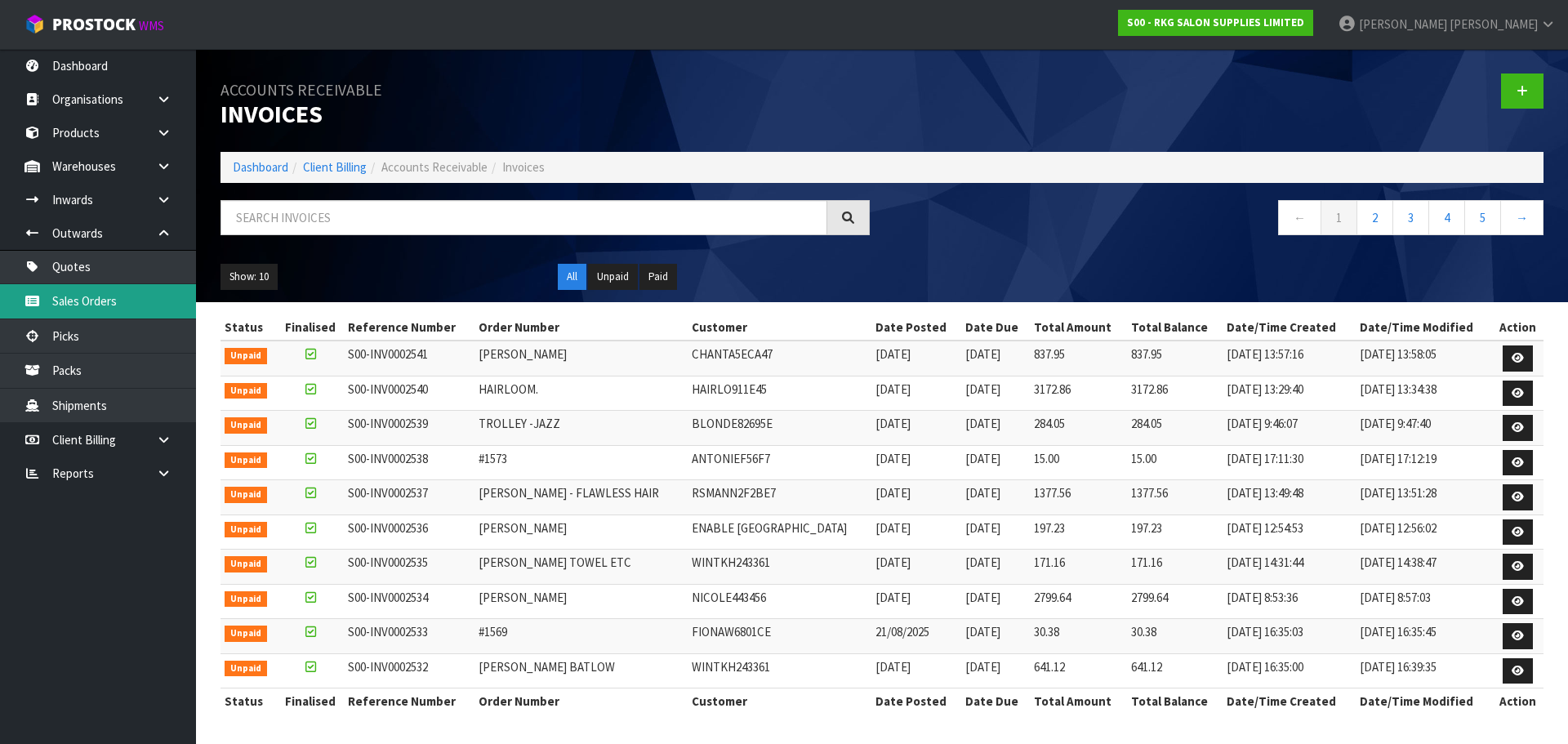
click at [95, 304] on link "Sales Orders" at bounding box center [98, 301] width 196 height 34
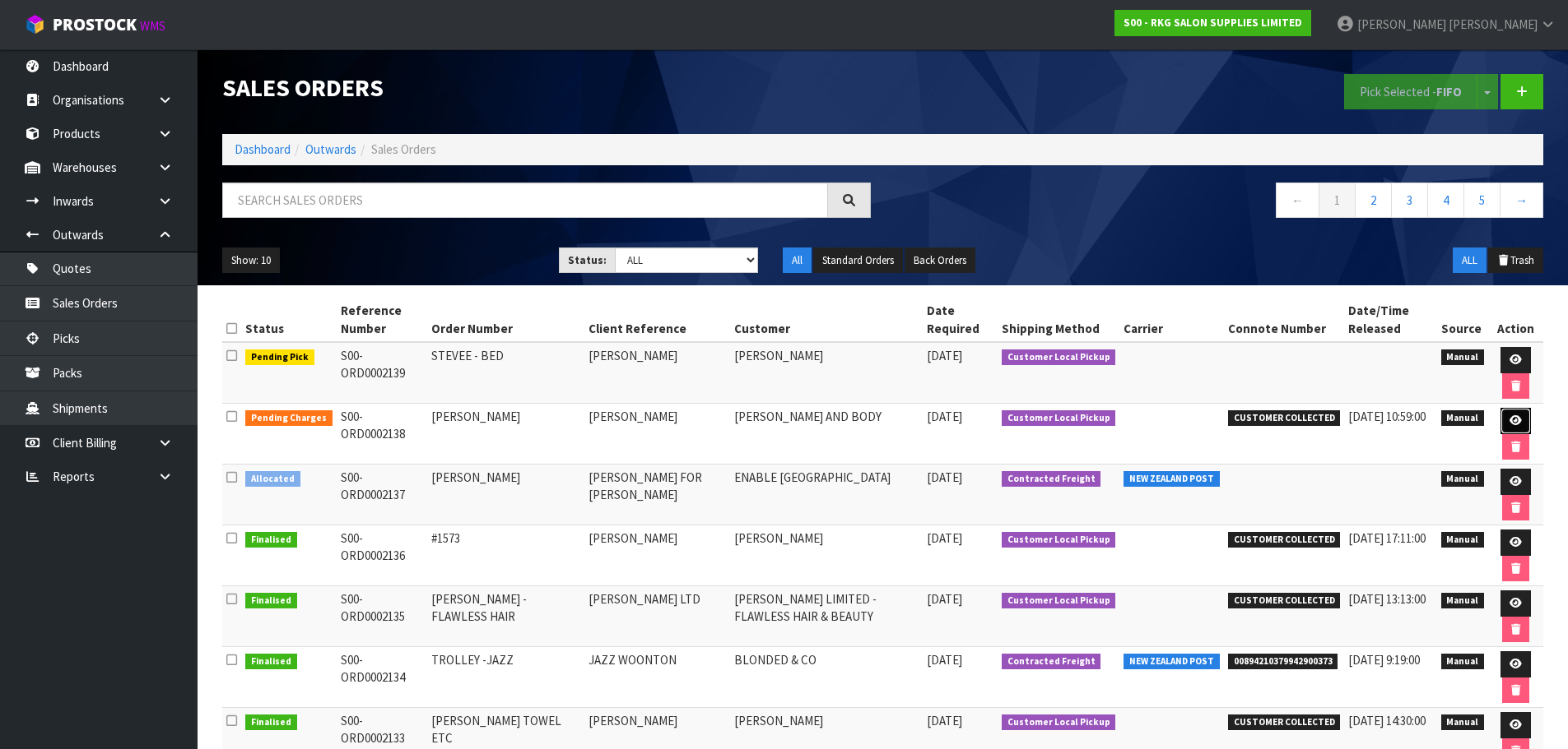
click at [1509, 420] on icon at bounding box center [1515, 420] width 12 height 11
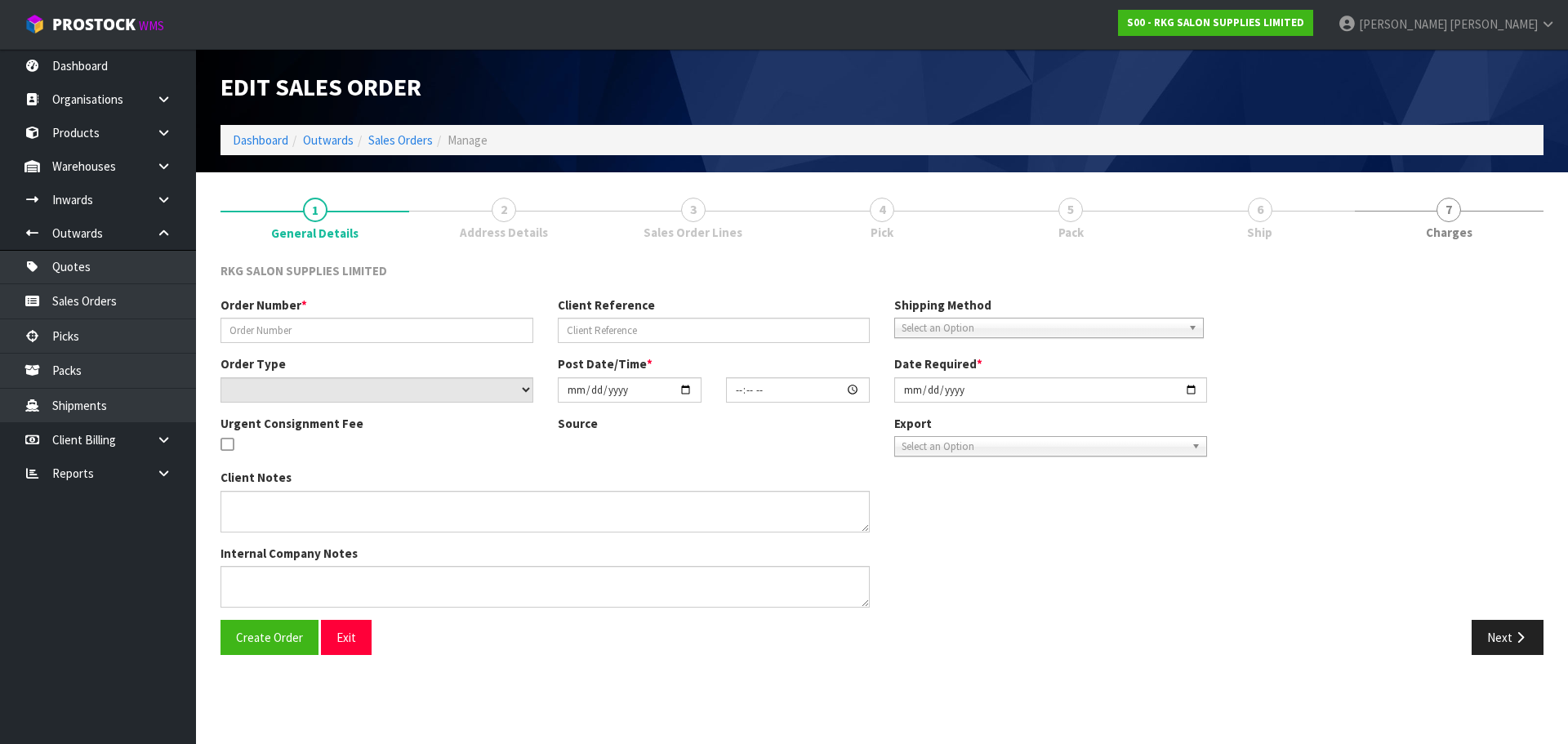
type input "[PERSON_NAME]"
select select "number:0"
type input "[DATE]"
type input "00:00:00.000"
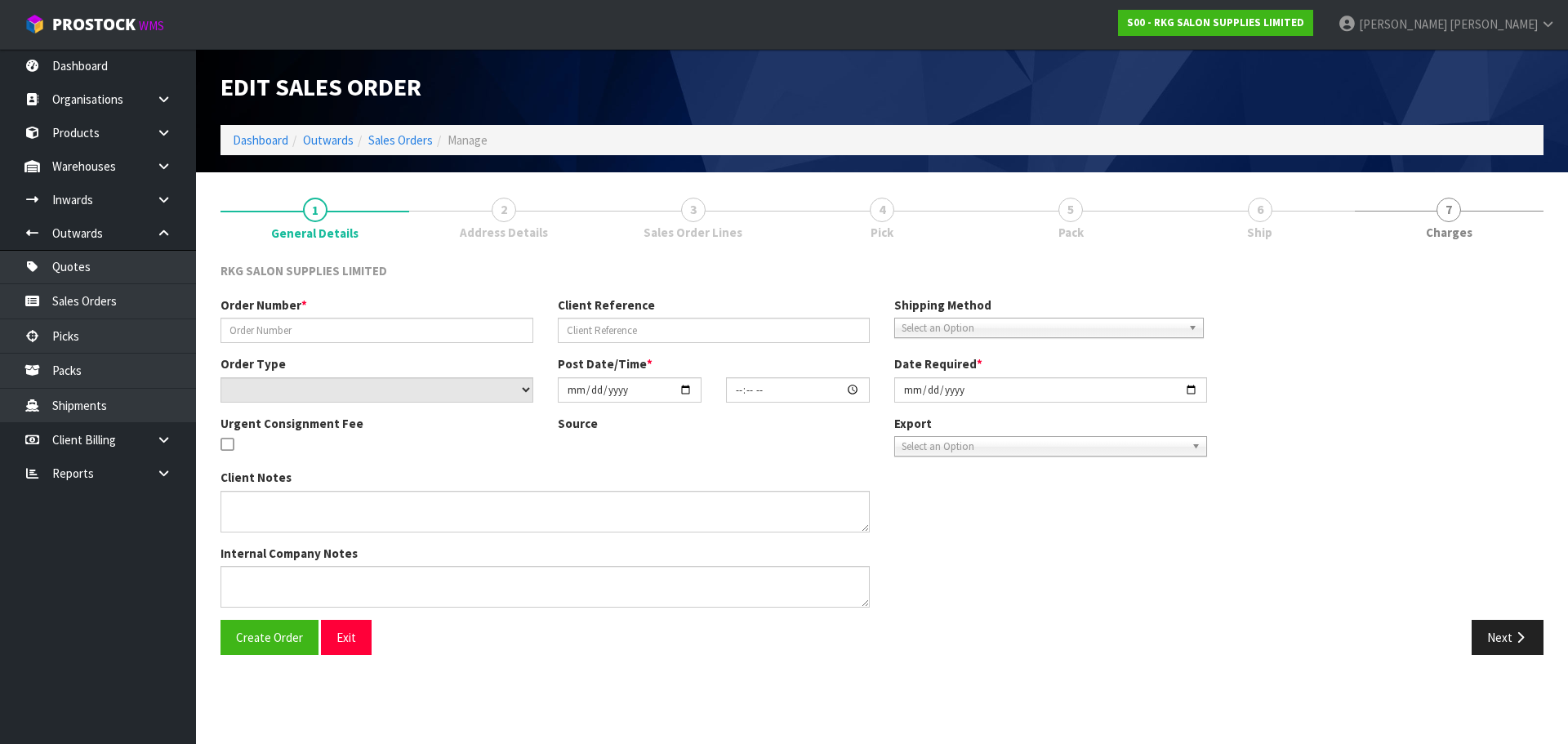
type input "[DATE]"
type textarea "FOR PICK UP"
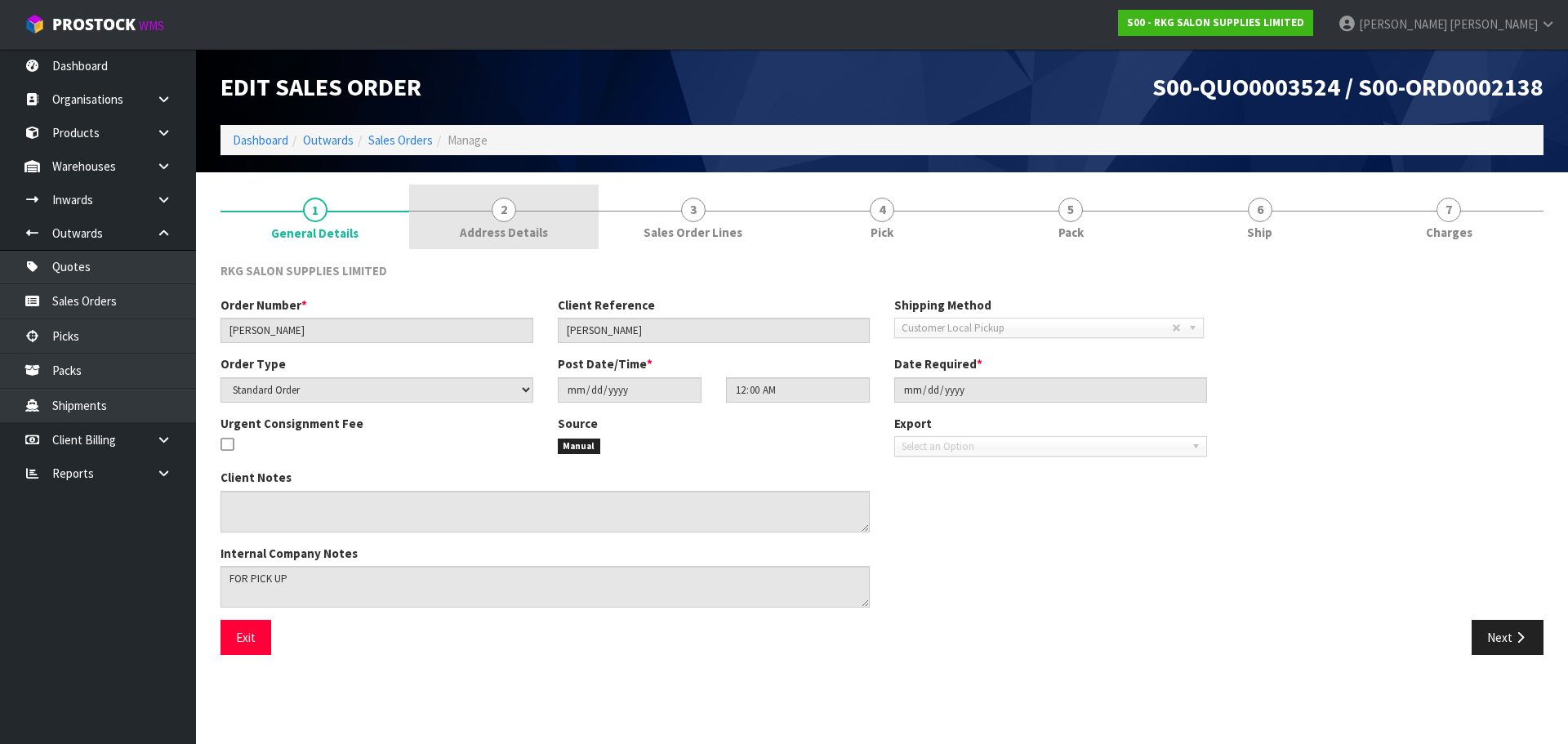
click at [497, 208] on span "2" at bounding box center [503, 210] width 25 height 25
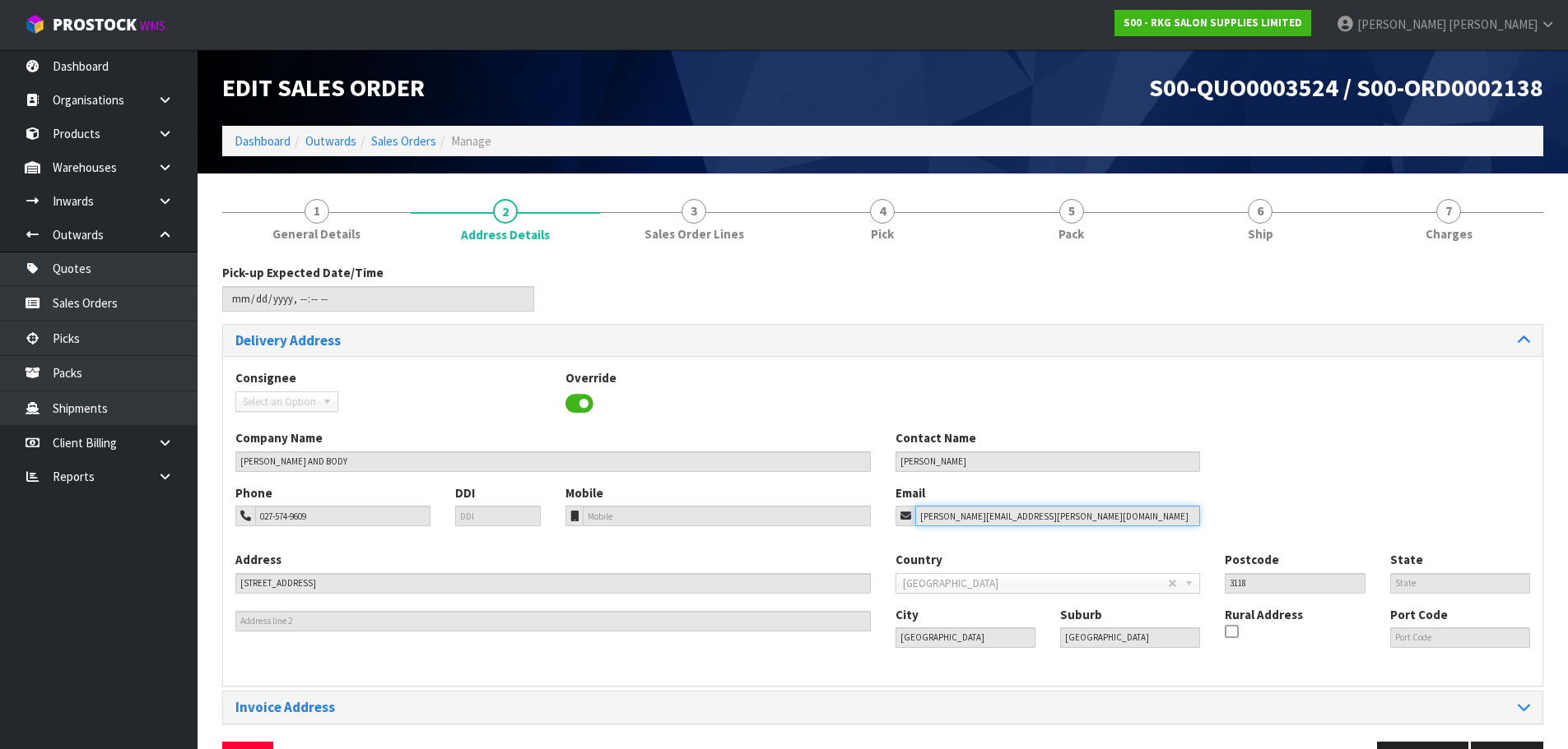
drag, startPoint x: 1044, startPoint y: 510, endPoint x: 840, endPoint y: 499, distance: 204.3
click at [840, 499] on div "Phone 027-574-9609 DDI Mobile Email [PERSON_NAME][EMAIL_ADDRESS][PERSON_NAME][D…" at bounding box center [882, 518] width 1319 height 66
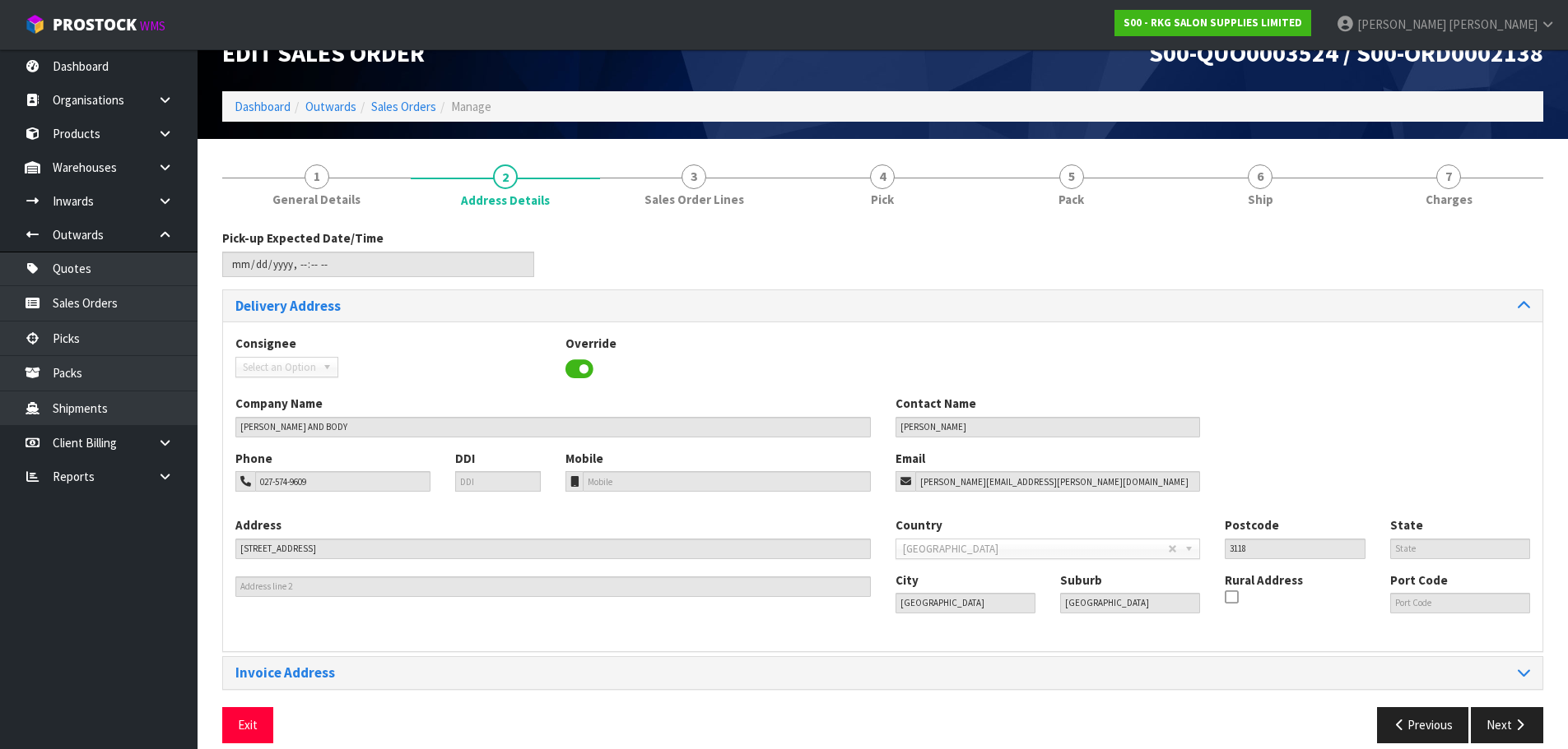
scroll to position [54, 0]
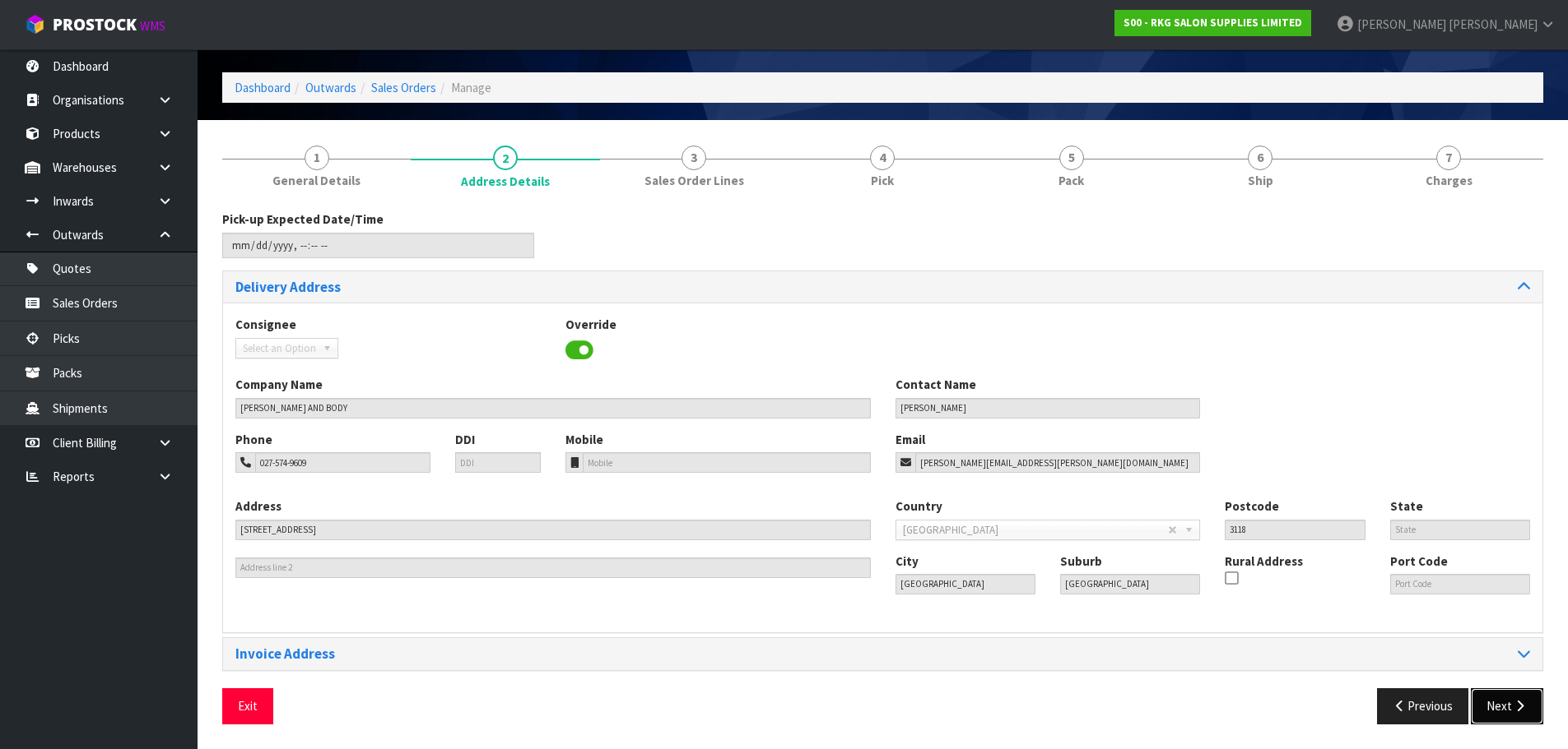
click at [1508, 708] on button "Next" at bounding box center [1507, 706] width 72 height 36
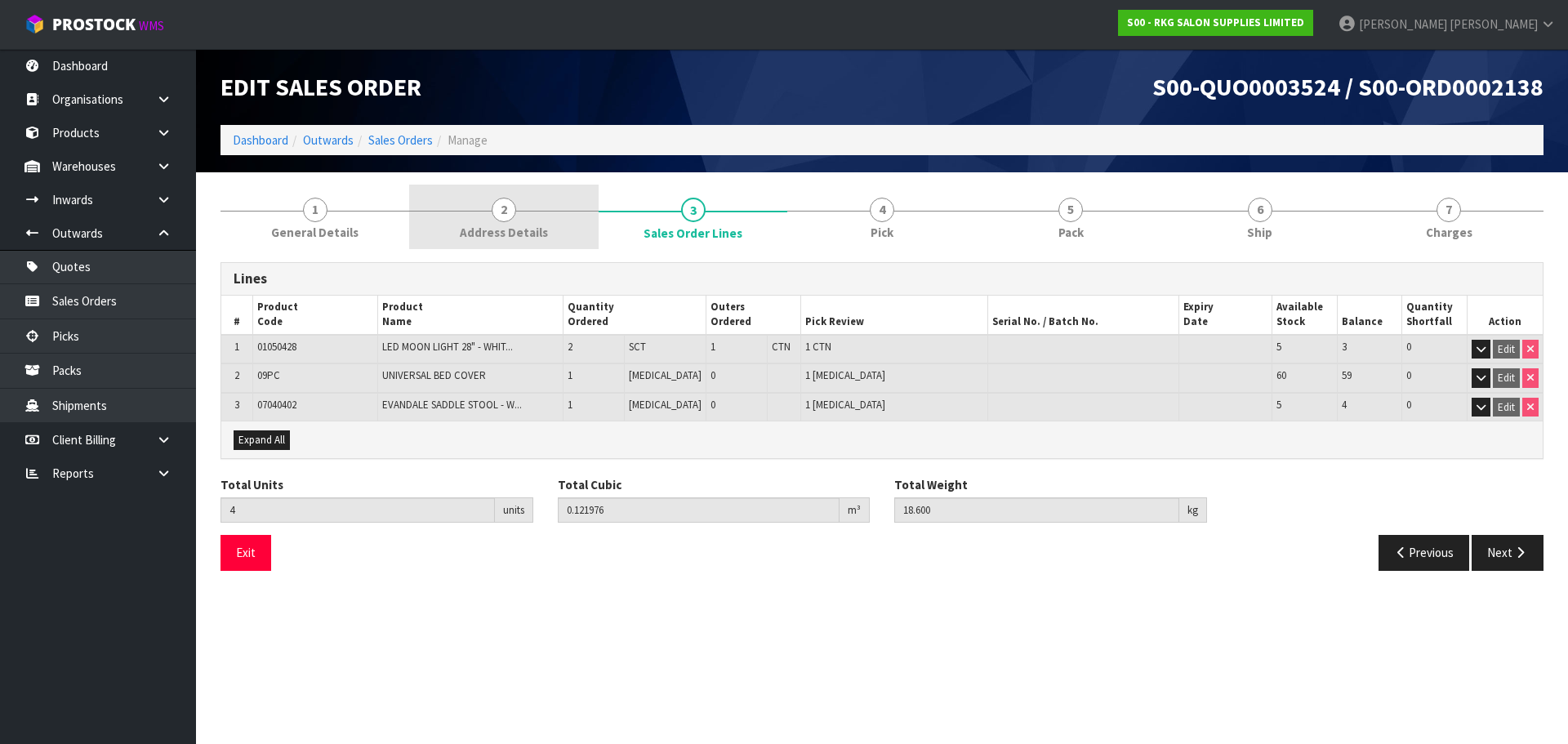
click at [506, 209] on span "2" at bounding box center [503, 210] width 25 height 25
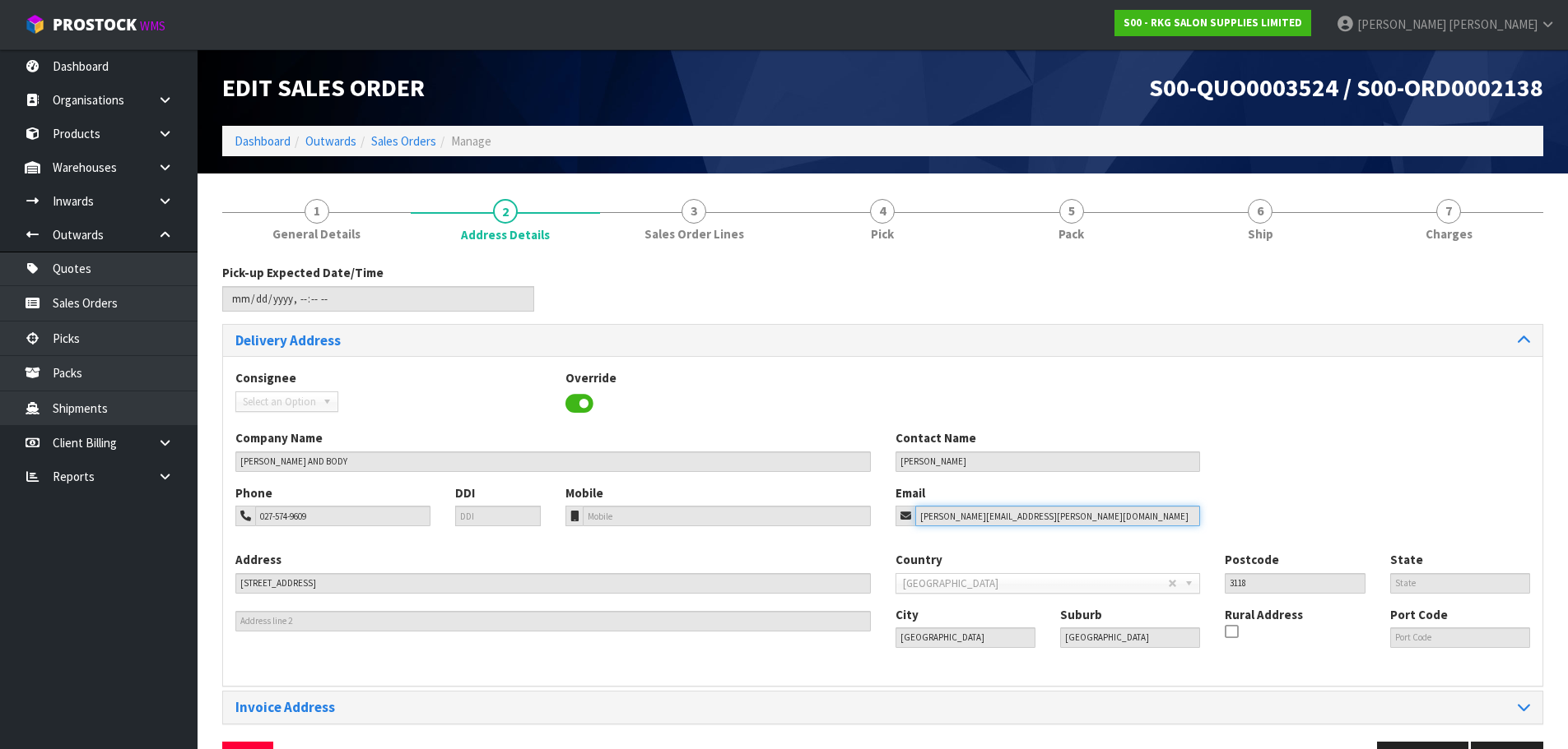
drag, startPoint x: 1030, startPoint y: 516, endPoint x: 916, endPoint y: 516, distance: 114.0
click at [916, 516] on input "[PERSON_NAME][EMAIL_ADDRESS][PERSON_NAME][DOMAIN_NAME]" at bounding box center [1057, 516] width 286 height 20
click at [84, 303] on link "Sales Orders" at bounding box center [99, 303] width 198 height 34
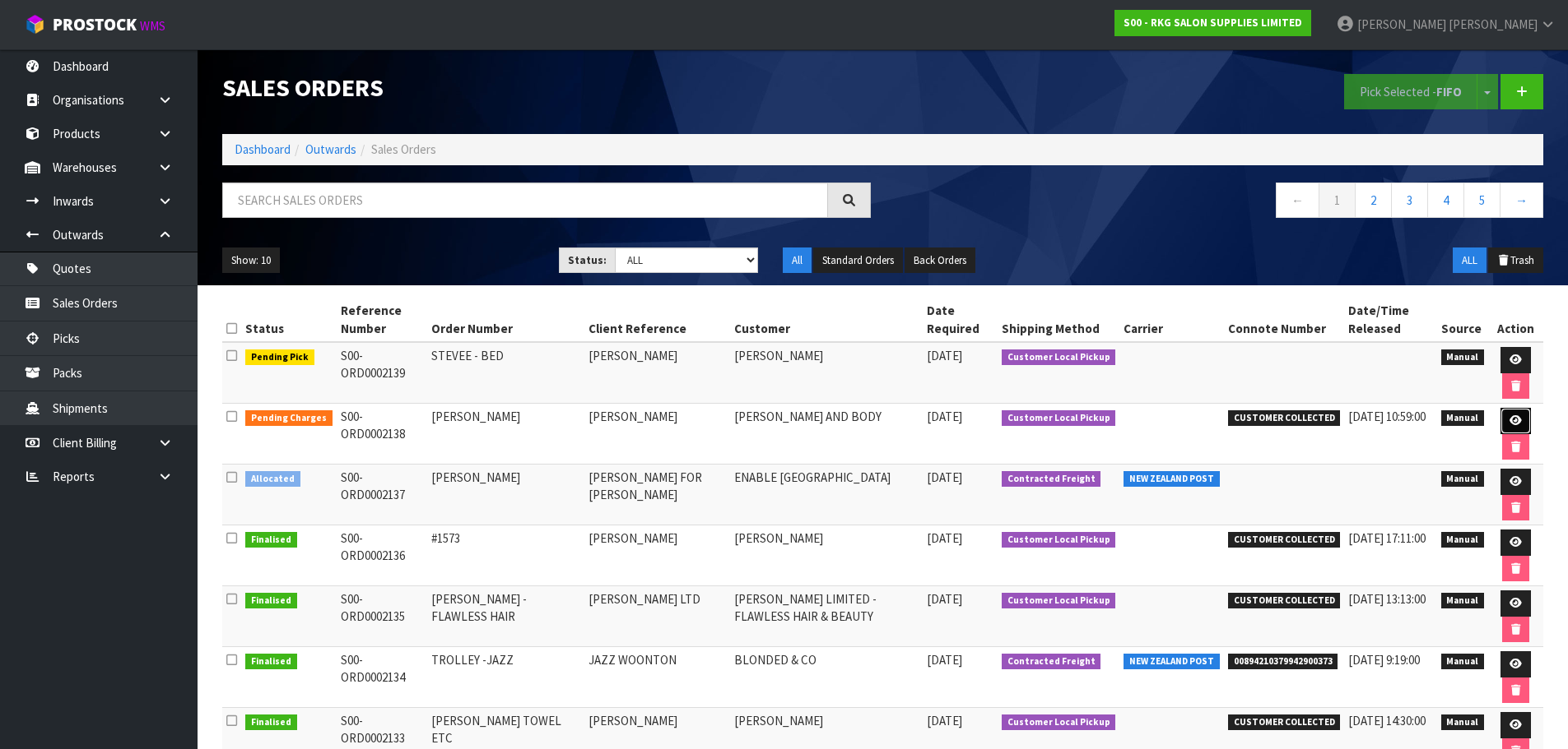
click at [1518, 418] on icon at bounding box center [1515, 420] width 12 height 11
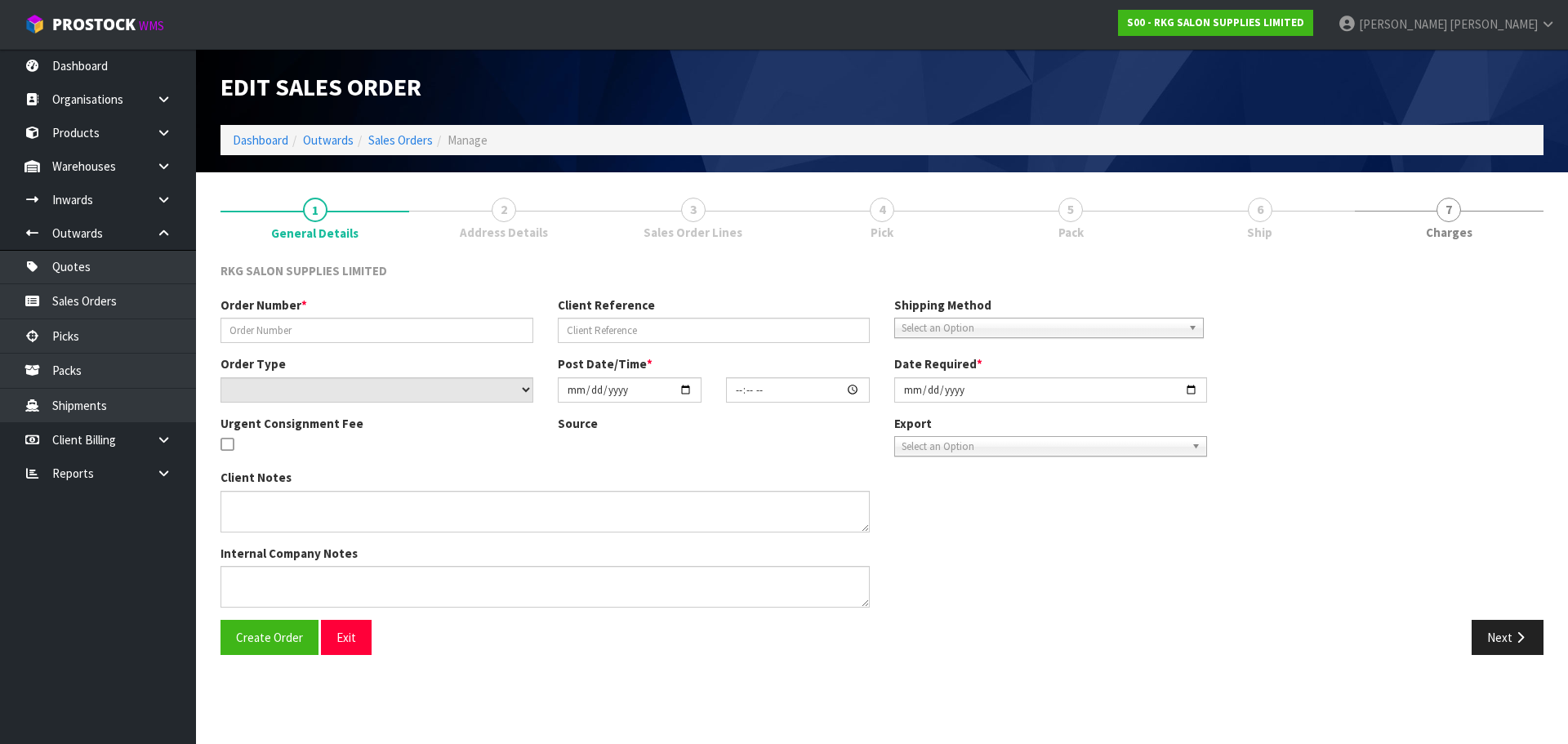
type input "[PERSON_NAME]"
select select "number:0"
type input "[DATE]"
type input "00:00:00.000"
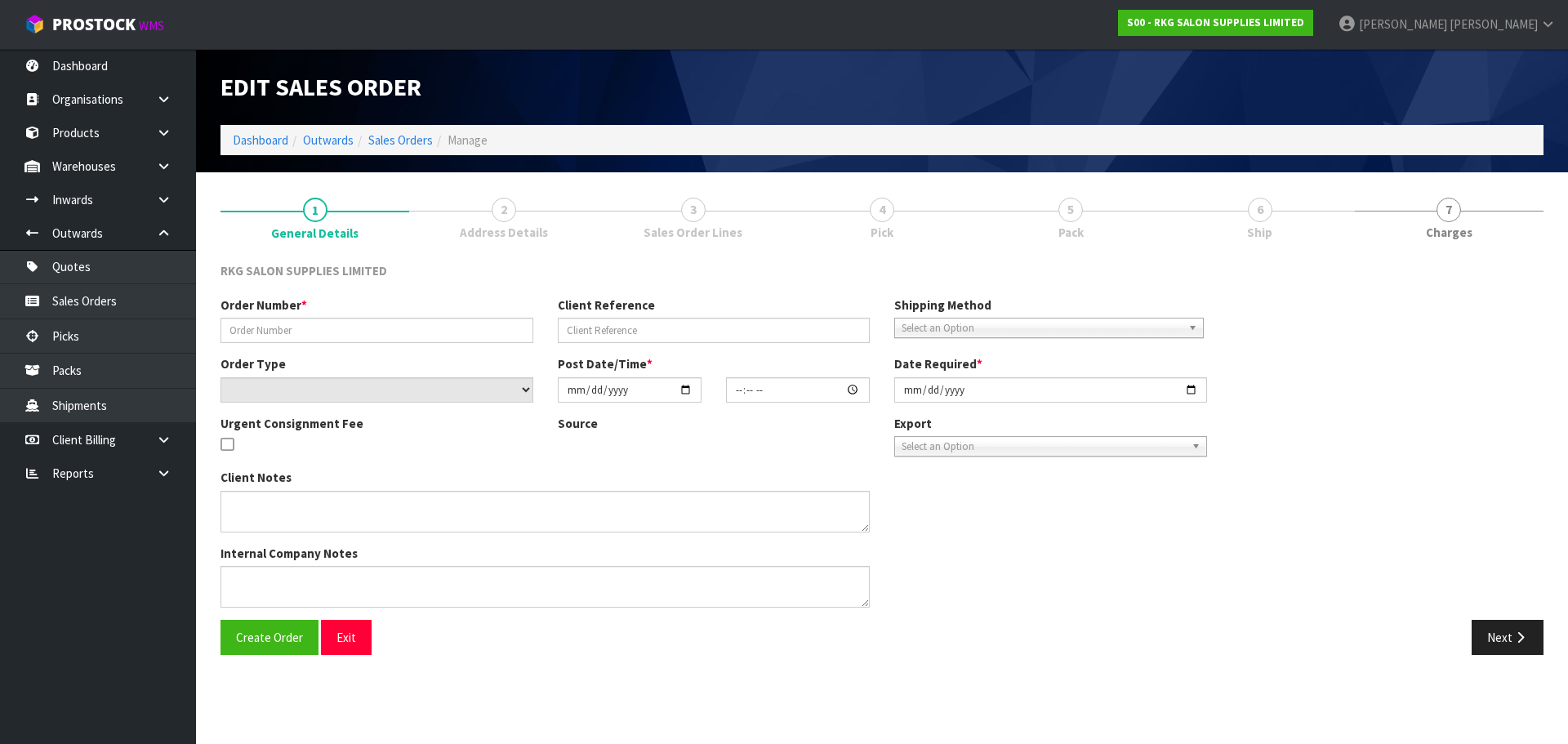
type input "[DATE]"
type textarea "FOR PICK UP"
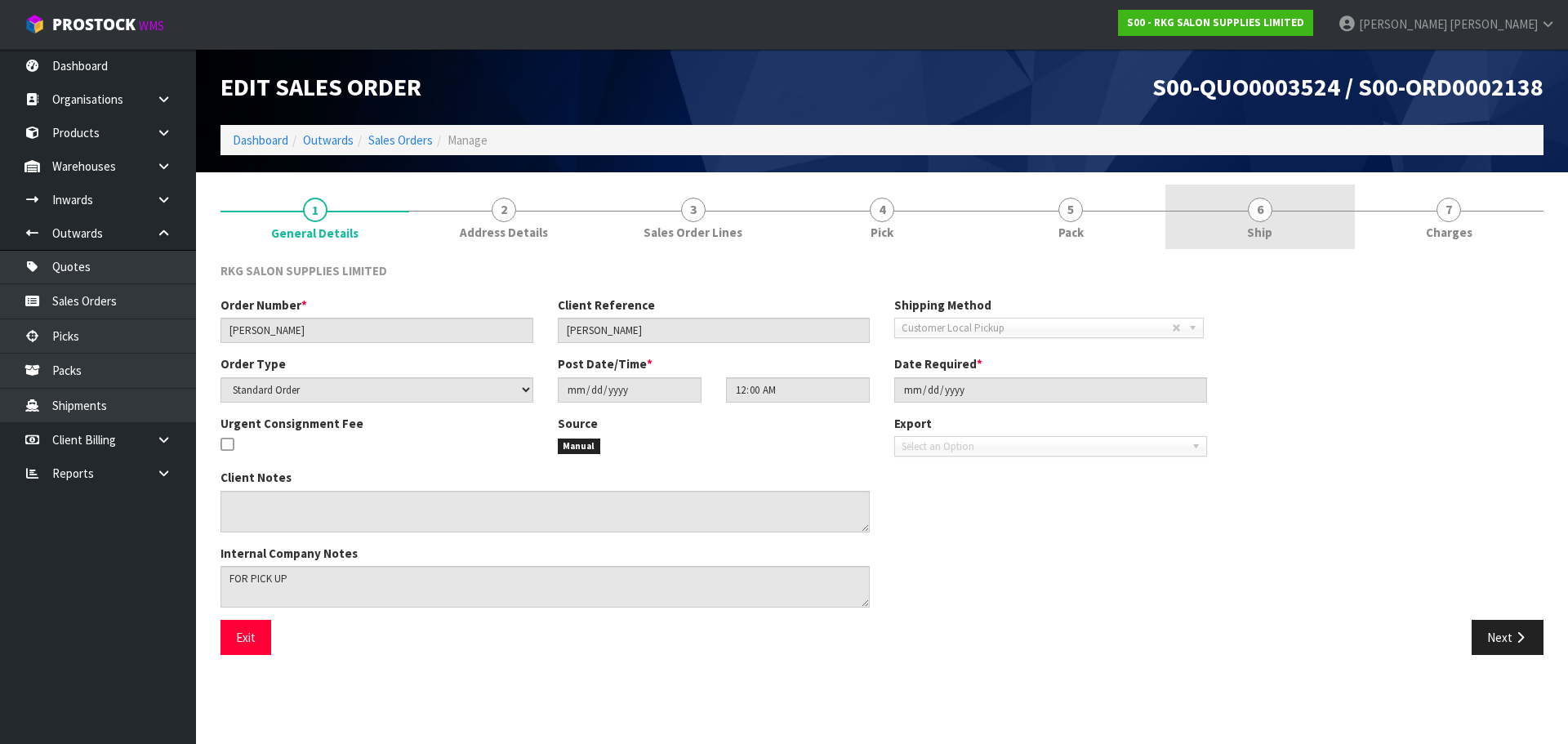
click at [1264, 207] on span "6" at bounding box center [1260, 210] width 25 height 25
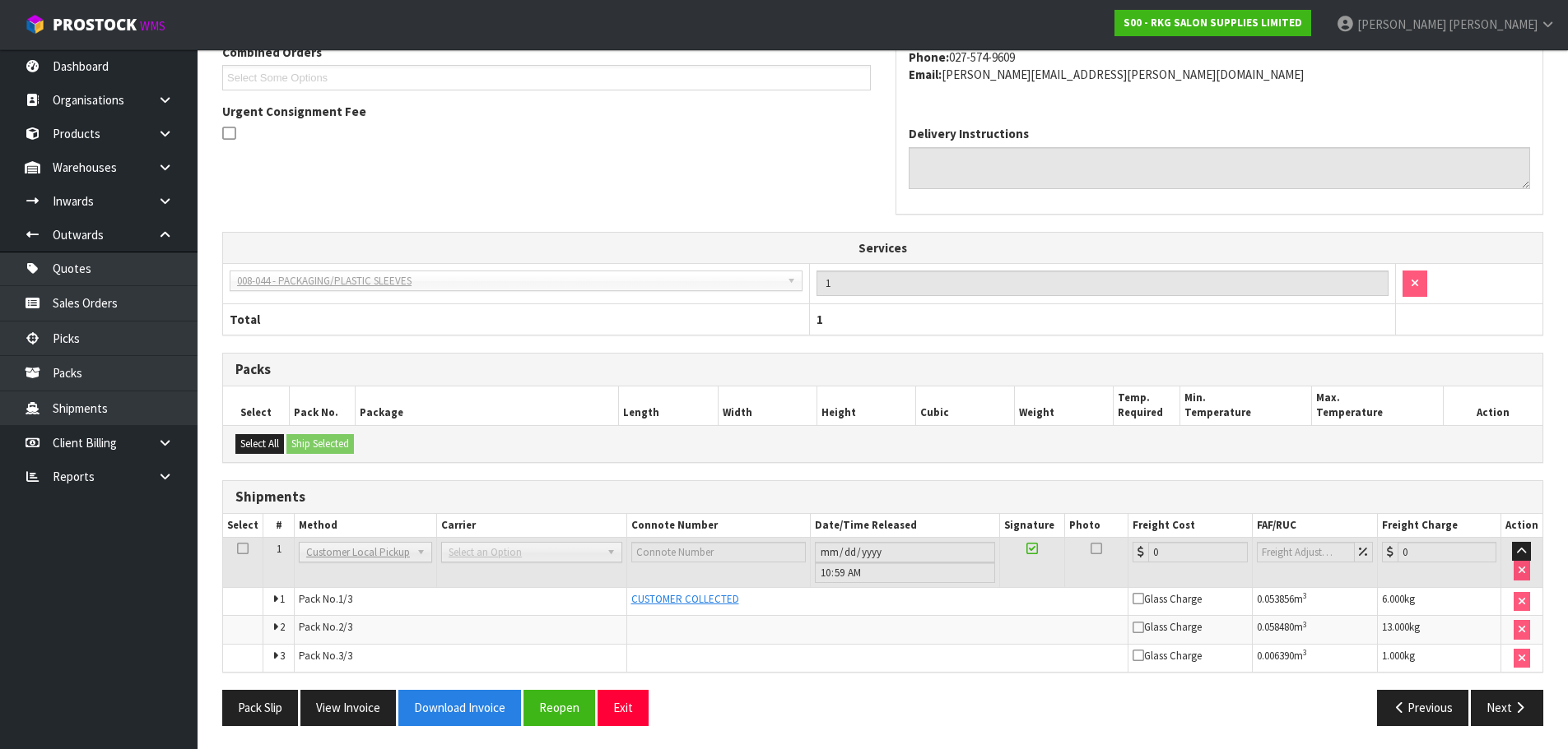
scroll to position [387, 0]
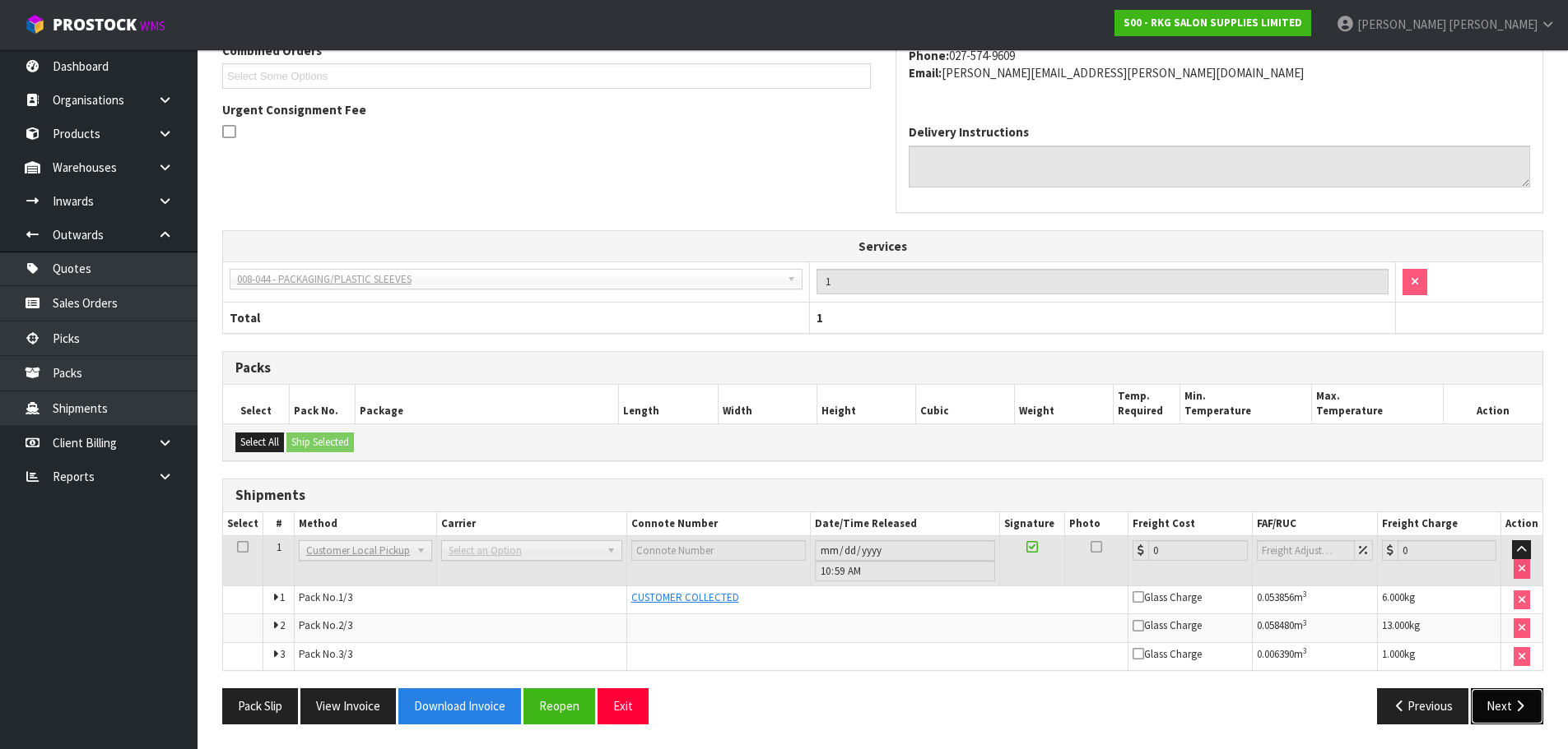
click at [1503, 712] on button "Next" at bounding box center [1507, 706] width 72 height 36
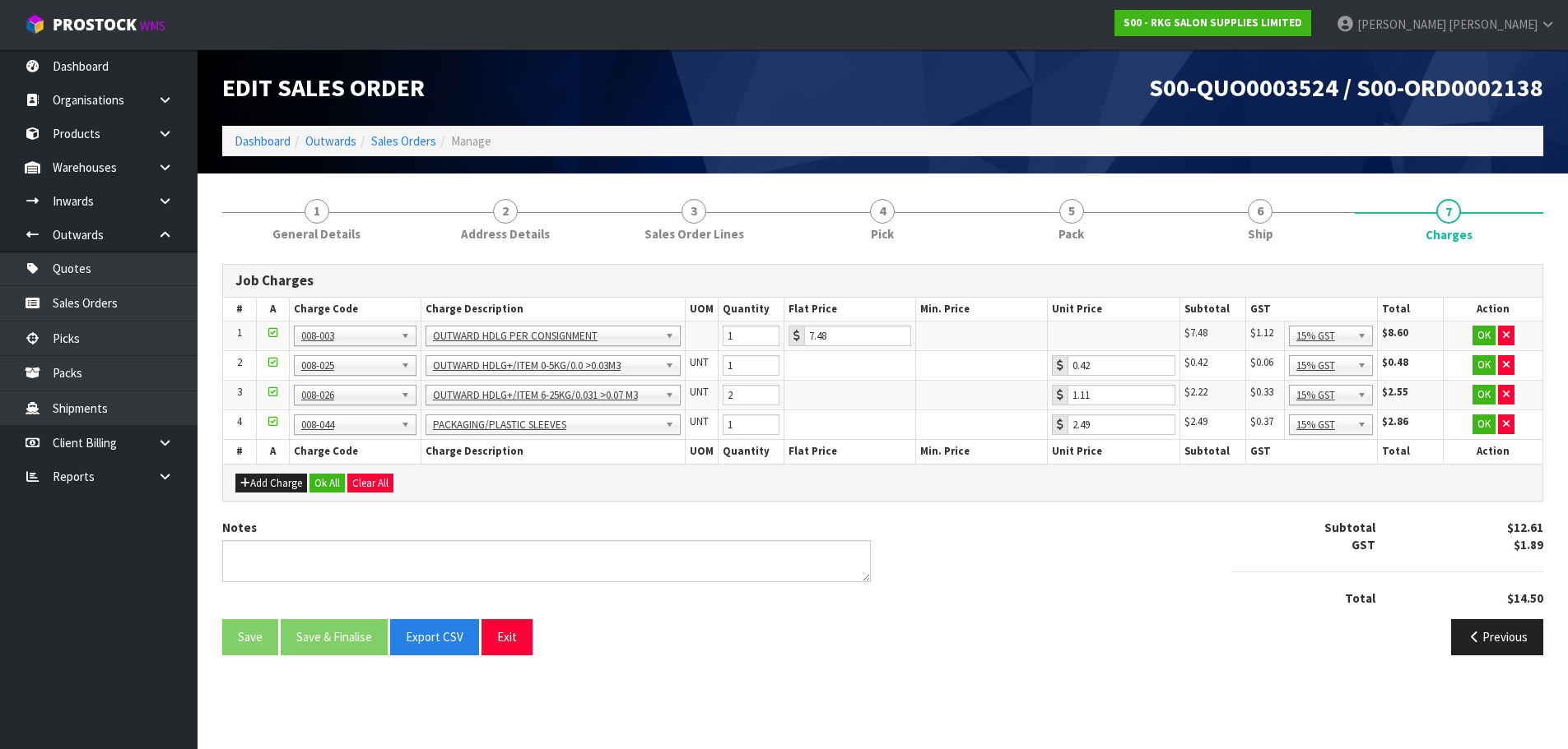
scroll to position [0, 0]
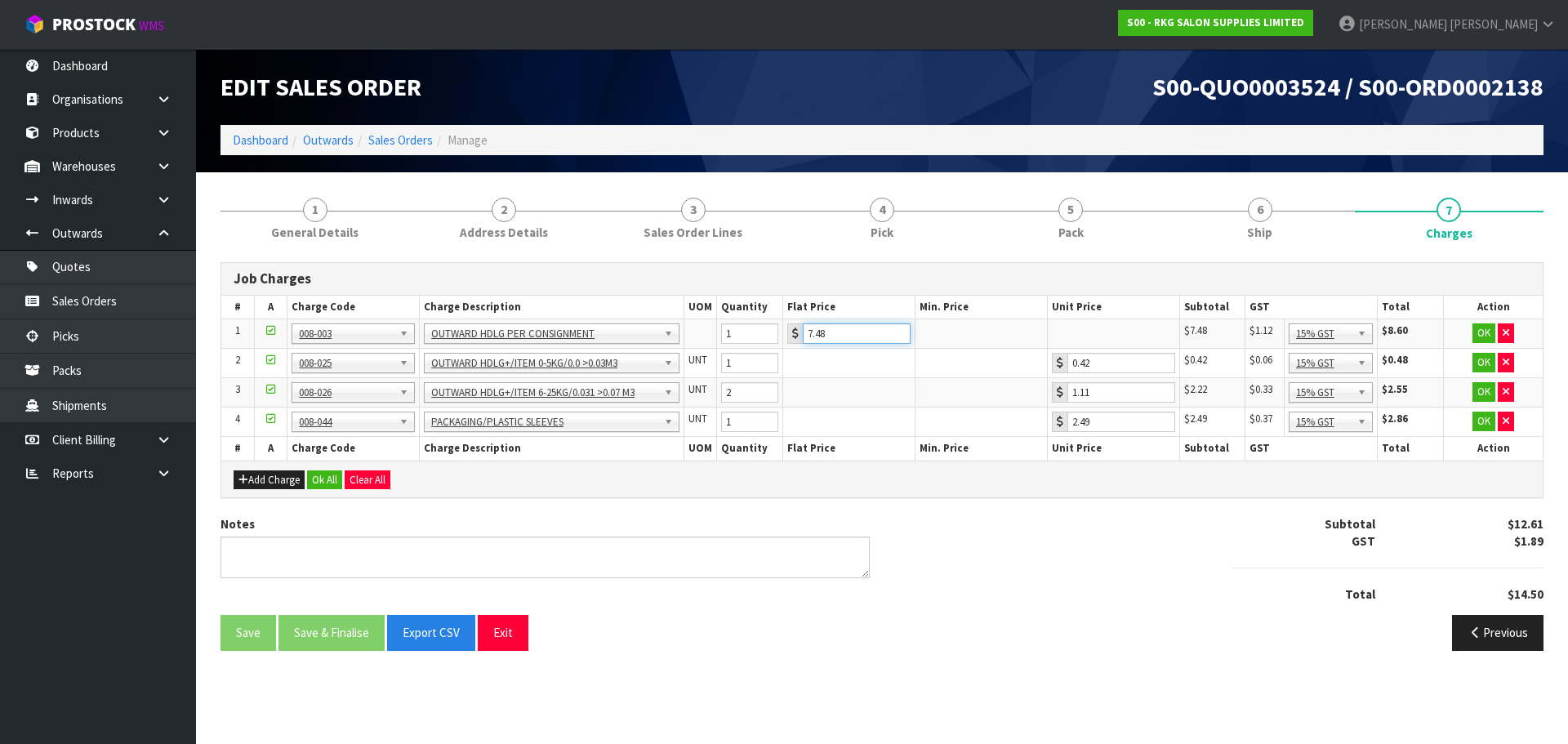
drag, startPoint x: 834, startPoint y: 333, endPoint x: 796, endPoint y: 337, distance: 38.2
click at [796, 337] on div "7.48" at bounding box center [849, 333] width 124 height 20
type input "3.50"
click at [439, 552] on textarea at bounding box center [545, 557] width 649 height 41
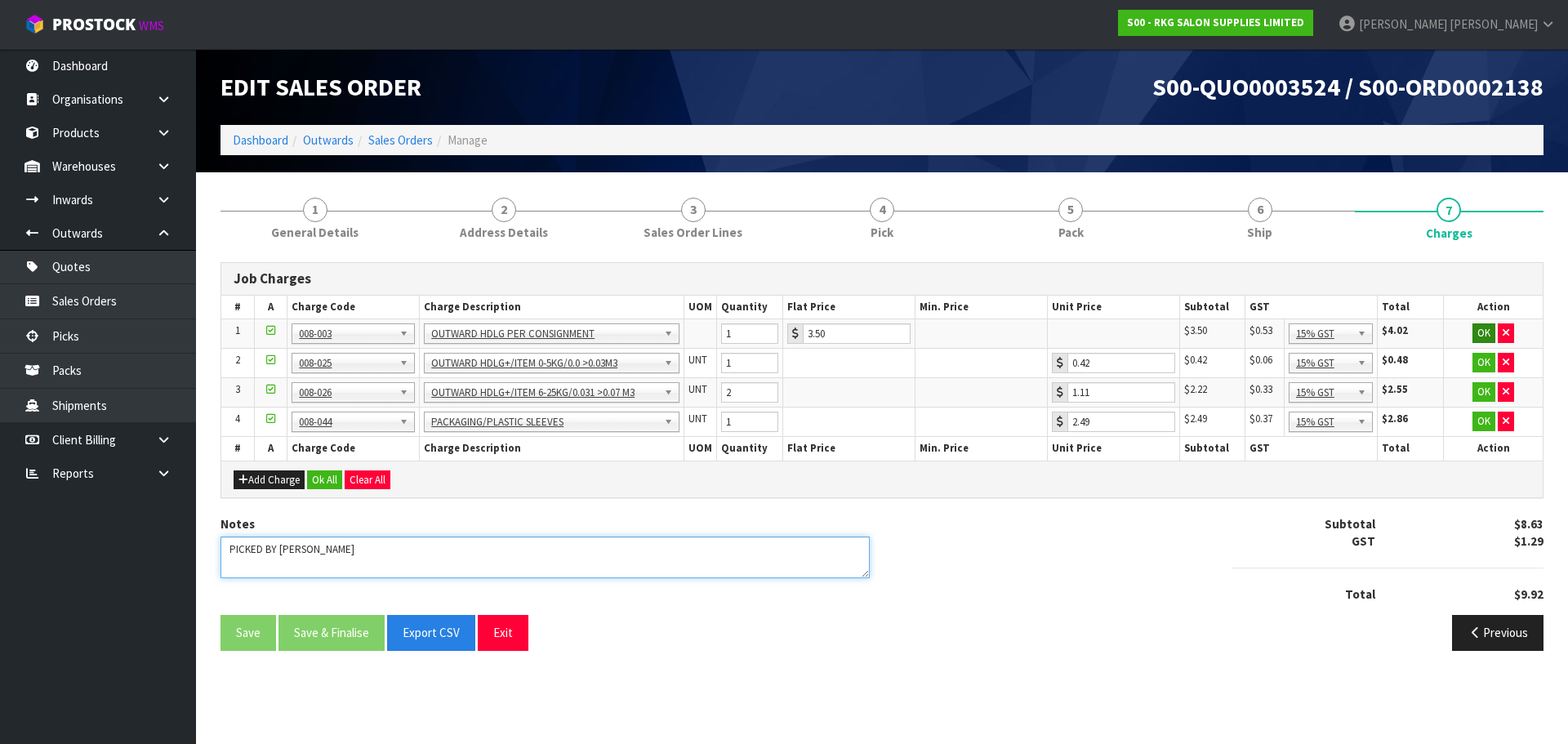
type textarea "PICKED BY [PERSON_NAME]"
click at [1479, 334] on button "OK" at bounding box center [1483, 333] width 23 height 19
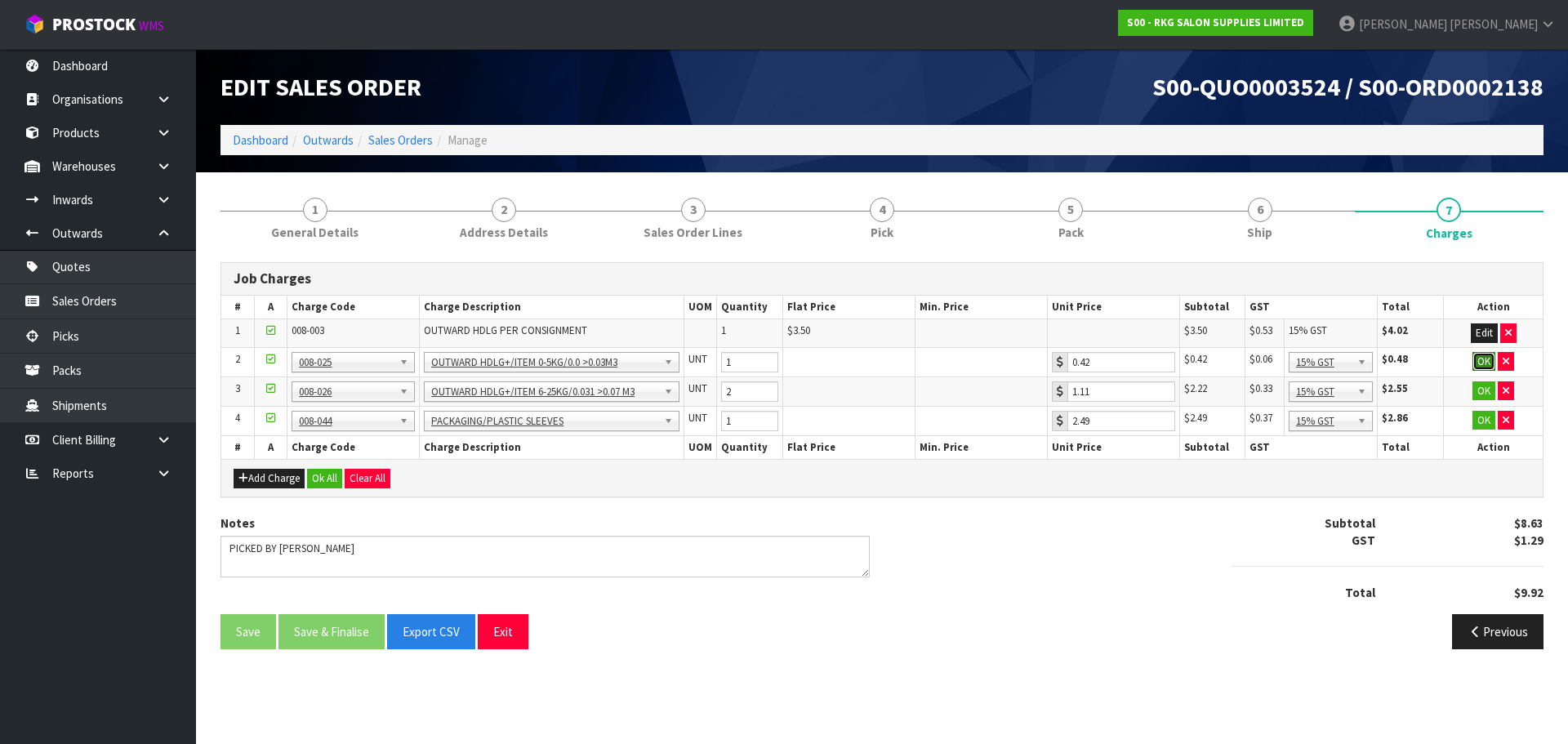
click at [1491, 361] on button "OK" at bounding box center [1483, 361] width 23 height 19
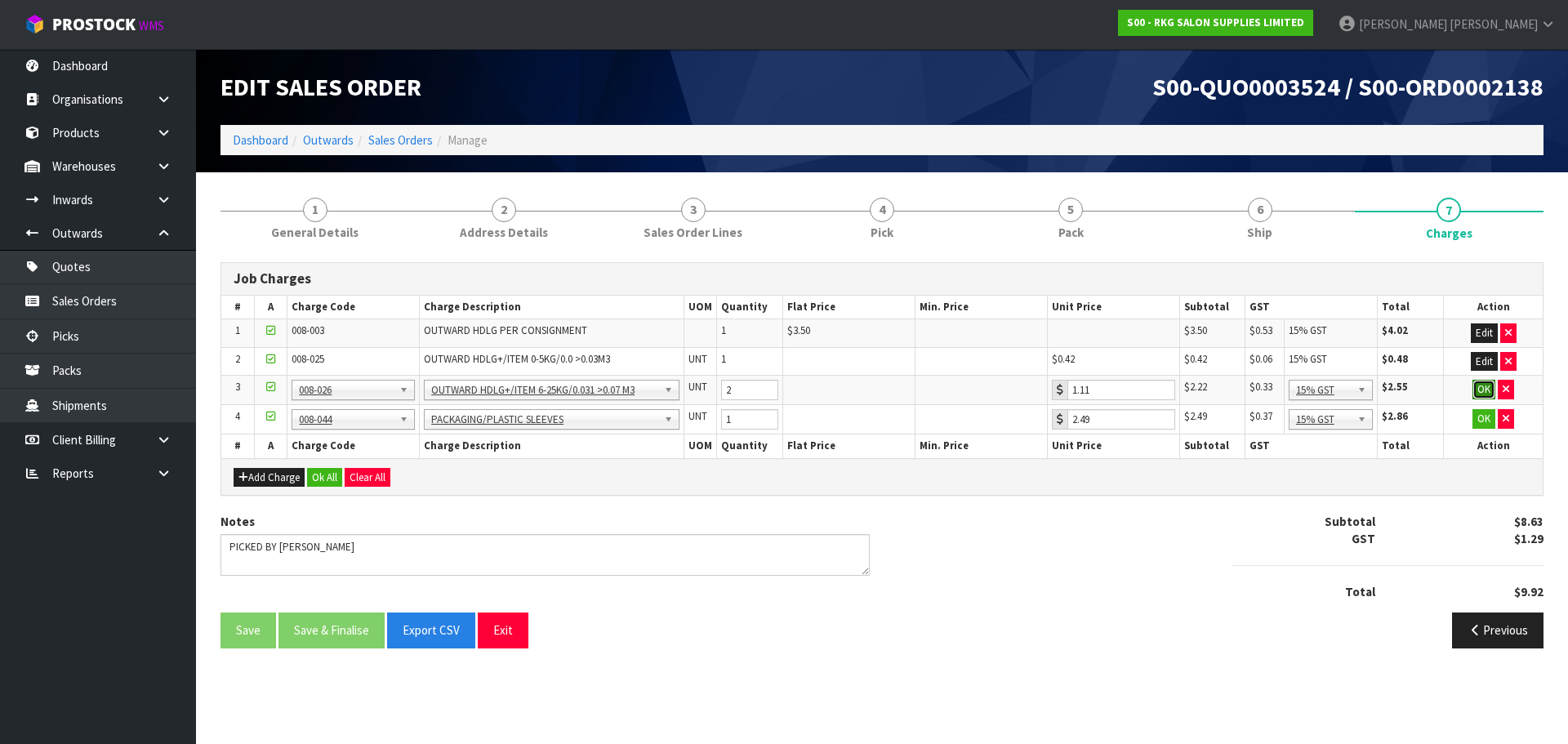
click at [1483, 389] on button "OK" at bounding box center [1483, 389] width 23 height 19
click at [1483, 419] on button "OK" at bounding box center [1483, 418] width 23 height 19
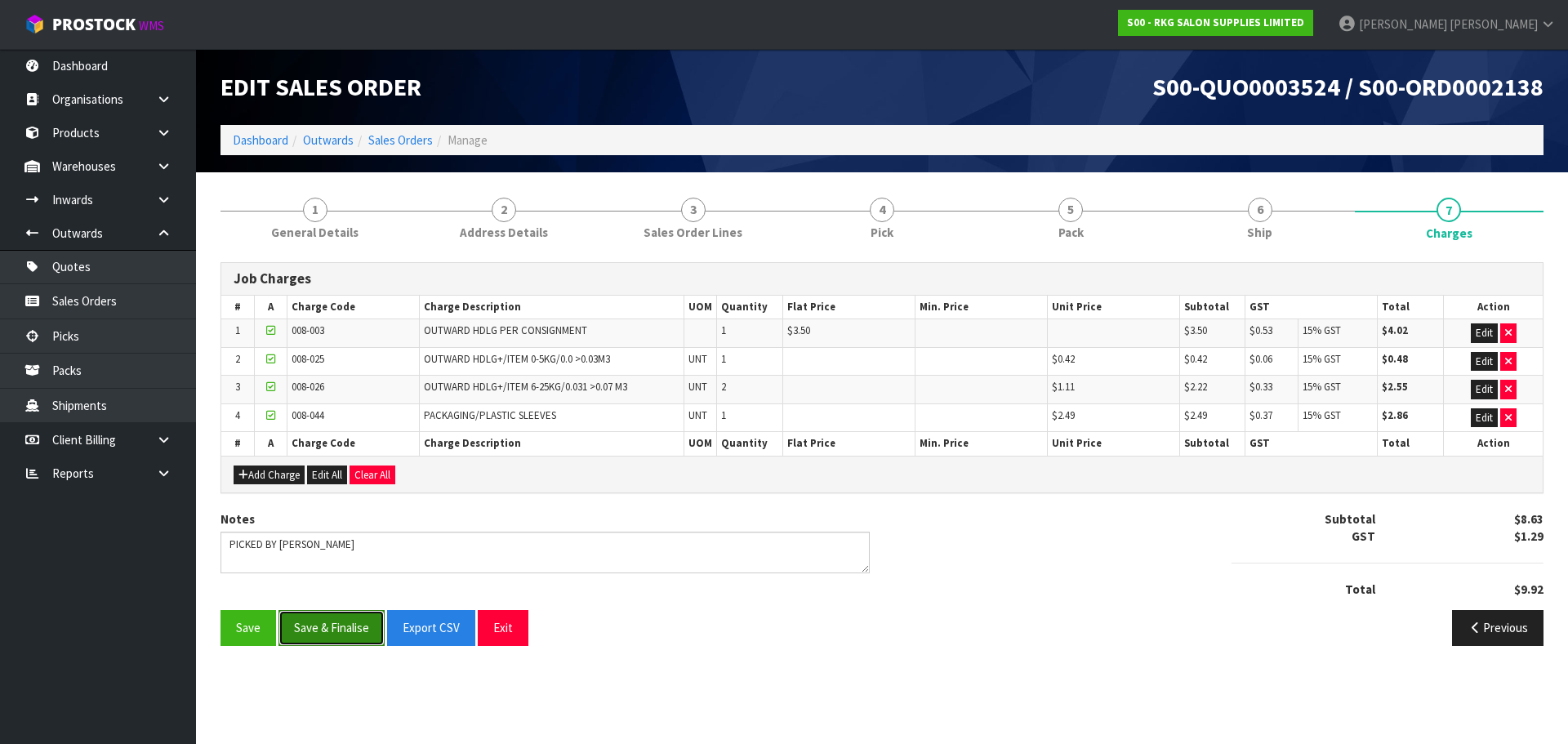
click at [354, 633] on button "Save & Finalise" at bounding box center [331, 628] width 106 height 36
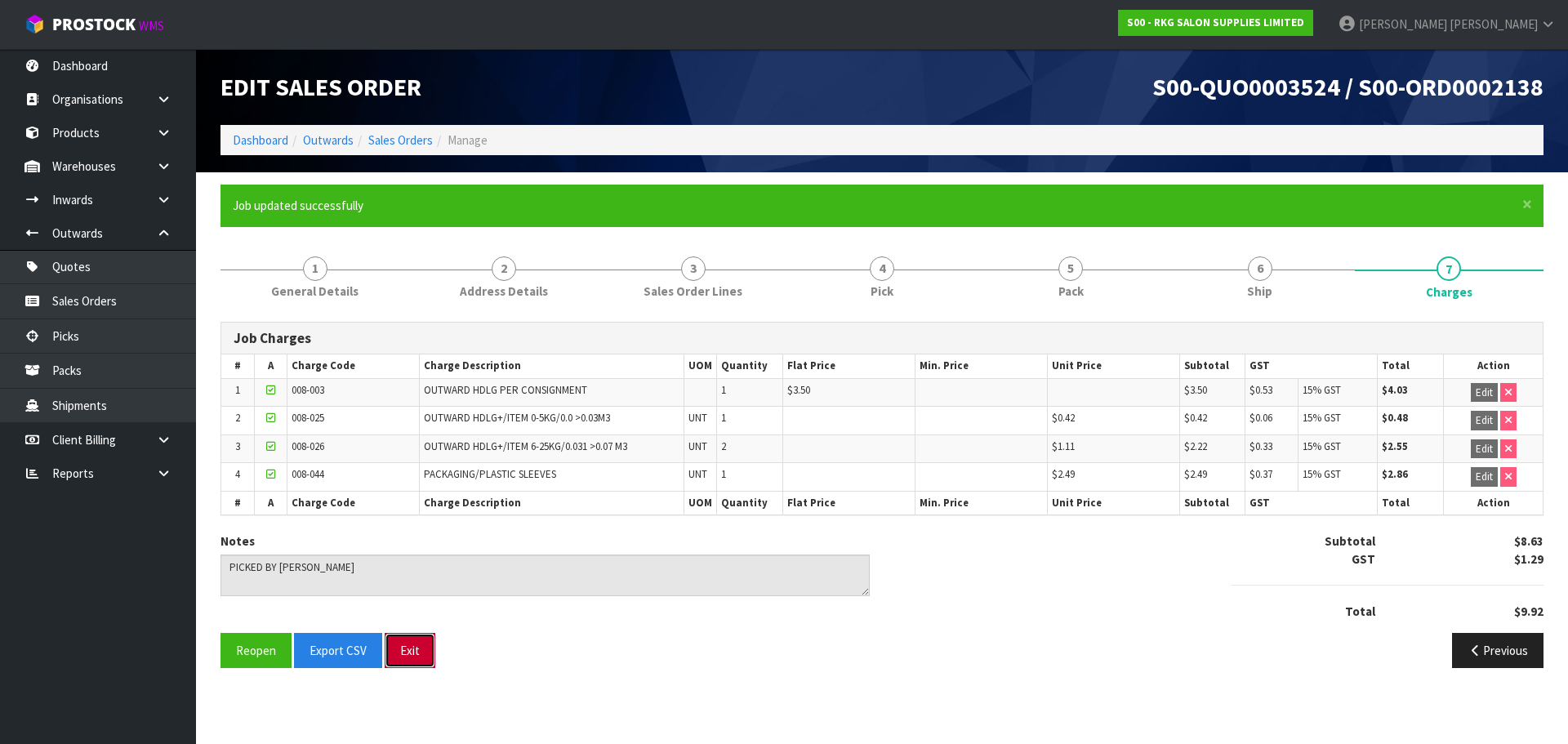
click at [414, 646] on button "Exit" at bounding box center [410, 651] width 51 height 36
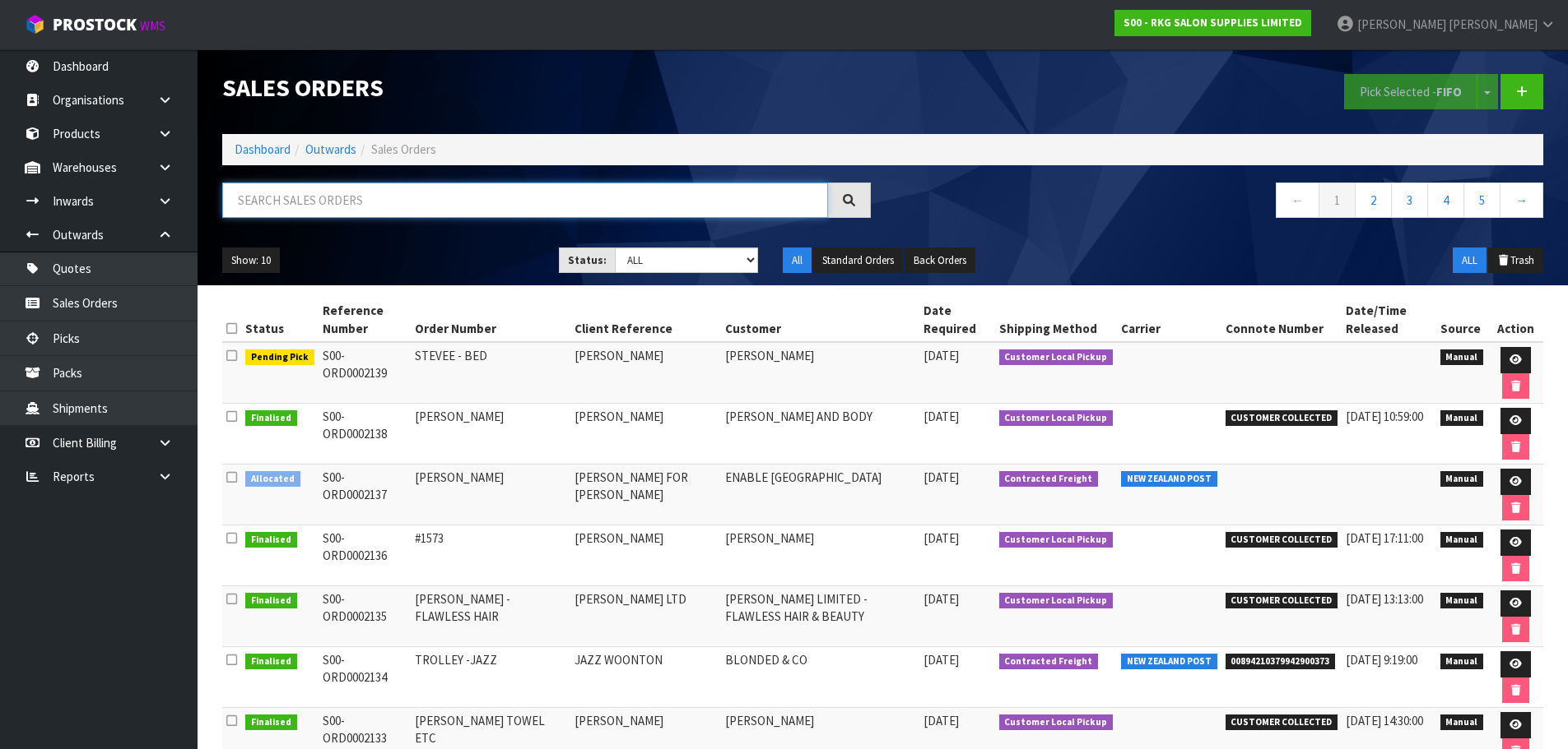
click at [289, 206] on input "text" at bounding box center [525, 200] width 605 height 36
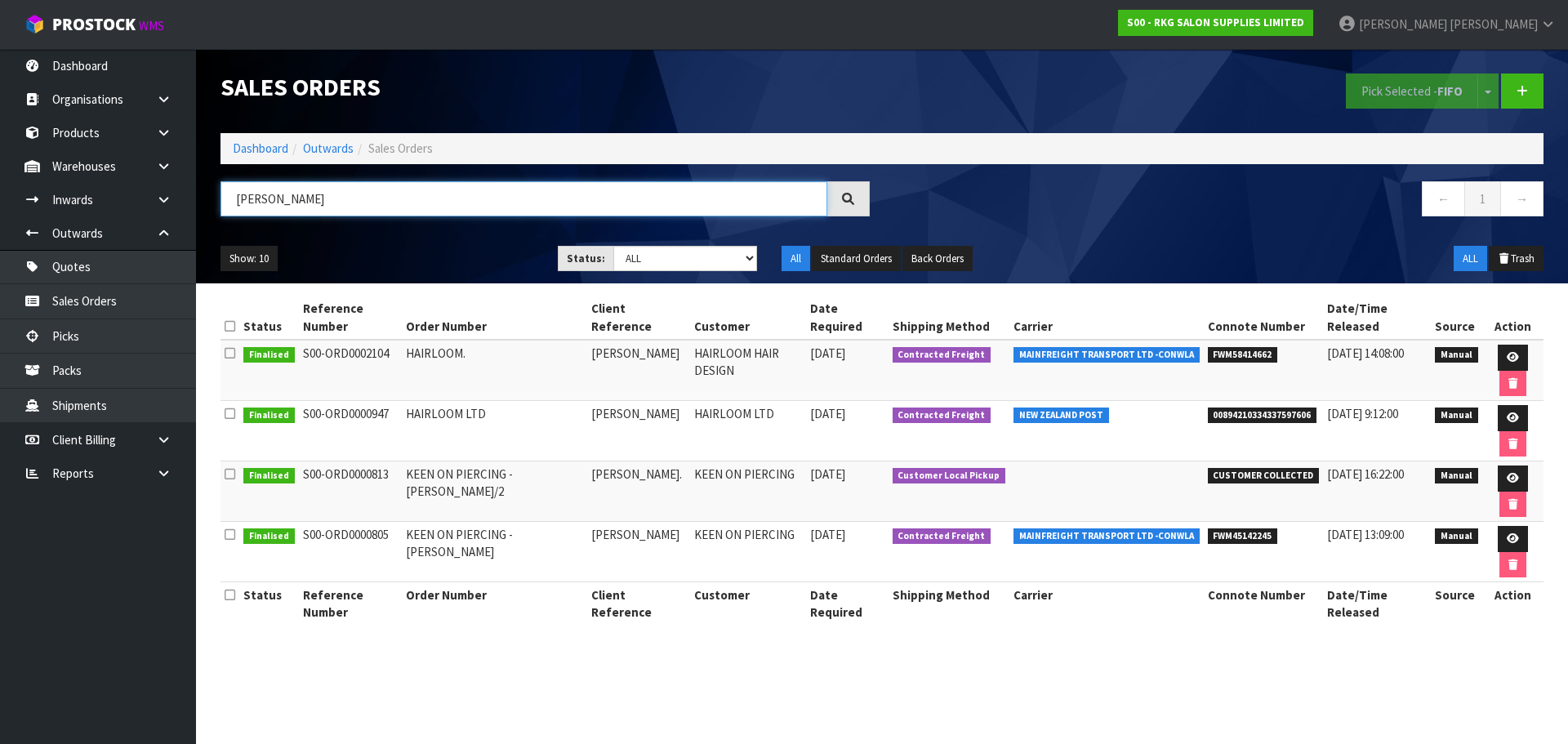
type input "[PERSON_NAME]"
drag, startPoint x: 1209, startPoint y: 355, endPoint x: 1279, endPoint y: 359, distance: 70.1
click at [1279, 359] on li "FWM58414662" at bounding box center [1264, 353] width 112 height 17
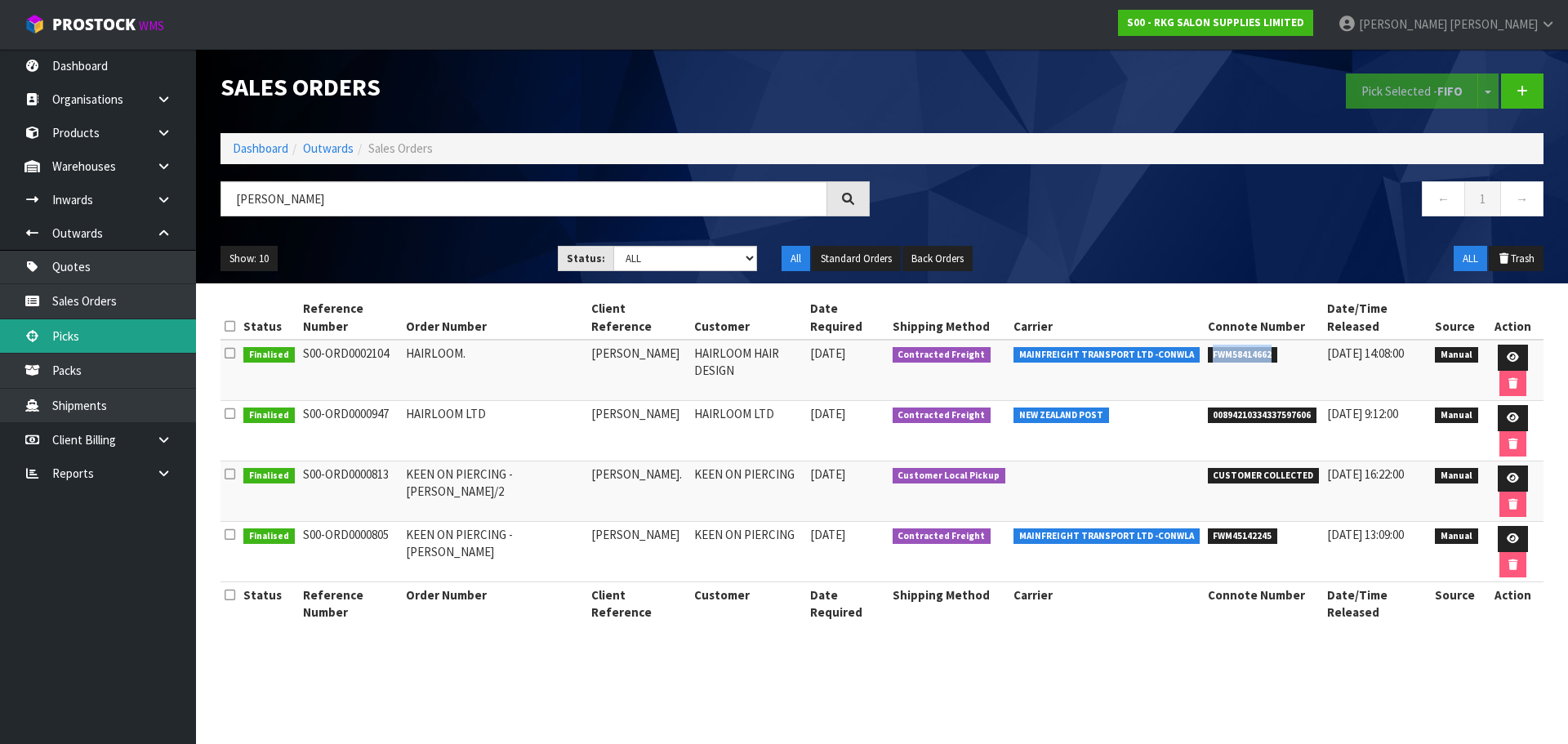
copy span "FWM58414662"
click at [1510, 359] on icon at bounding box center [1513, 357] width 12 height 11
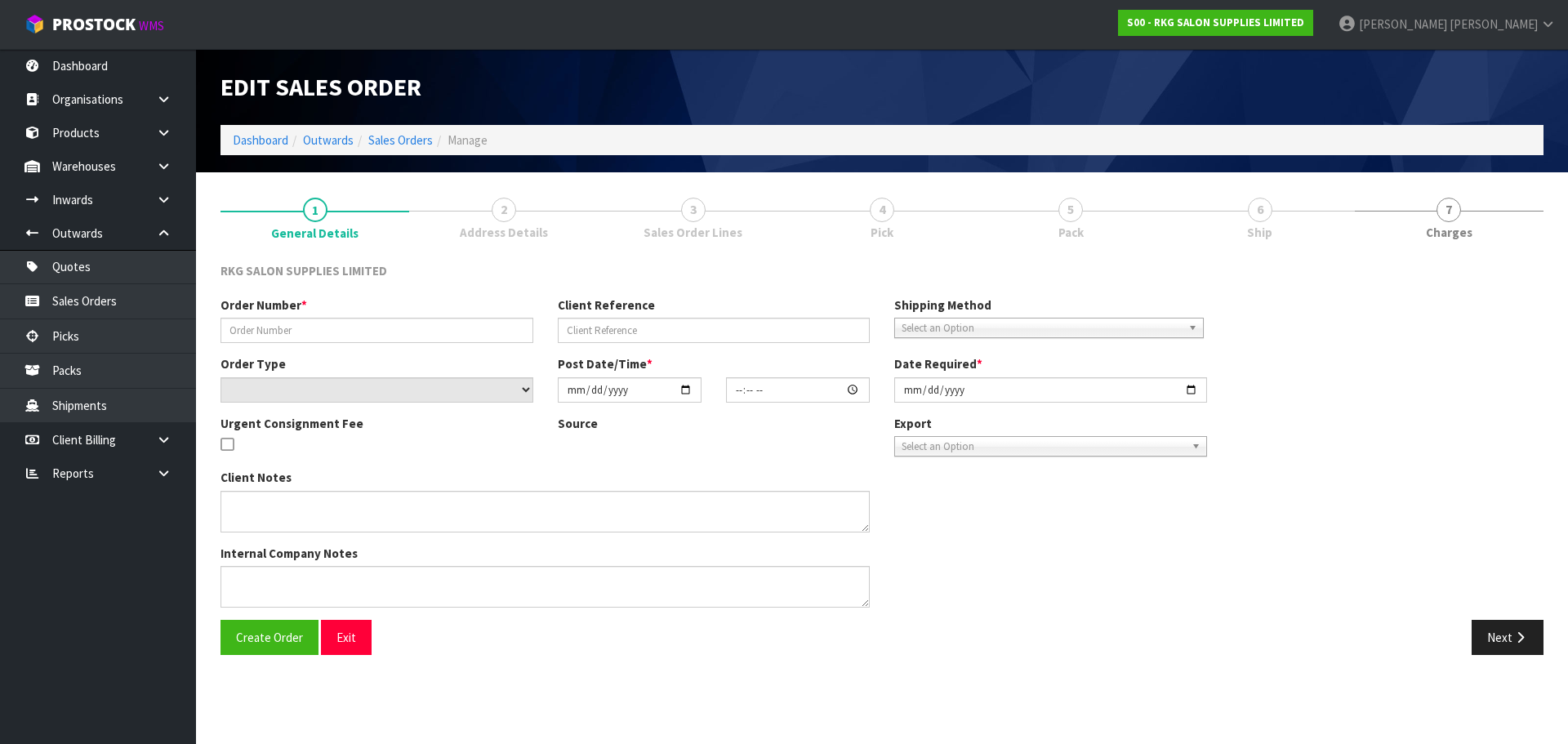
type input "HAIRLOOM."
type input "[PERSON_NAME]"
select select "number:0"
type input "[DATE]"
type input "00:00:00.000"
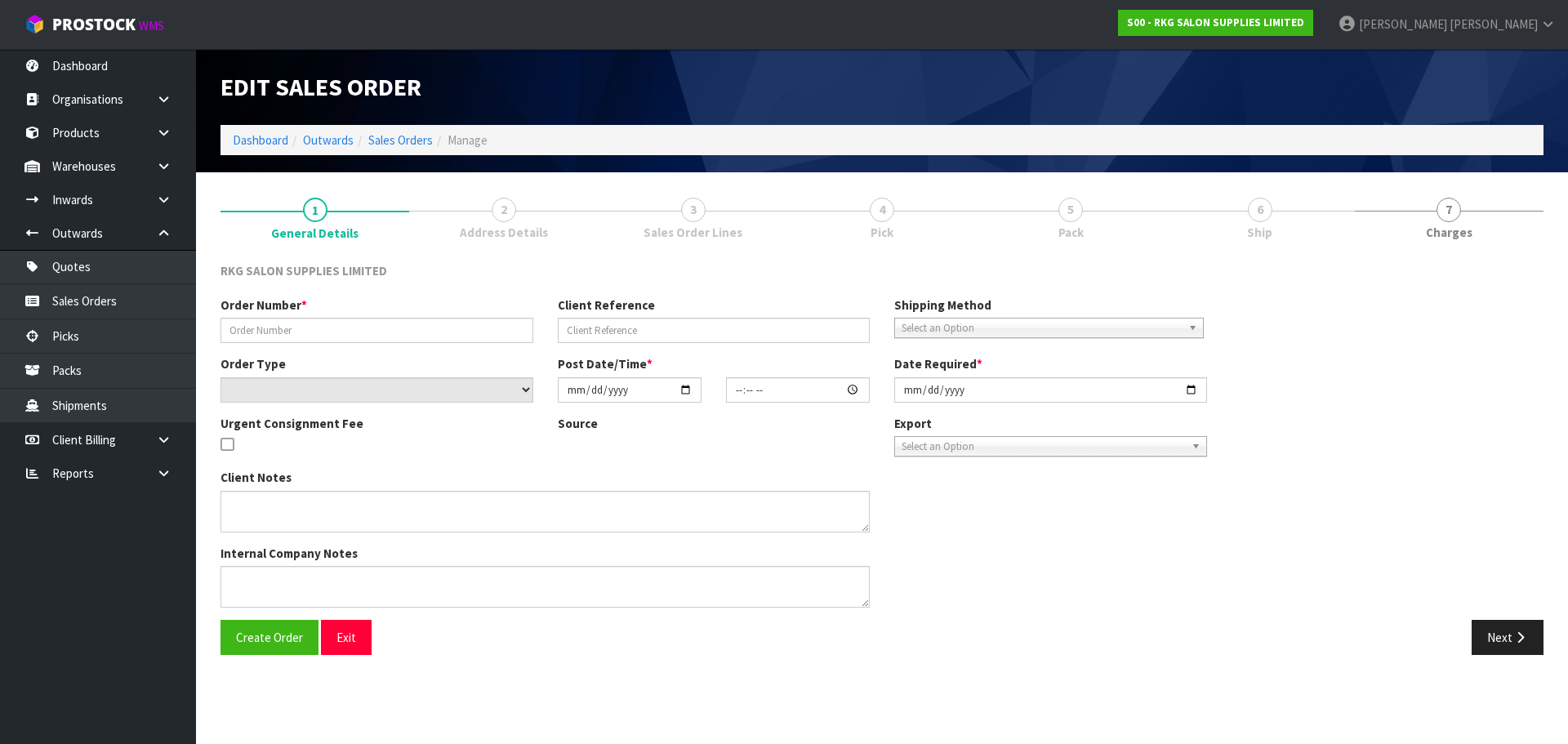
type input "[DATE]"
type textarea "PLEASE ALL IN 1 PALLET FOR DELIVERY [DATE][DATE]"
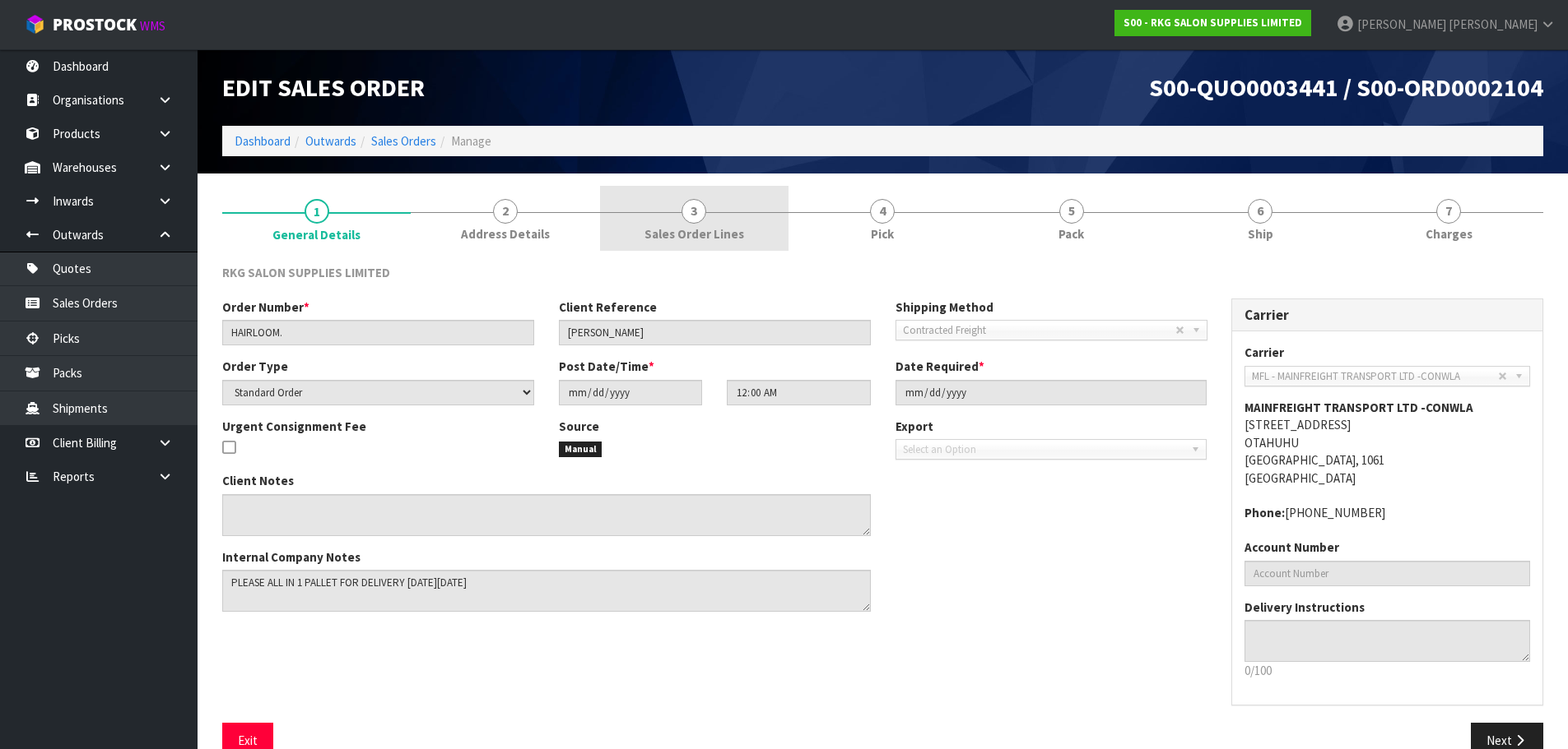
click at [690, 214] on span "3" at bounding box center [693, 211] width 25 height 25
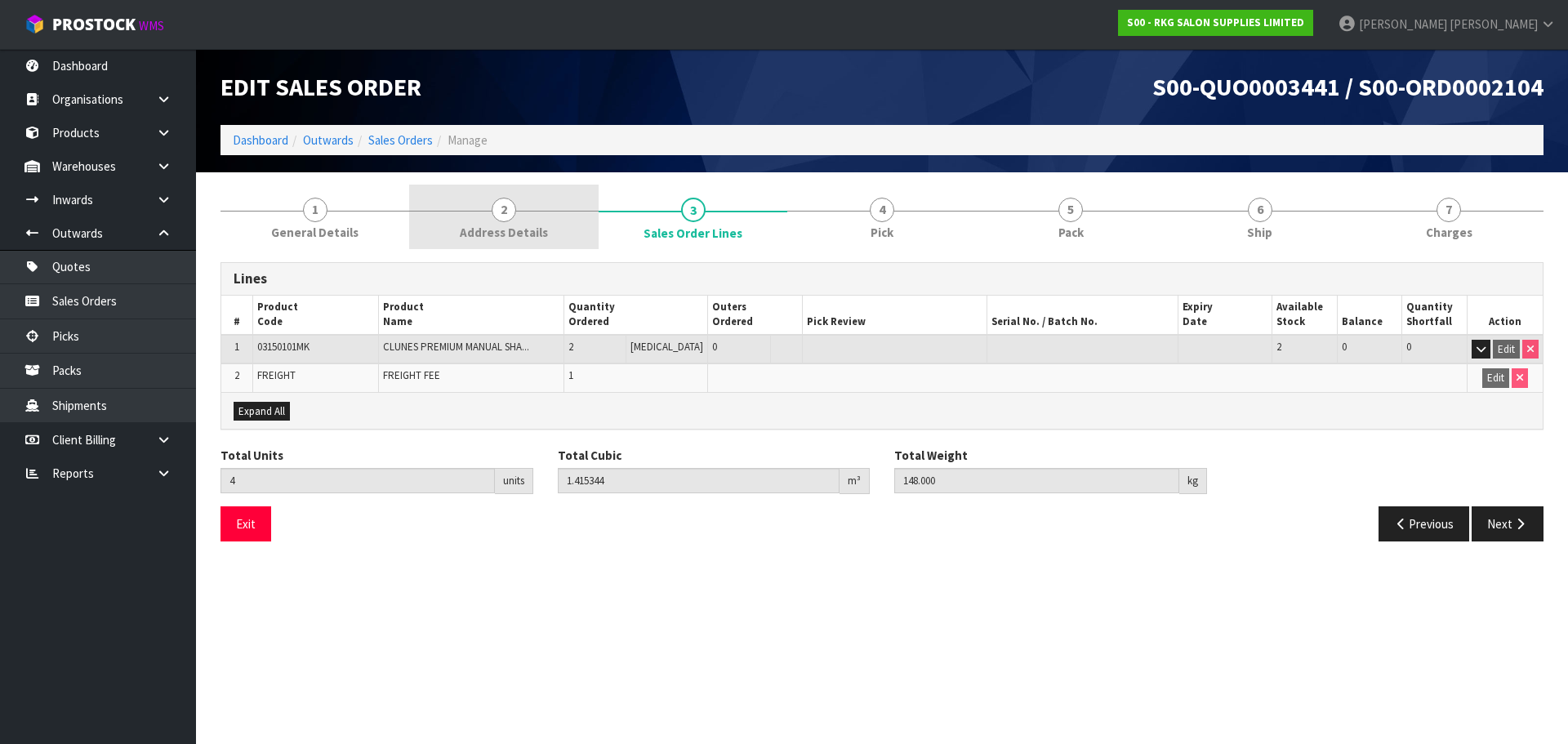
click at [499, 213] on span "2" at bounding box center [503, 210] width 25 height 25
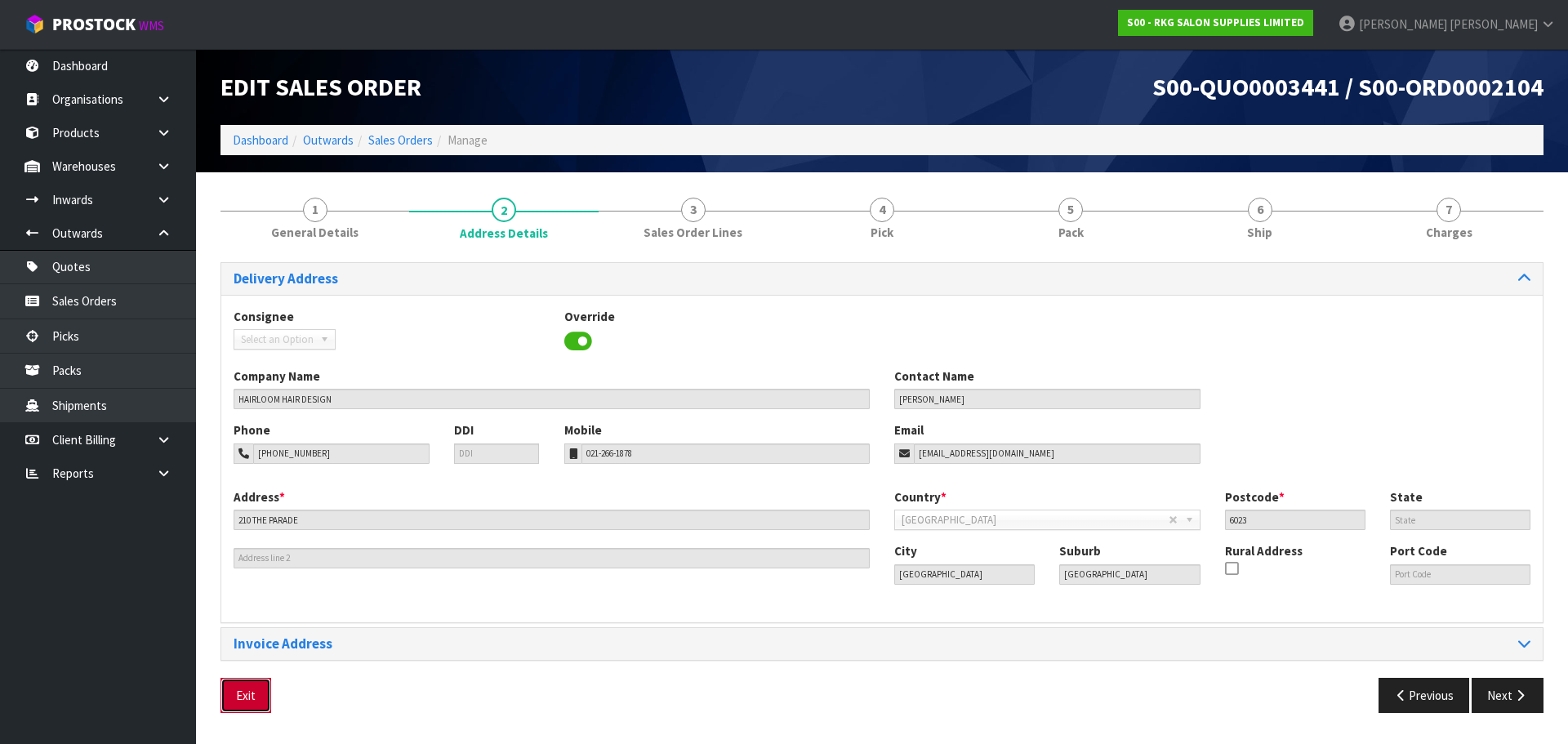
click at [243, 707] on button "Exit" at bounding box center [246, 696] width 51 height 36
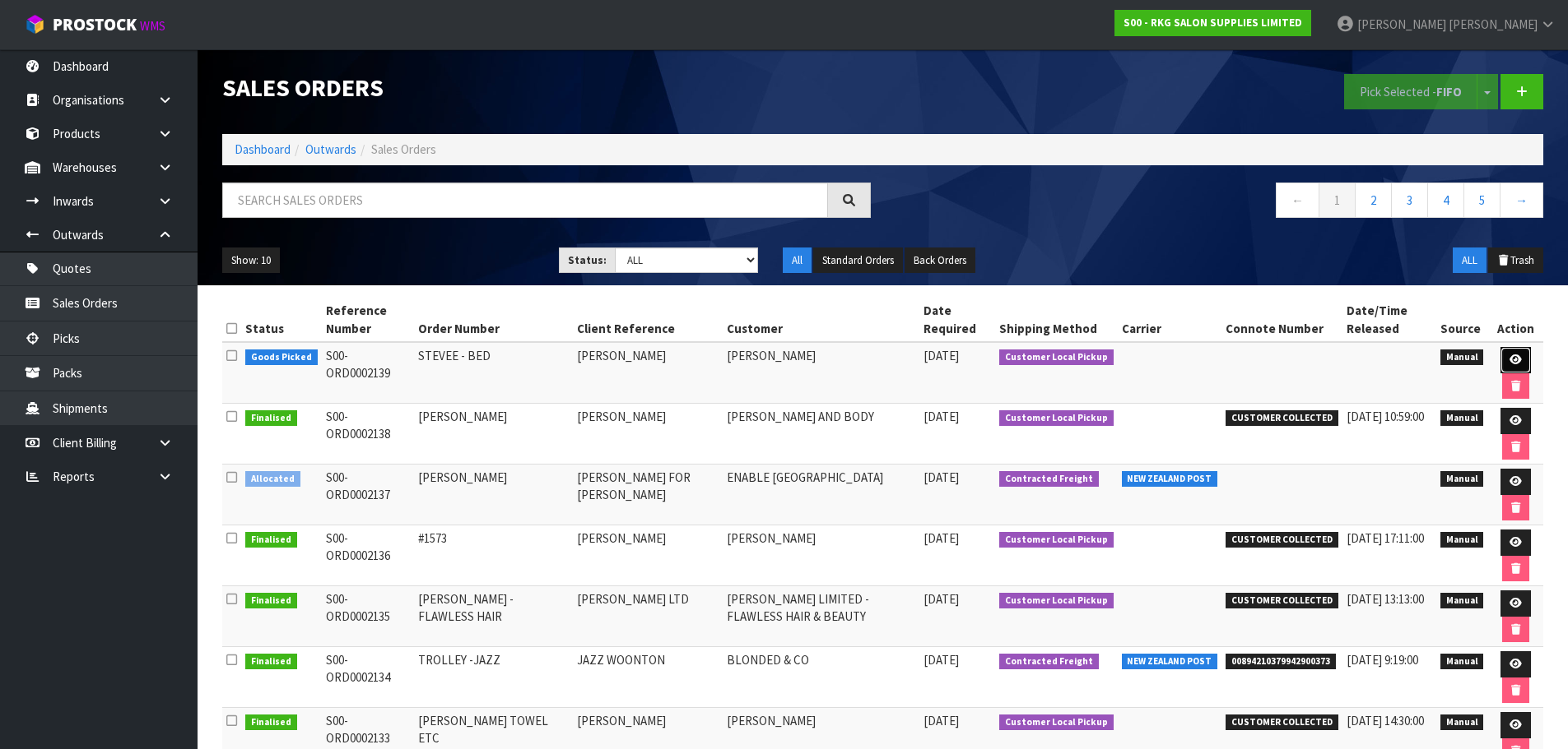
click at [1512, 354] on icon at bounding box center [1515, 360] width 12 height 11
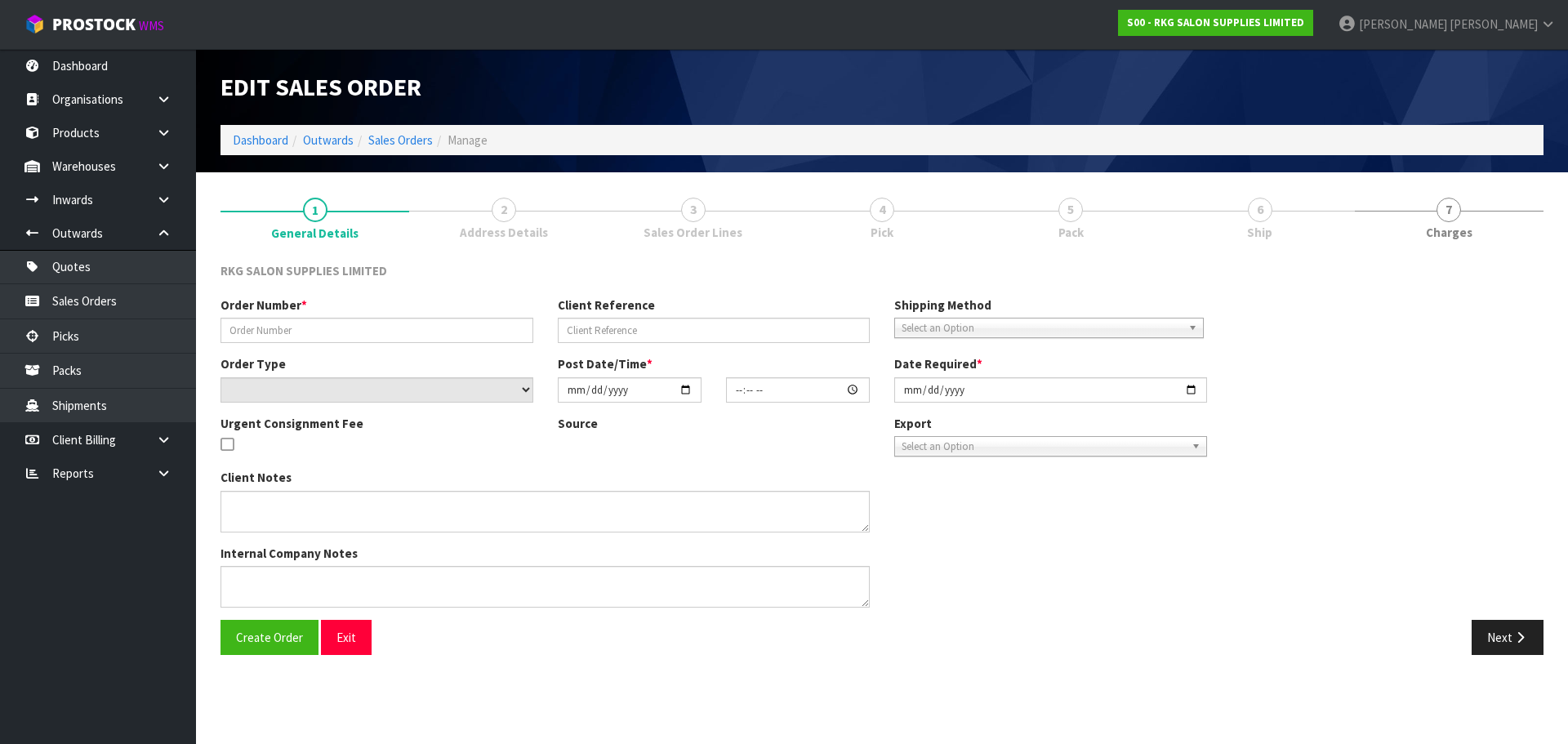
type input "STEVEE - BED"
type input "[PERSON_NAME]"
select select "number:0"
type input "[DATE]"
type input "00:00:00.000"
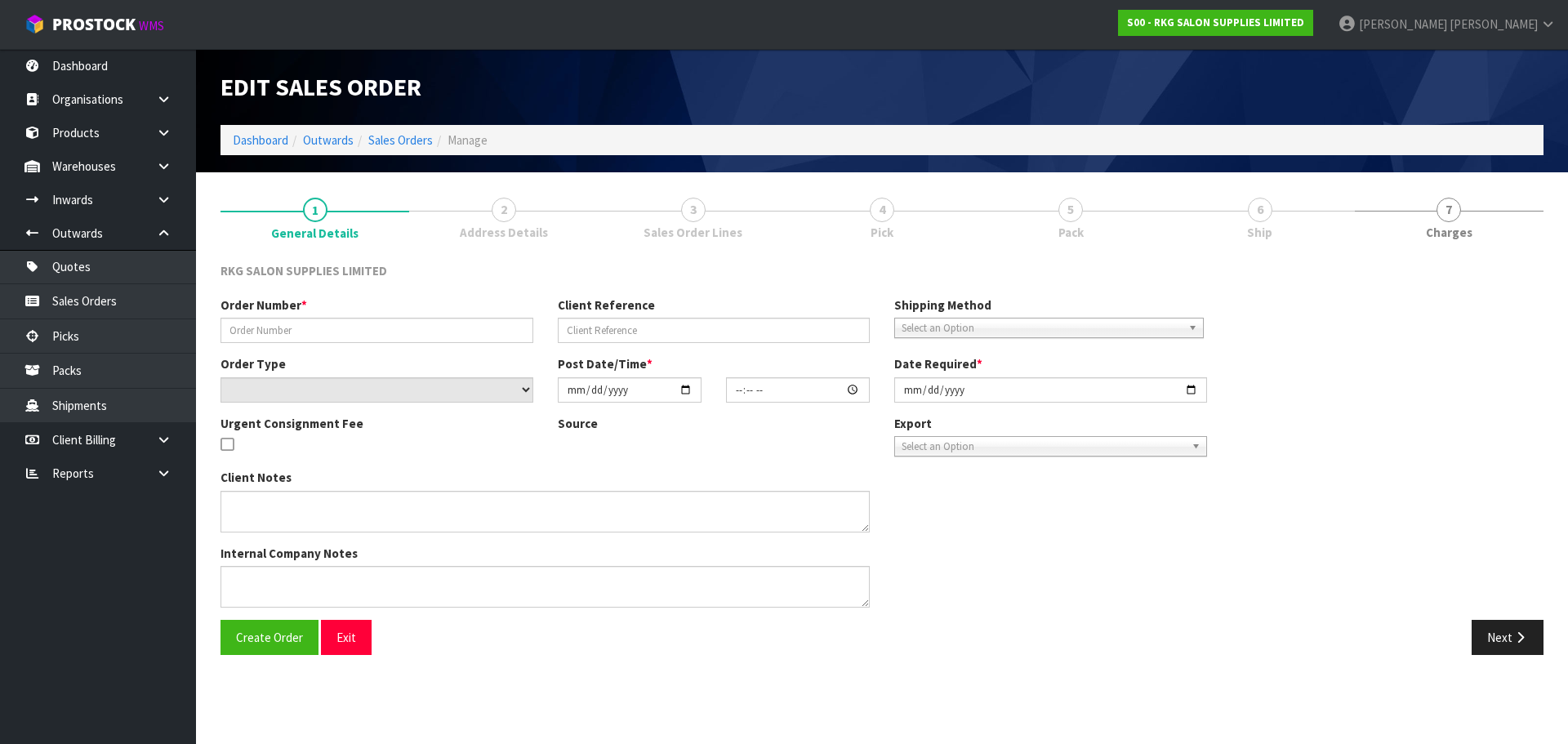
type input "[DATE]"
type textarea "FOR PICK UP"
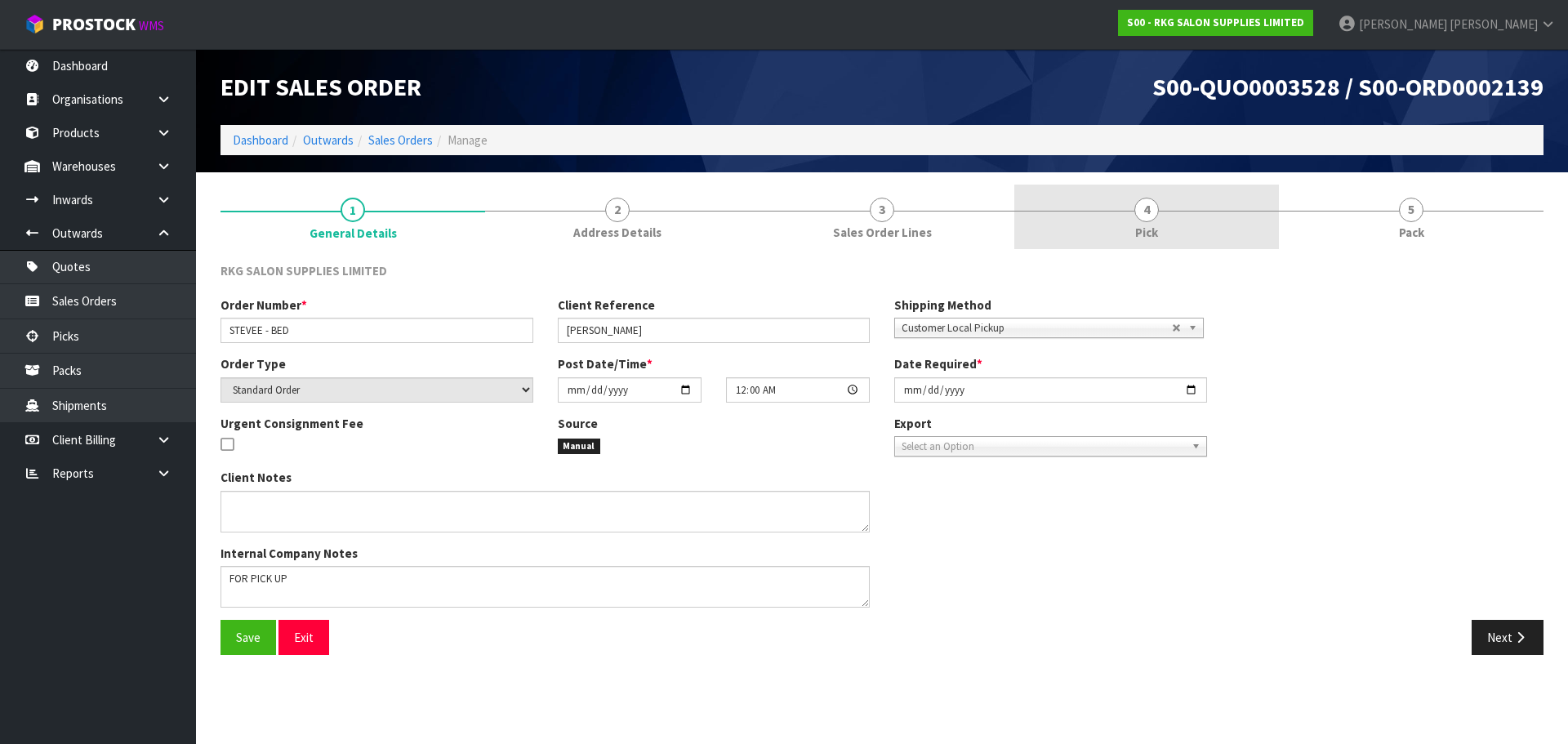
click at [1143, 213] on span "4" at bounding box center [1147, 210] width 25 height 25
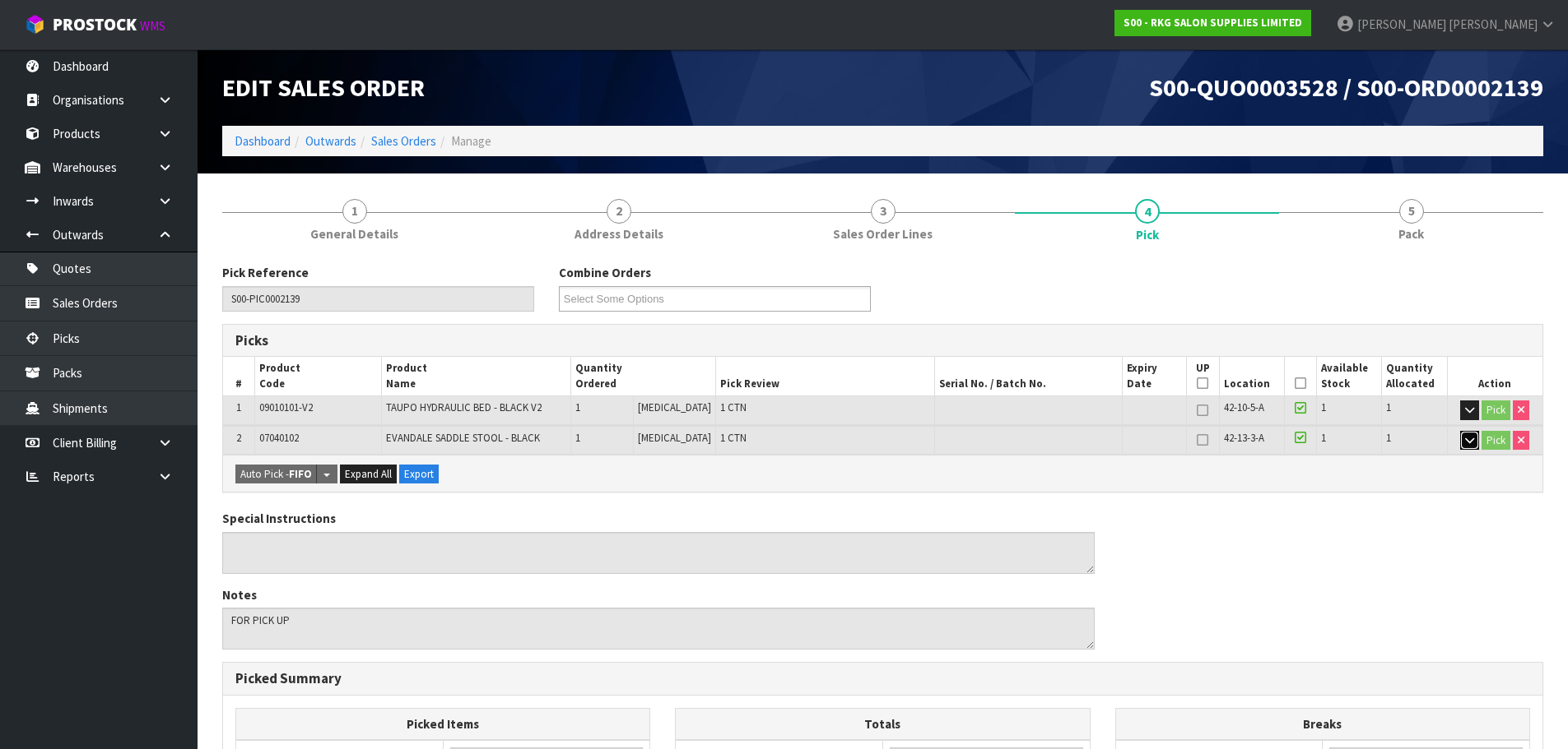
click at [1468, 441] on icon "button" at bounding box center [1469, 441] width 9 height 11
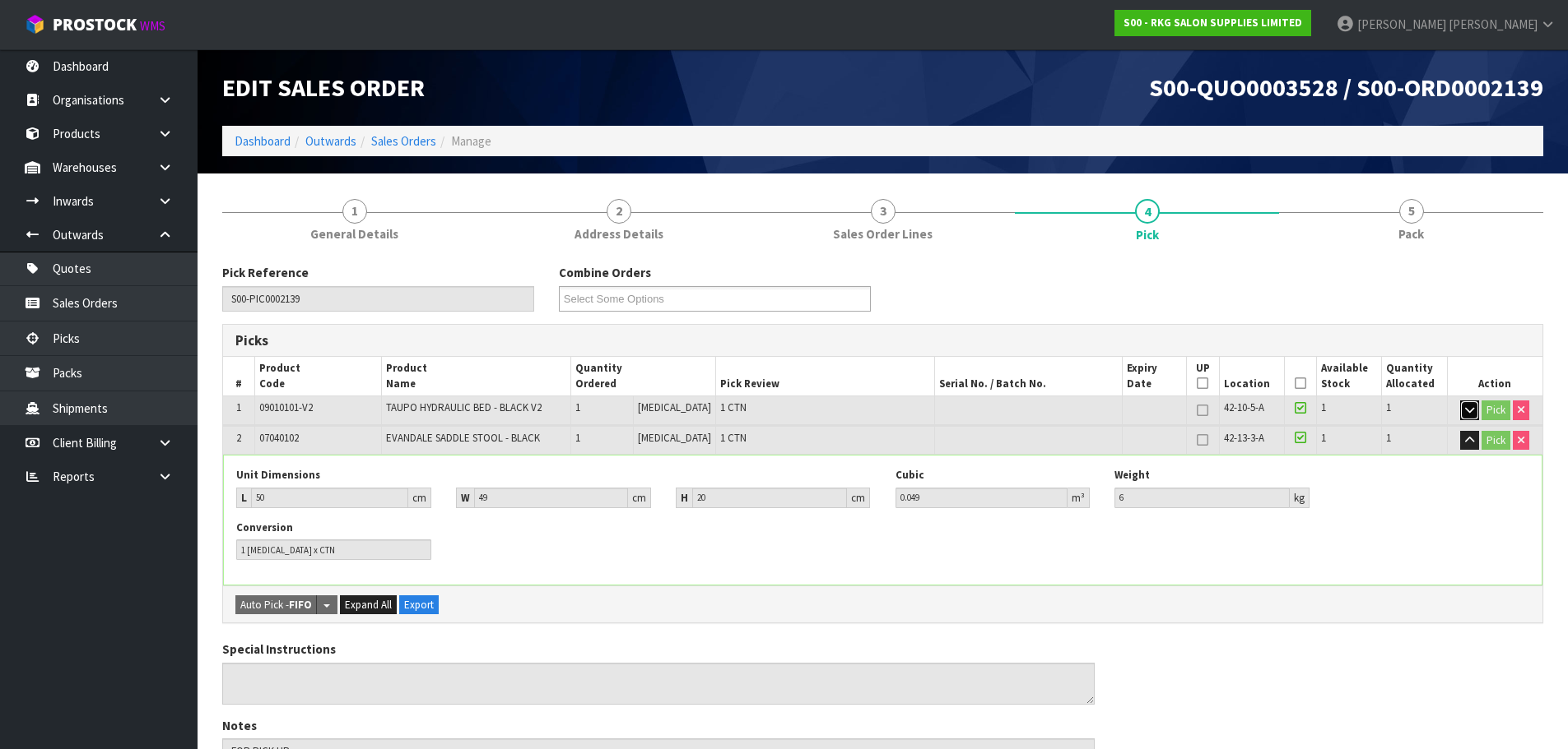
click at [1473, 412] on button "button" at bounding box center [1469, 410] width 19 height 20
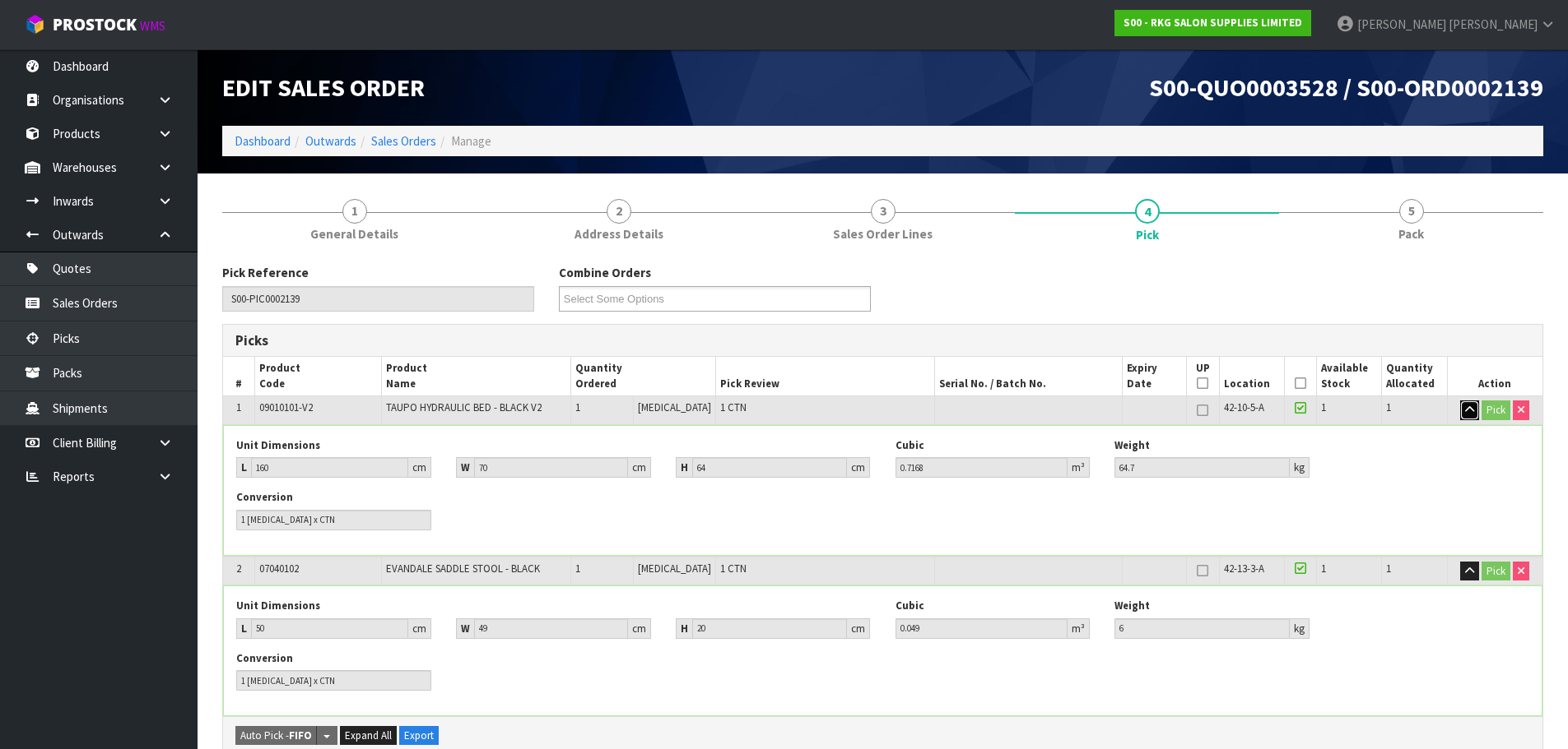
click at [1473, 412] on button "button" at bounding box center [1469, 410] width 19 height 20
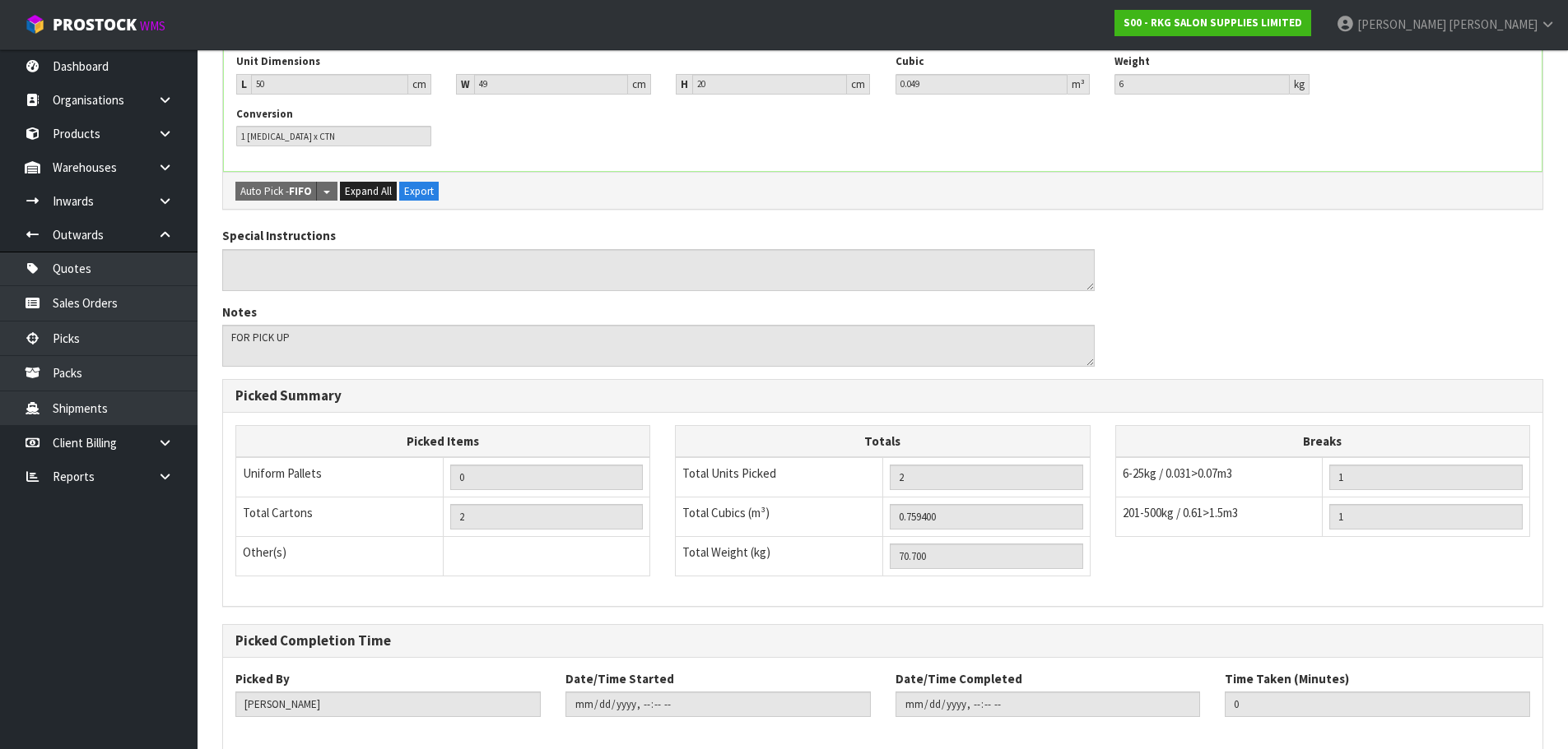
scroll to position [498, 0]
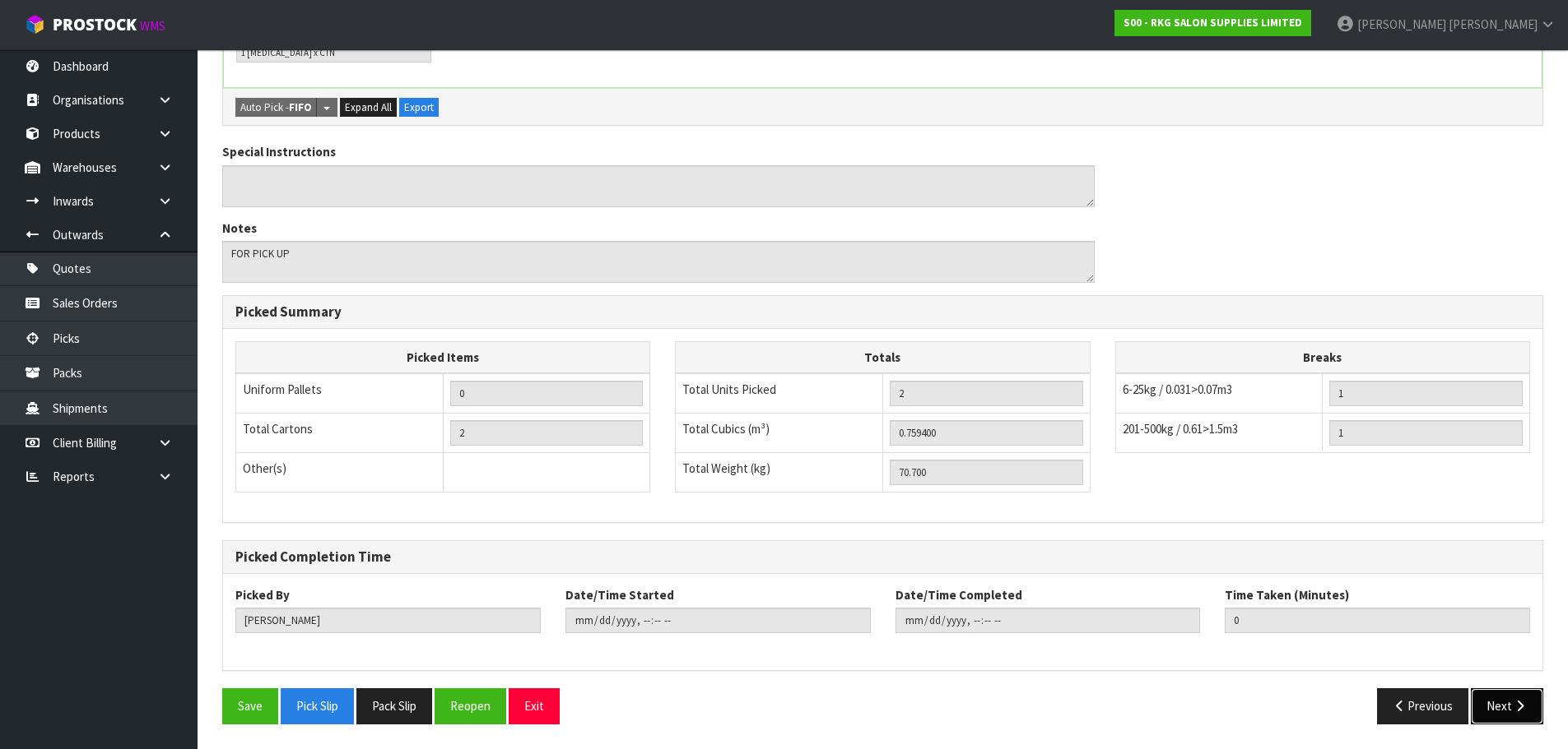
click at [1503, 712] on button "Next" at bounding box center [1507, 706] width 72 height 36
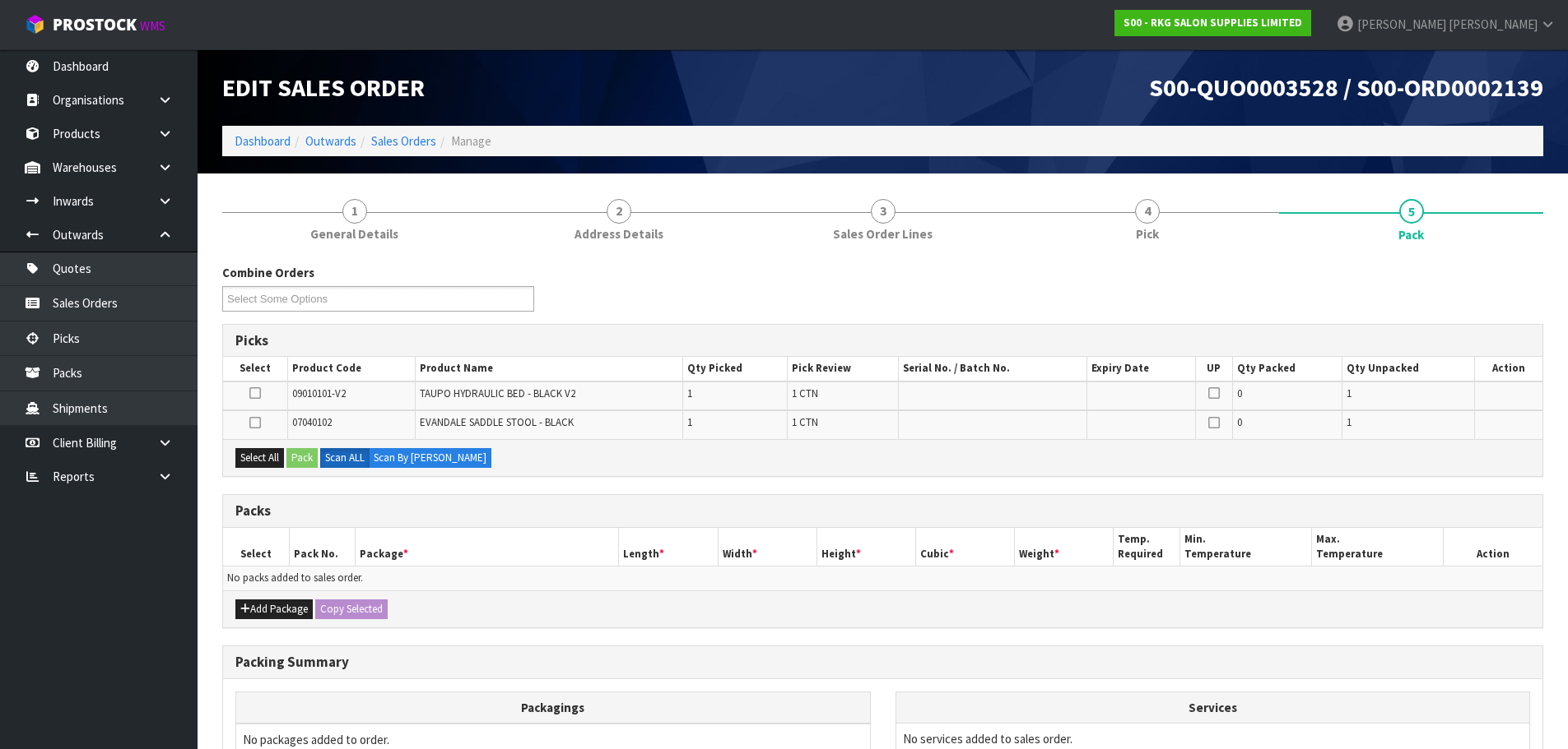
click at [257, 393] on icon at bounding box center [255, 393] width 12 height 1
click at [0, 0] on input "checkbox" at bounding box center [0, 0] width 0 height 0
click at [313, 458] on button "Pack" at bounding box center [302, 458] width 32 height 20
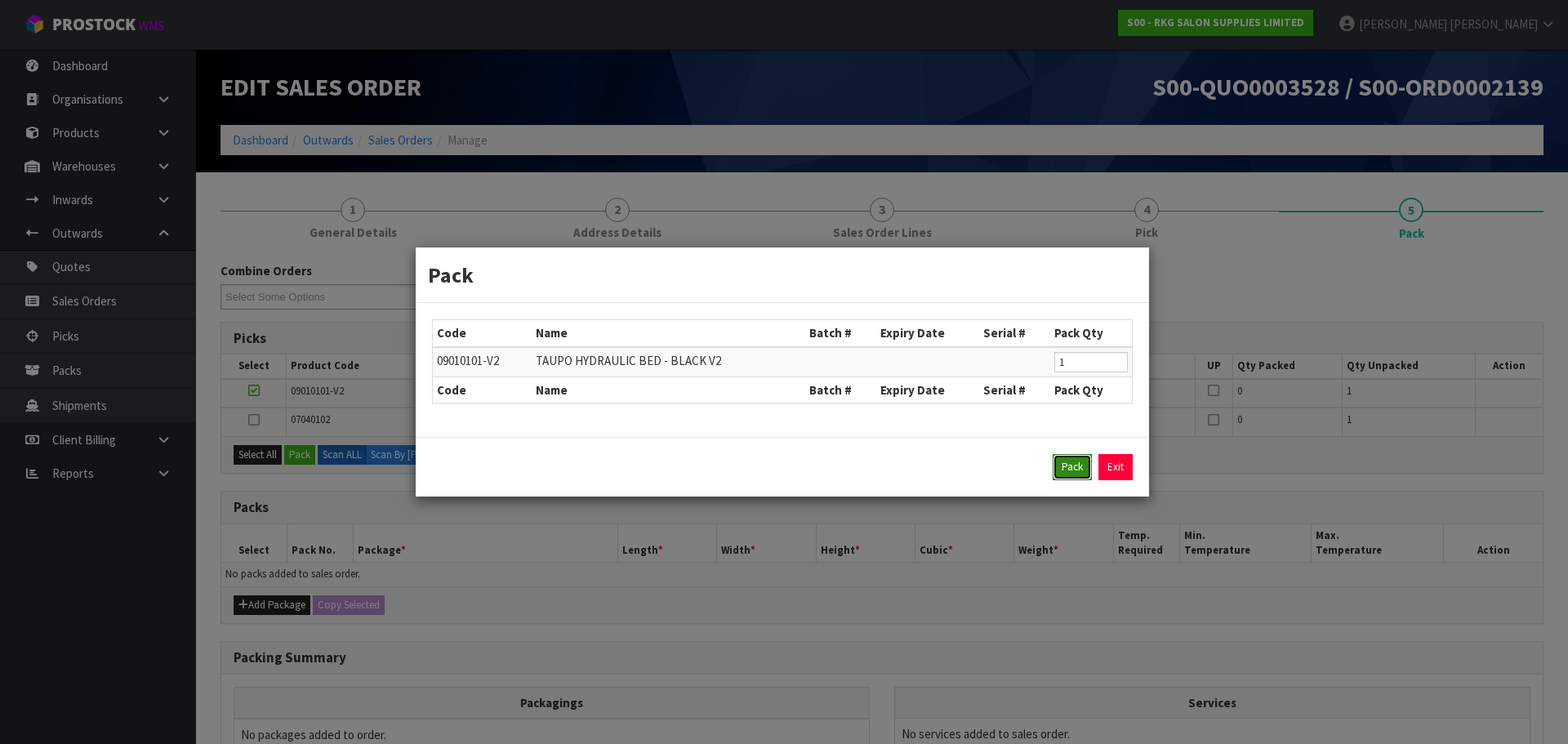
click at [1073, 460] on button "Pack" at bounding box center [1072, 467] width 39 height 26
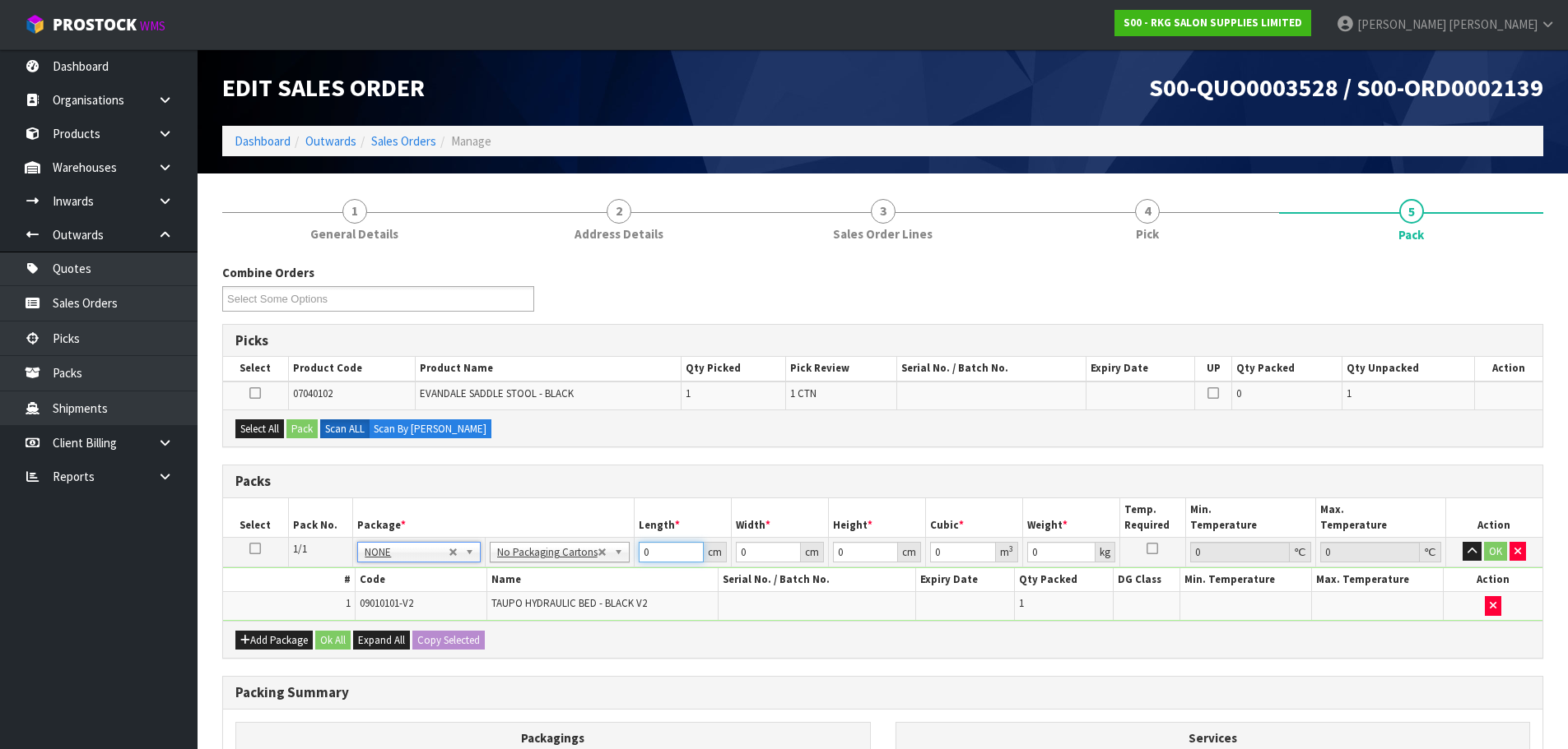
drag, startPoint x: 651, startPoint y: 551, endPoint x: 632, endPoint y: 551, distance: 19.0
click at [634, 551] on td "0 cm" at bounding box center [682, 551] width 97 height 30
type input "160"
type input "70"
type input "6"
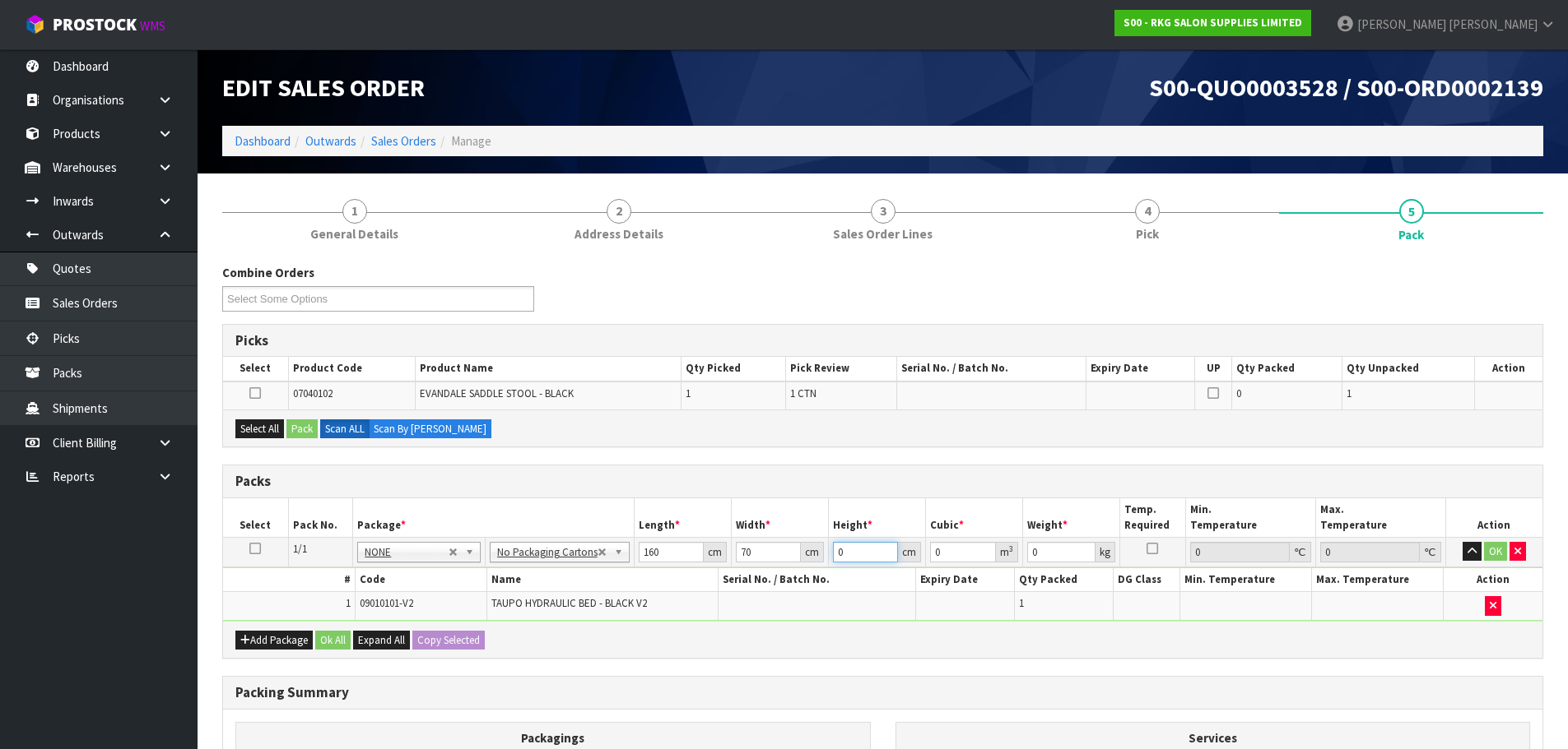
type input "0.0672"
type input "64"
type input "0.7168"
type input "64"
type input "65"
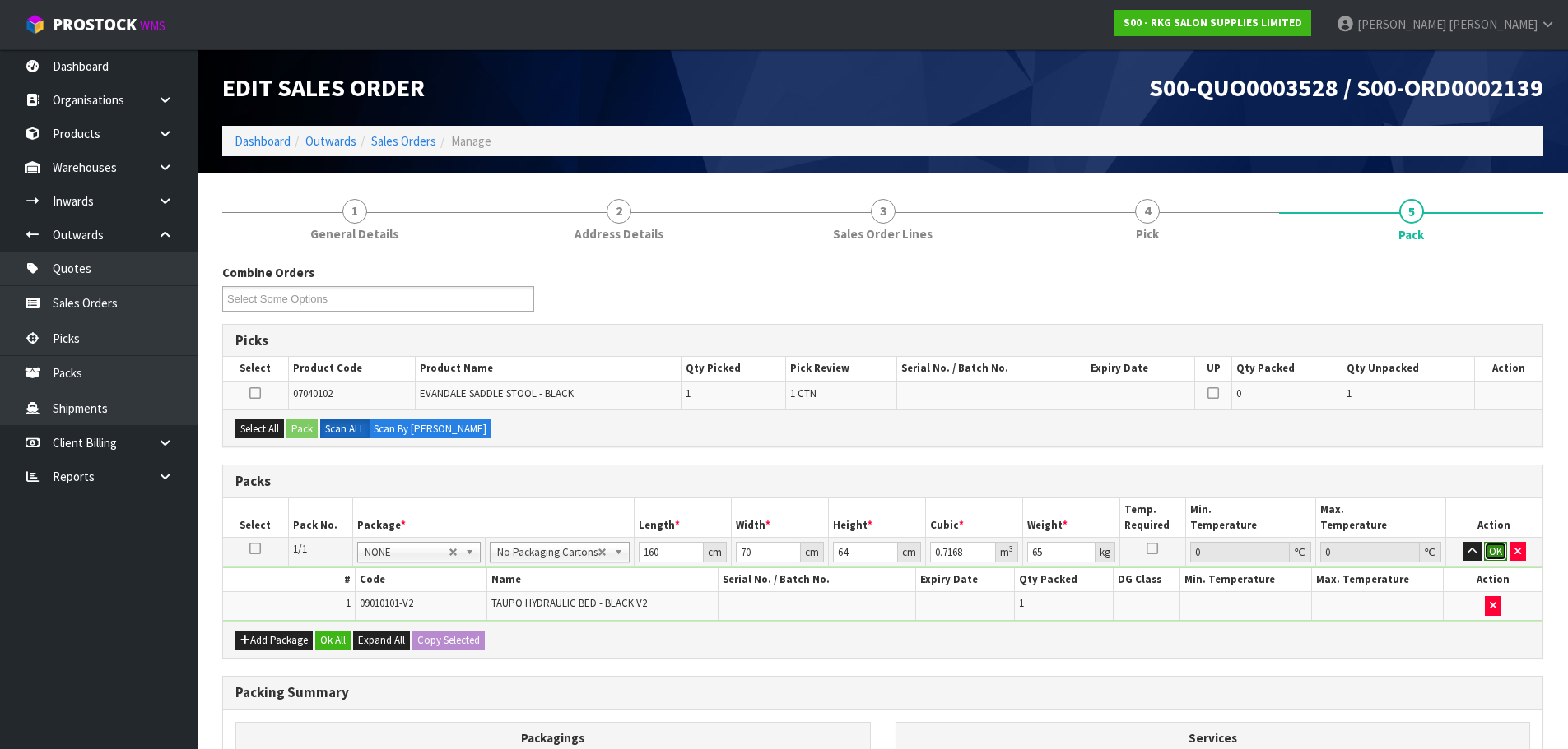
click at [1498, 550] on button "OK" at bounding box center [1495, 551] width 23 height 20
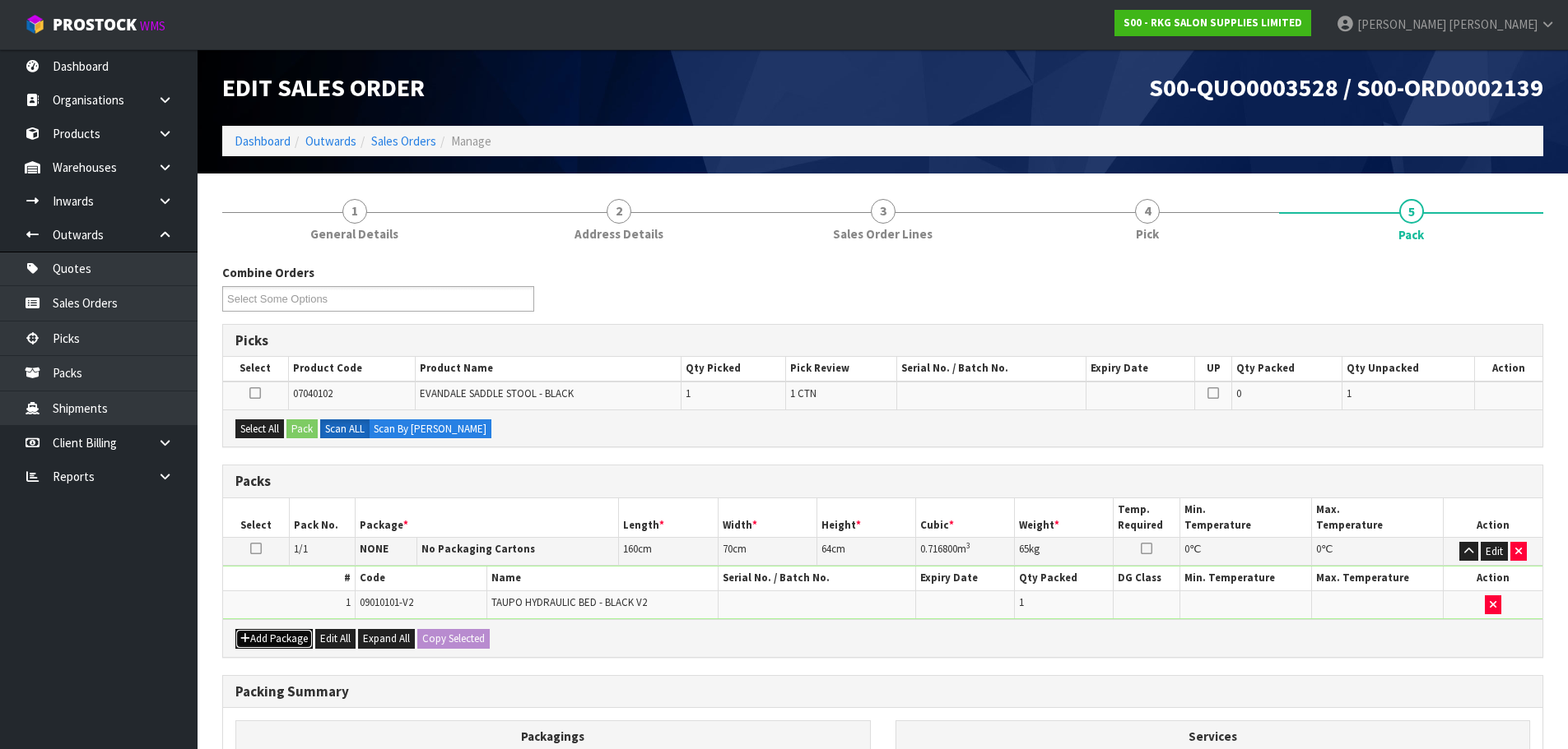
click at [257, 642] on button "Add Package" at bounding box center [274, 638] width 78 height 20
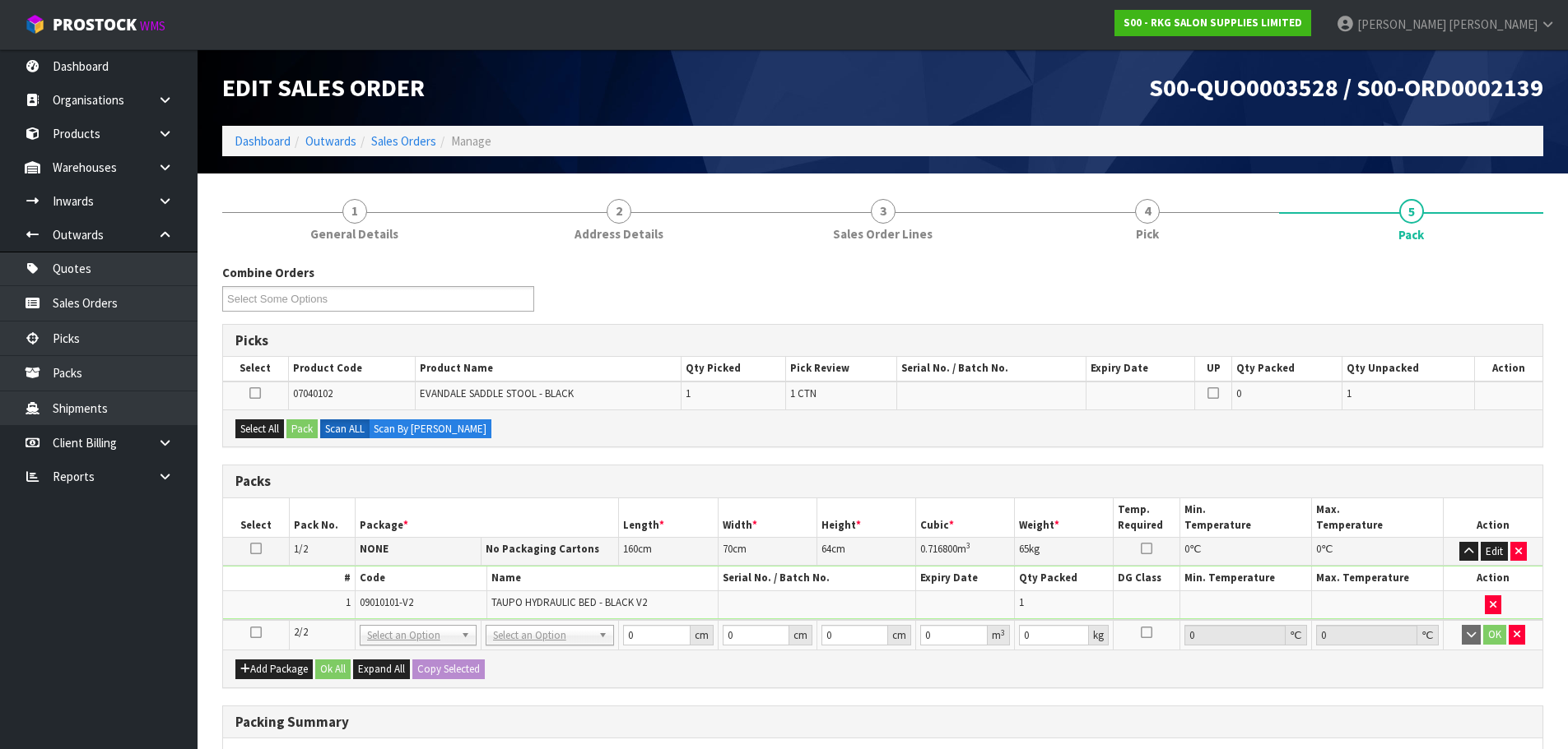
click at [257, 633] on icon at bounding box center [256, 632] width 12 height 1
click at [264, 430] on button "Select All" at bounding box center [259, 429] width 49 height 20
click at [301, 429] on button "Pack" at bounding box center [302, 429] width 32 height 20
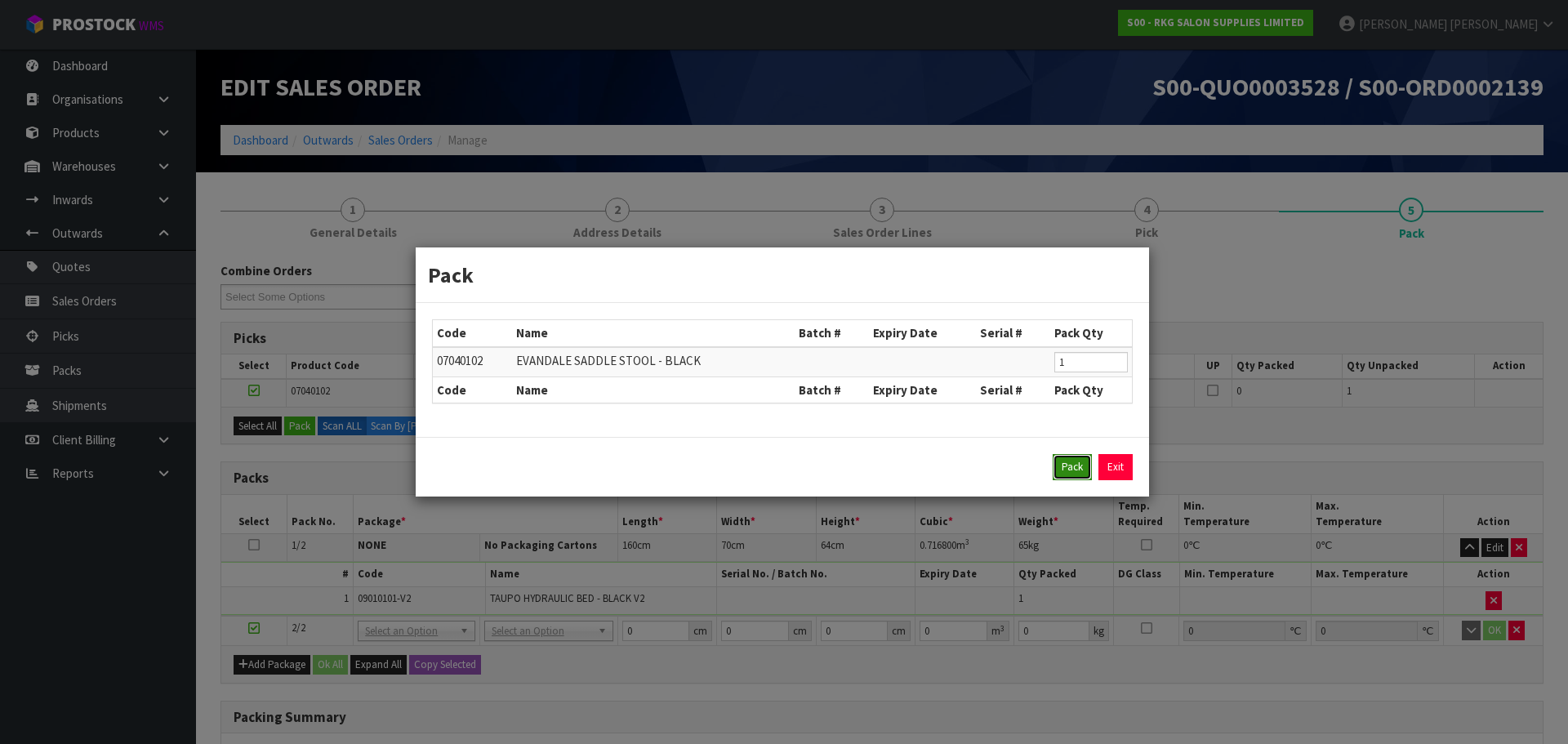
click at [1066, 464] on button "Pack" at bounding box center [1072, 467] width 39 height 26
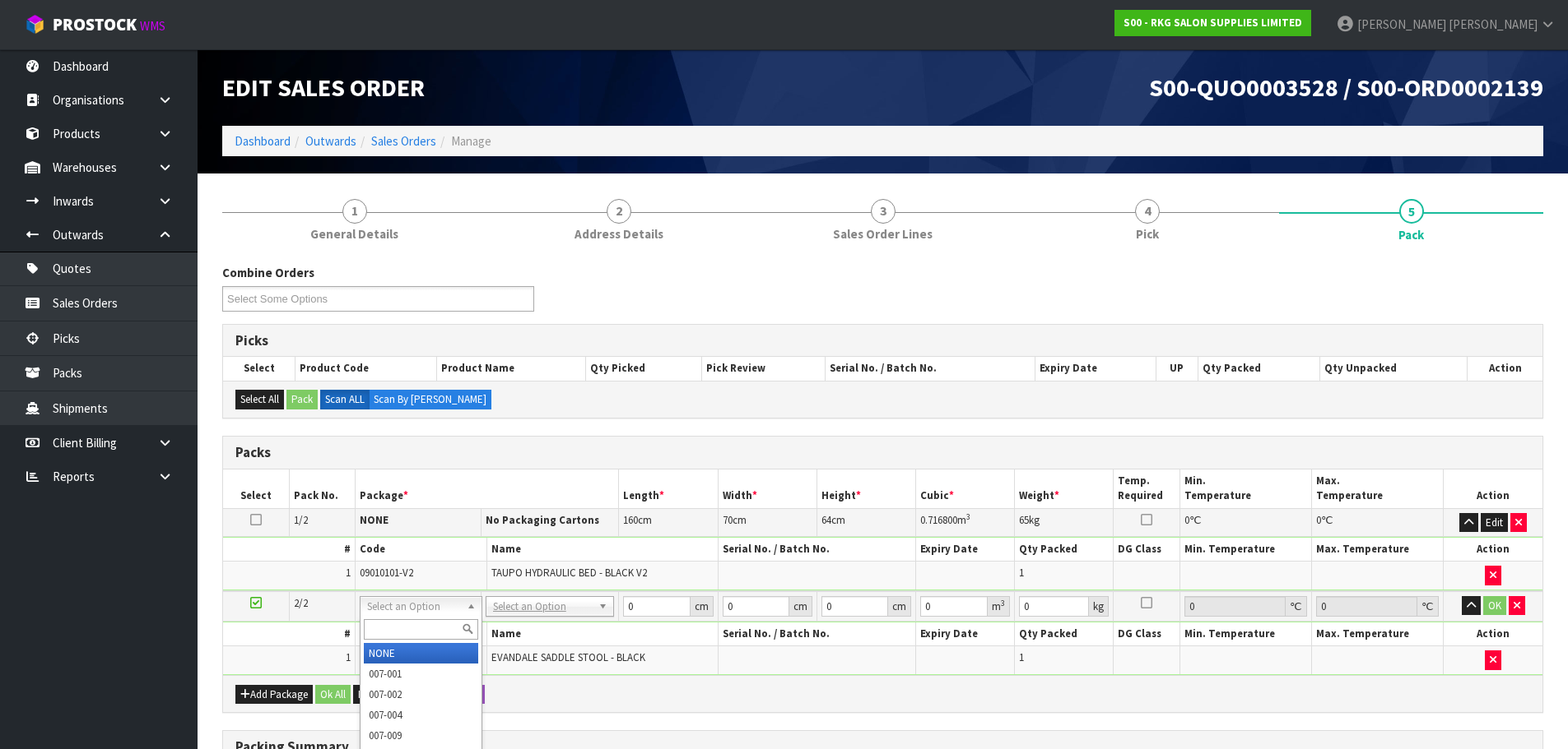
type input "2"
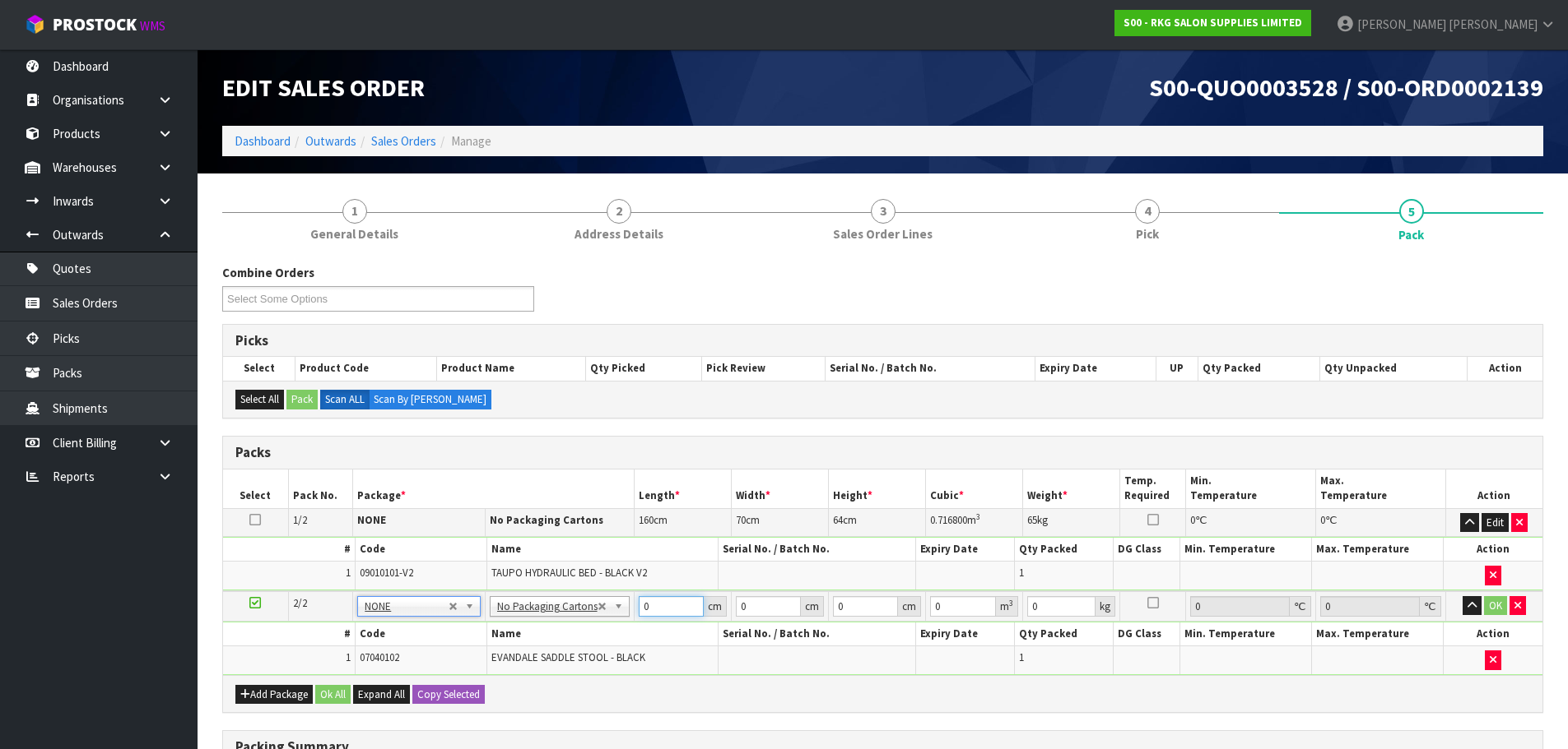
drag, startPoint x: 657, startPoint y: 609, endPoint x: 629, endPoint y: 608, distance: 28.0
click at [629, 608] on tr "2/2 NONE 007-001 007-002 007-004 007-009 007-013 007-014 007-015 007-017 007-01…" at bounding box center [882, 607] width 1319 height 31
type input "50"
type input "49"
type input "5"
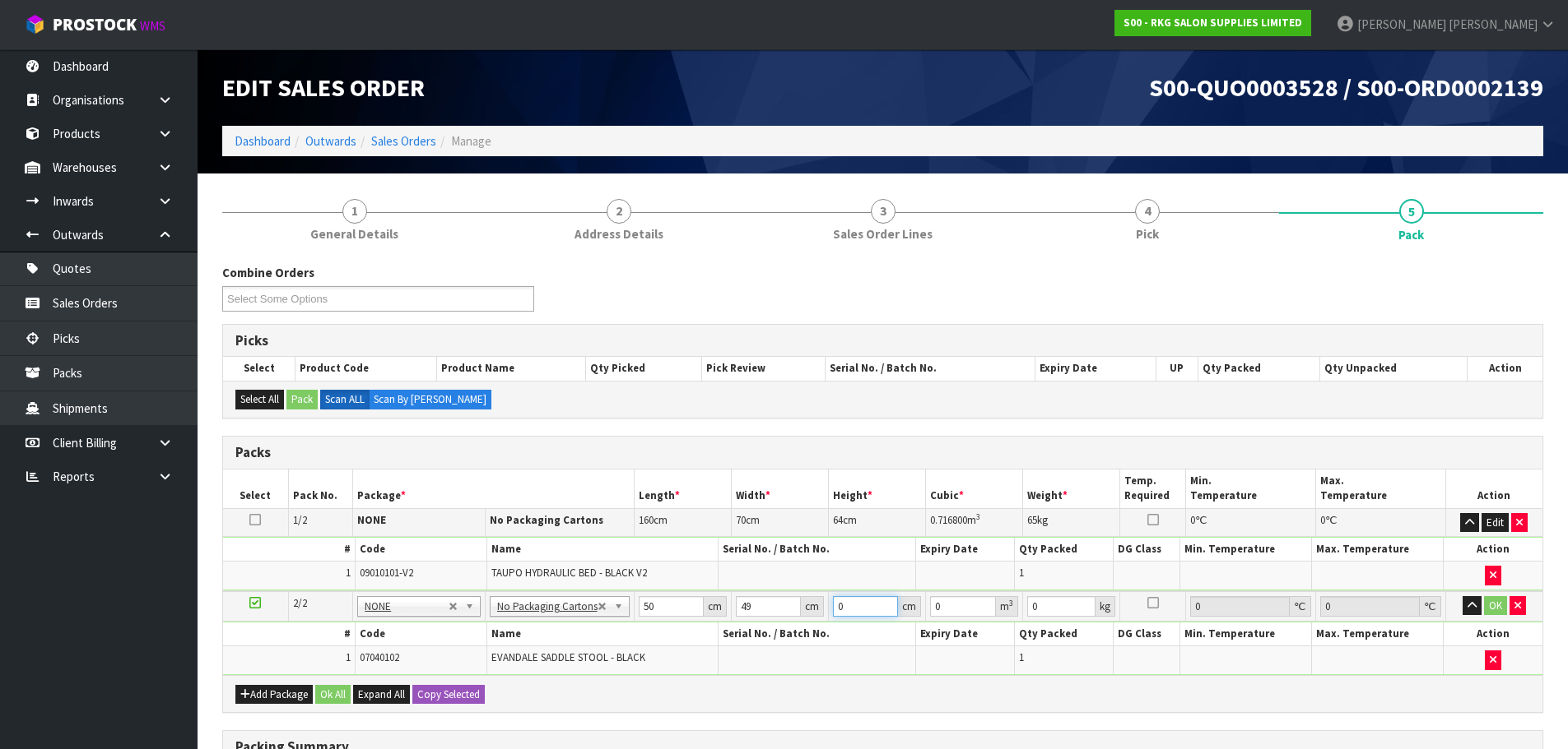
type input "0.01225"
type input "0"
type input "2"
type input "0.0049"
type input "20"
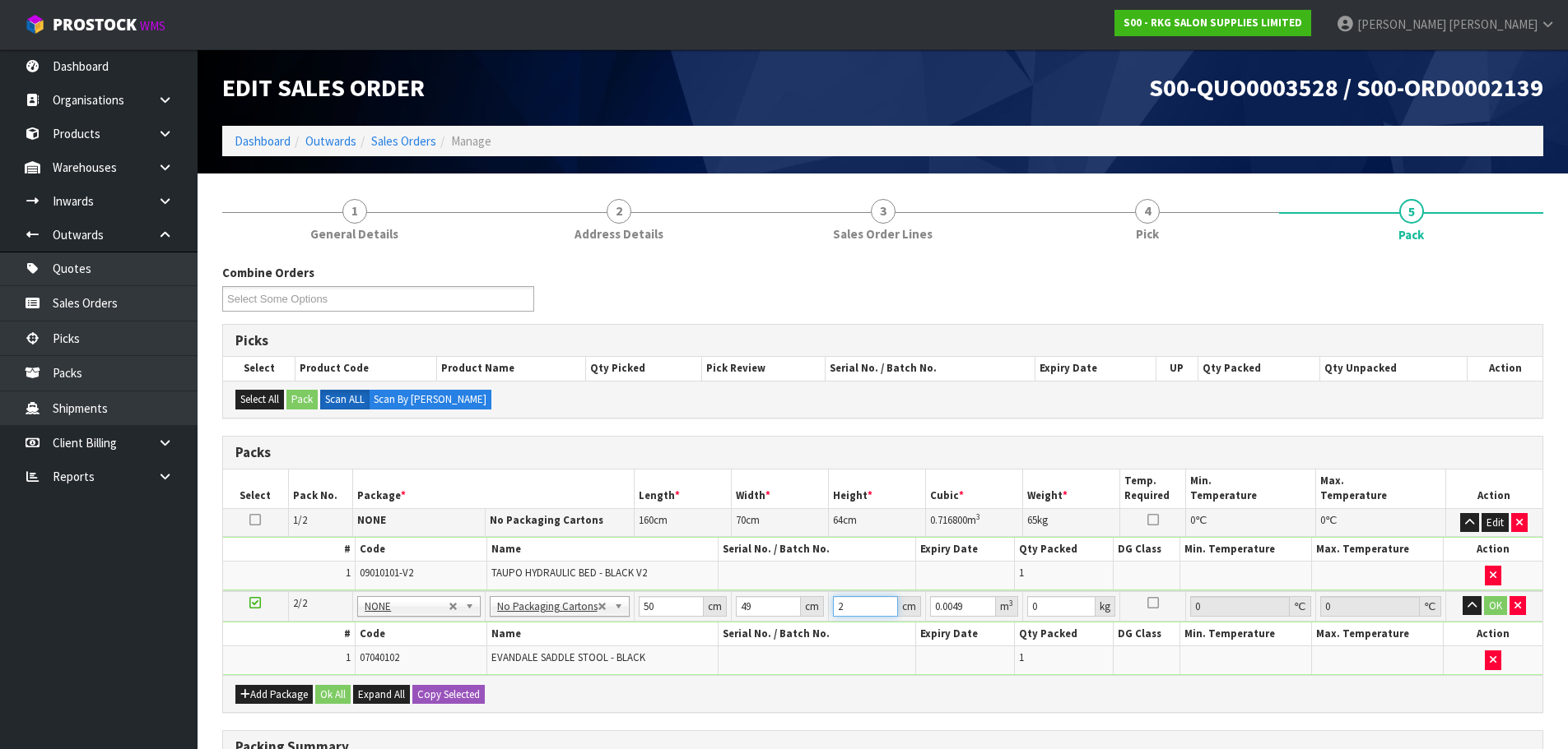
type input "0.049"
type input "20"
type input "6"
click at [1498, 606] on button "OK" at bounding box center [1495, 606] width 23 height 20
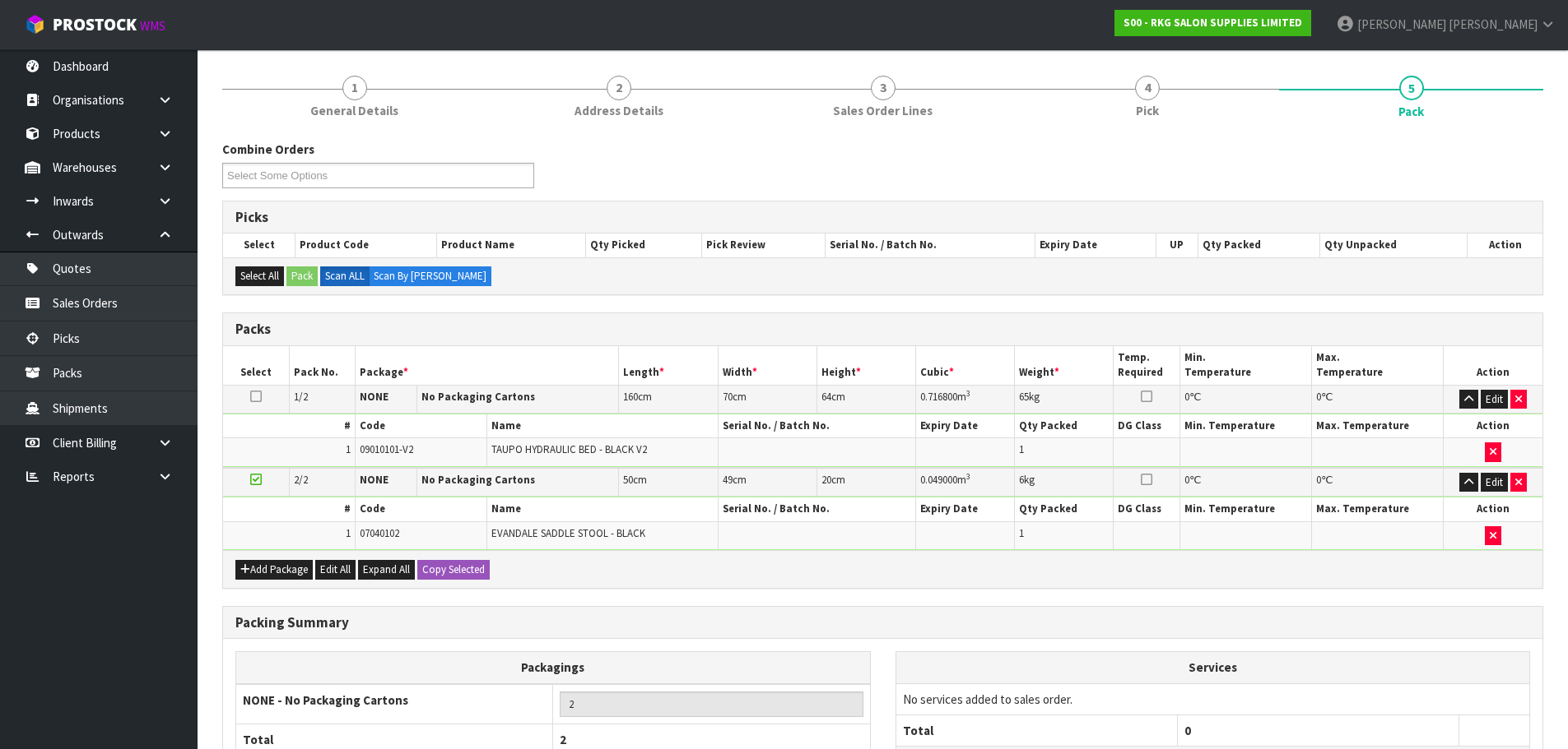
scroll to position [275, 0]
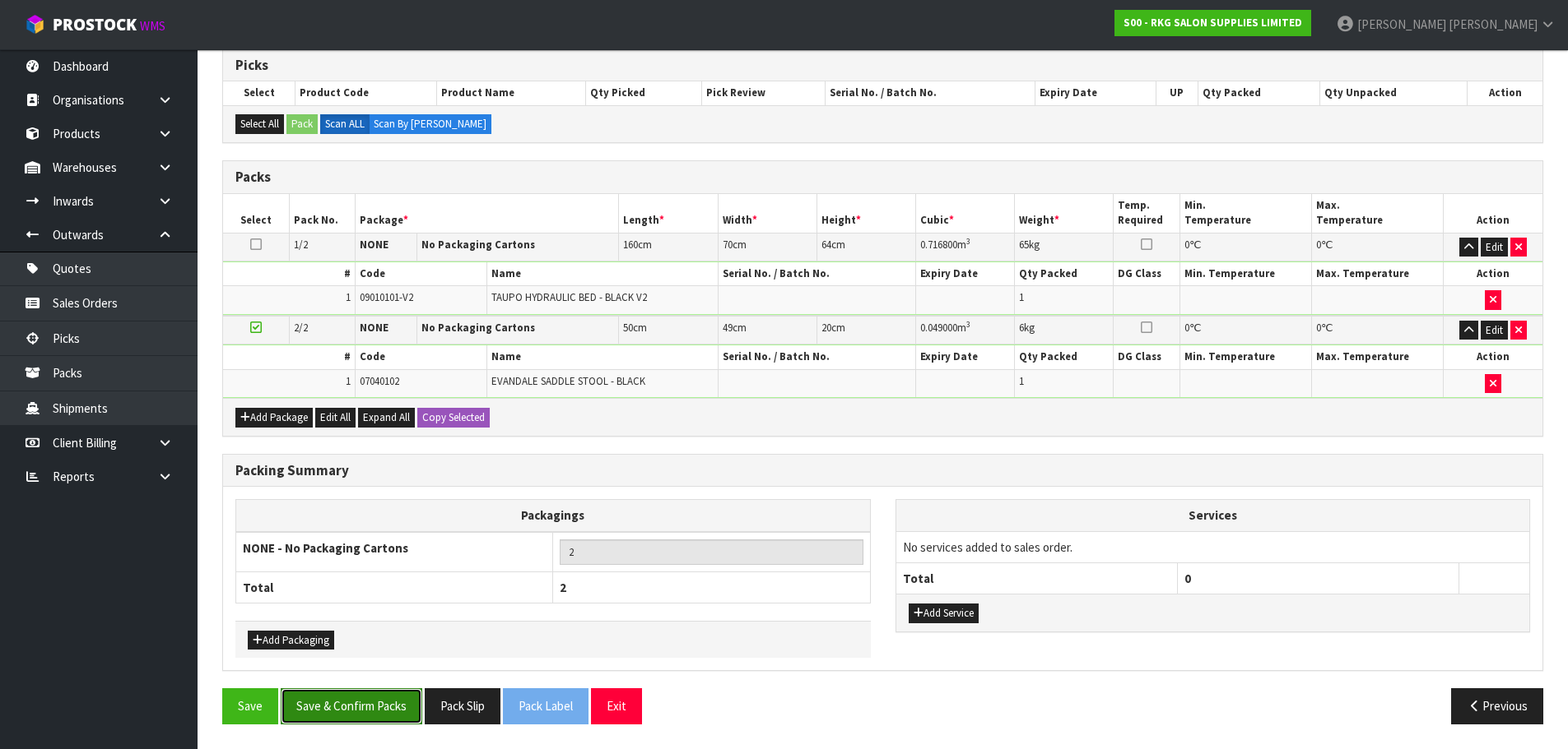
click at [389, 695] on button "Save & Confirm Packs" at bounding box center [351, 706] width 142 height 36
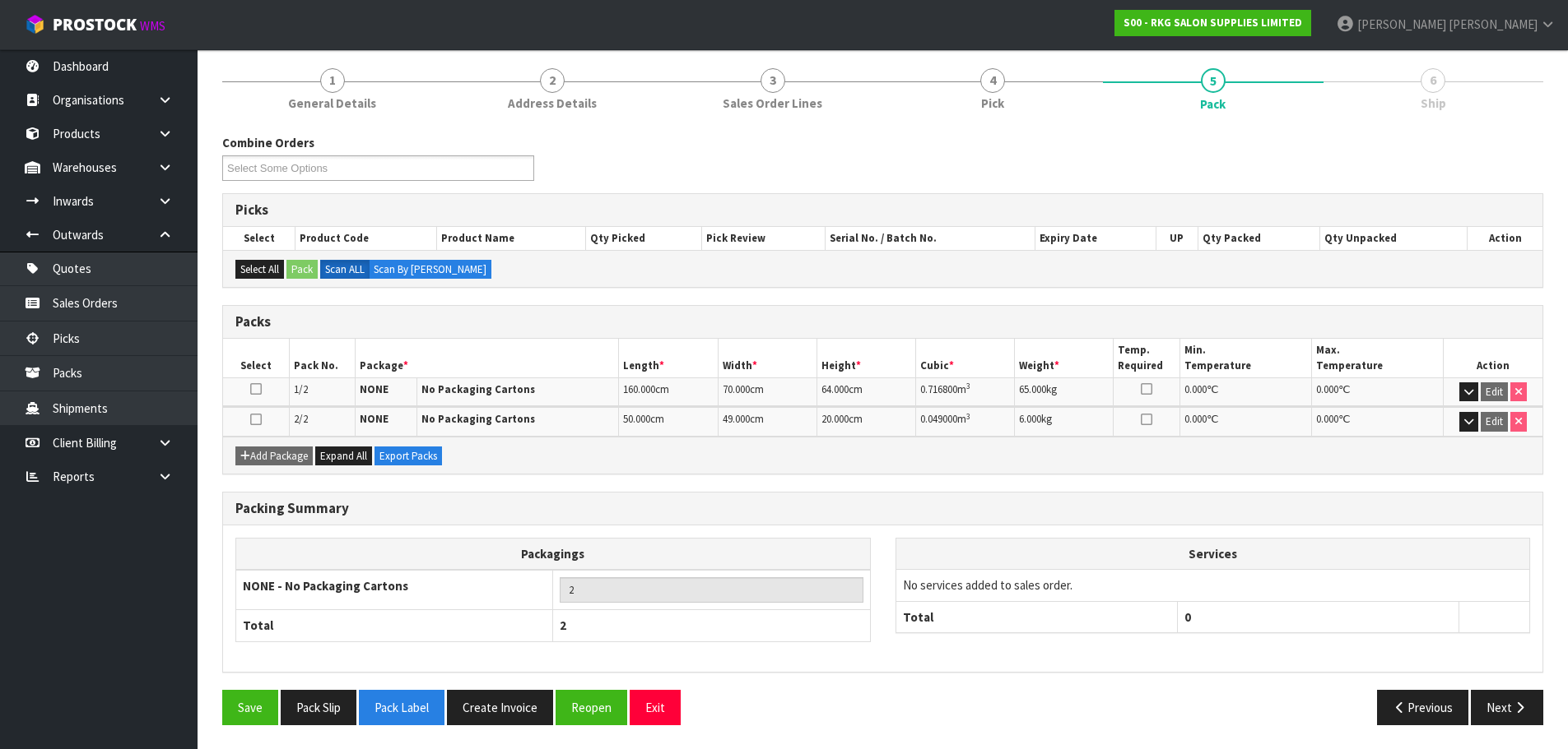
scroll to position [191, 0]
click at [1493, 704] on button "Next" at bounding box center [1507, 707] width 72 height 36
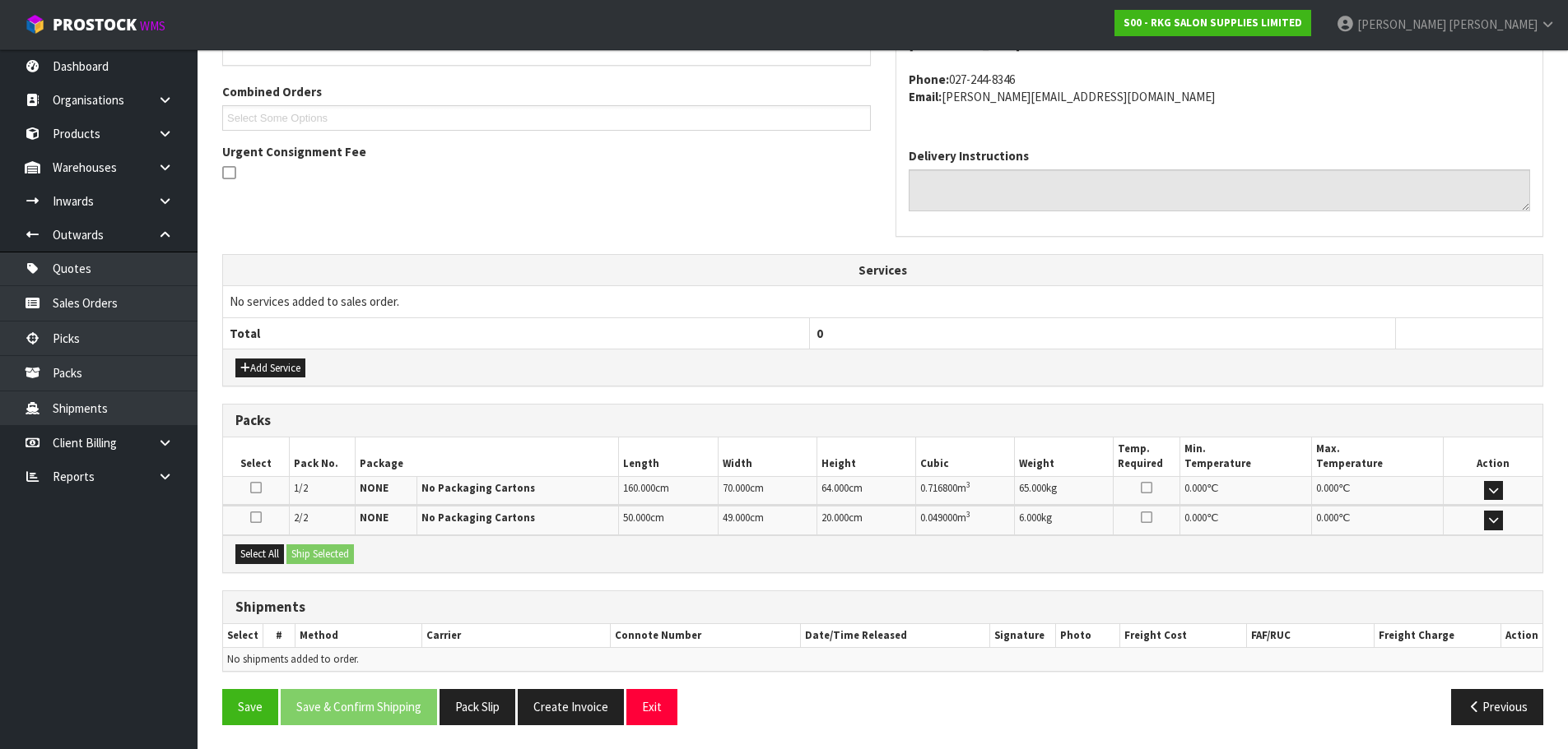
scroll to position [406, 0]
click at [254, 555] on button "Select All" at bounding box center [259, 553] width 49 height 20
click at [314, 551] on button "Ship Selected" at bounding box center [320, 553] width 67 height 20
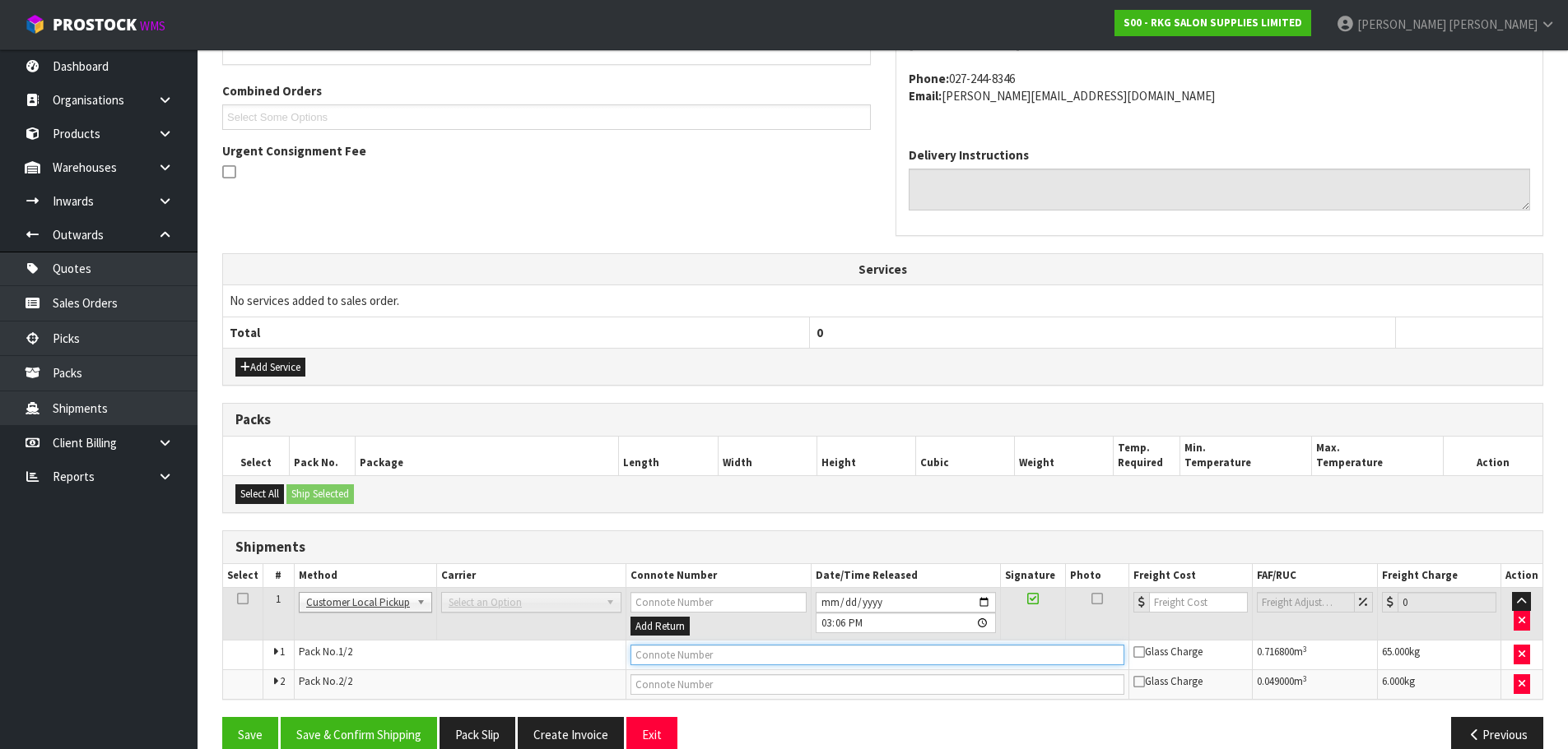
click at [646, 657] on input "text" at bounding box center [877, 655] width 494 height 20
type input "C"
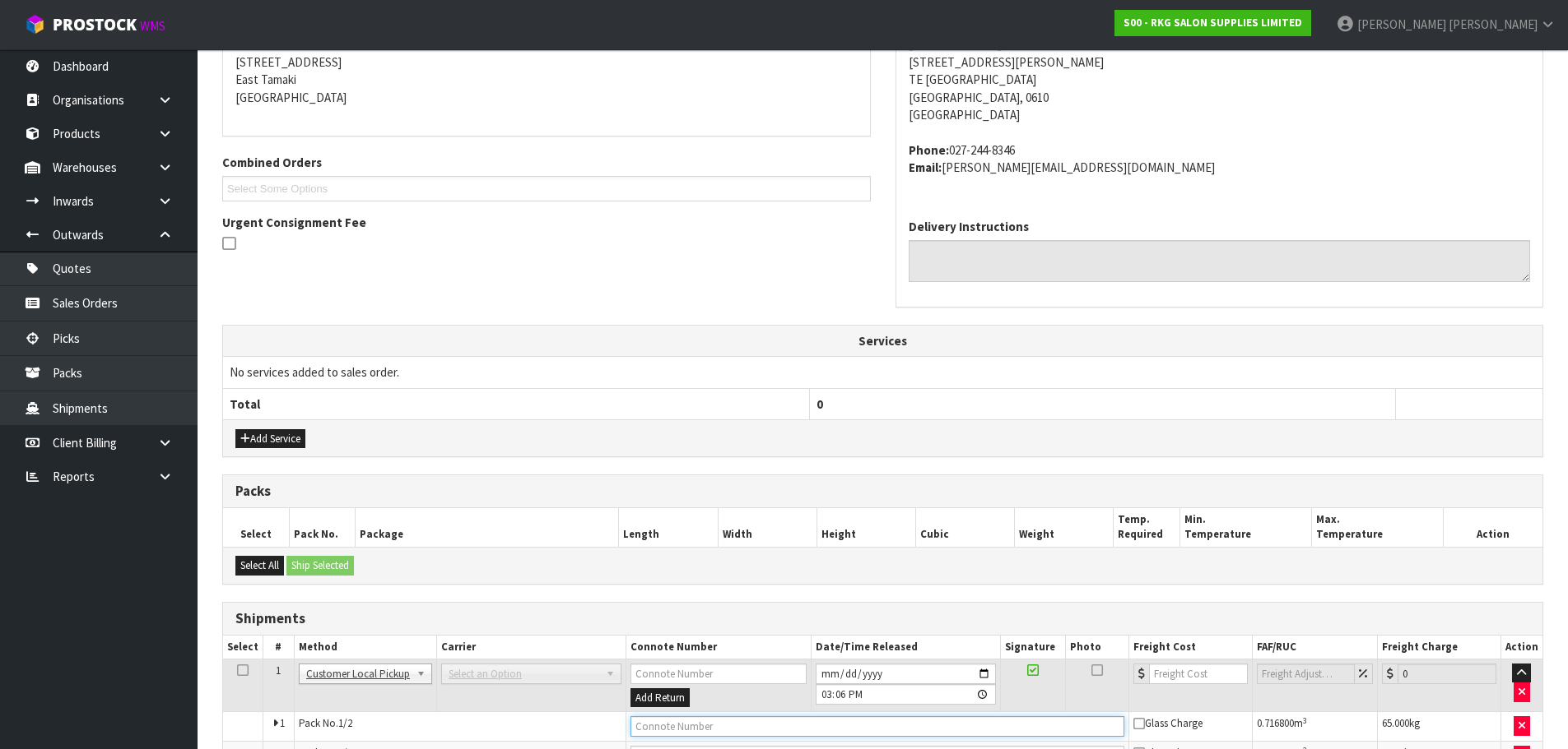
scroll to position [435, 0]
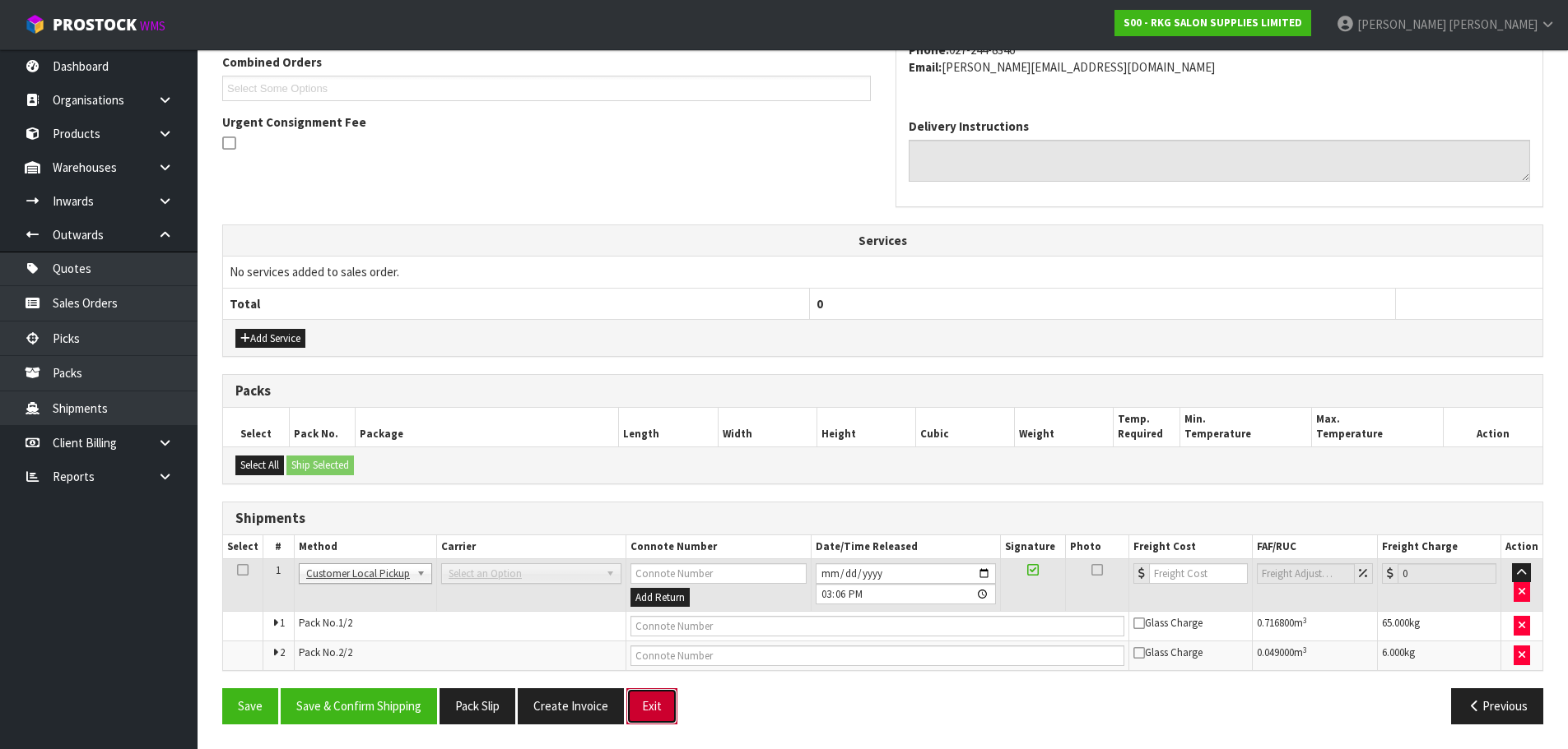
click at [660, 703] on button "Exit" at bounding box center [652, 706] width 51 height 36
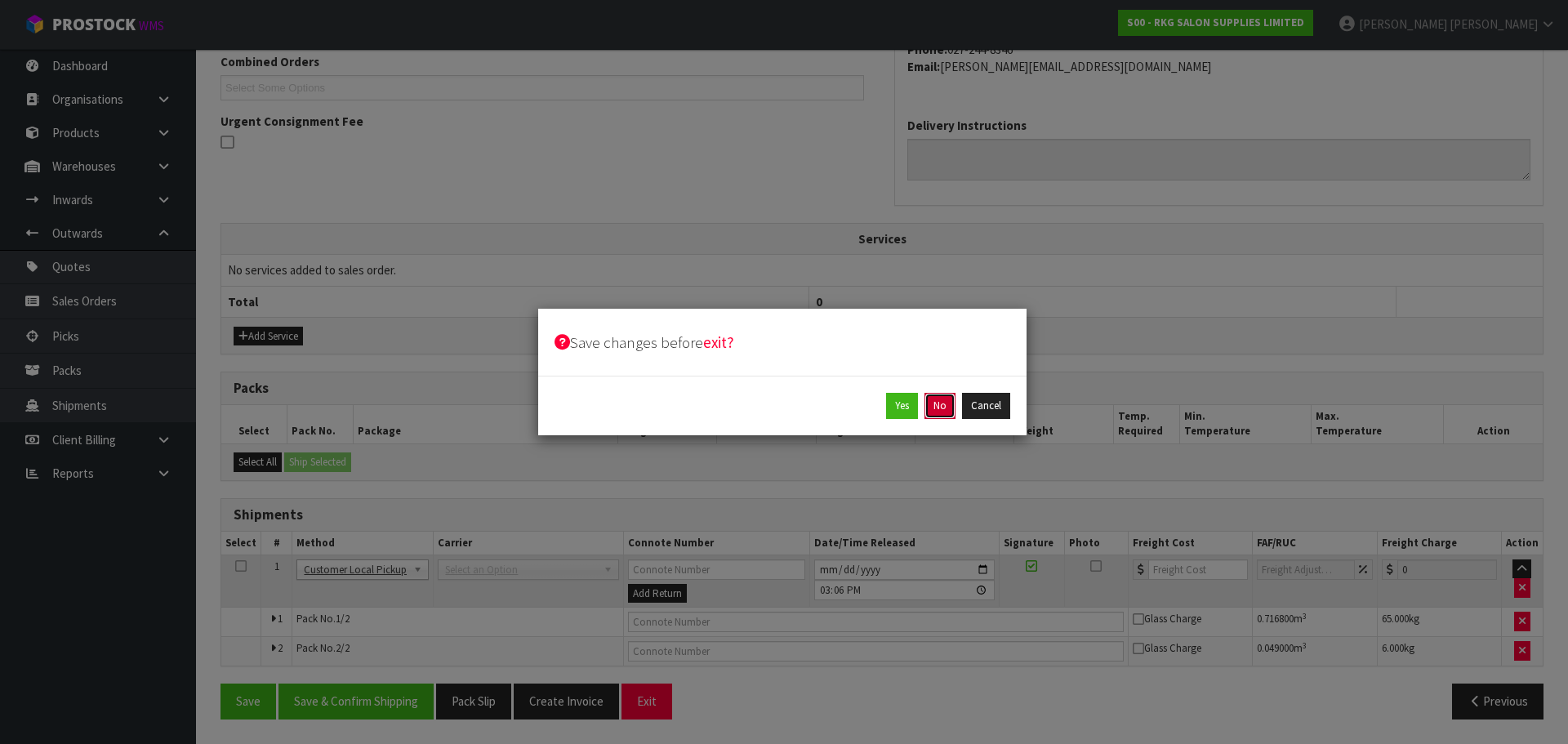
click at [946, 407] on button "No" at bounding box center [940, 405] width 31 height 26
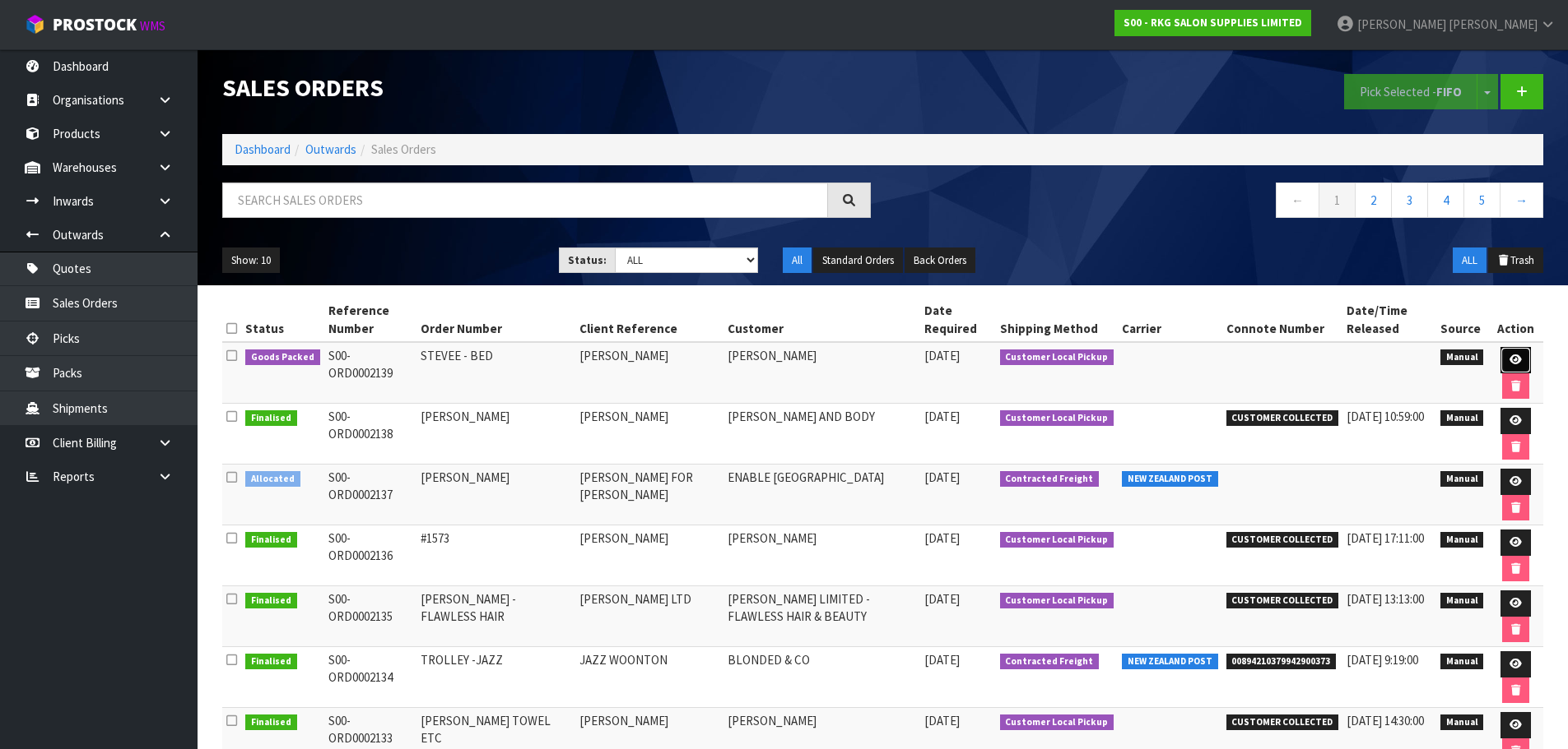
click at [1516, 362] on icon at bounding box center [1515, 360] width 12 height 11
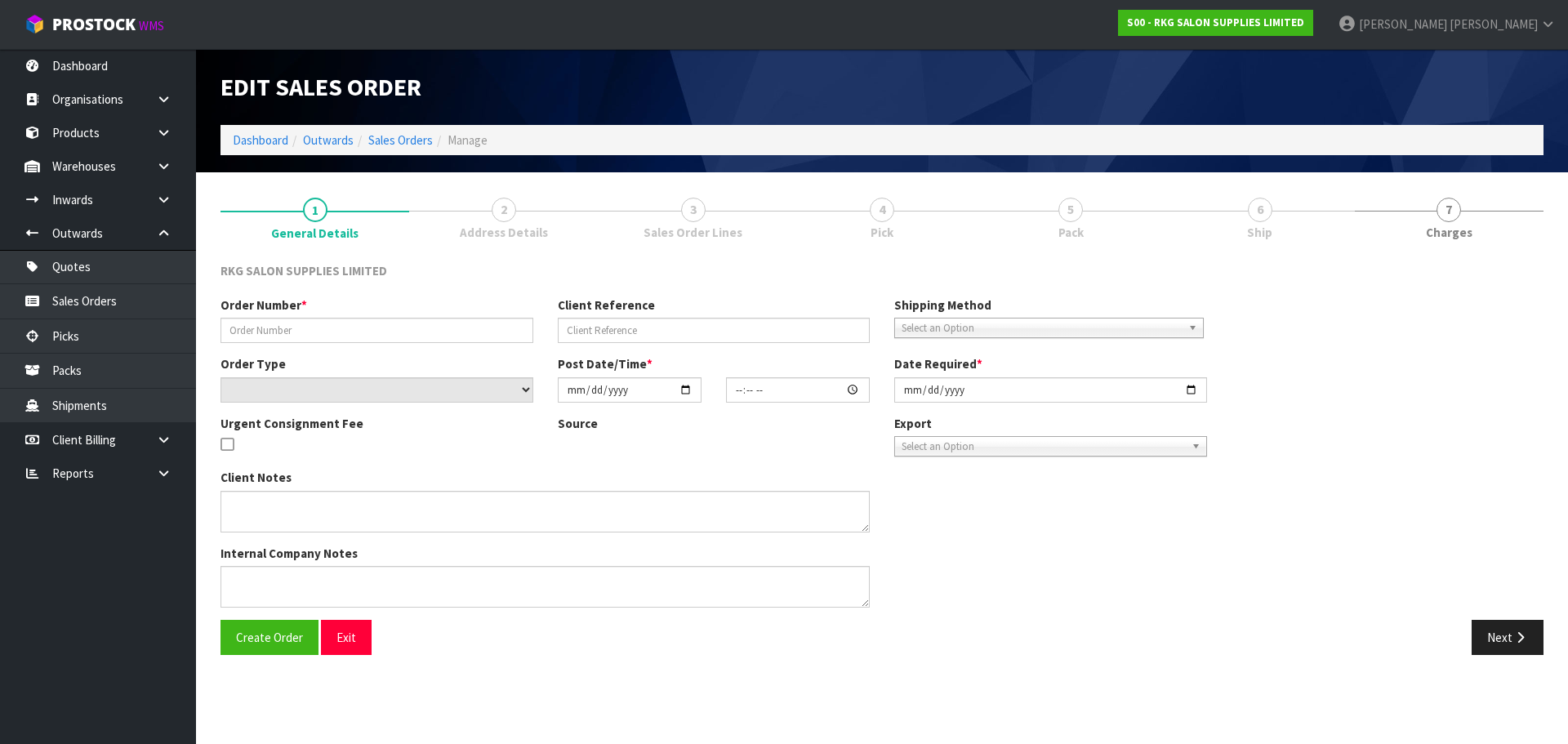
type input "STEVEE - BED"
type input "[PERSON_NAME]"
select select "number:0"
type input "[DATE]"
type input "00:00:00.000"
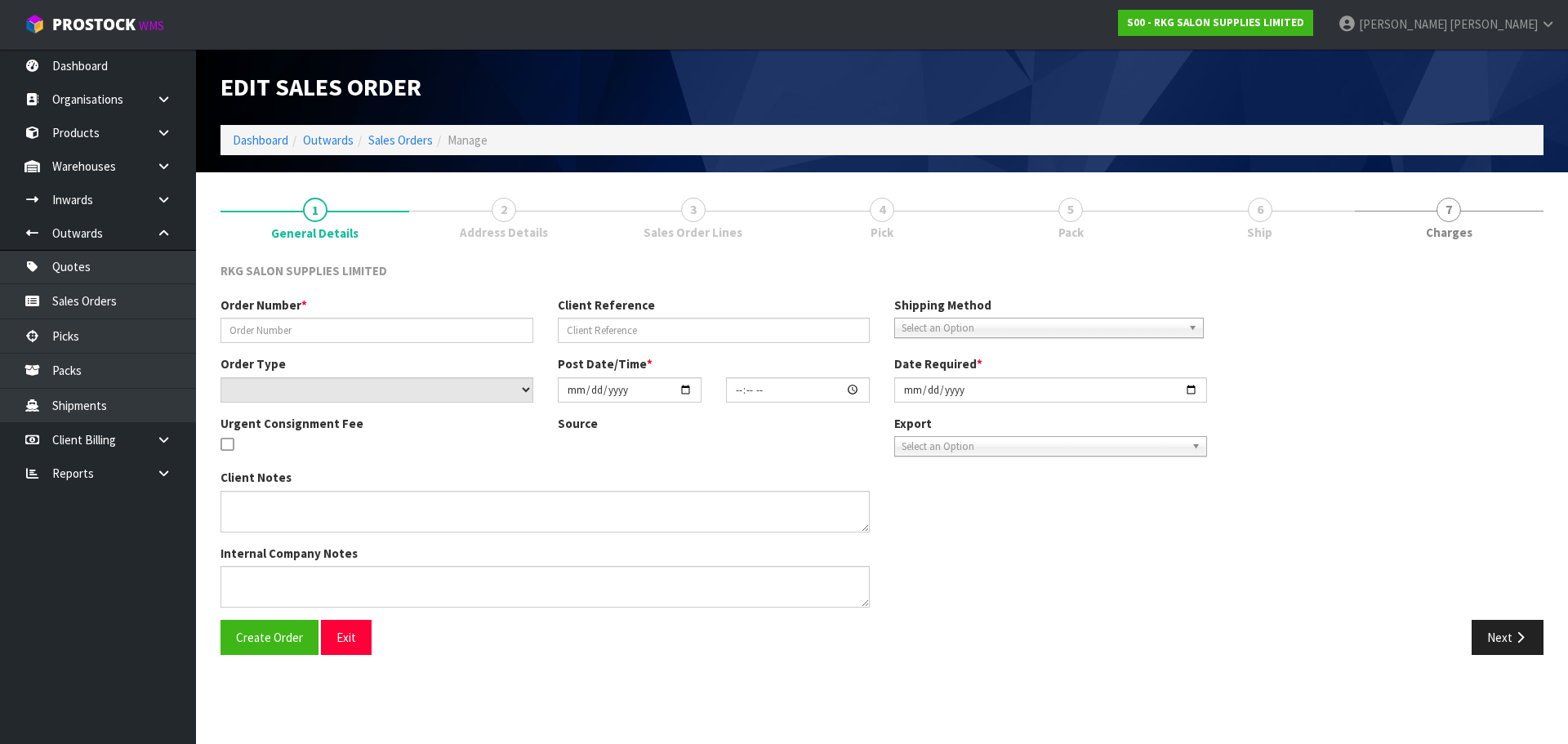
type input "[DATE]"
type textarea "FOR PICK UP"
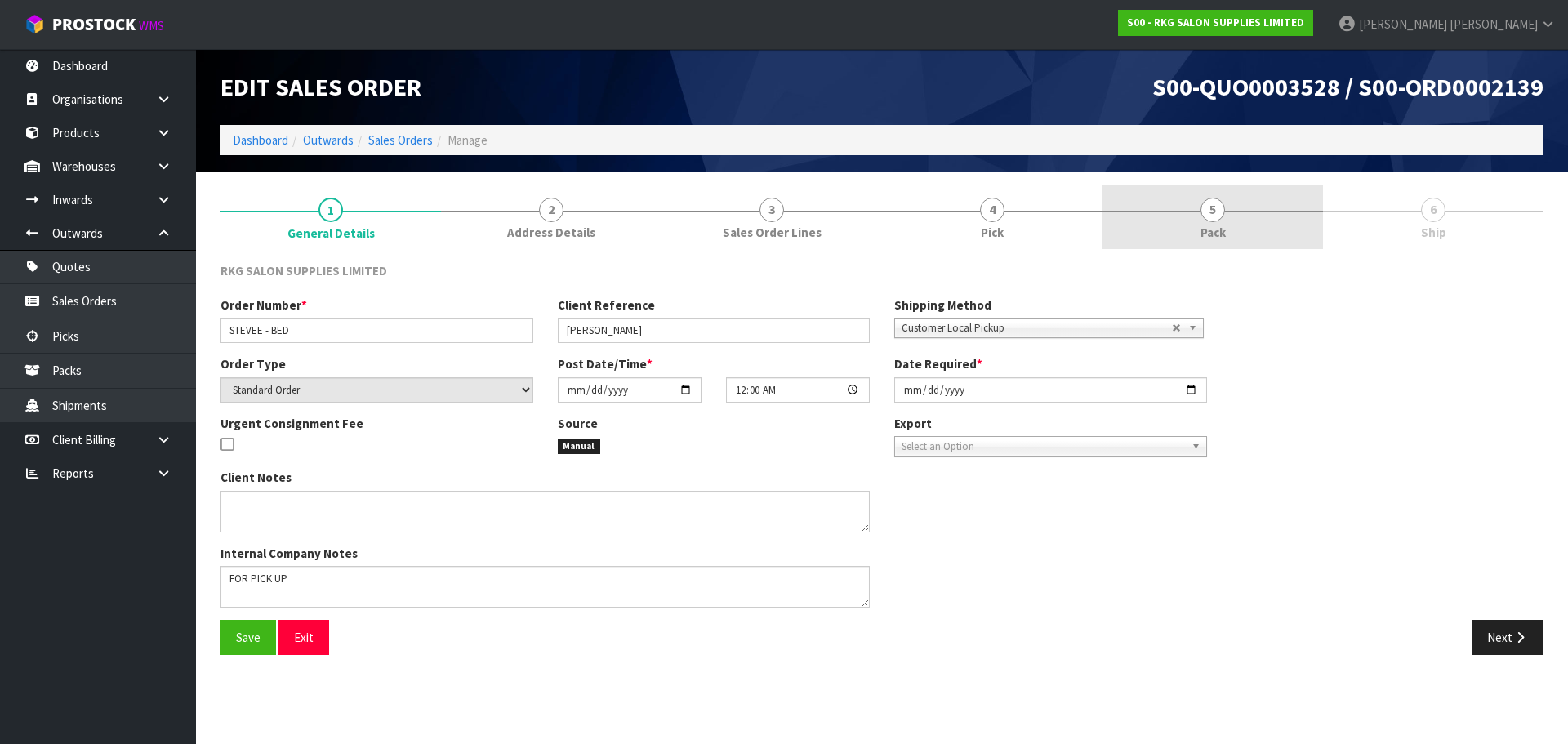
click at [1218, 219] on span "5" at bounding box center [1213, 210] width 25 height 25
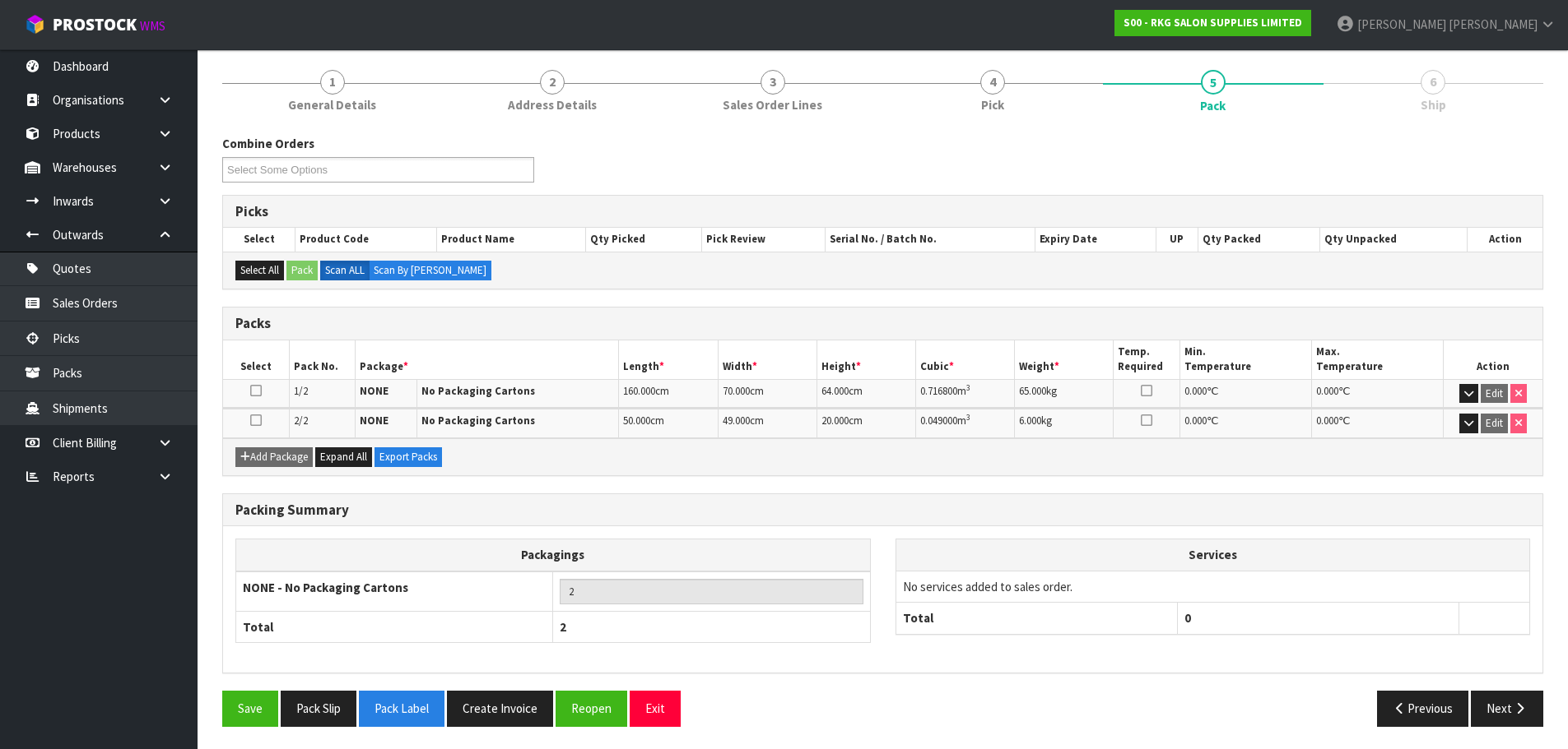
scroll to position [131, 0]
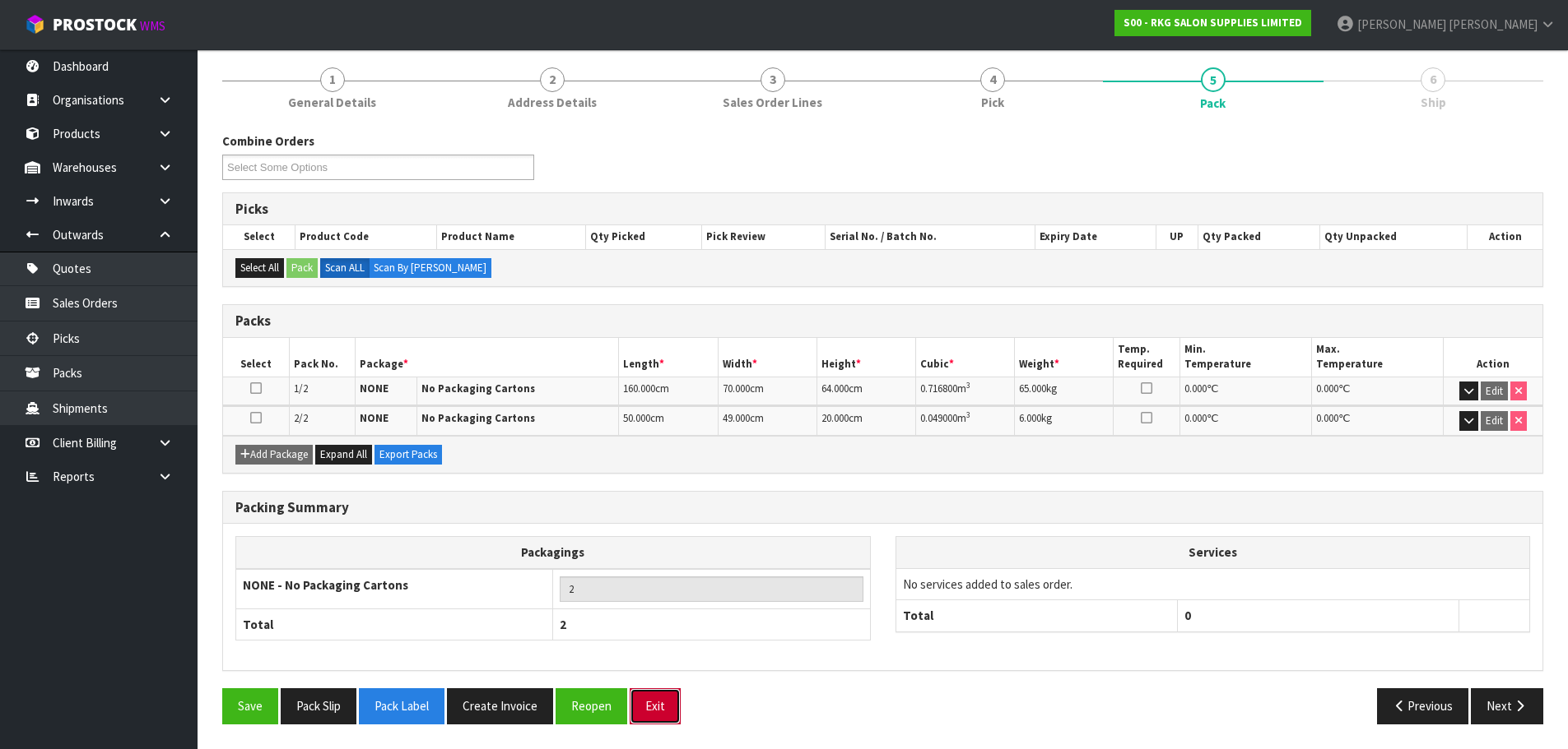
click at [661, 707] on button "Exit" at bounding box center [655, 706] width 51 height 36
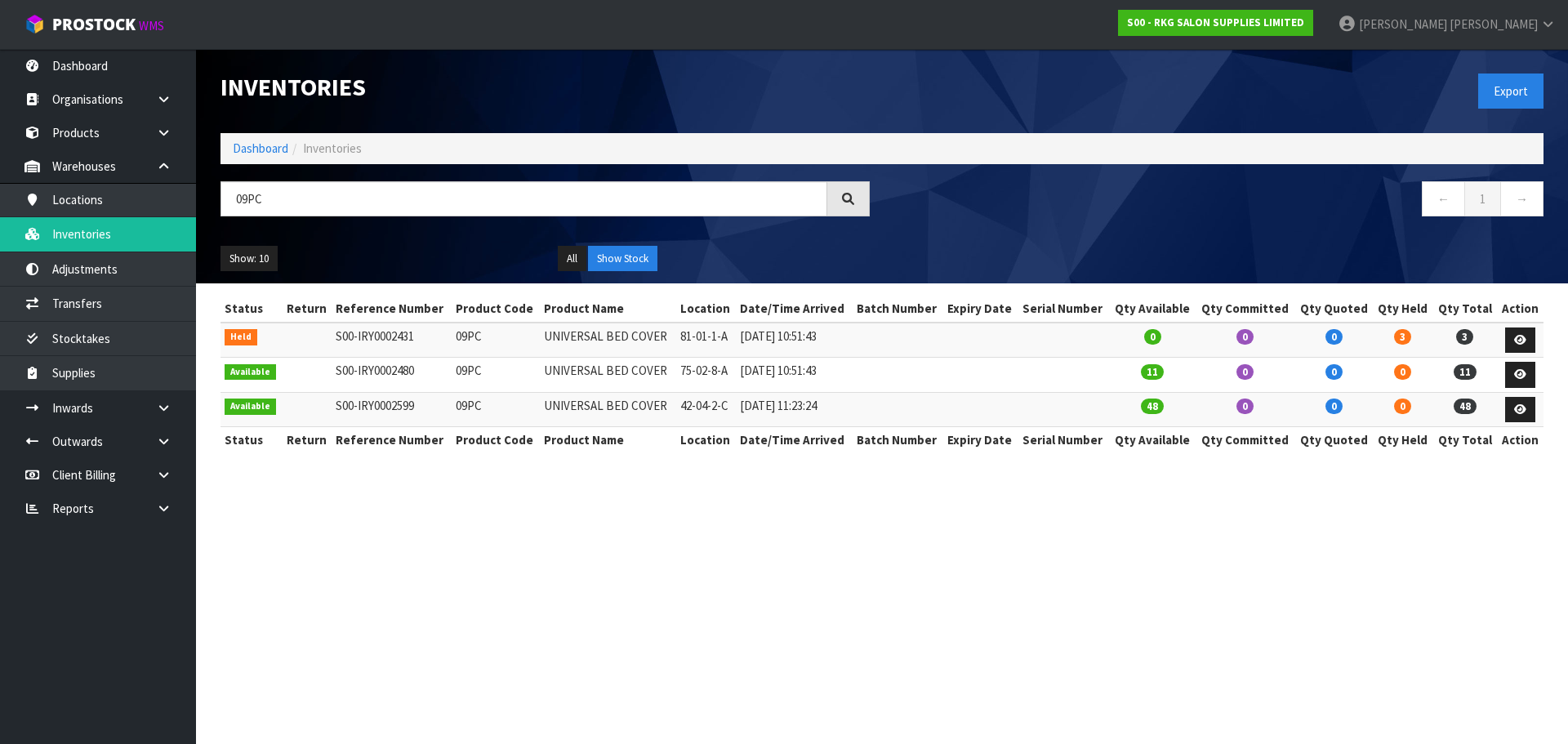
drag, startPoint x: 316, startPoint y: 208, endPoint x: 230, endPoint y: 204, distance: 86.1
click at [230, 204] on input "09PC" at bounding box center [524, 199] width 607 height 36
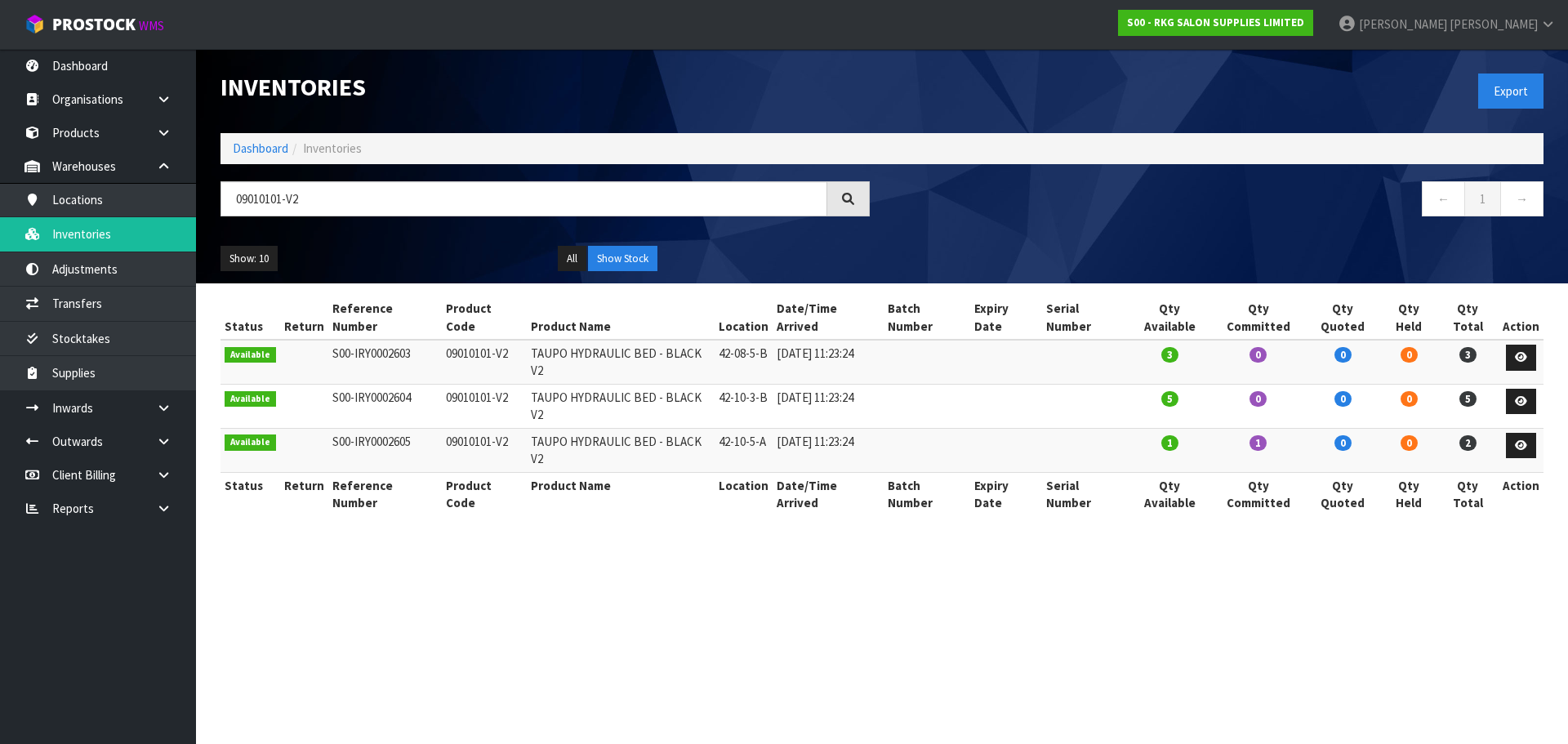
drag, startPoint x: 322, startPoint y: 200, endPoint x: 212, endPoint y: 200, distance: 110.0
click at [212, 200] on div "09010101-V2" at bounding box center [545, 205] width 674 height 47
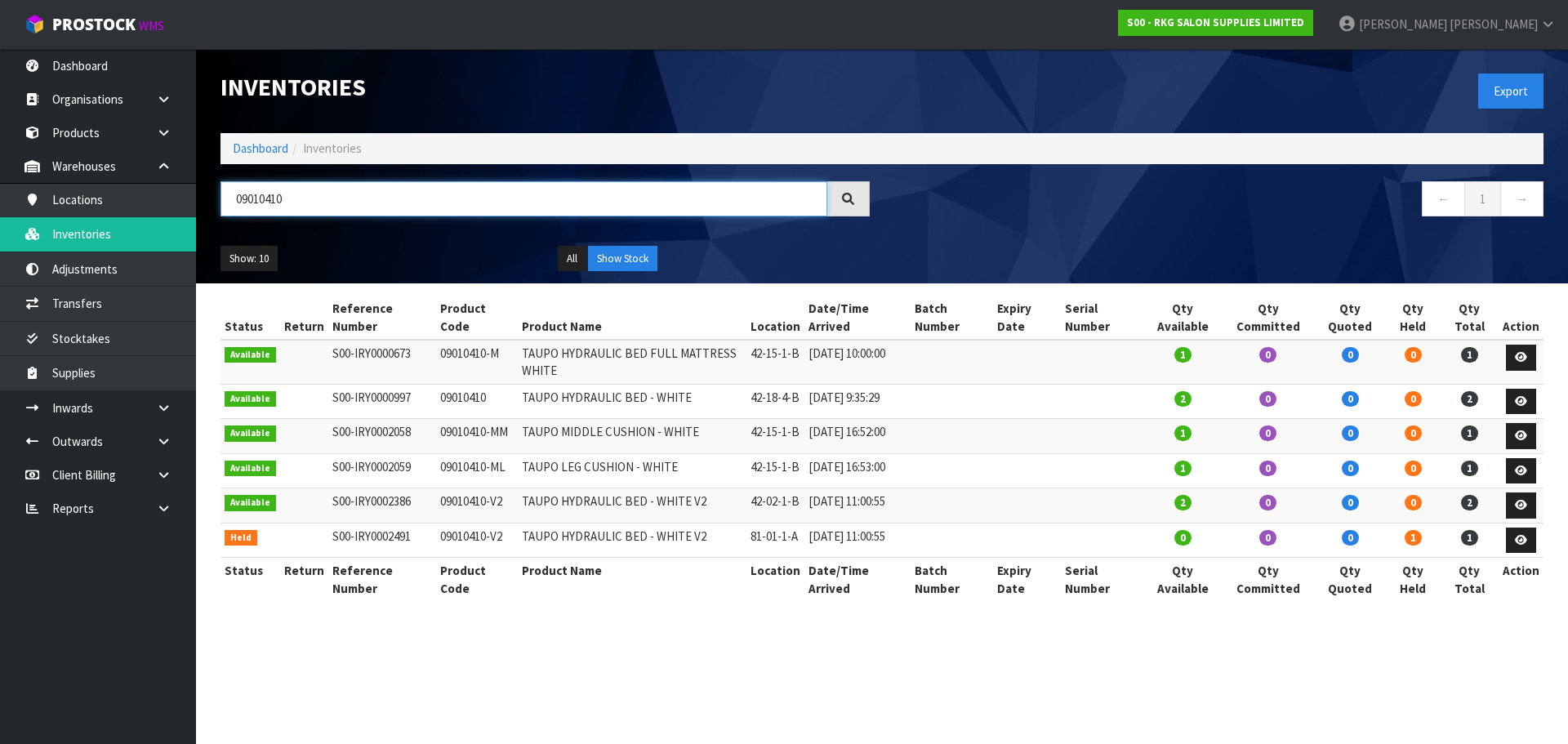
drag, startPoint x: 263, startPoint y: 200, endPoint x: 307, endPoint y: 202, distance: 44.0
click at [307, 202] on input "09010410" at bounding box center [524, 199] width 607 height 36
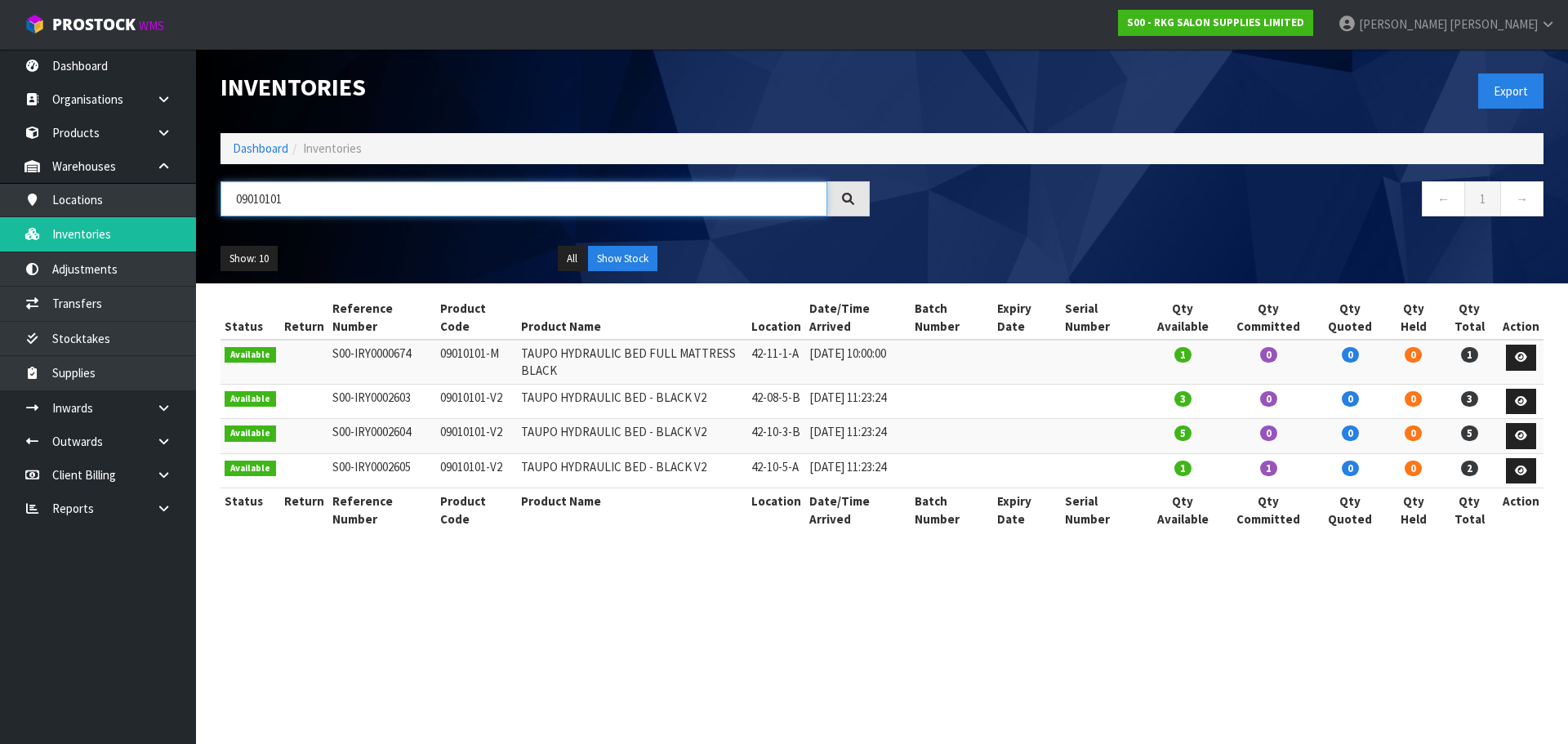
type input "09010101"
drag, startPoint x: 756, startPoint y: 488, endPoint x: 802, endPoint y: 489, distance: 46.0
click at [802, 488] on td "42-10-5-A" at bounding box center [776, 471] width 58 height 36
copy td "42-10-5-A"
drag, startPoint x: 758, startPoint y: 443, endPoint x: 803, endPoint y: 440, distance: 45.1
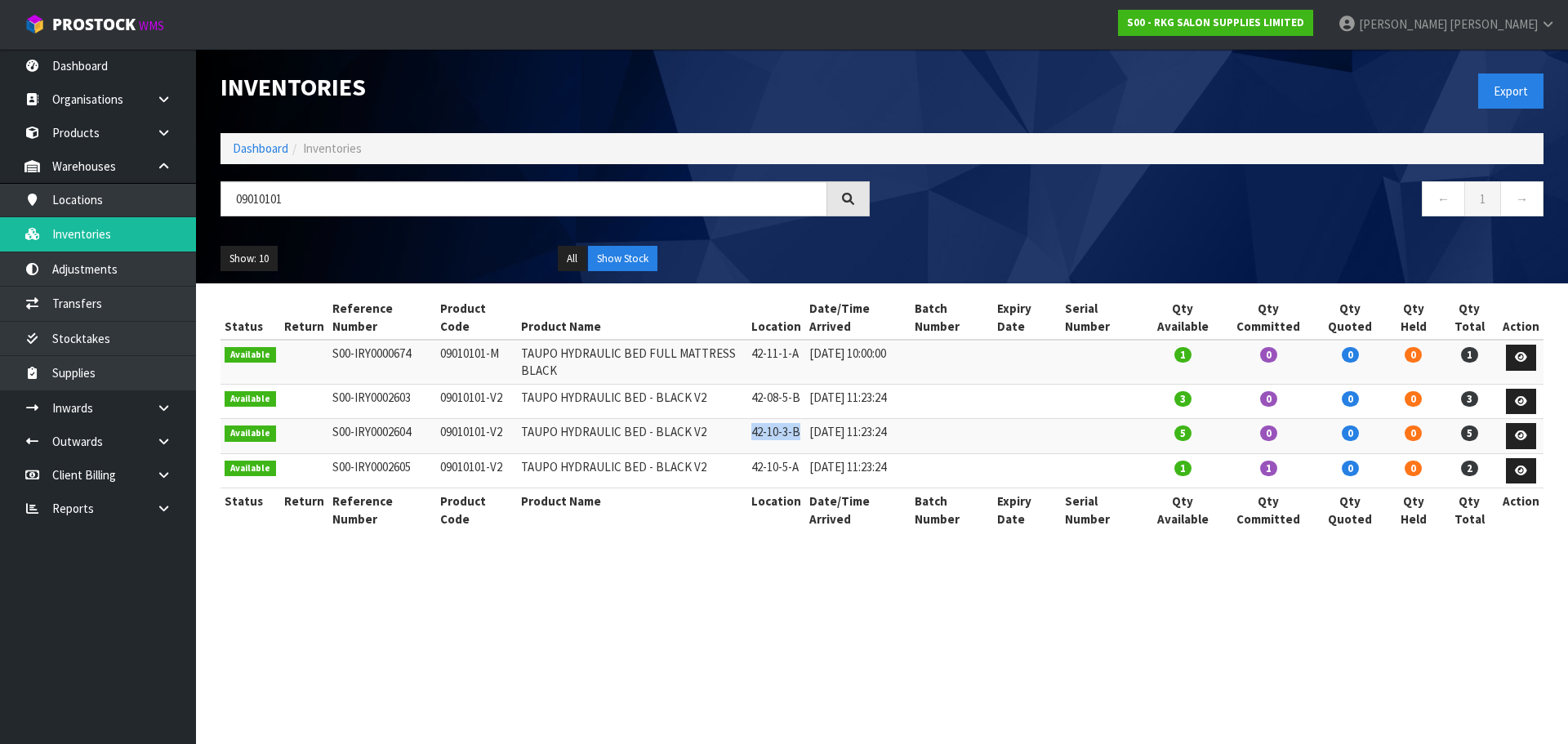
click at [803, 440] on td "42-10-3-B" at bounding box center [776, 437] width 58 height 36
copy td "42-10-3-B"
drag, startPoint x: 753, startPoint y: 400, endPoint x: 807, endPoint y: 398, distance: 54.0
click at [806, 398] on td "42-08-5-B" at bounding box center [776, 402] width 58 height 36
copy td "42-08-5-B"
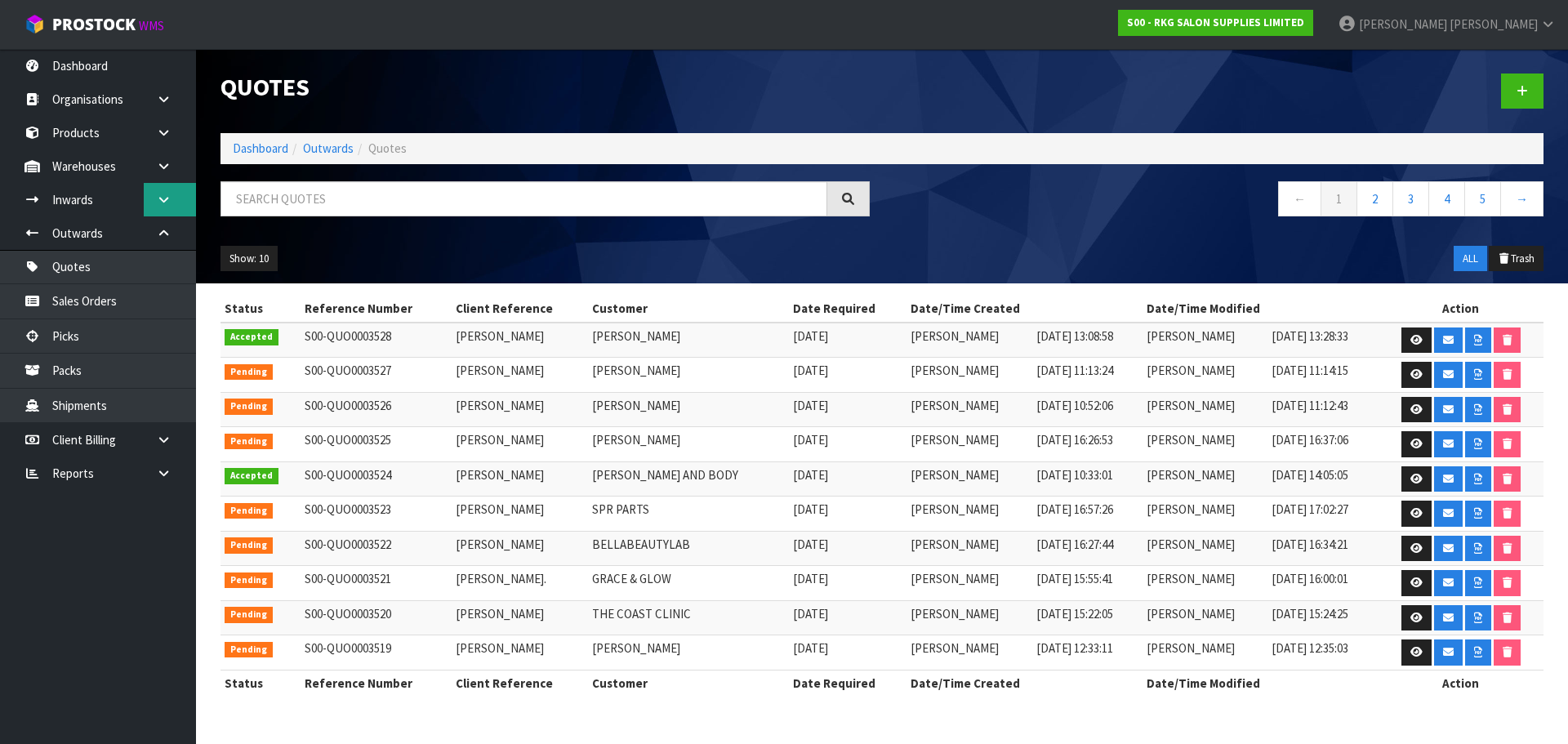
click at [162, 196] on icon at bounding box center [163, 200] width 15 height 12
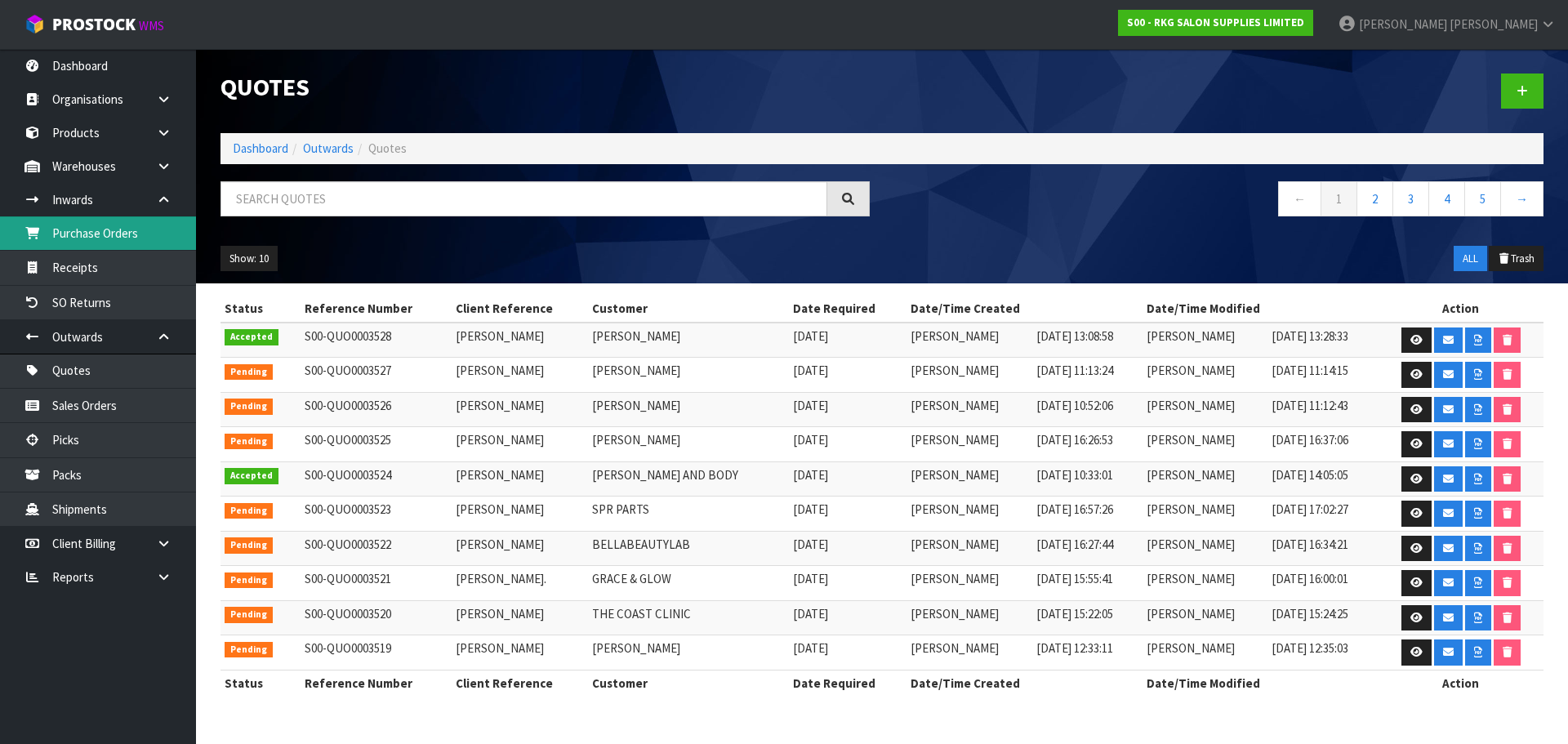
click at [96, 239] on link "Purchase Orders" at bounding box center [98, 234] width 196 height 34
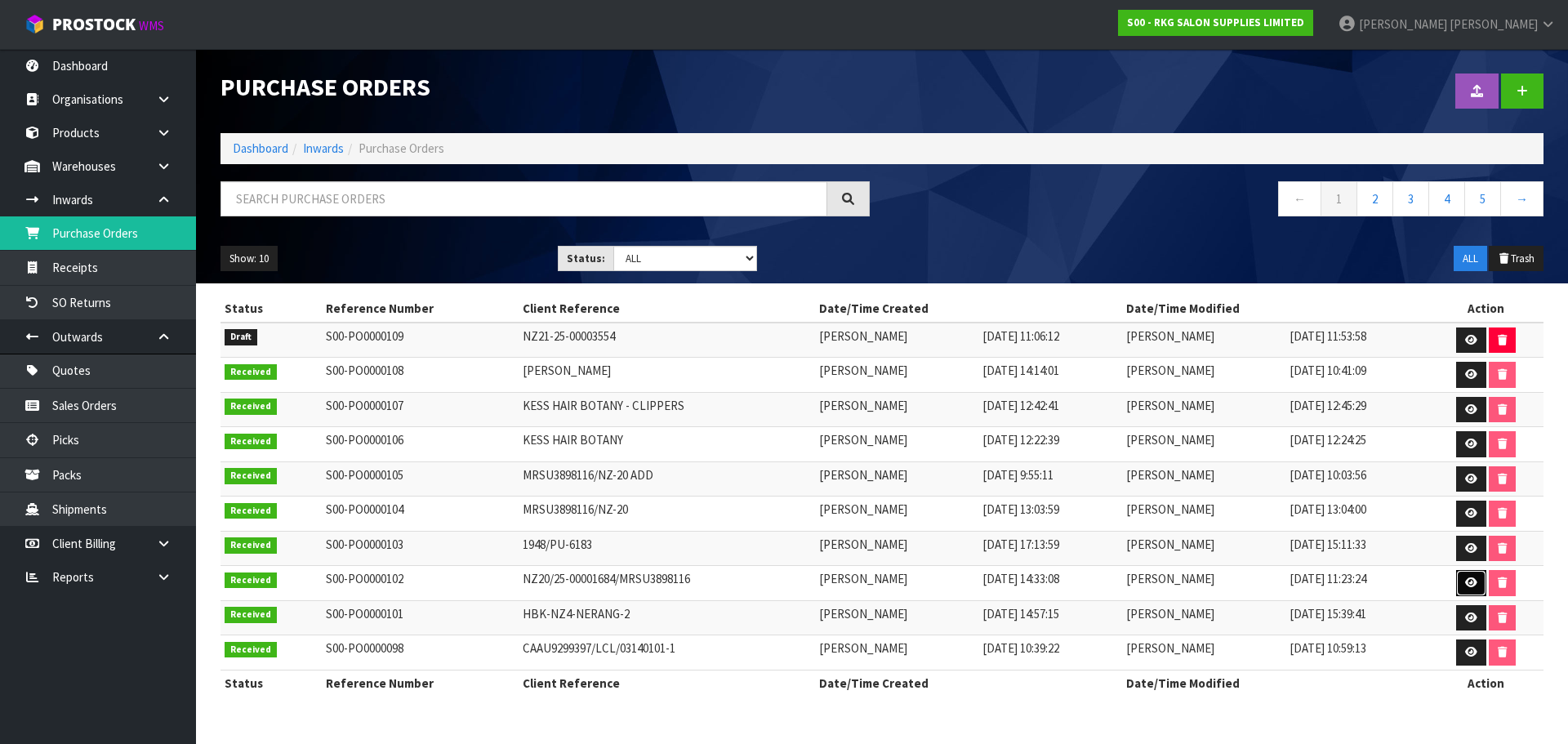
click at [1470, 586] on icon at bounding box center [1472, 582] width 12 height 11
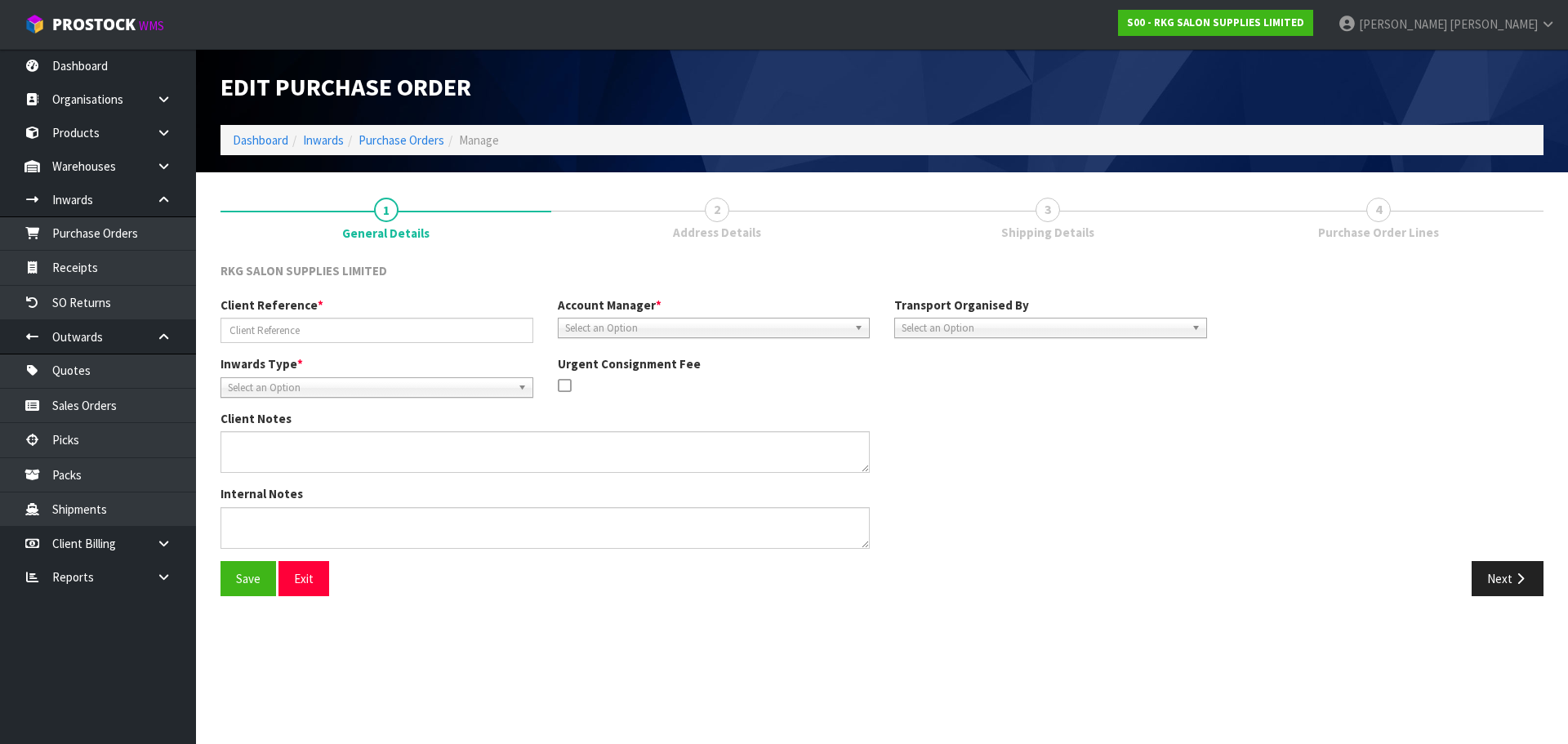
type input "NZ20/25-00001684/MRSU3898116"
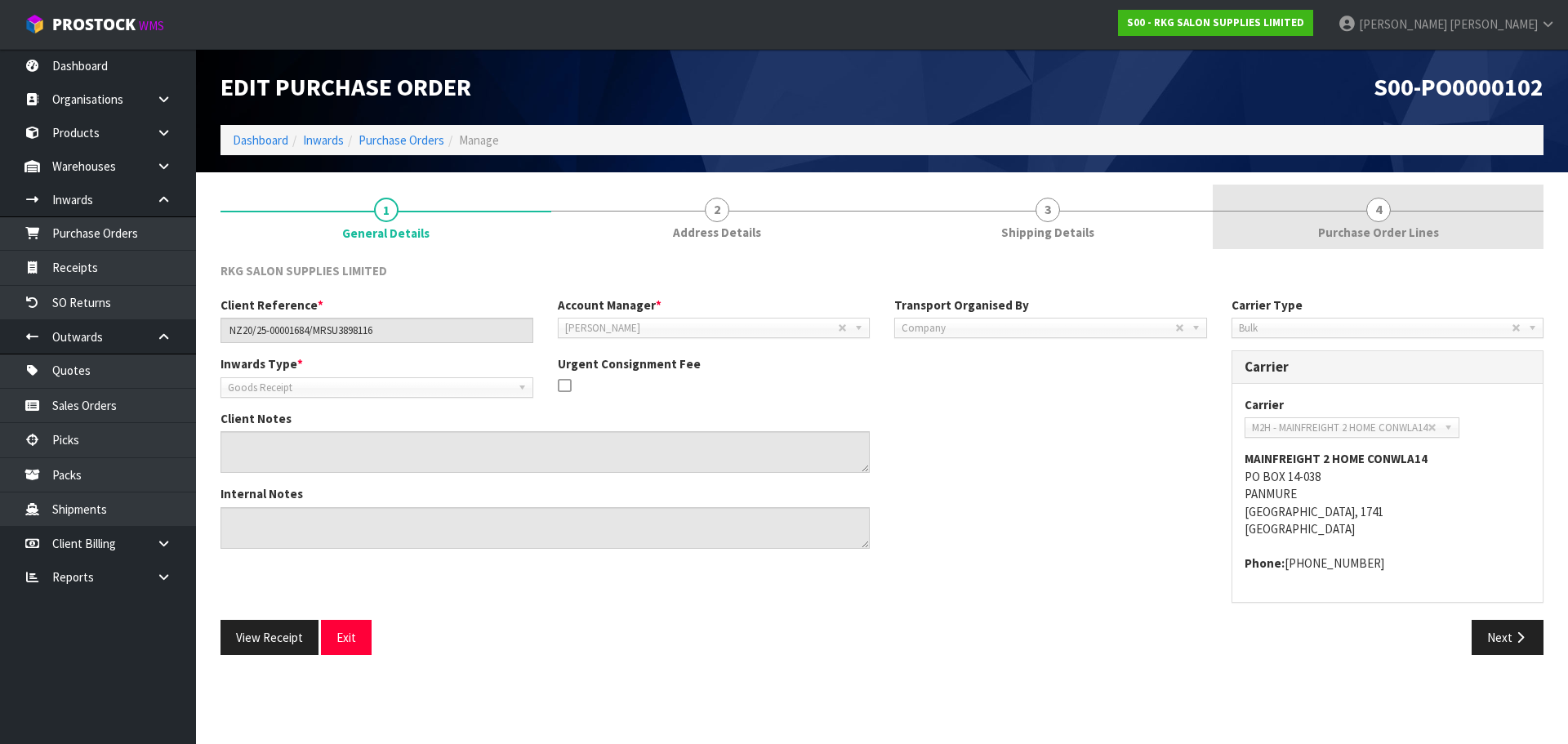
click at [1373, 207] on span "4" at bounding box center [1378, 210] width 25 height 25
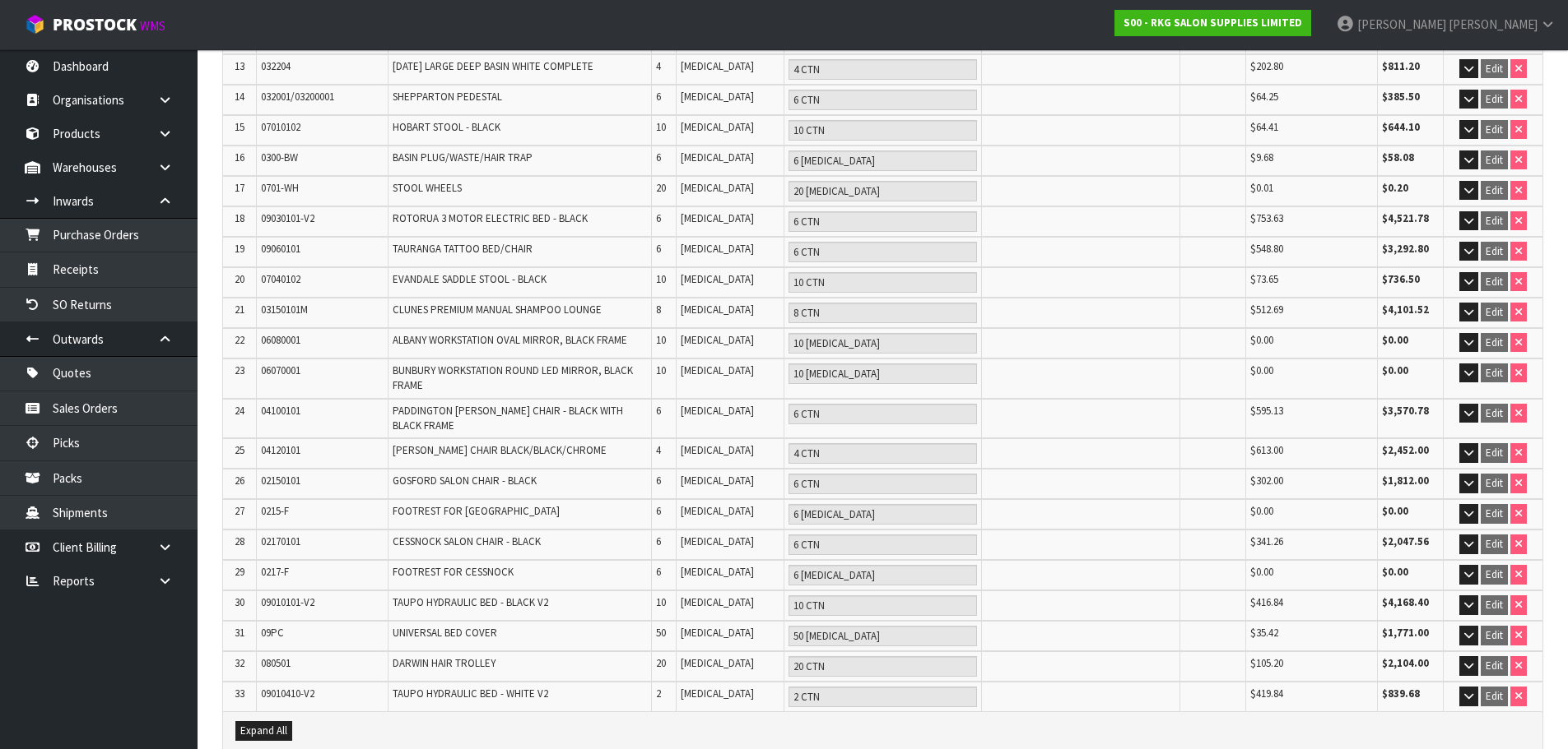
scroll to position [689, 0]
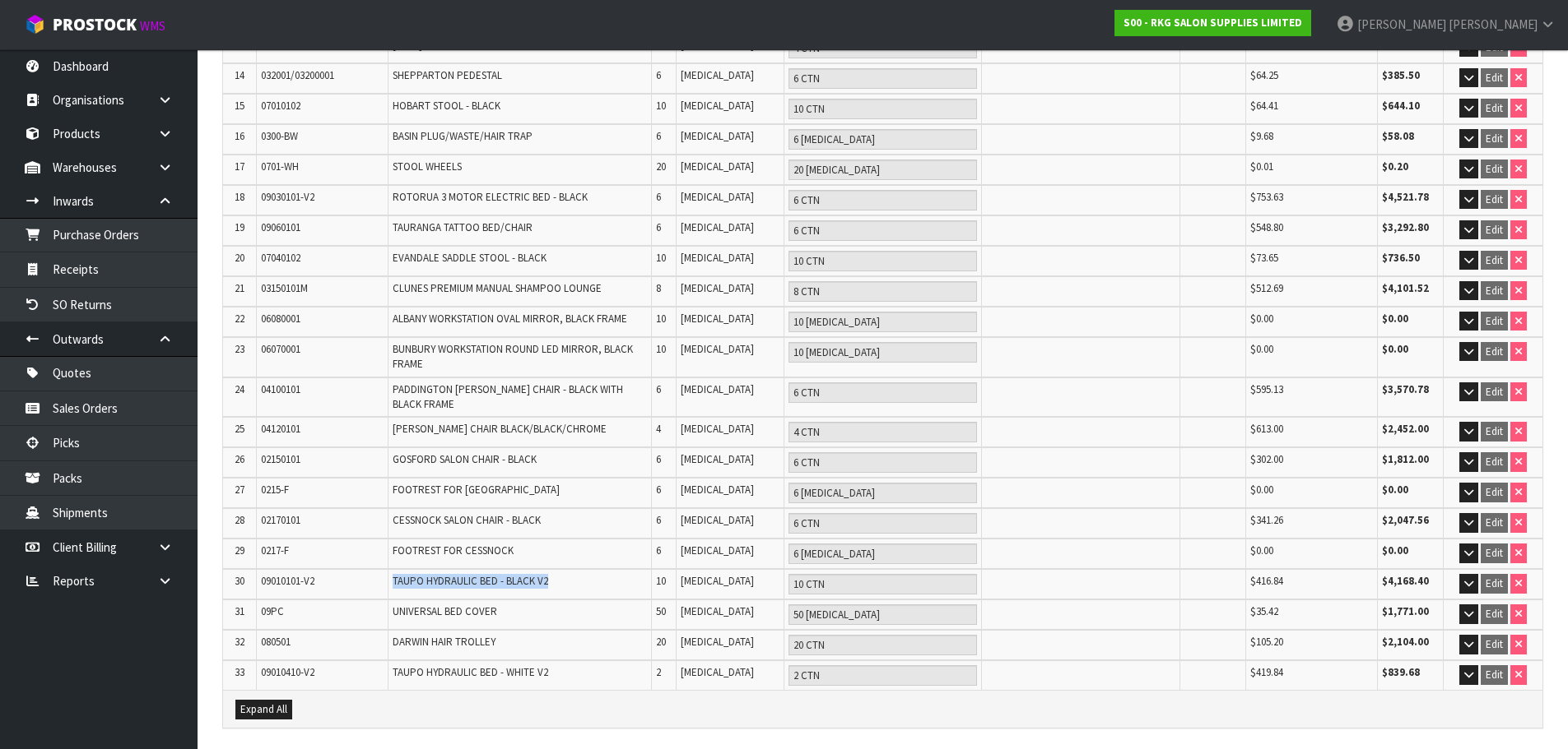
drag, startPoint x: 391, startPoint y: 549, endPoint x: 547, endPoint y: 547, distance: 156.0
click at [547, 569] on td "TAUPO HYDRAULIC BED - BLACK V2" at bounding box center [520, 585] width 264 height 31
copy span "TAUPO HYDRAULIC BED - BLACK V2"
click at [157, 203] on icon at bounding box center [165, 201] width 15 height 12
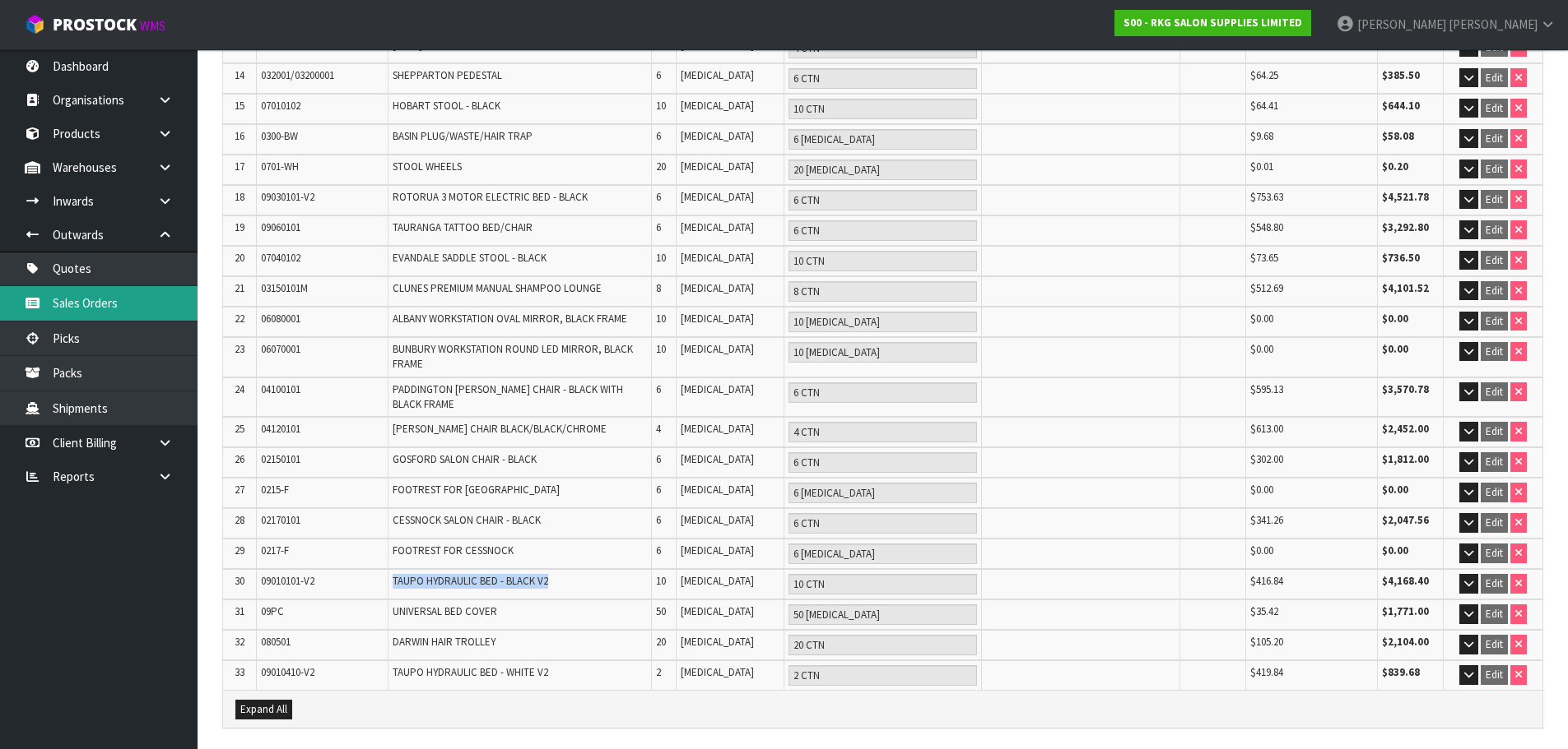
click at [81, 305] on link "Sales Orders" at bounding box center [99, 303] width 198 height 34
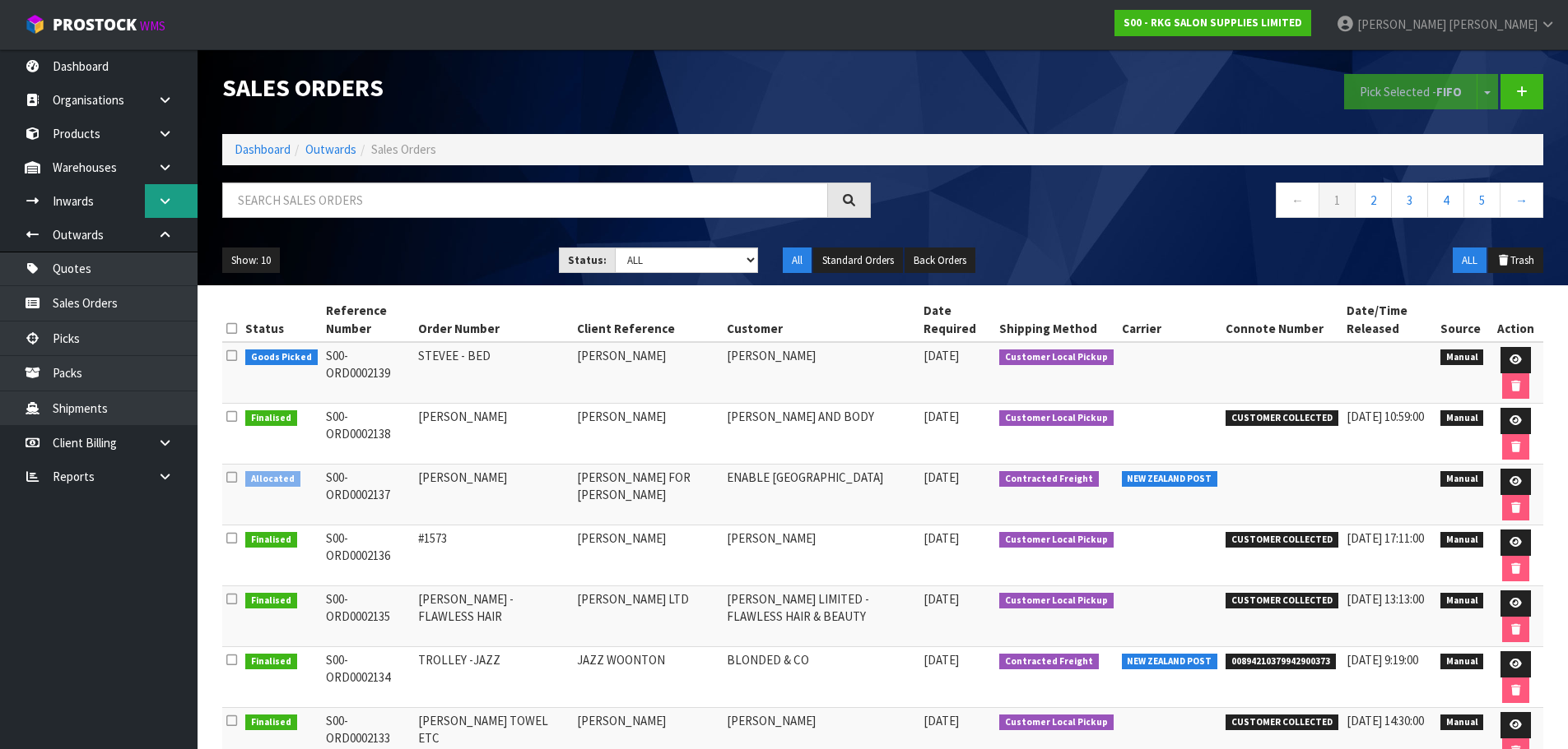
click at [164, 201] on icon at bounding box center [165, 201] width 15 height 12
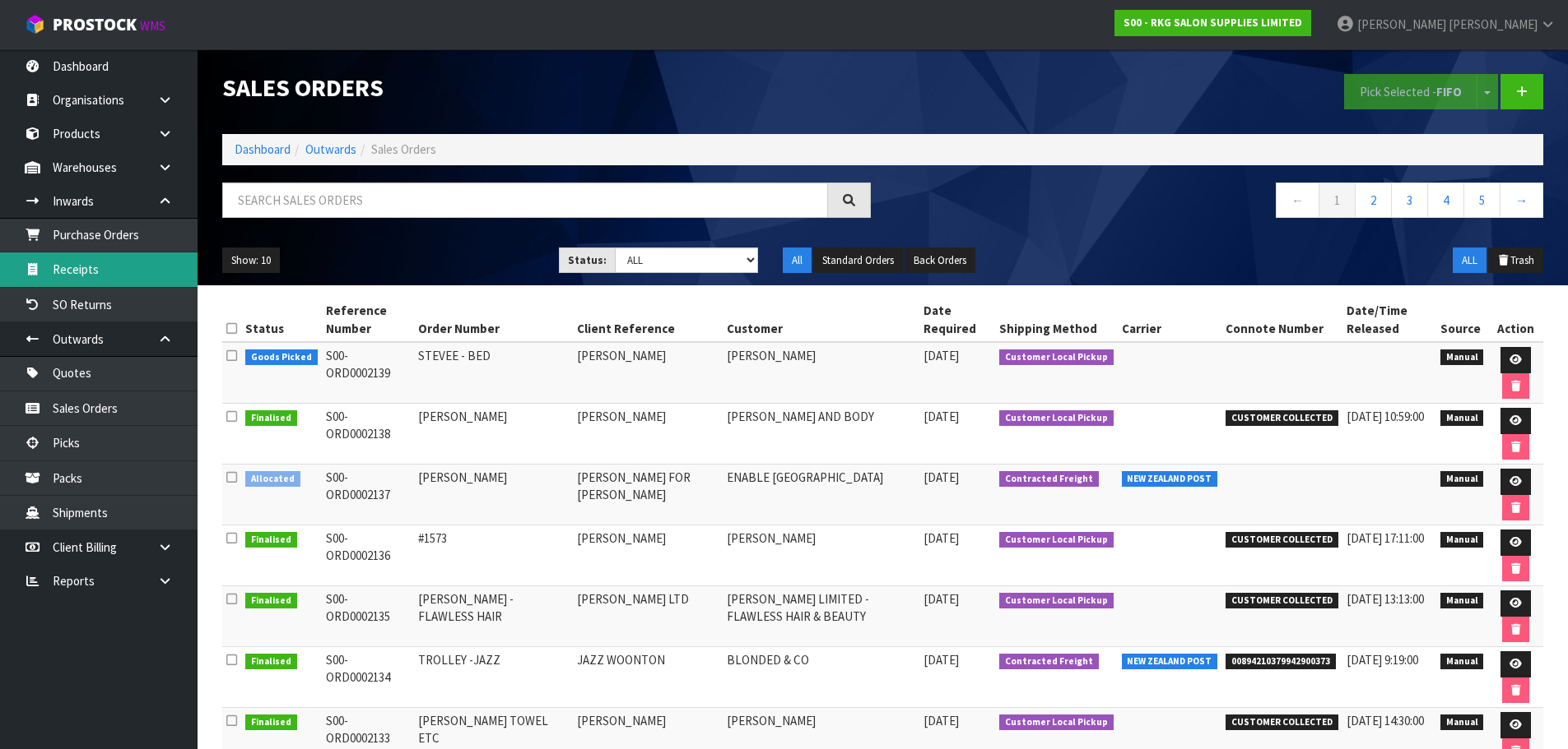
click at [74, 268] on link "Receipts" at bounding box center [99, 269] width 198 height 34
